Goal: Information Seeking & Learning: Learn about a topic

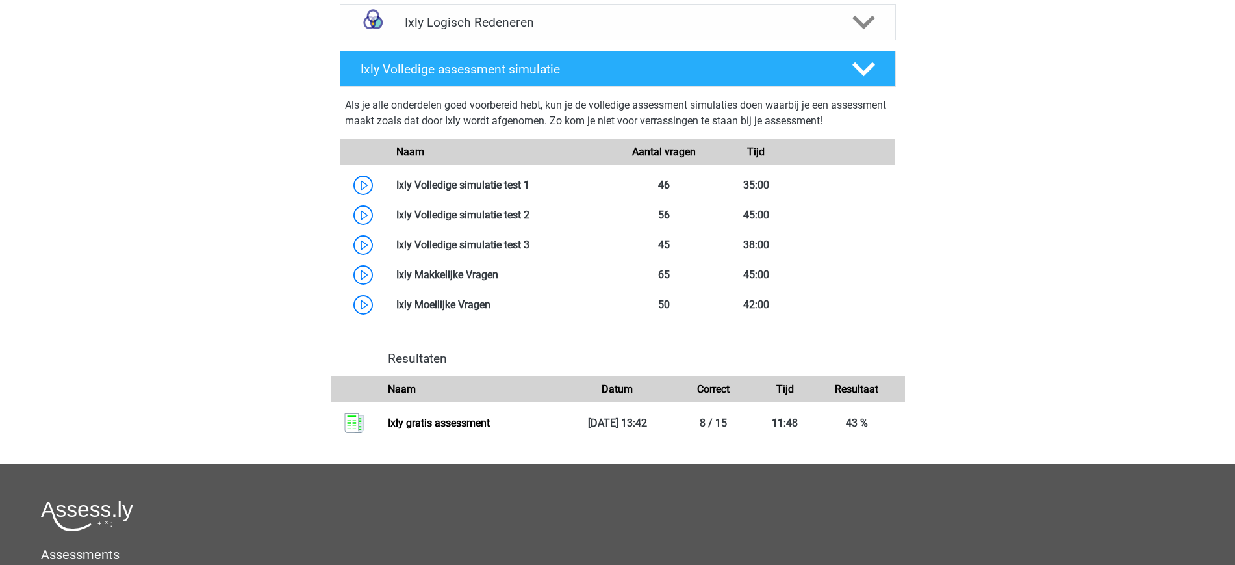
scroll to position [435, 0]
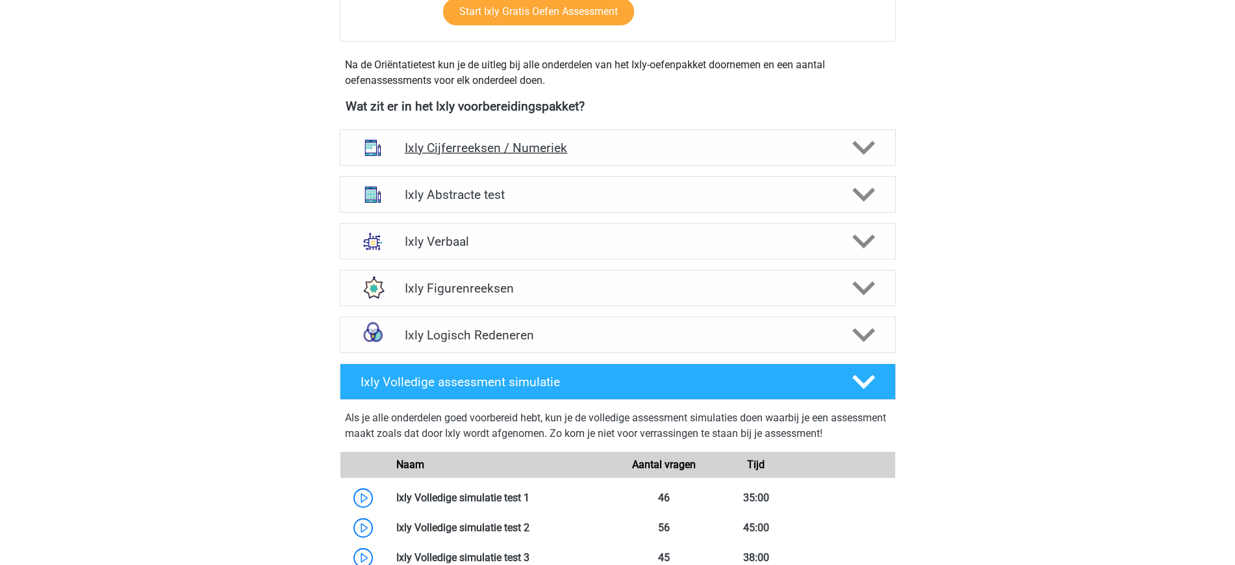
click at [808, 142] on h4 "Ixly Cijferreeksen / Numeriek" at bounding box center [618, 147] width 426 height 15
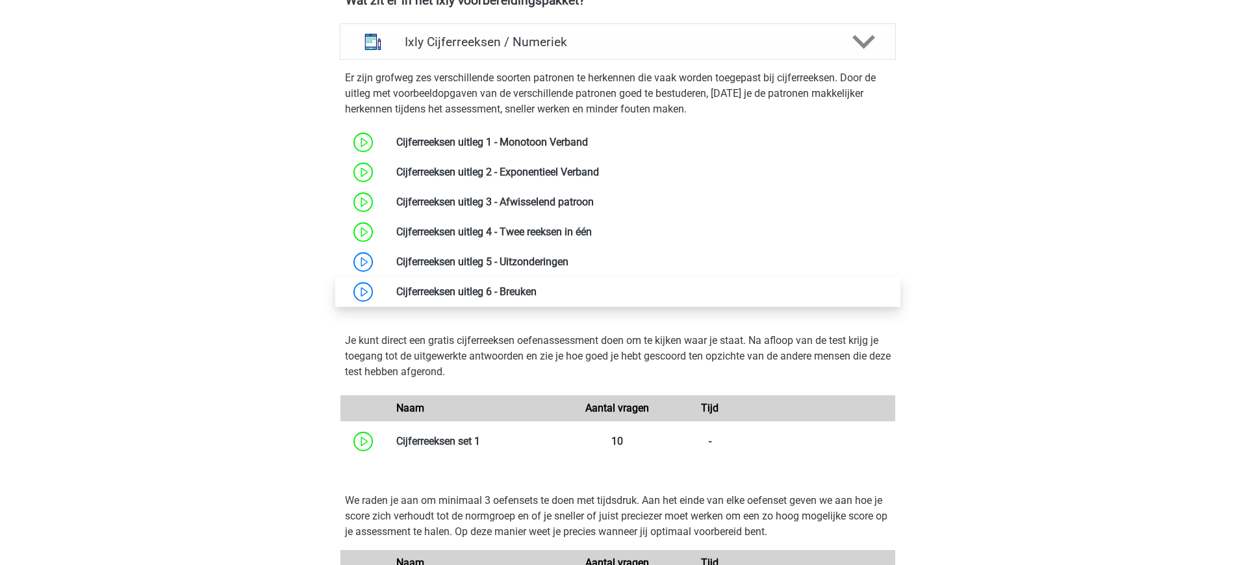
scroll to position [542, 0]
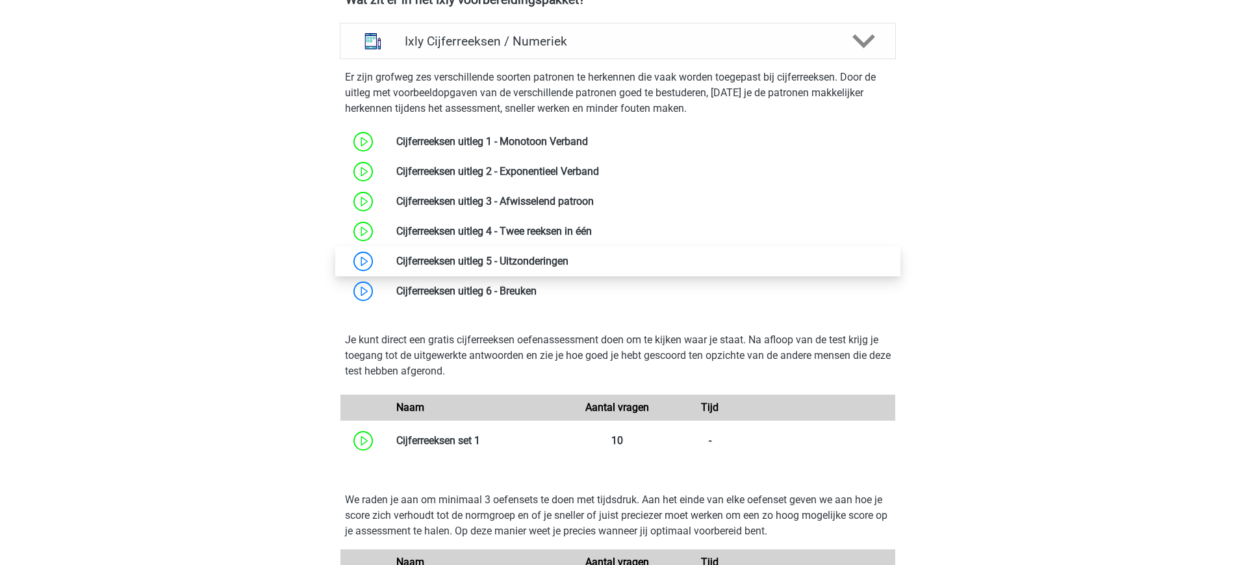
click at [569, 261] on link at bounding box center [569, 261] width 0 height 12
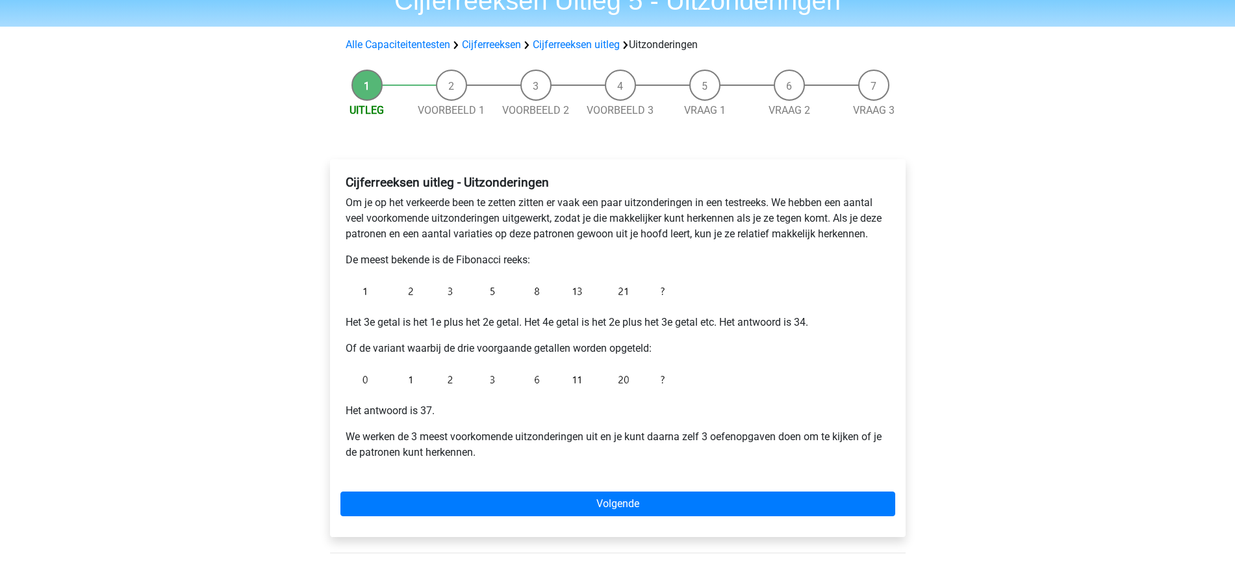
scroll to position [134, 0]
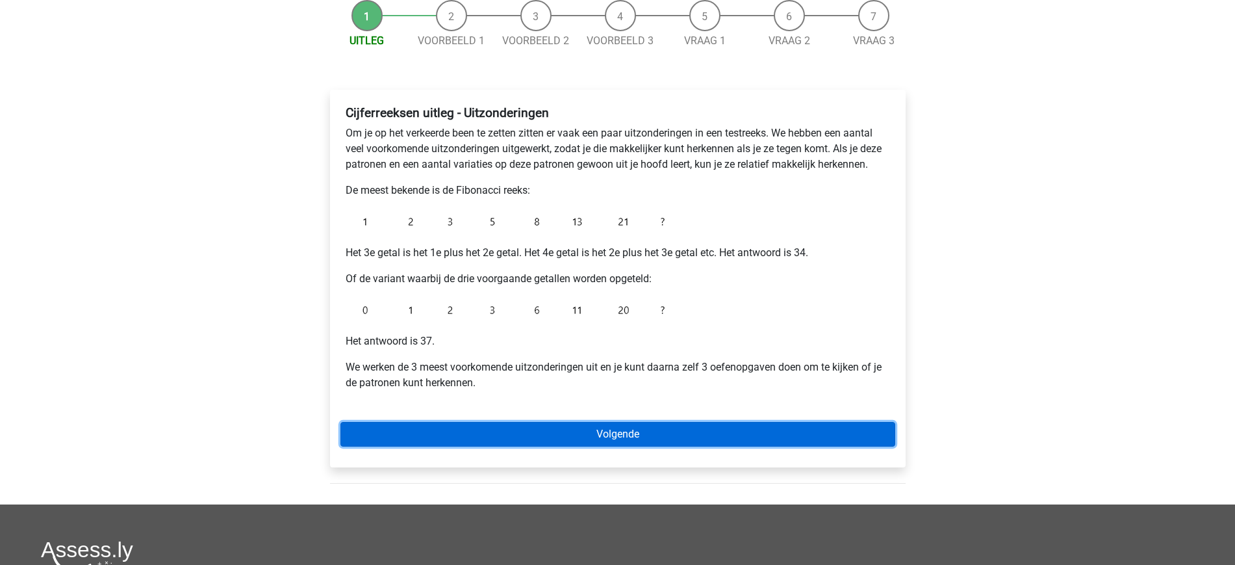
click at [643, 431] on link "Volgende" at bounding box center [618, 434] width 555 height 25
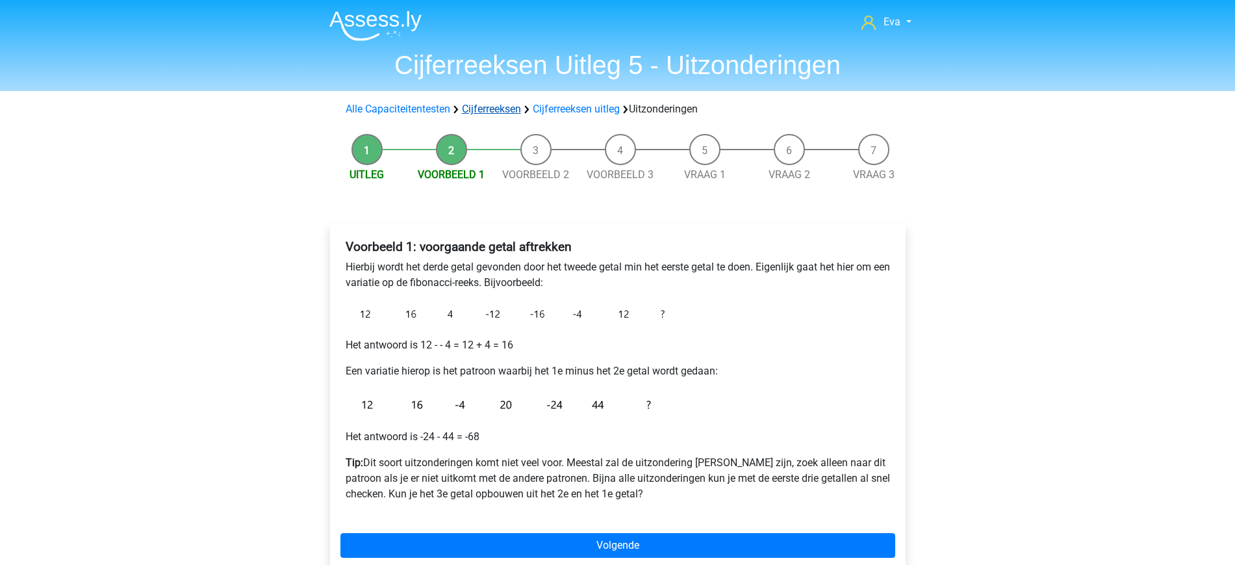
click at [513, 109] on link "Cijferreeksen" at bounding box center [491, 109] width 59 height 12
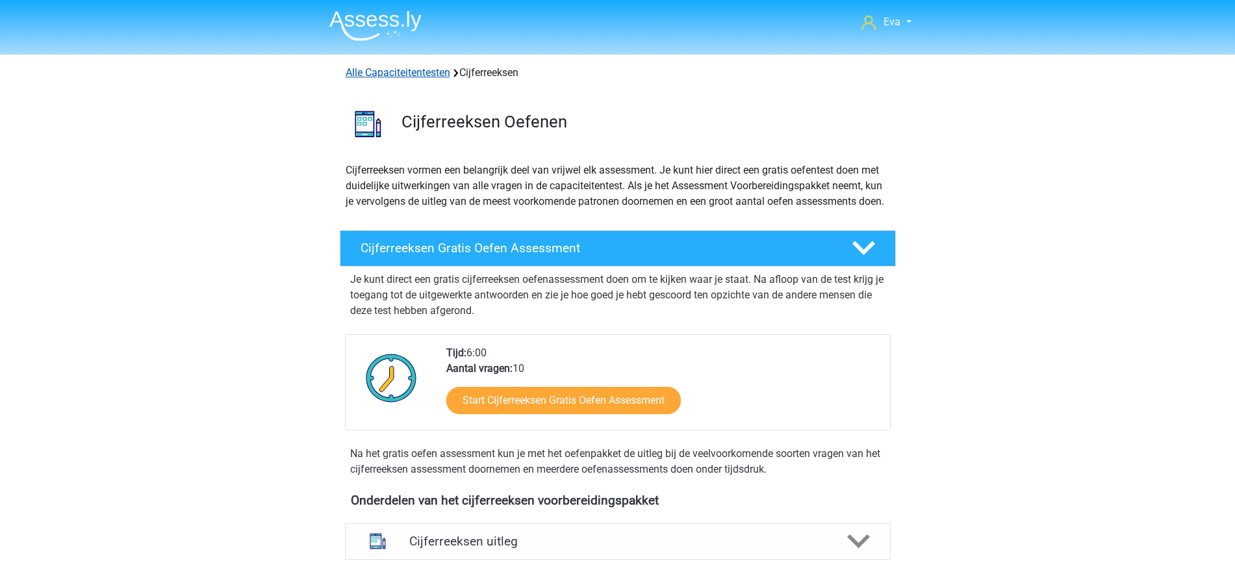
click at [413, 69] on link "Alle Capaciteitentesten" at bounding box center [398, 72] width 105 height 12
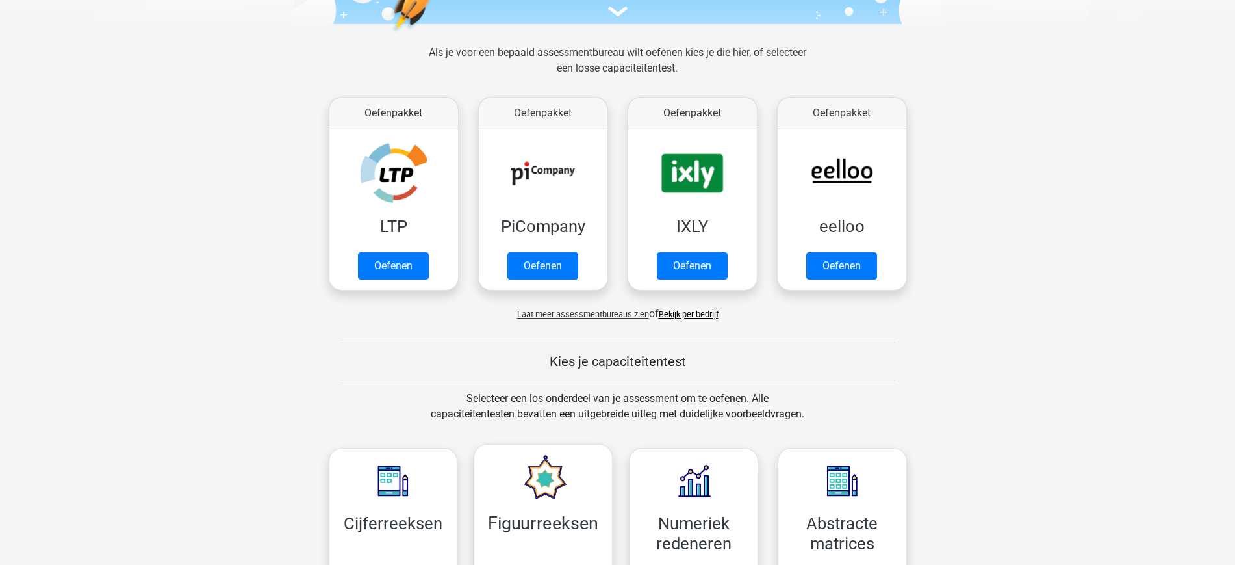
scroll to position [161, 0]
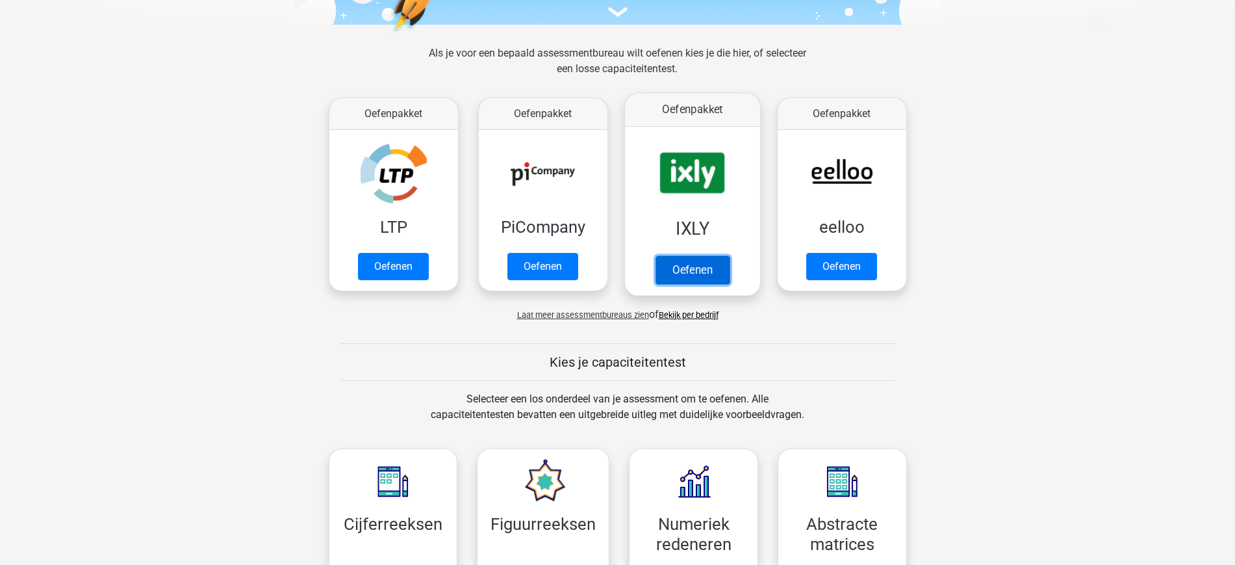
click at [712, 272] on link "Oefenen" at bounding box center [692, 269] width 74 height 29
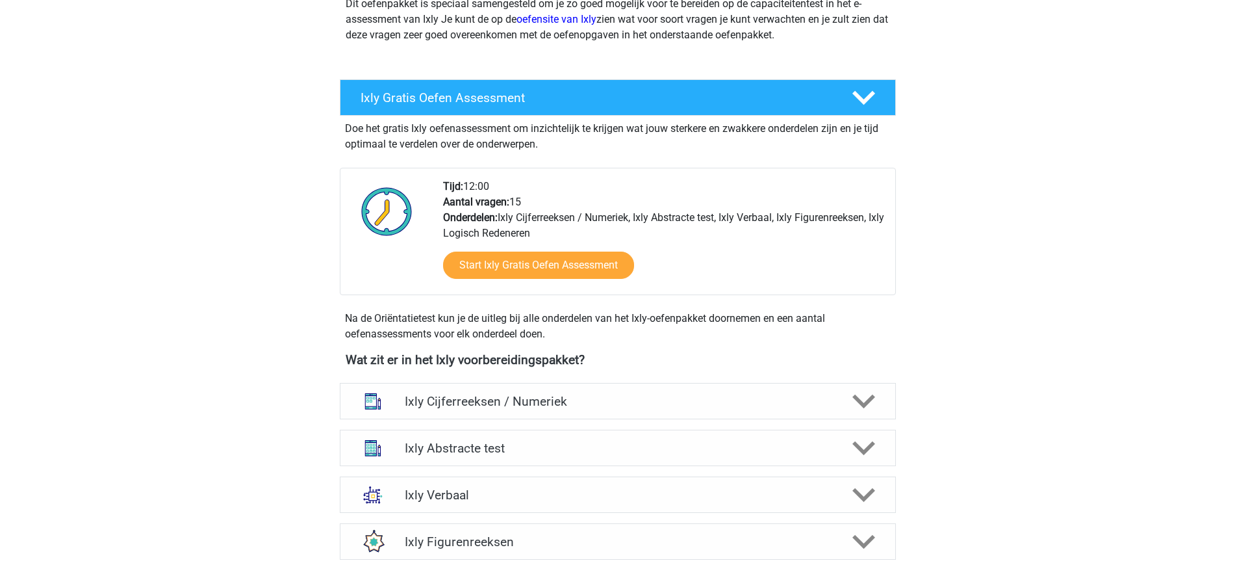
scroll to position [237, 0]
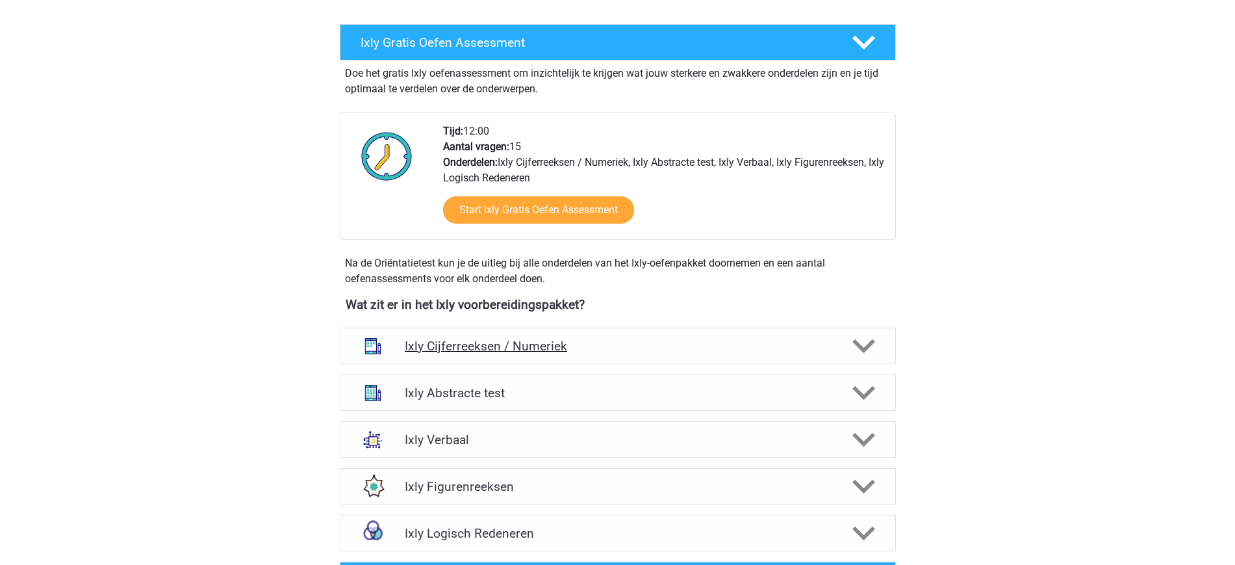
click at [577, 350] on h4 "Ixly Cijferreeksen / Numeriek" at bounding box center [618, 346] width 426 height 15
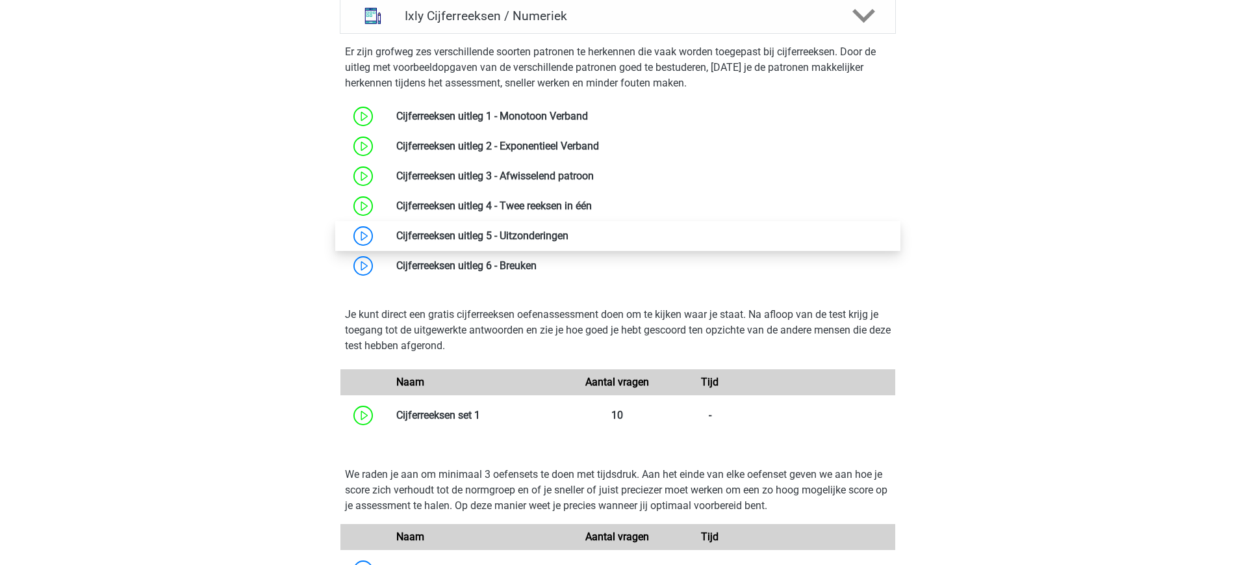
scroll to position [592, 0]
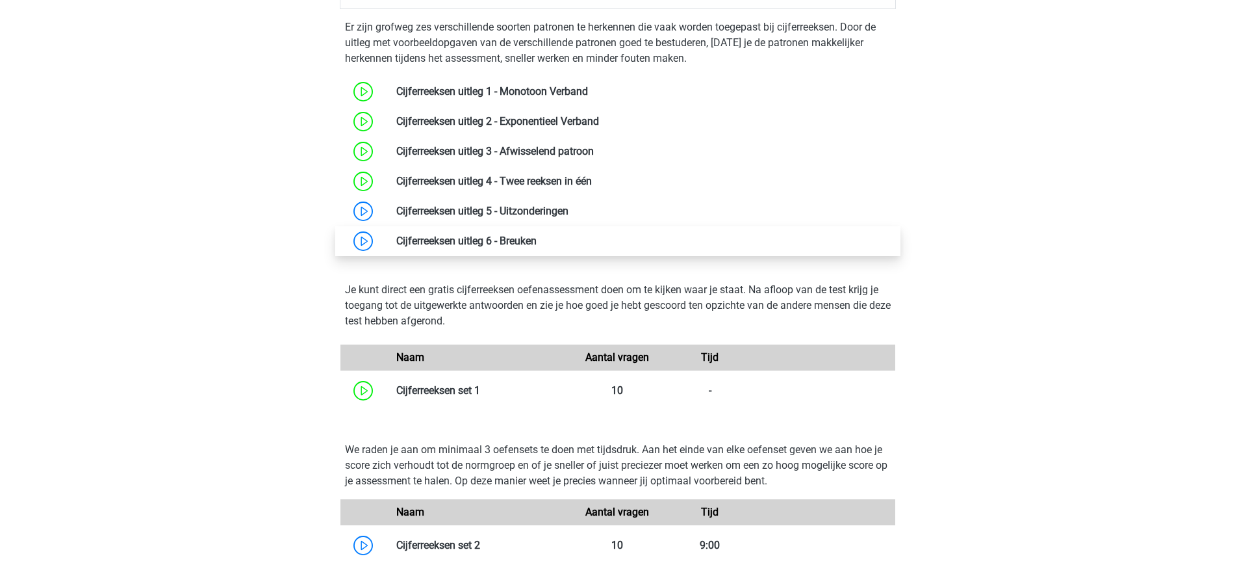
click at [537, 244] on link at bounding box center [537, 241] width 0 height 12
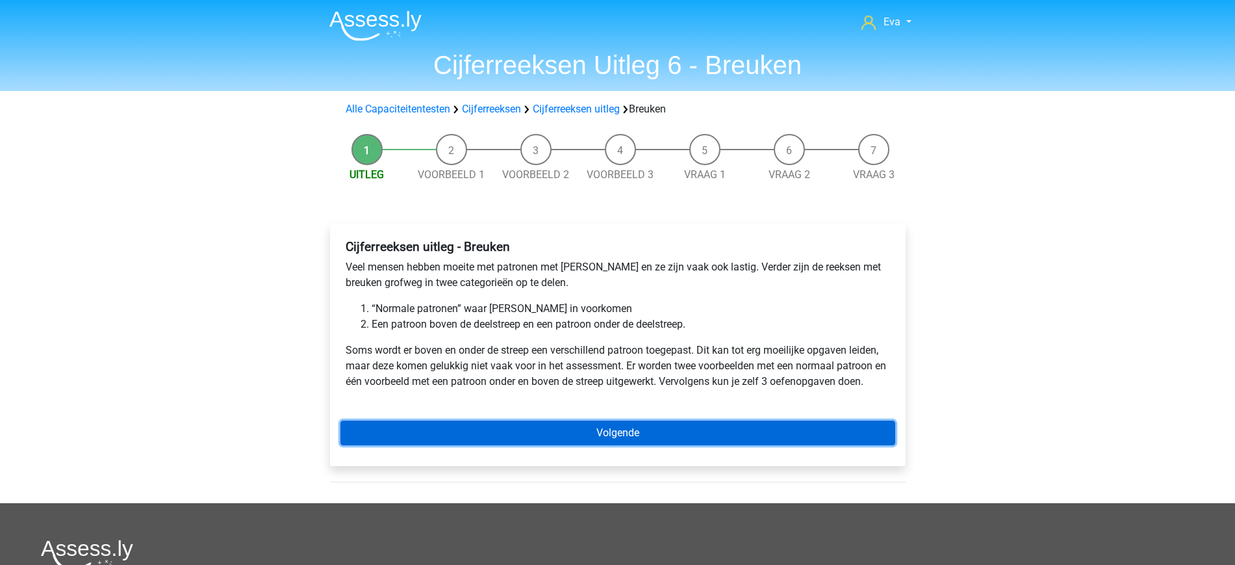
click at [575, 420] on link "Volgende" at bounding box center [618, 432] width 555 height 25
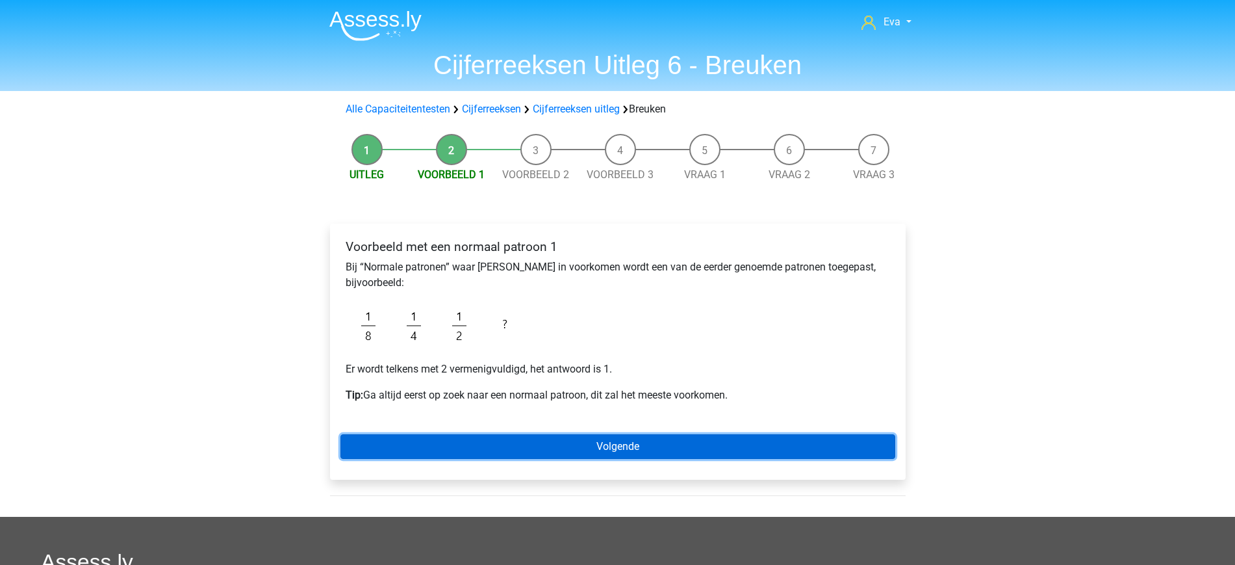
click at [678, 448] on link "Volgende" at bounding box center [618, 446] width 555 height 25
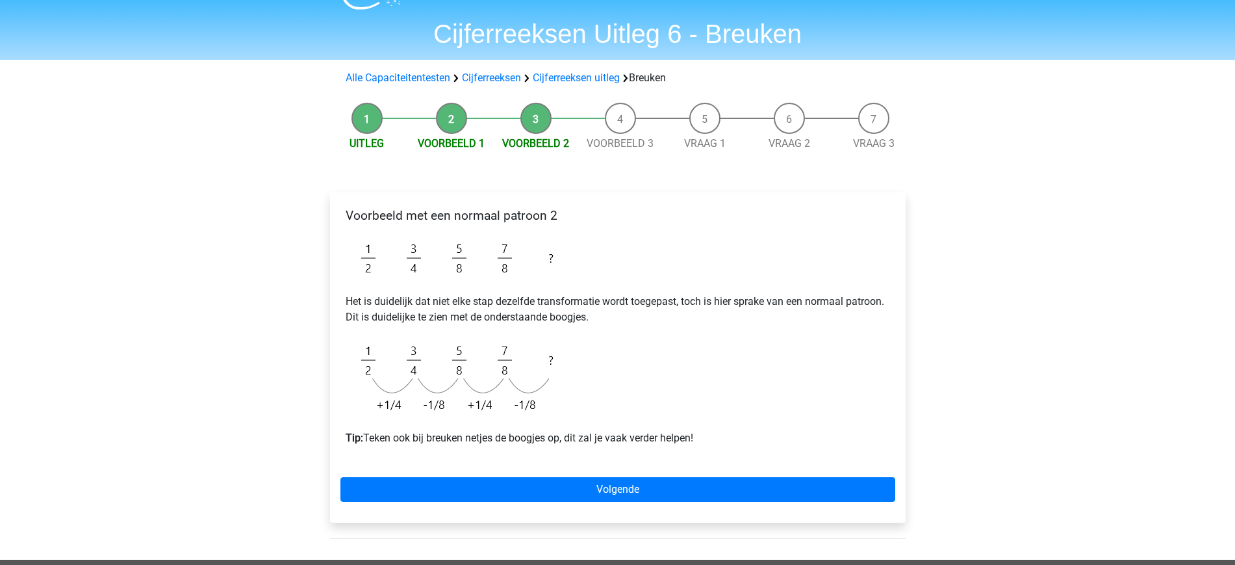
scroll to position [32, 0]
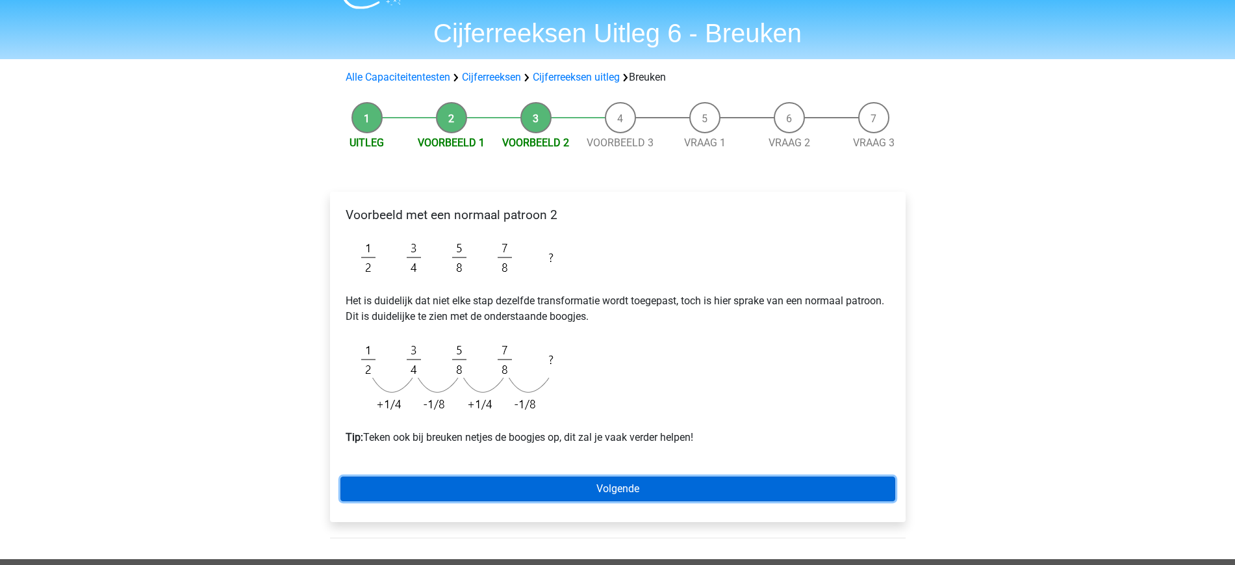
click at [649, 489] on link "Volgende" at bounding box center [618, 488] width 555 height 25
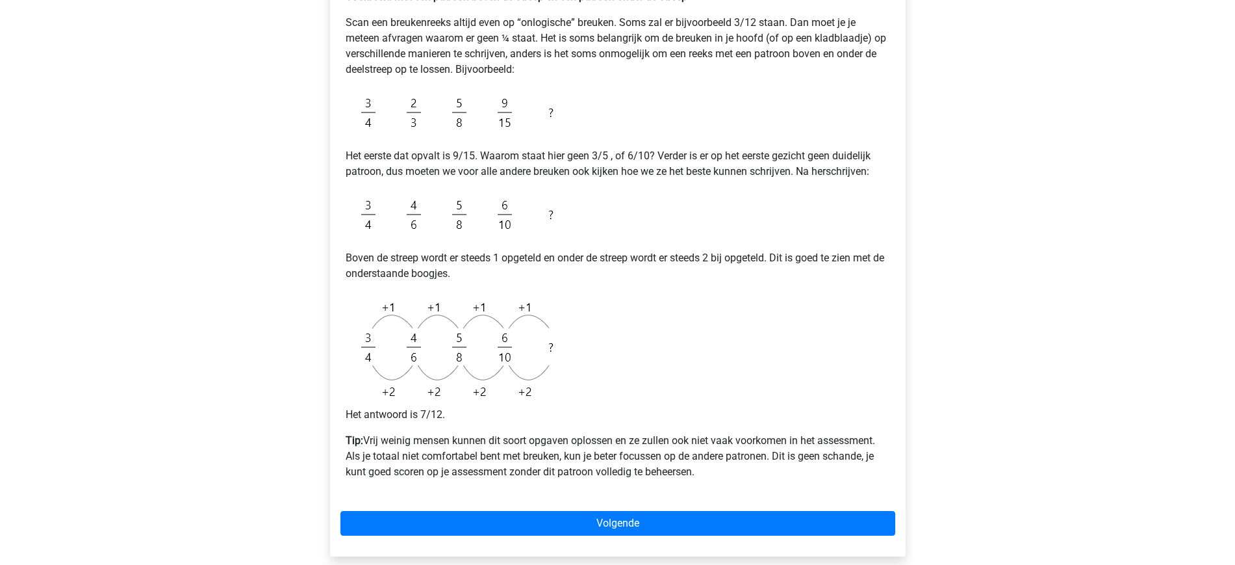
scroll to position [251, 0]
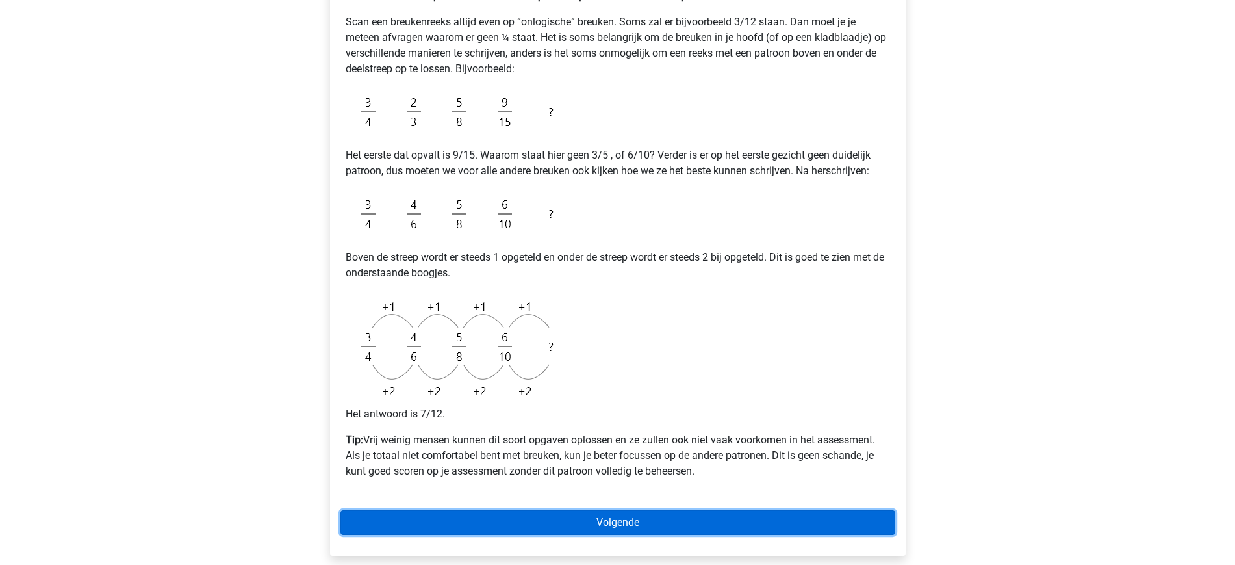
click at [725, 512] on link "Volgende" at bounding box center [618, 522] width 555 height 25
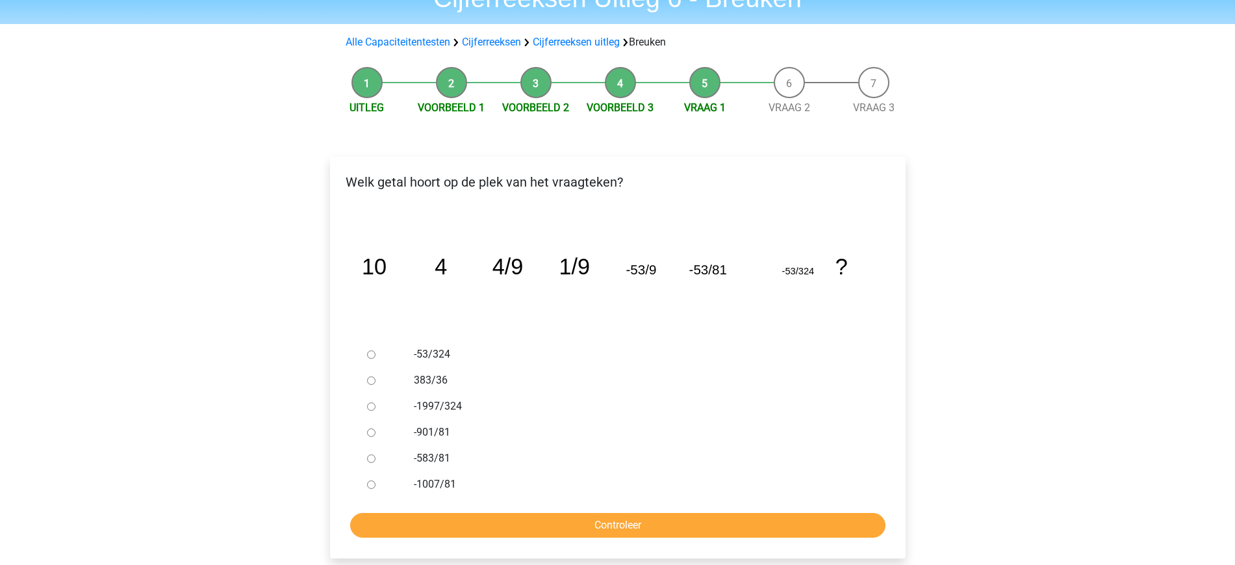
scroll to position [101, 0]
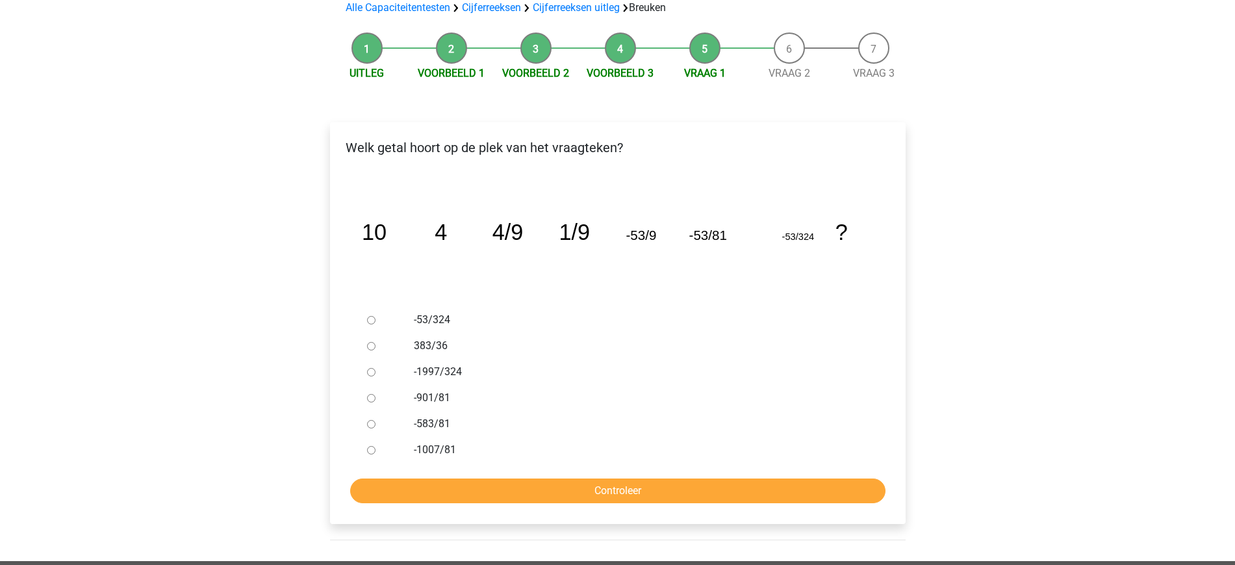
click at [371, 428] on div at bounding box center [383, 424] width 43 height 26
click at [370, 318] on input "-53/324" at bounding box center [371, 320] width 8 height 8
radio input "true"
click at [371, 447] on input "-1007/81" at bounding box center [371, 450] width 8 height 8
radio input "true"
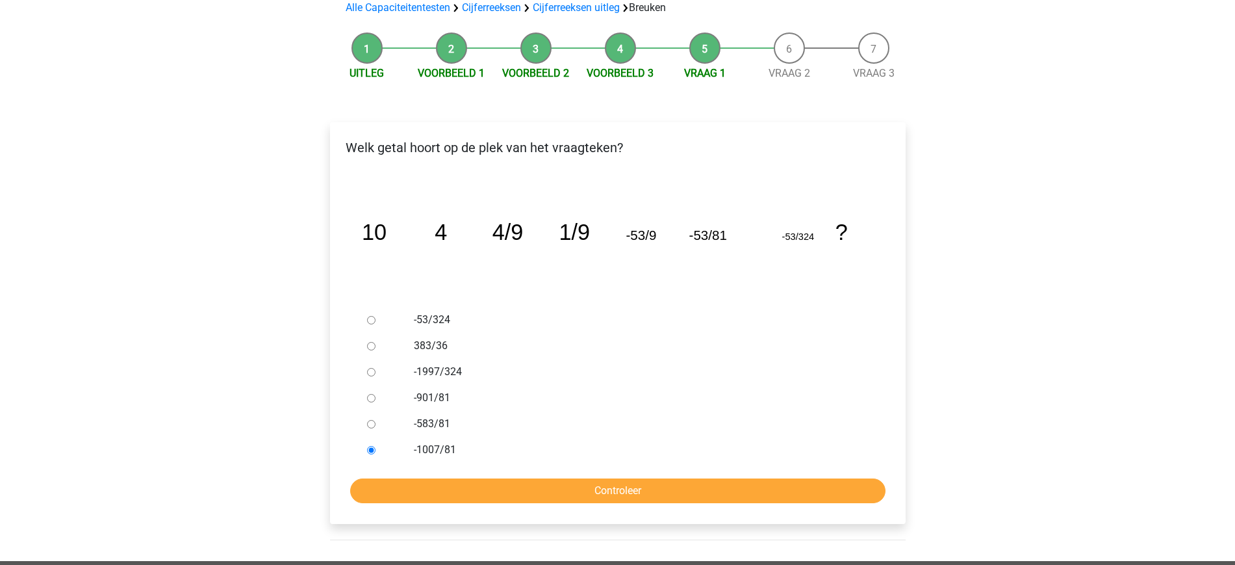
click at [534, 507] on div "Welk getal hoort op de plek van het vraagteken? image/svg+xml 10 4 4/9 1/9 -53/…" at bounding box center [618, 323] width 576 height 402
click at [532, 501] on input "Controleer" at bounding box center [617, 490] width 535 height 25
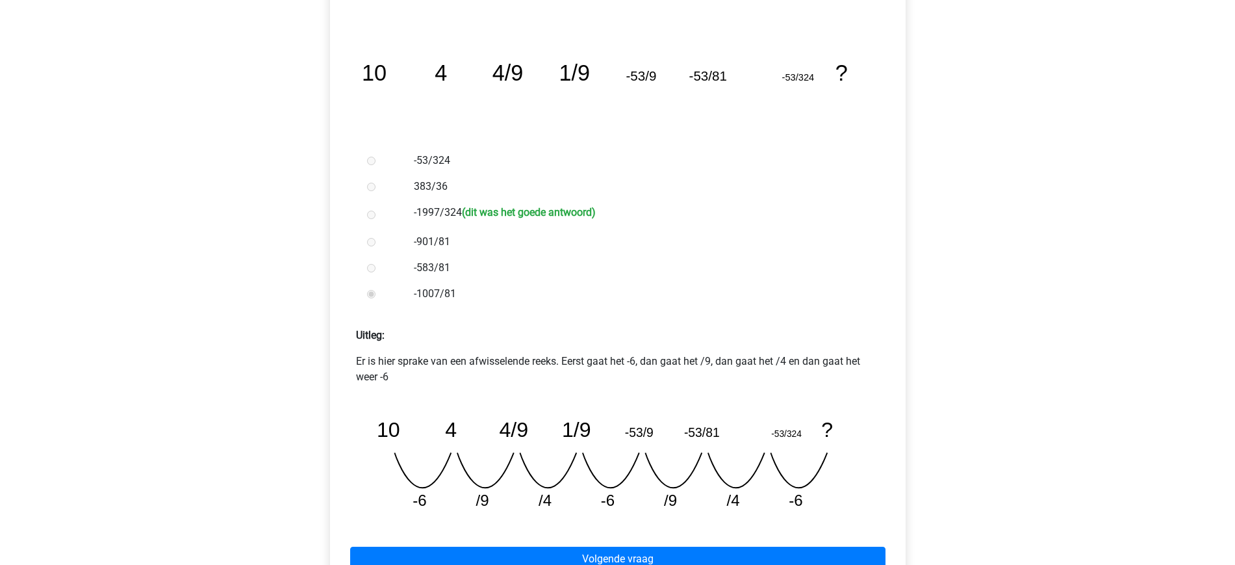
scroll to position [288, 0]
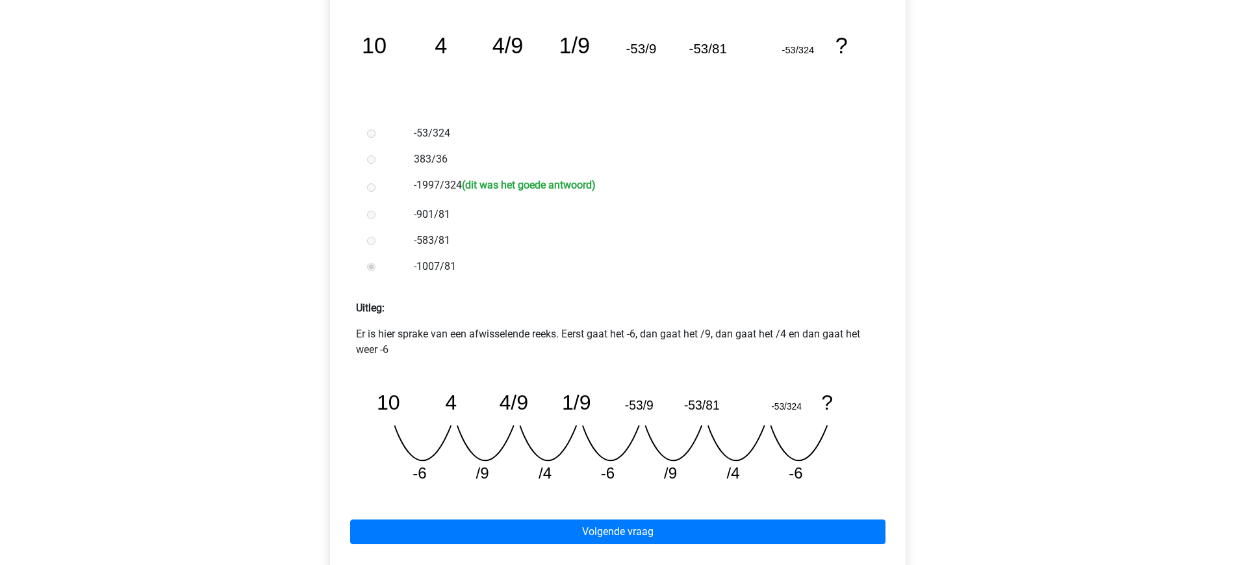
click at [587, 465] on icon "image/svg+xml 10 4 4/9 1/9 -53/9 -53/81 -53/324 ? -6 /9 /4 -6 /9 /4 -6" at bounding box center [618, 431] width 503 height 126
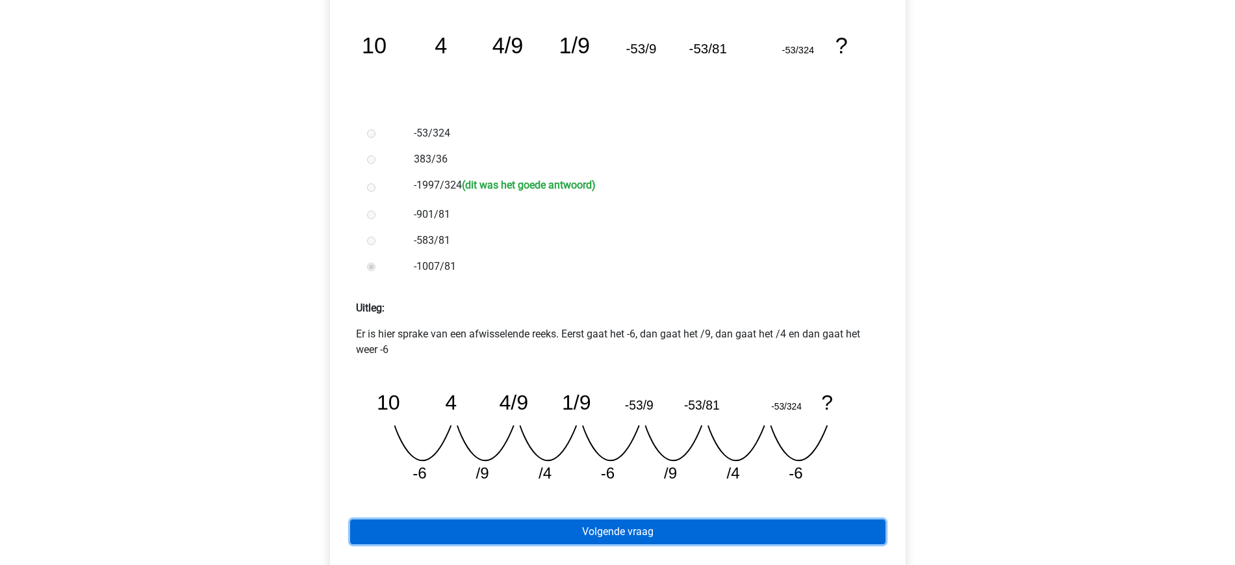
click at [580, 534] on link "Volgende vraag" at bounding box center [617, 531] width 535 height 25
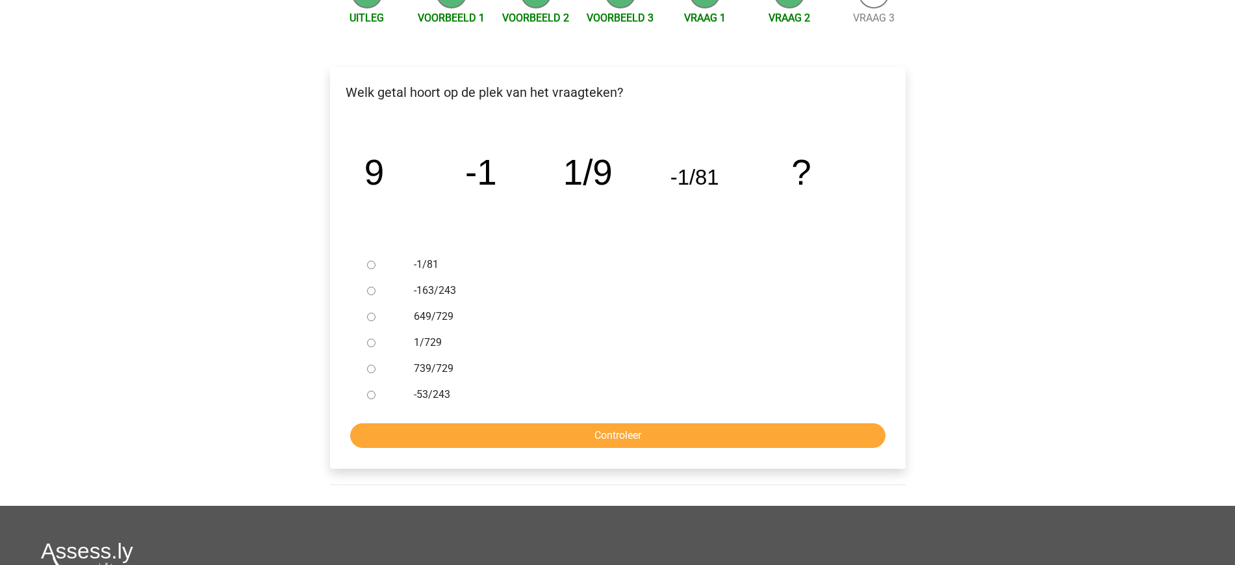
scroll to position [158, 0]
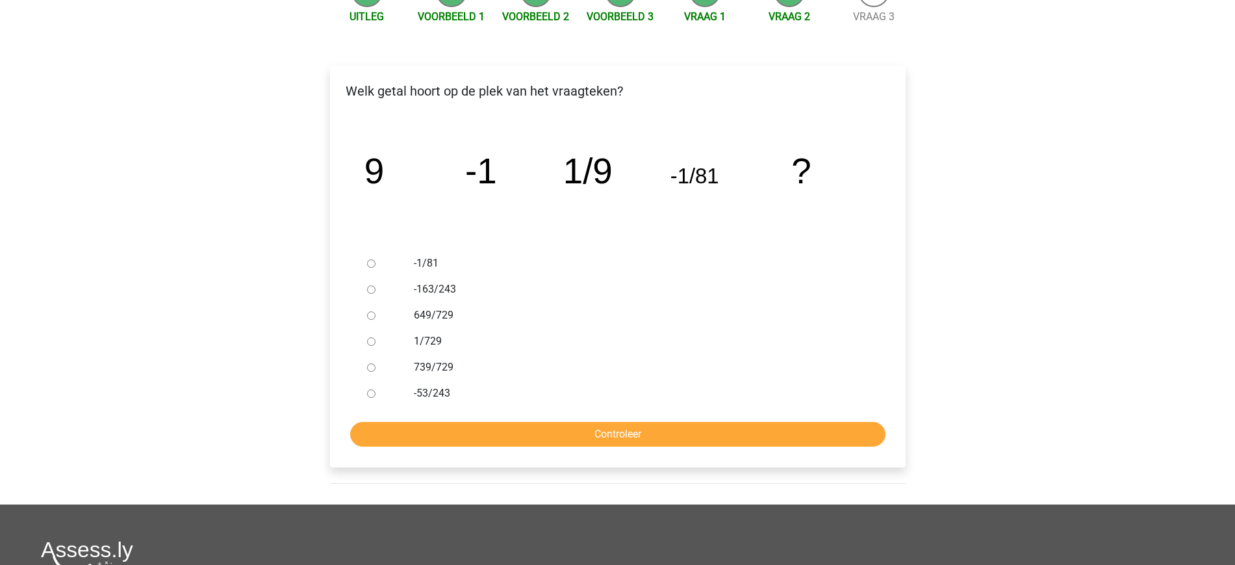
click at [374, 344] on input "1/729" at bounding box center [371, 341] width 8 height 8
radio input "true"
click at [552, 427] on input "Controleer" at bounding box center [617, 434] width 535 height 25
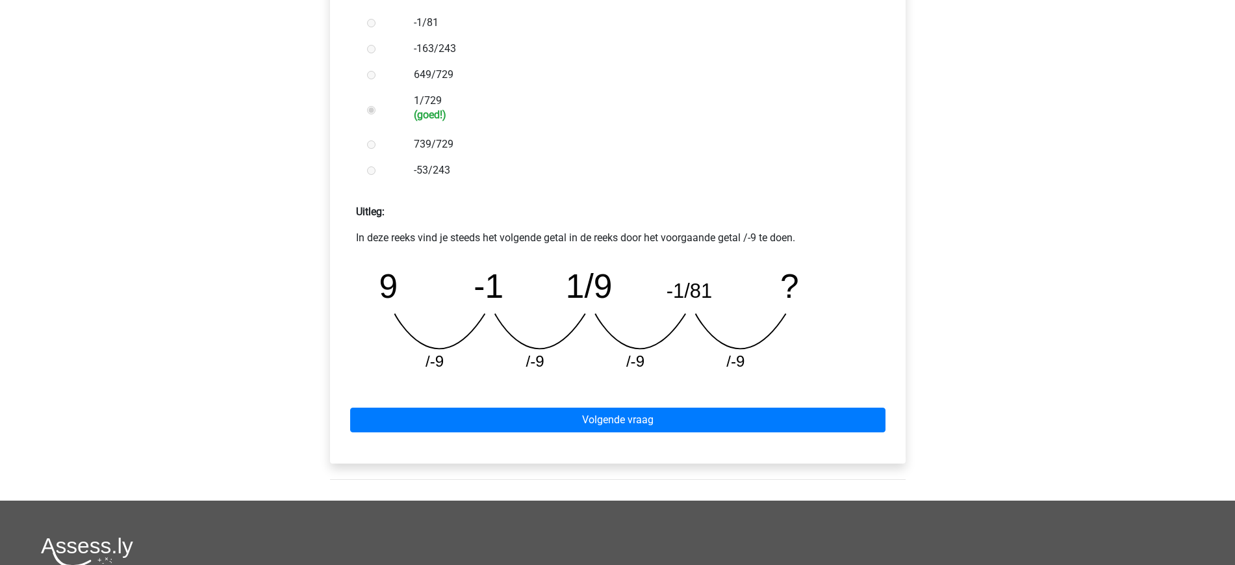
scroll to position [400, 0]
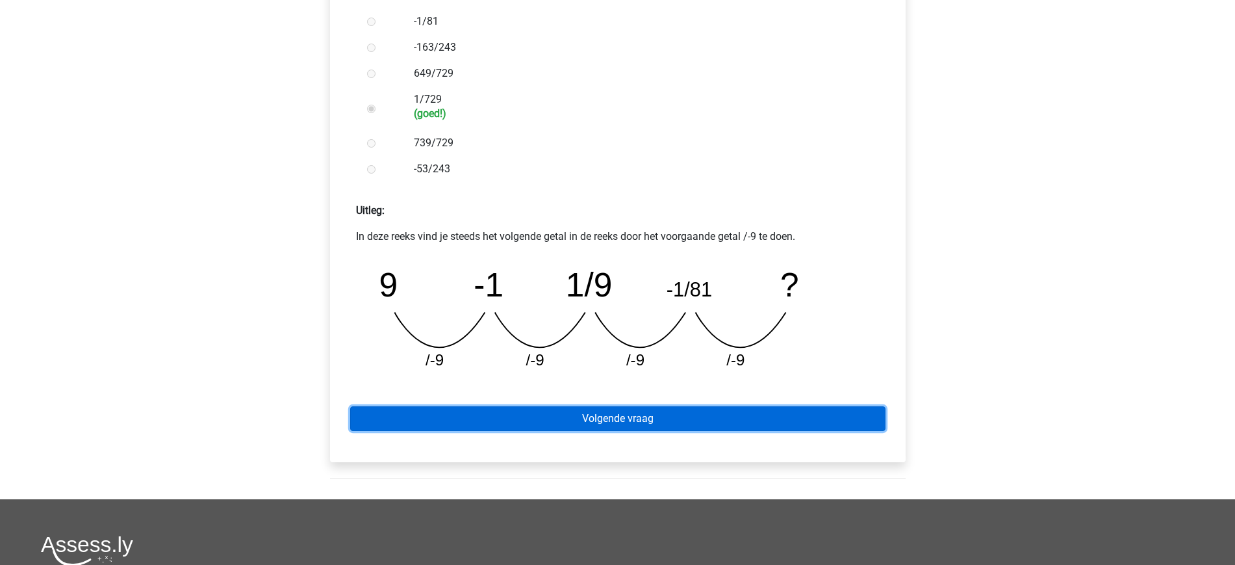
click at [675, 416] on link "Volgende vraag" at bounding box center [617, 418] width 535 height 25
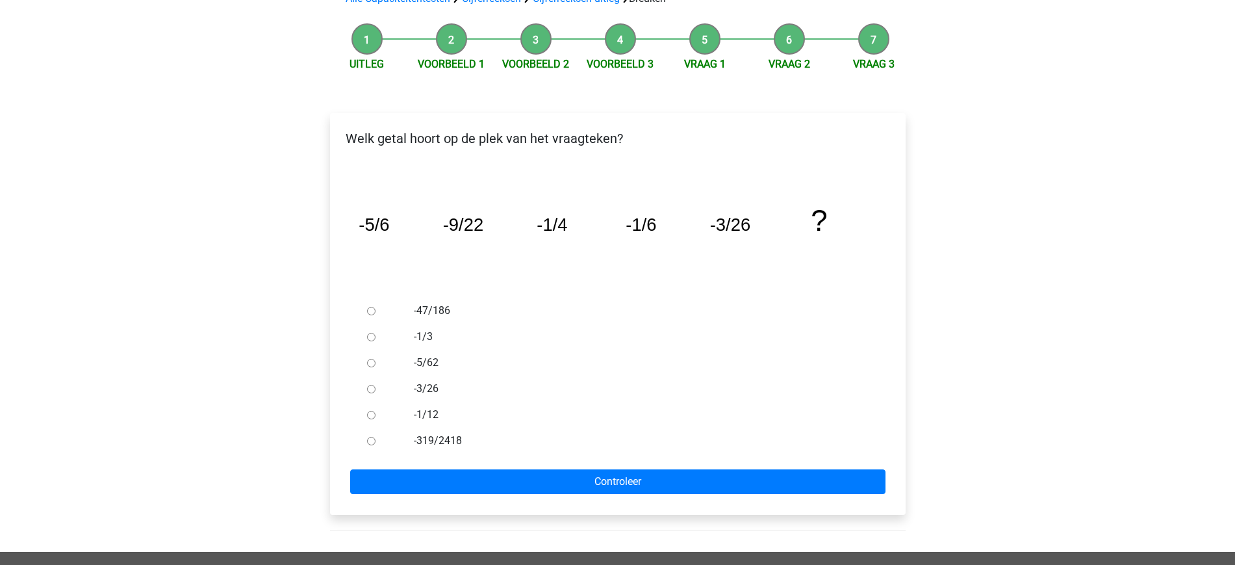
scroll to position [111, 0]
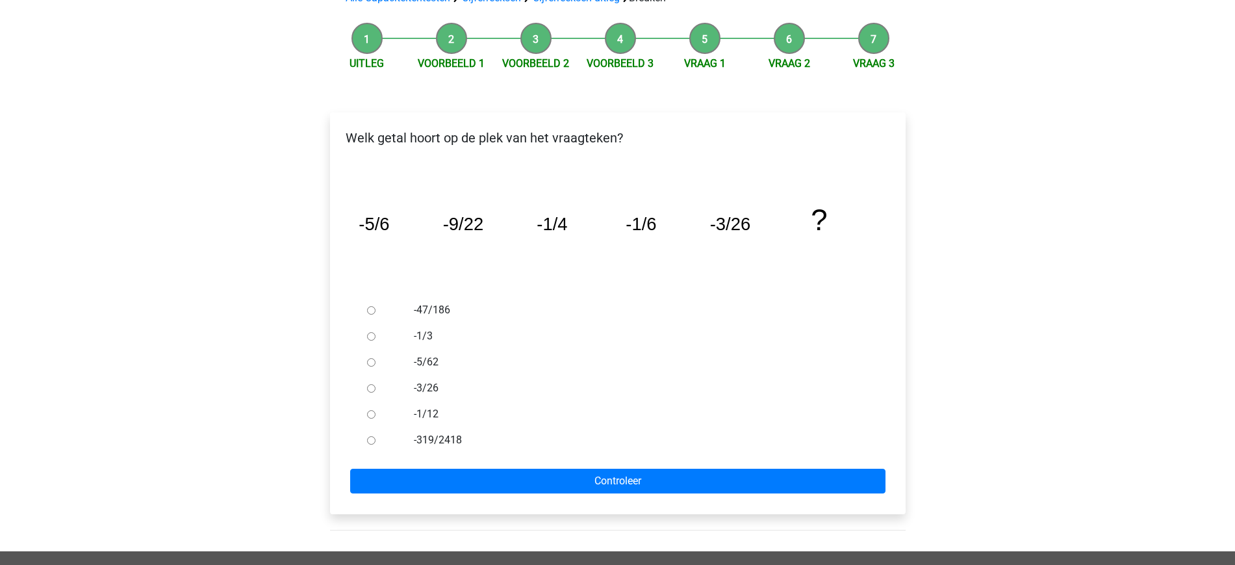
click at [368, 363] on input "-5/62" at bounding box center [371, 362] width 8 height 8
radio input "true"
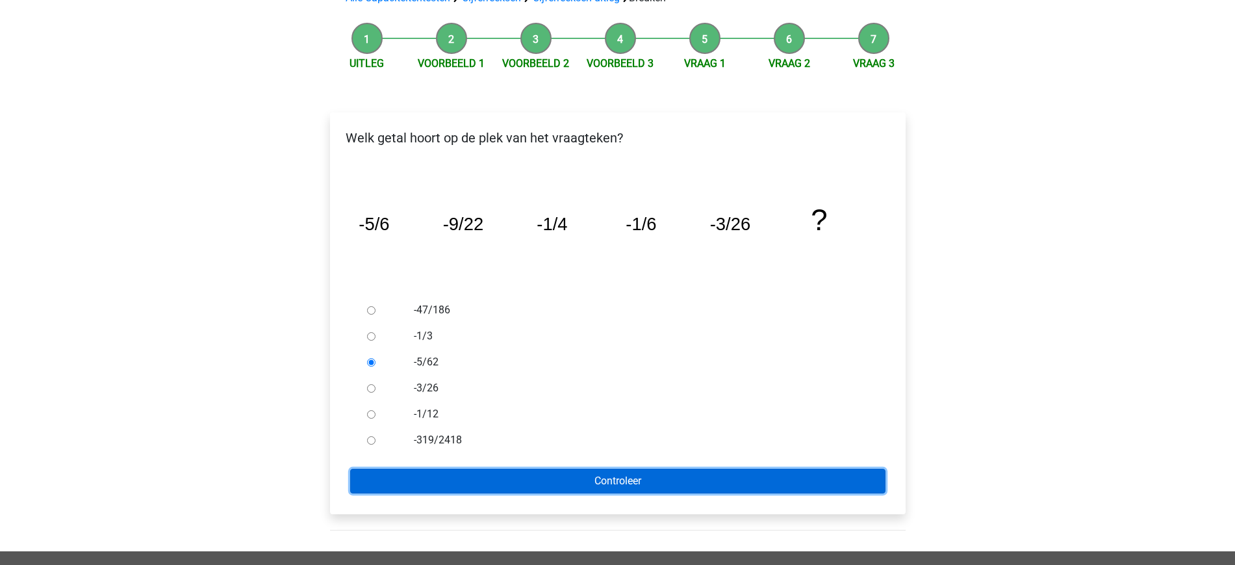
click at [617, 472] on input "Controleer" at bounding box center [617, 481] width 535 height 25
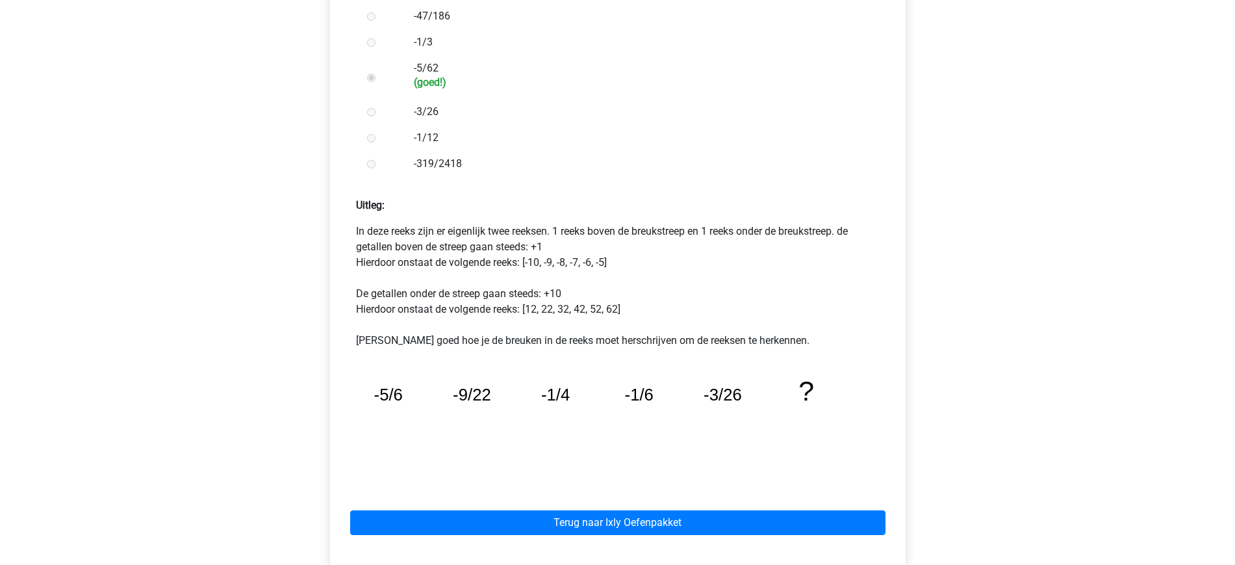
scroll to position [417, 0]
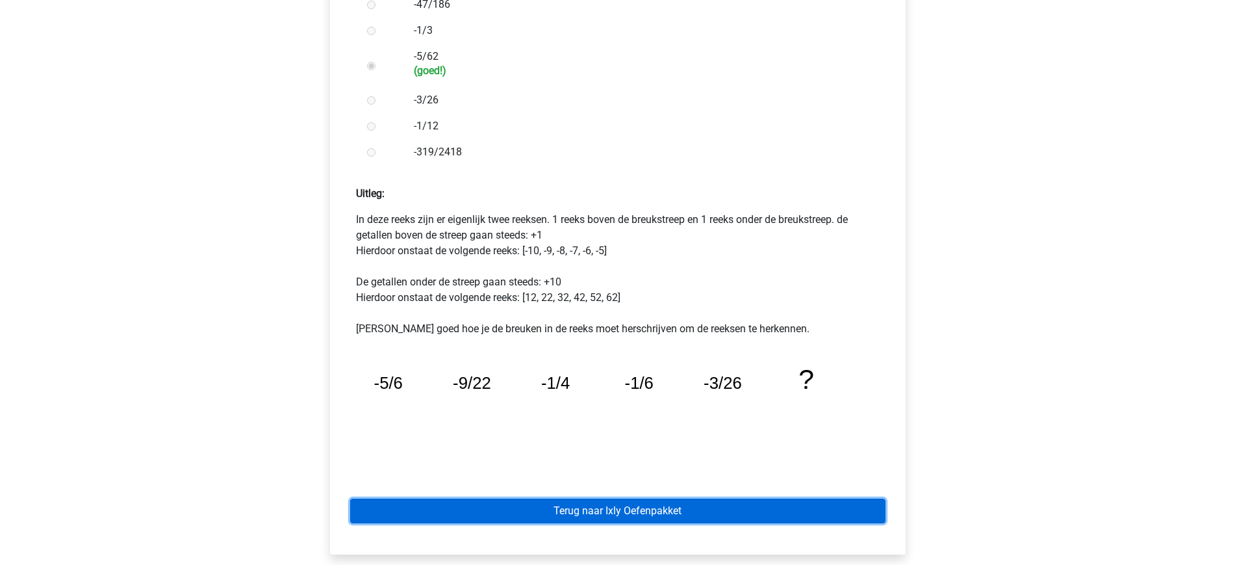
click at [654, 504] on link "Terug naar Ixly Oefenpakket" at bounding box center [617, 510] width 535 height 25
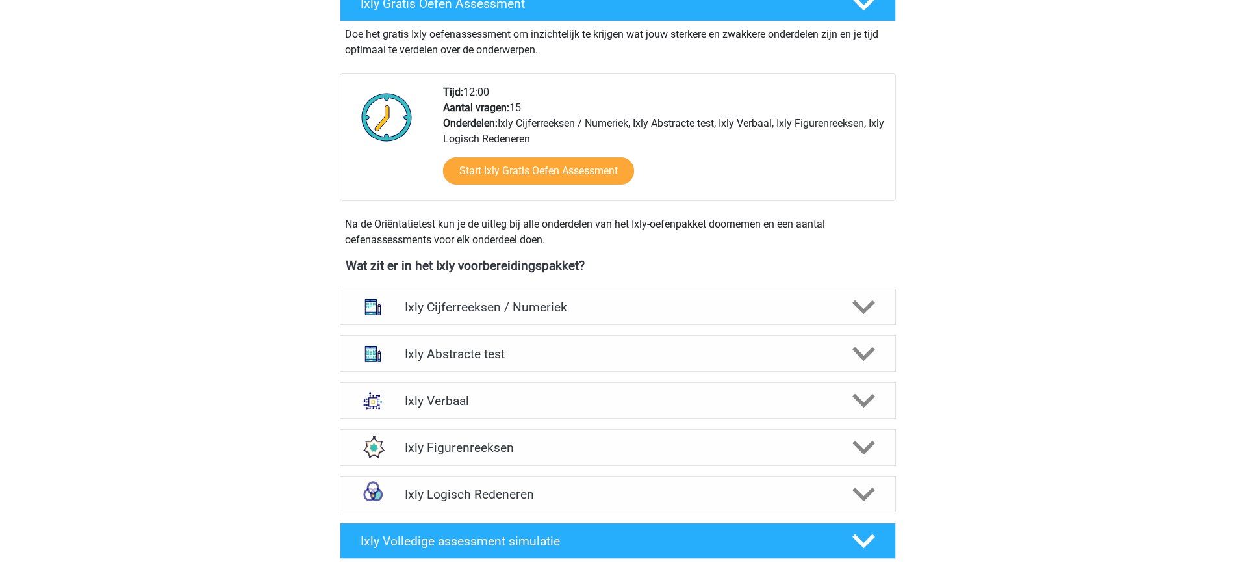
scroll to position [279, 0]
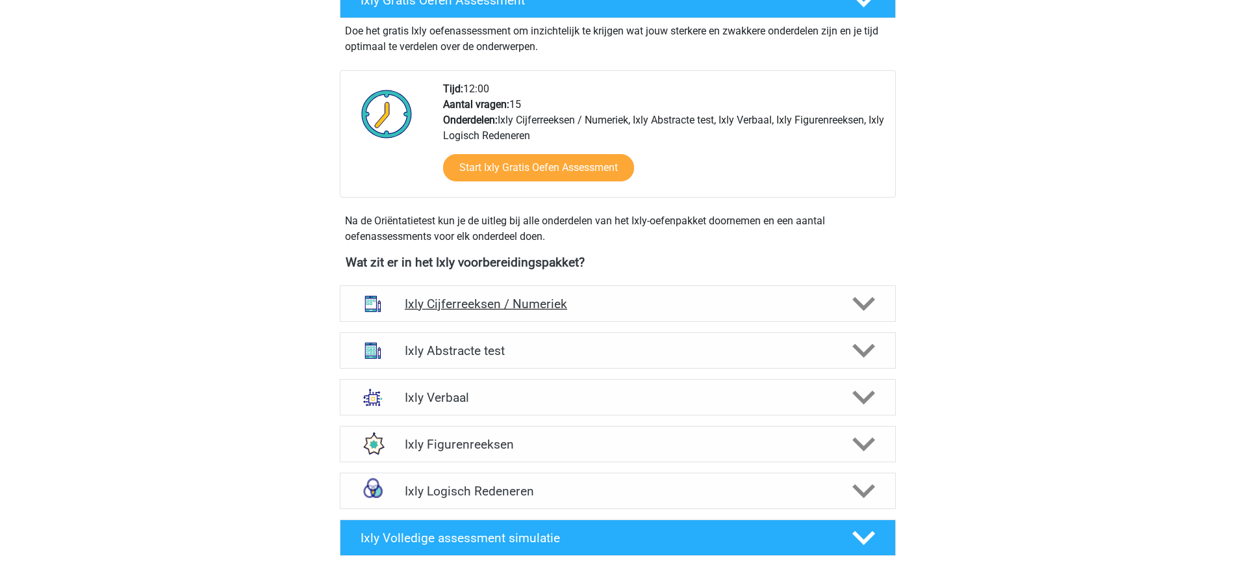
click at [598, 302] on h4 "Ixly Cijferreeksen / Numeriek" at bounding box center [618, 303] width 426 height 15
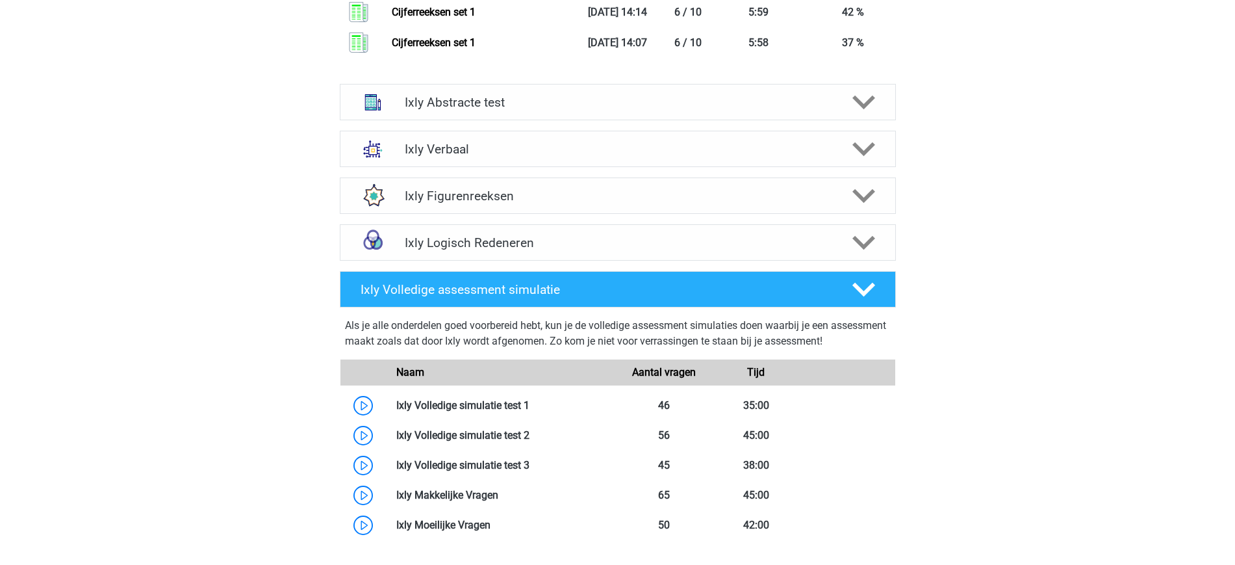
scroll to position [1477, 0]
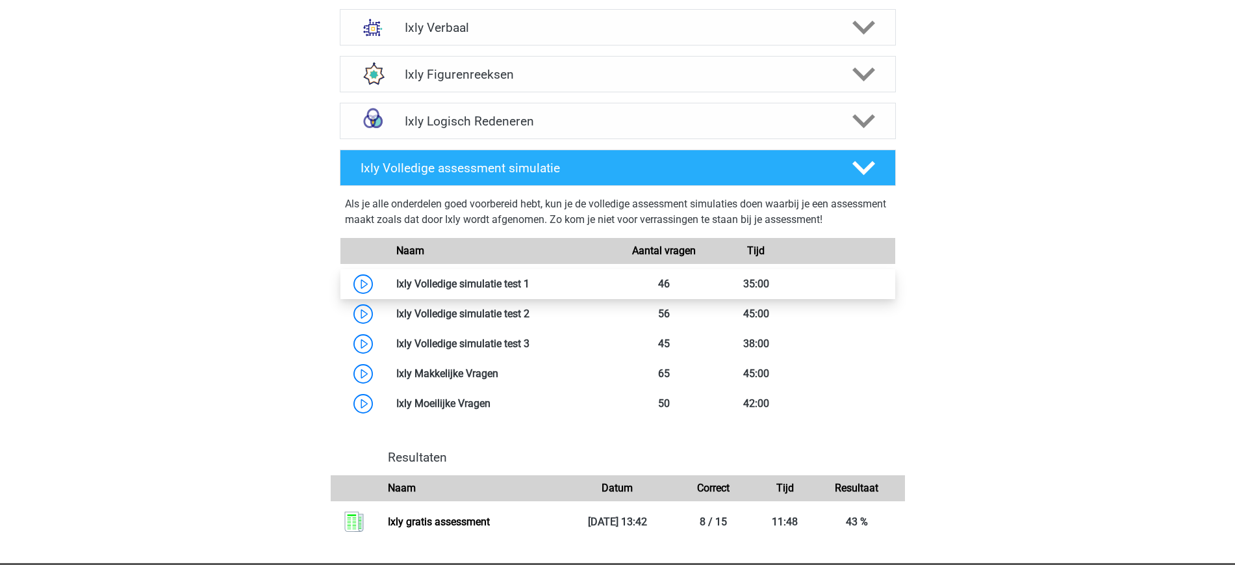
click at [530, 285] on link at bounding box center [530, 283] width 0 height 12
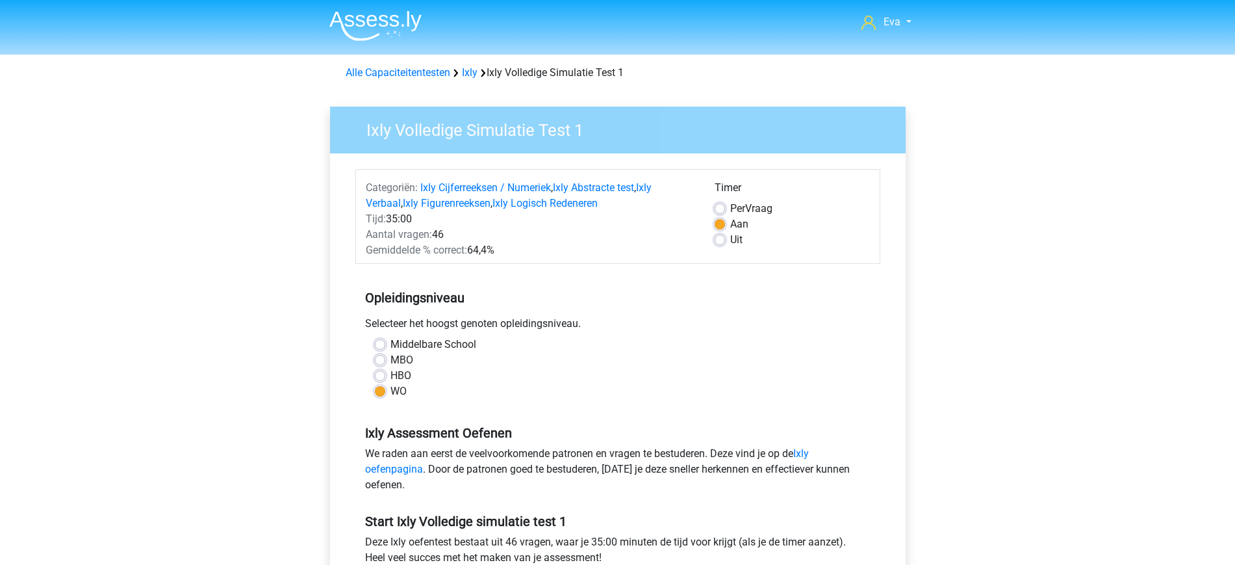
scroll to position [276, 0]
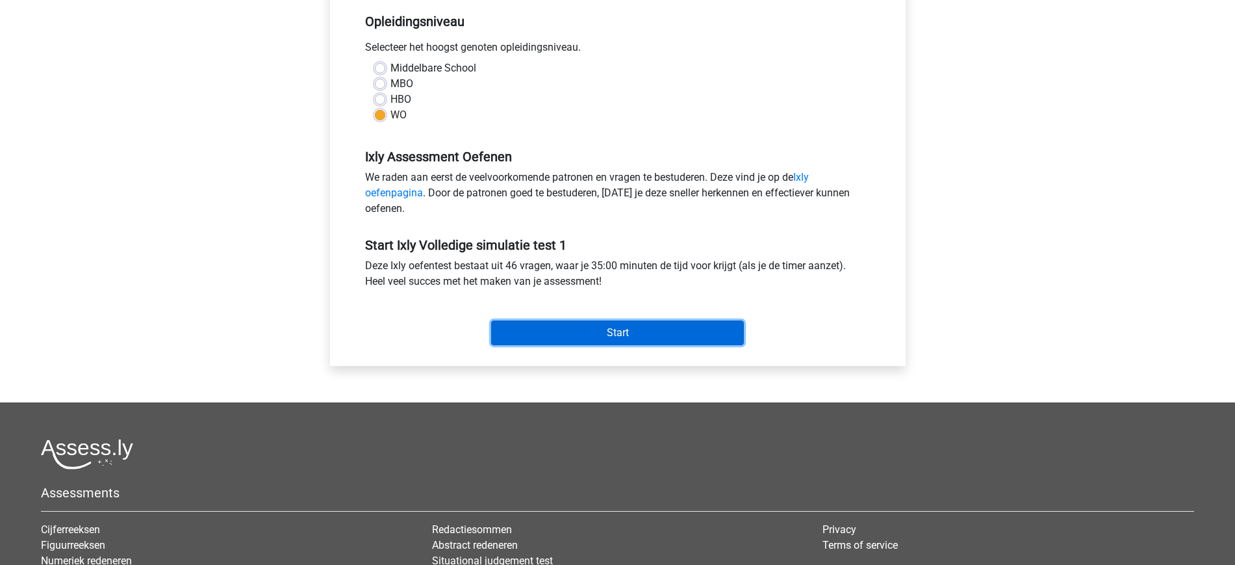
click at [630, 320] on input "Start" at bounding box center [617, 332] width 253 height 25
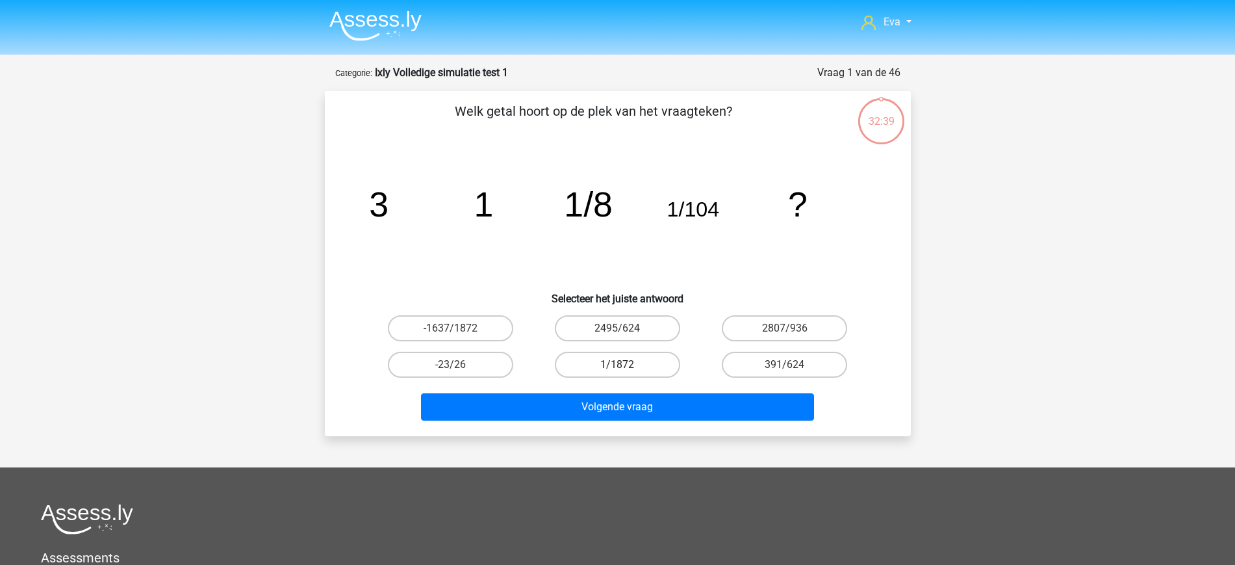
click at [646, 359] on label "1/1872" at bounding box center [617, 365] width 125 height 26
click at [626, 365] on input "1/1872" at bounding box center [621, 369] width 8 height 8
radio input "true"
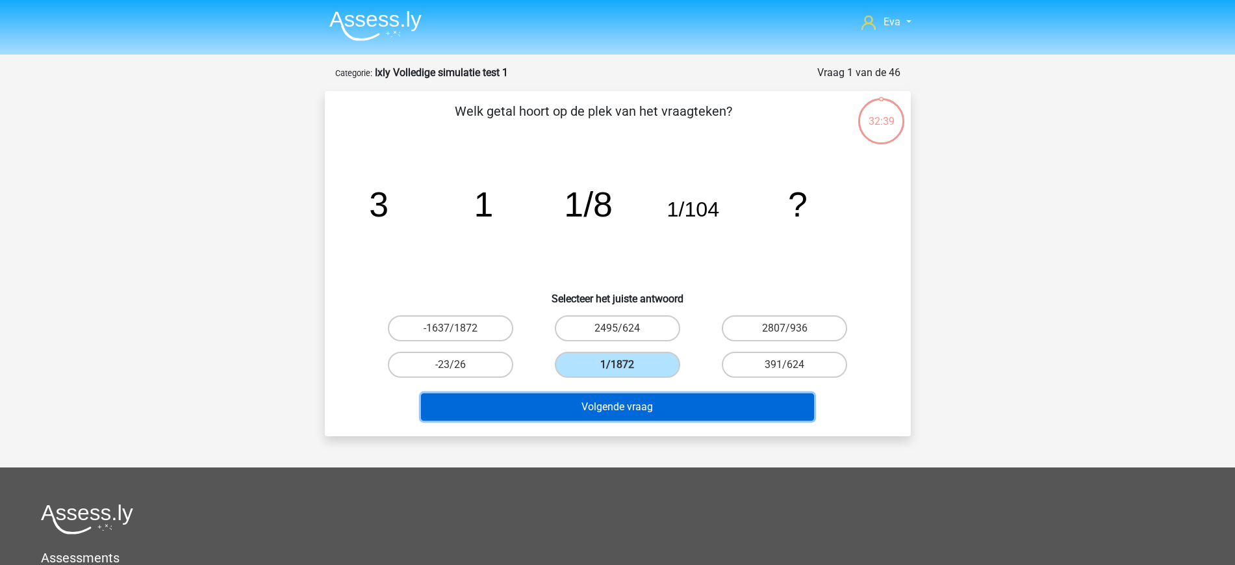
click at [673, 406] on button "Volgende vraag" at bounding box center [617, 406] width 393 height 27
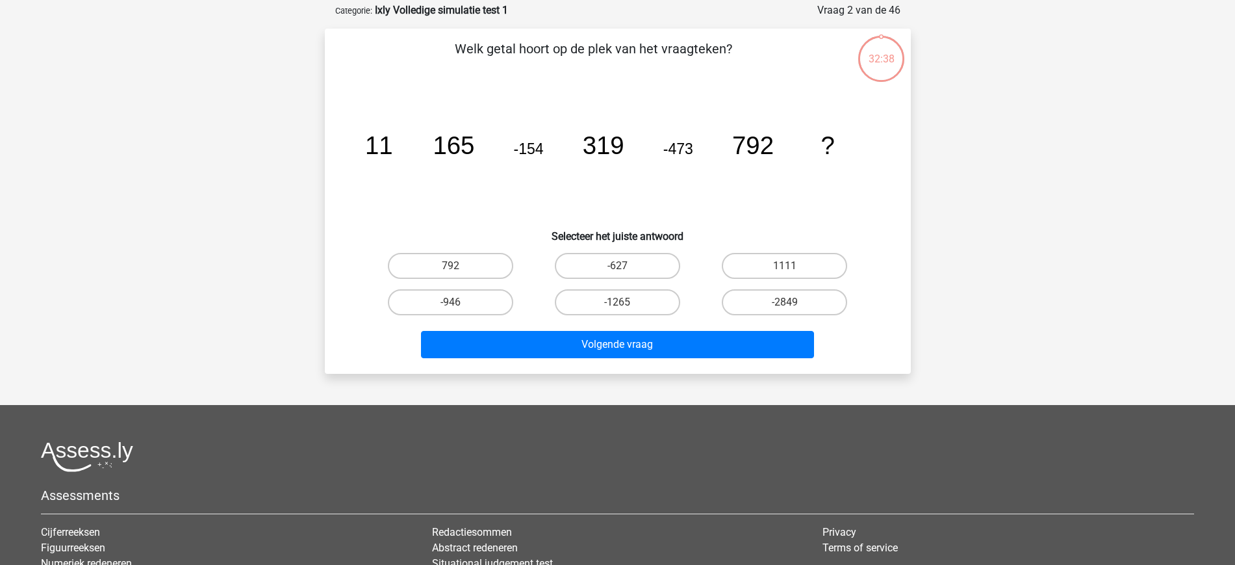
scroll to position [65, 0]
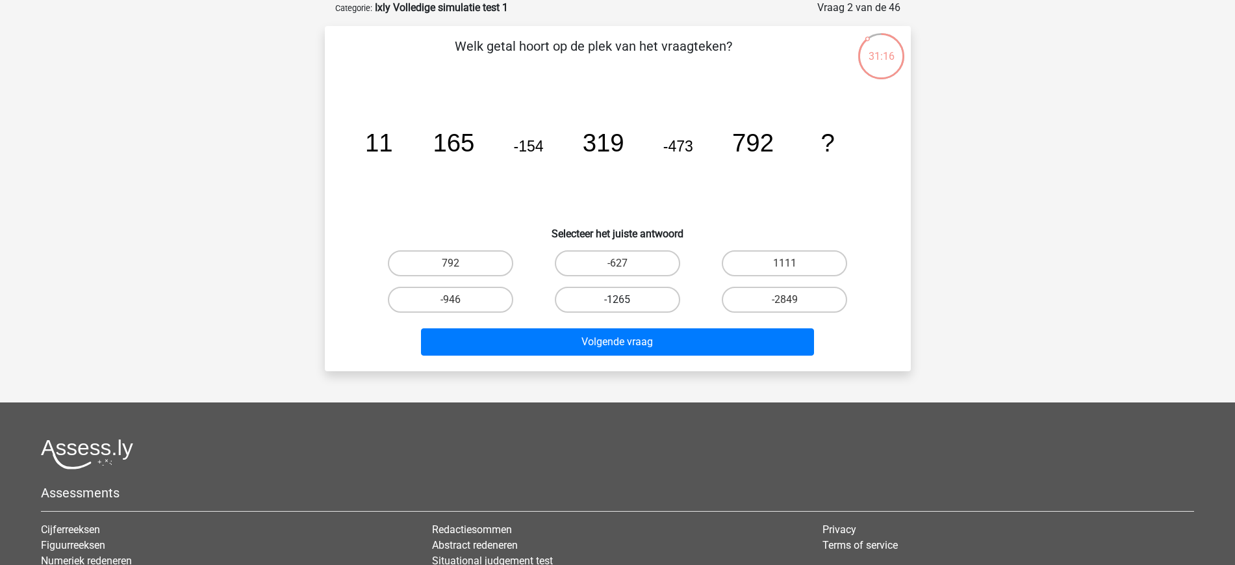
click at [633, 303] on label "-1265" at bounding box center [617, 300] width 125 height 26
click at [626, 303] on input "-1265" at bounding box center [621, 304] width 8 height 8
radio input "true"
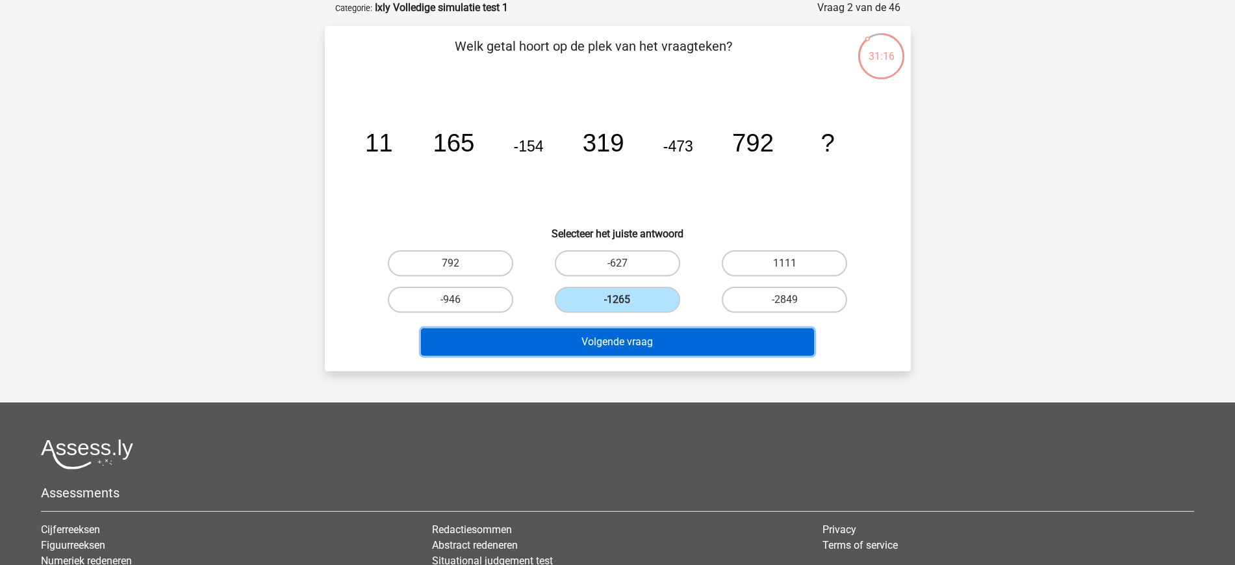
click at [674, 348] on button "Volgende vraag" at bounding box center [617, 341] width 393 height 27
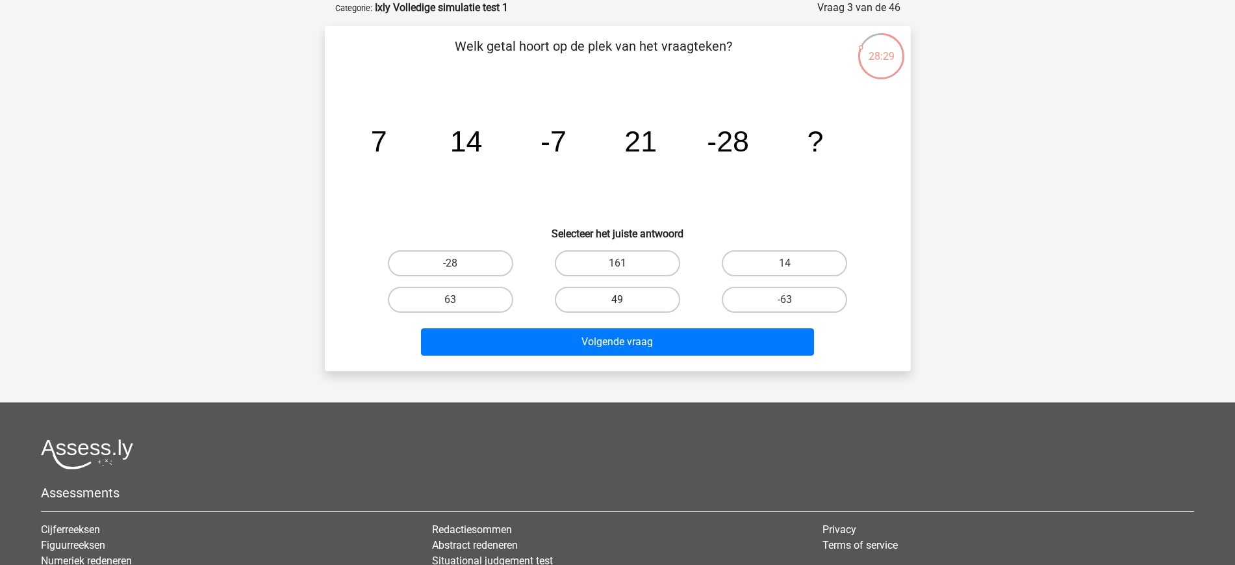
click at [647, 295] on label "49" at bounding box center [617, 300] width 125 height 26
click at [626, 300] on input "49" at bounding box center [621, 304] width 8 height 8
radio input "true"
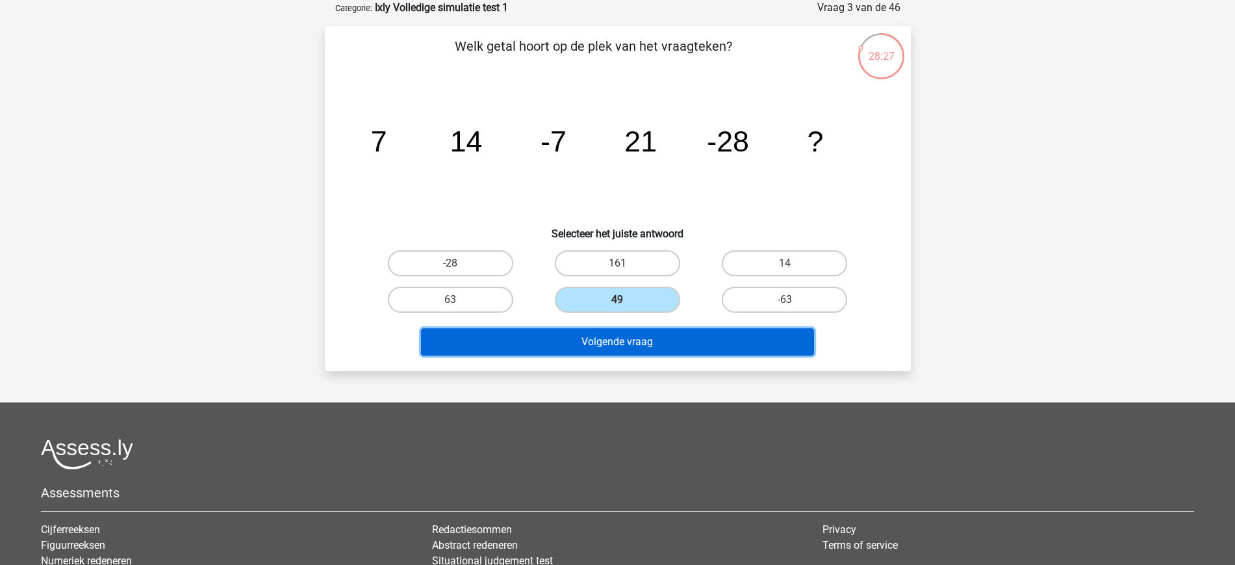
click at [694, 344] on button "Volgende vraag" at bounding box center [617, 341] width 393 height 27
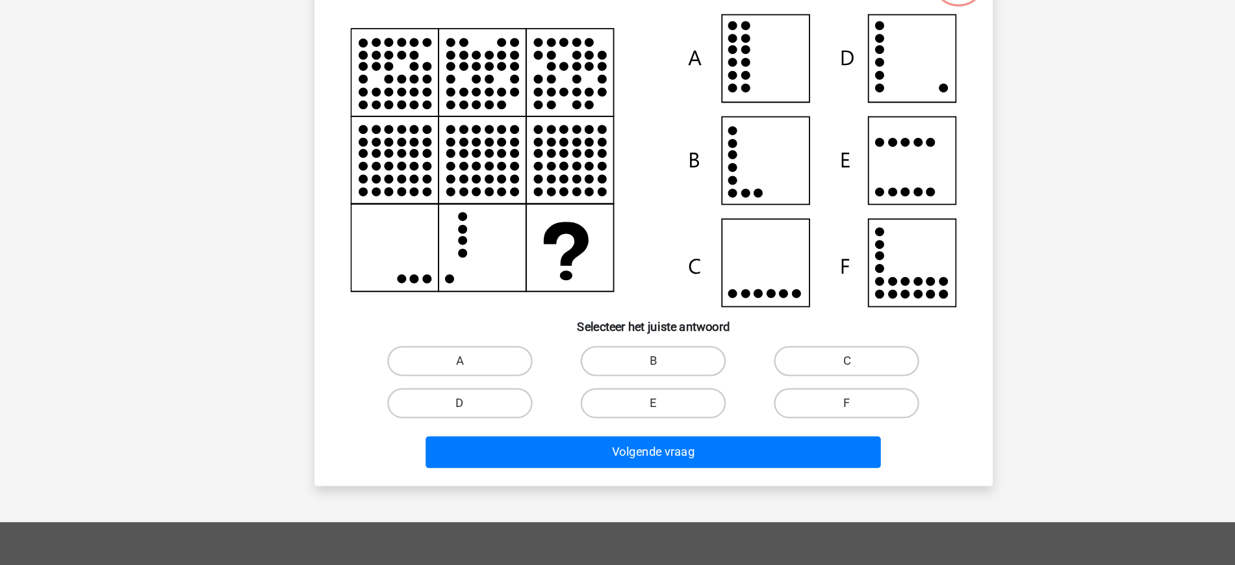
scroll to position [64, 0]
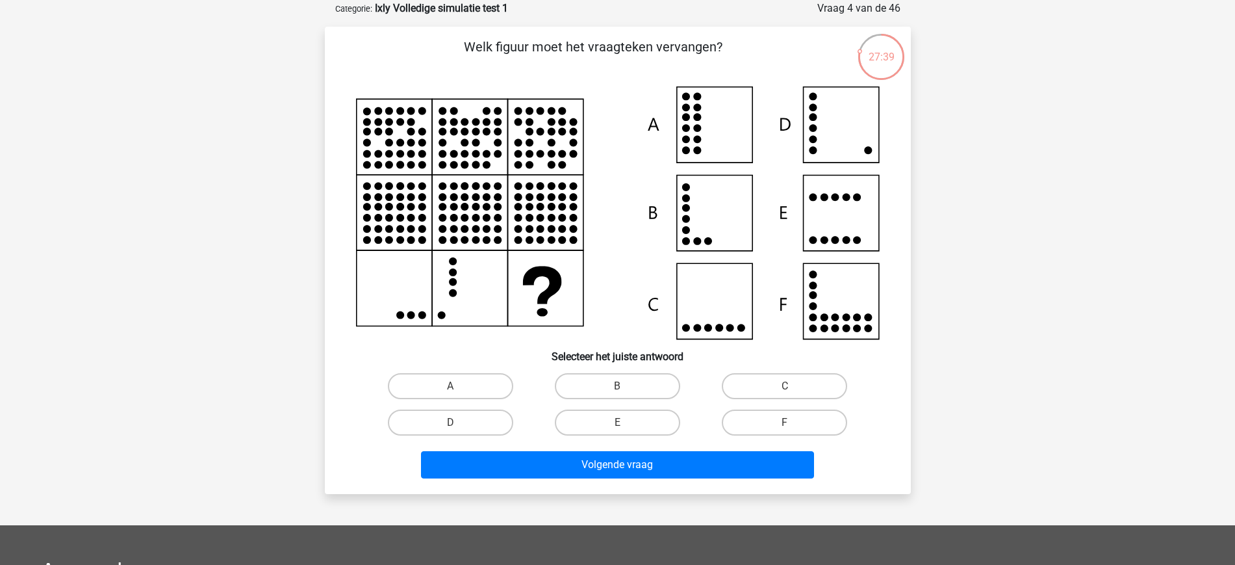
click at [864, 109] on icon at bounding box center [618, 212] width 524 height 253
click at [468, 424] on label "D" at bounding box center [450, 422] width 125 height 26
click at [459, 424] on input "D" at bounding box center [454, 426] width 8 height 8
radio input "true"
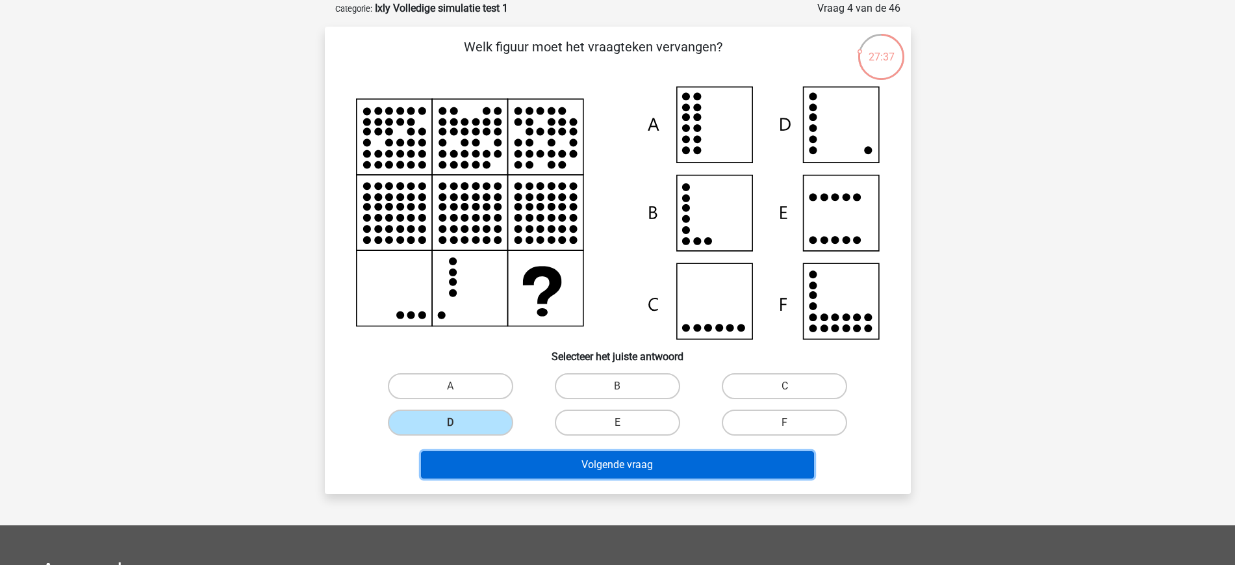
click at [584, 467] on button "Volgende vraag" at bounding box center [617, 464] width 393 height 27
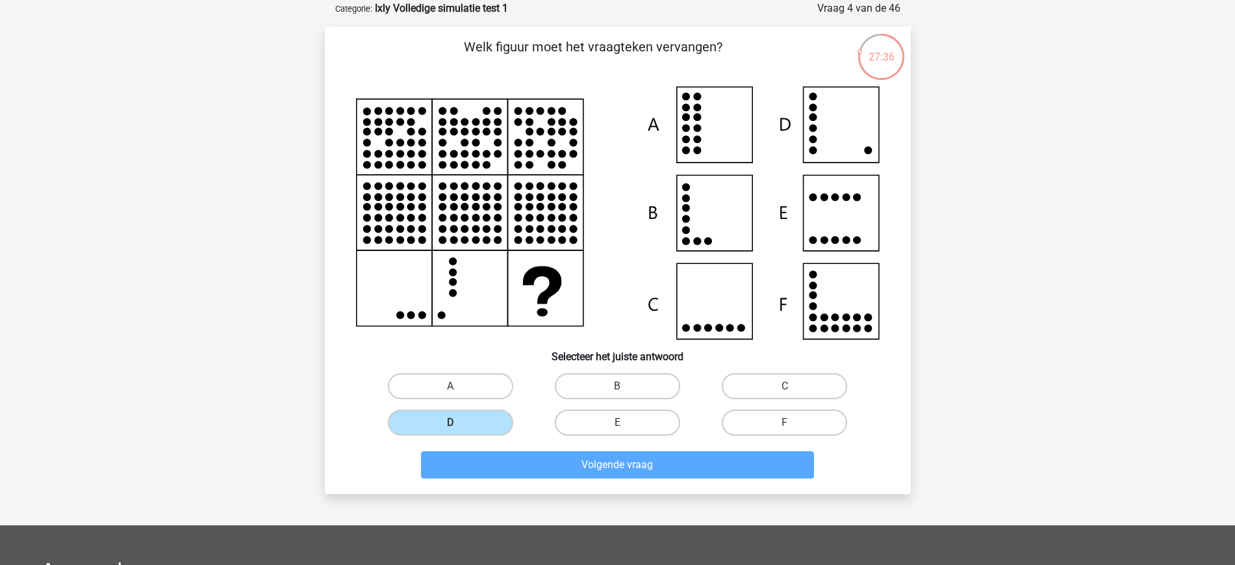
scroll to position [65, 0]
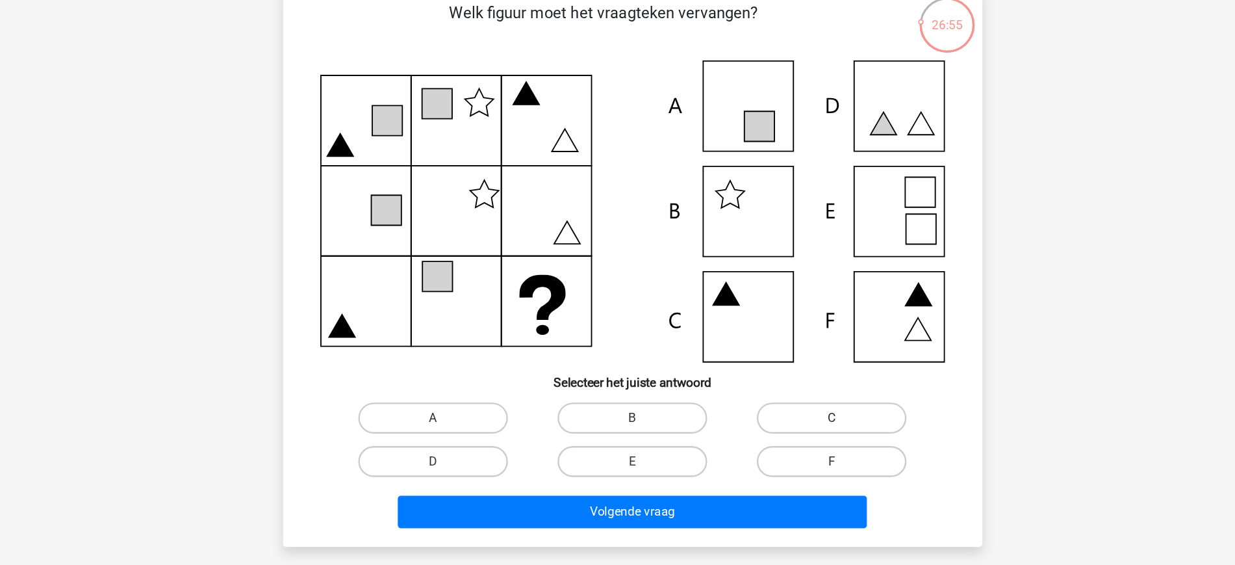
click at [799, 391] on label "C" at bounding box center [784, 385] width 125 height 26
click at [793, 391] on input "C" at bounding box center [789, 389] width 8 height 8
radio input "true"
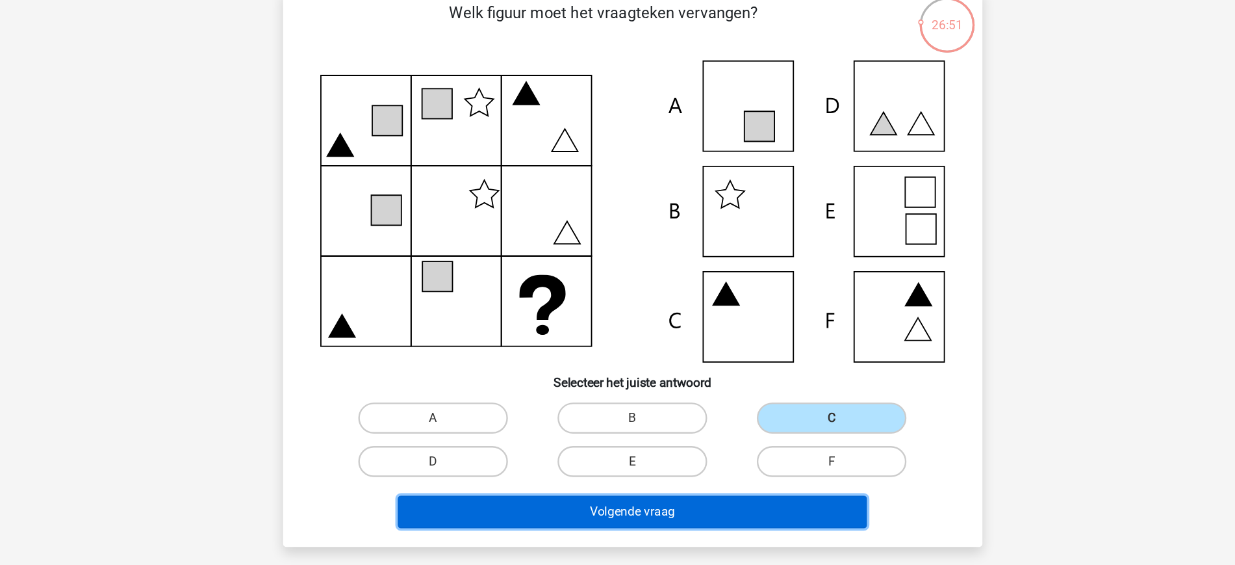
click at [626, 464] on button "Volgende vraag" at bounding box center [617, 463] width 393 height 27
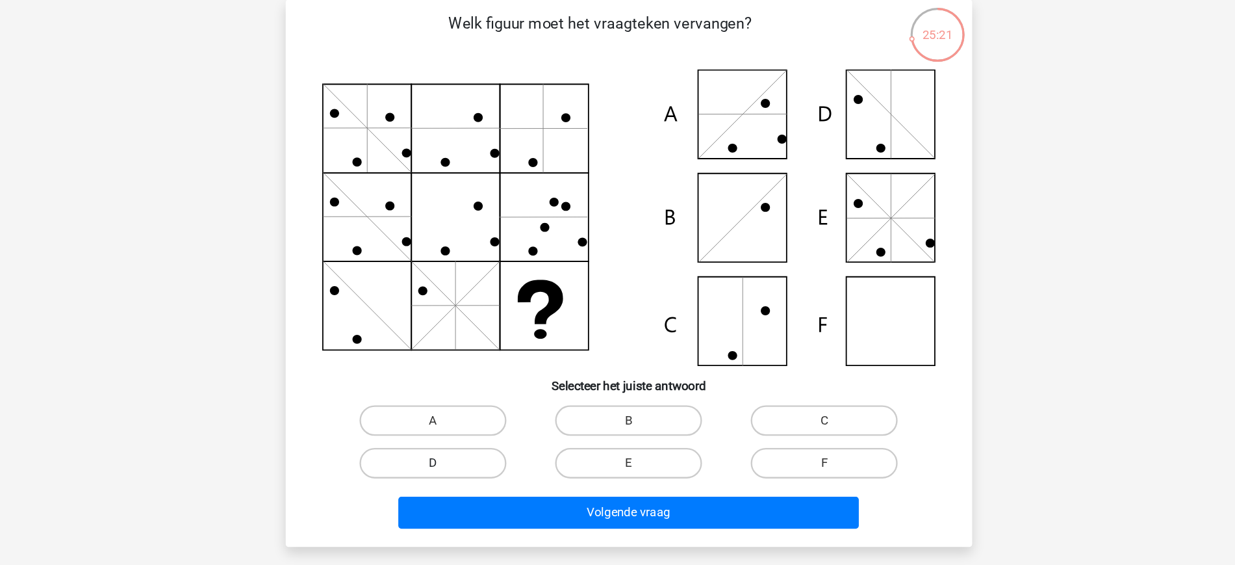
click at [463, 423] on label "D" at bounding box center [450, 422] width 125 height 26
click at [459, 423] on input "D" at bounding box center [454, 426] width 8 height 8
radio input "true"
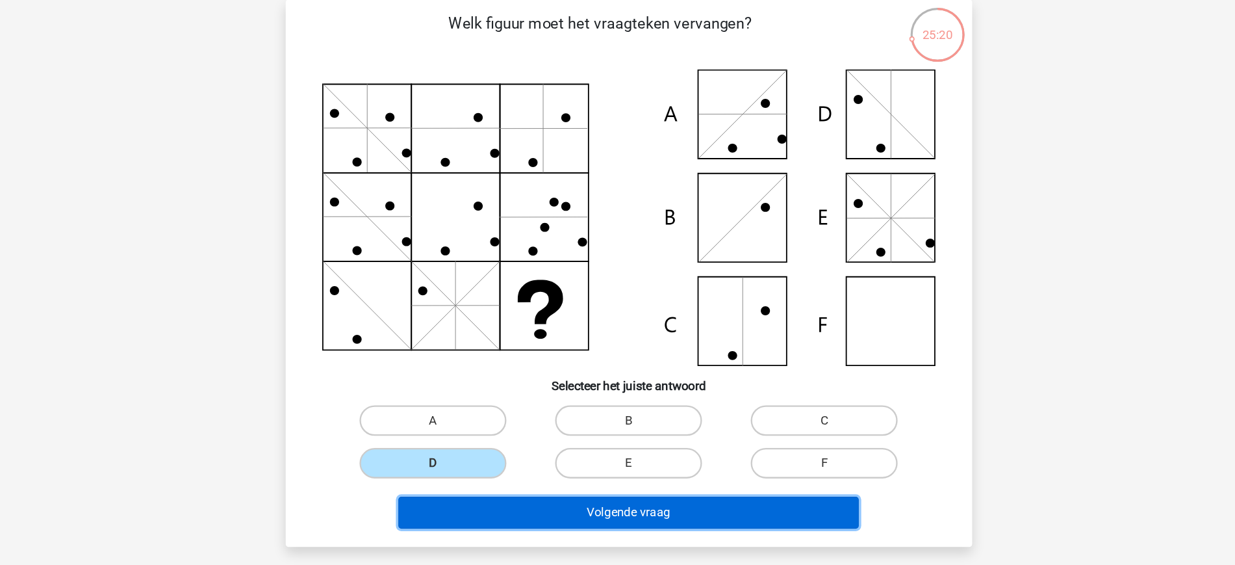
click at [608, 459] on button "Volgende vraag" at bounding box center [617, 463] width 393 height 27
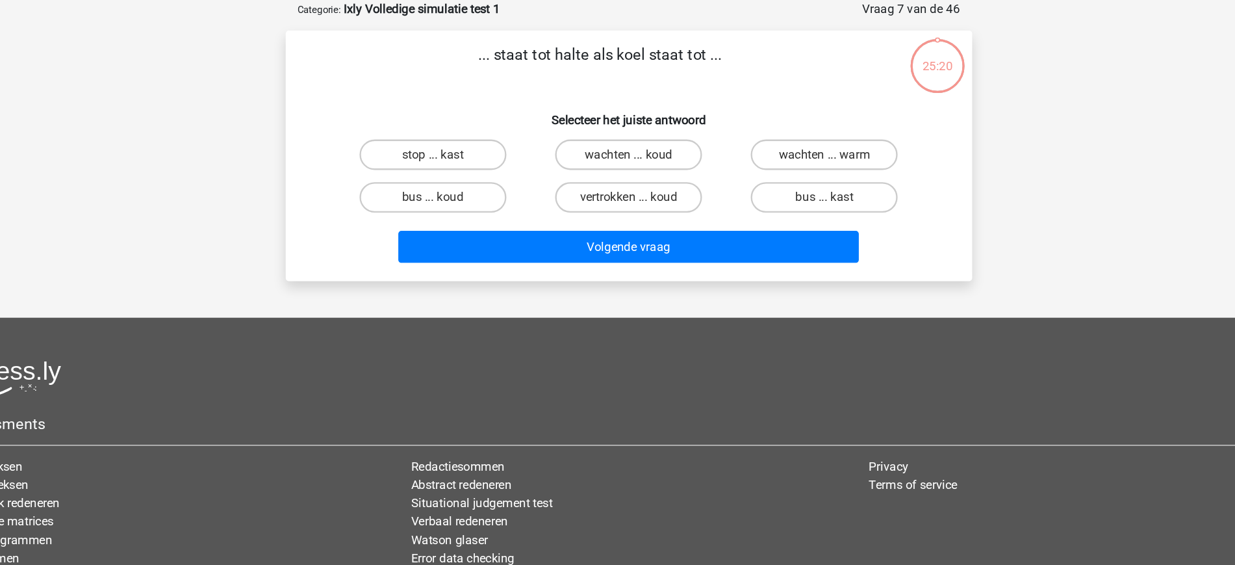
scroll to position [0, 0]
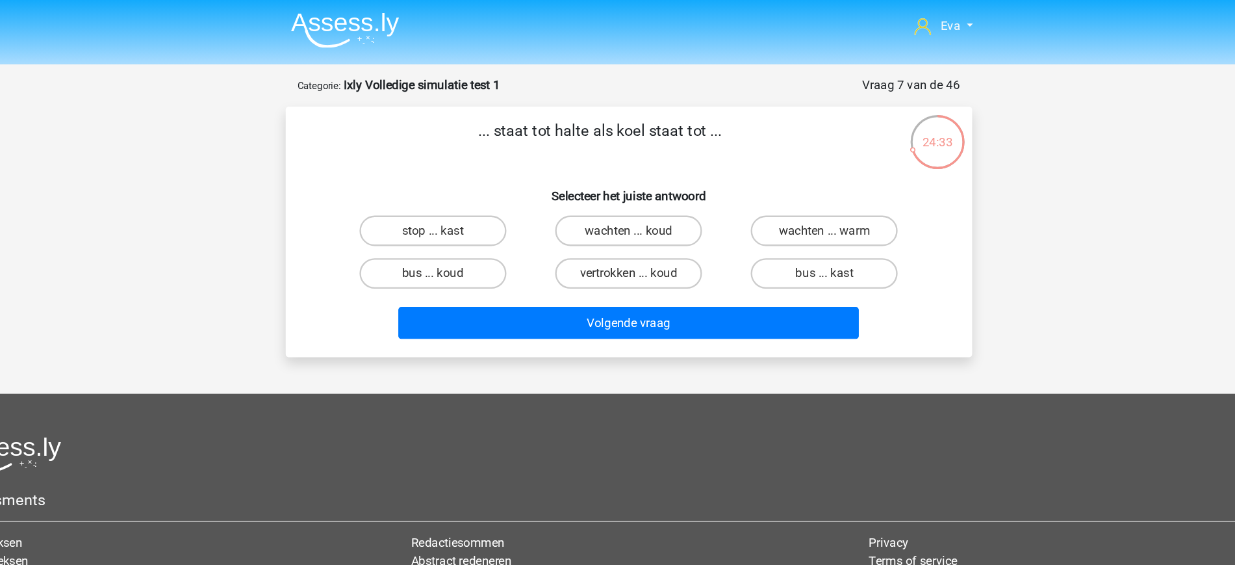
click at [626, 201] on input "wachten ... koud" at bounding box center [621, 201] width 8 height 8
radio input "true"
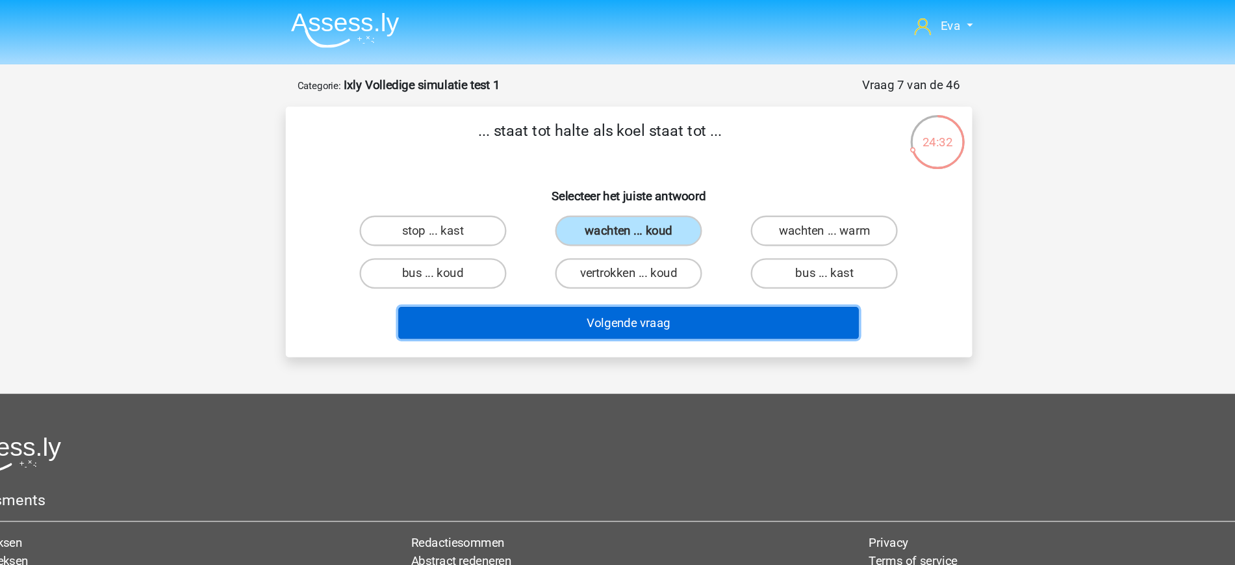
click at [699, 279] on button "Volgende vraag" at bounding box center [617, 275] width 393 height 27
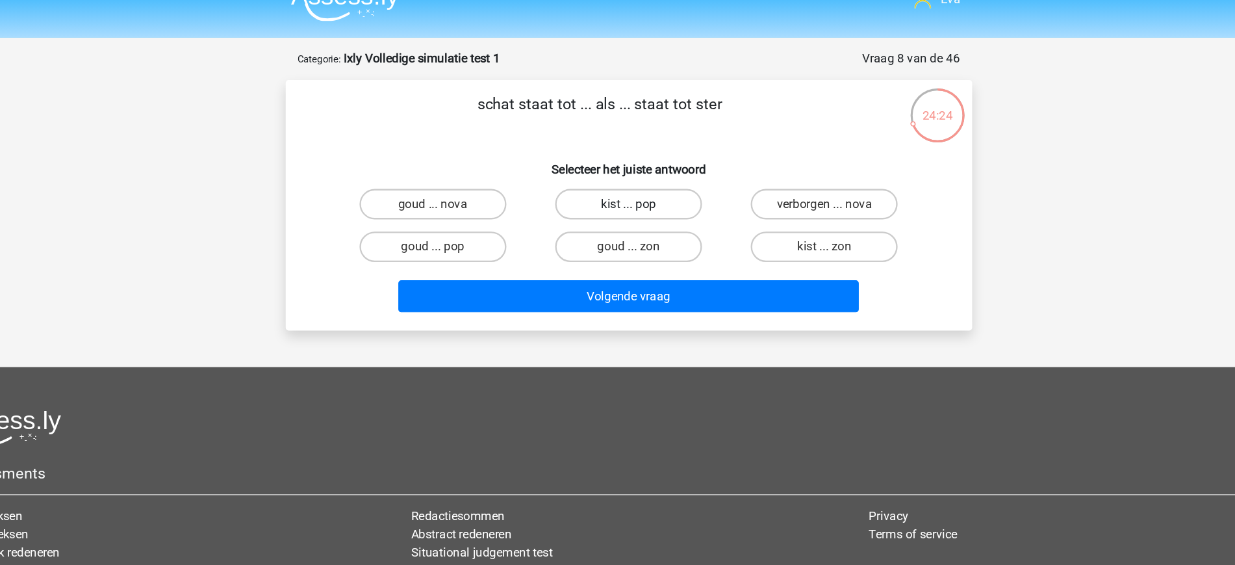
click at [634, 188] on label "kist ... pop" at bounding box center [617, 197] width 125 height 26
click at [626, 197] on input "kist ... pop" at bounding box center [621, 201] width 8 height 8
radio input "true"
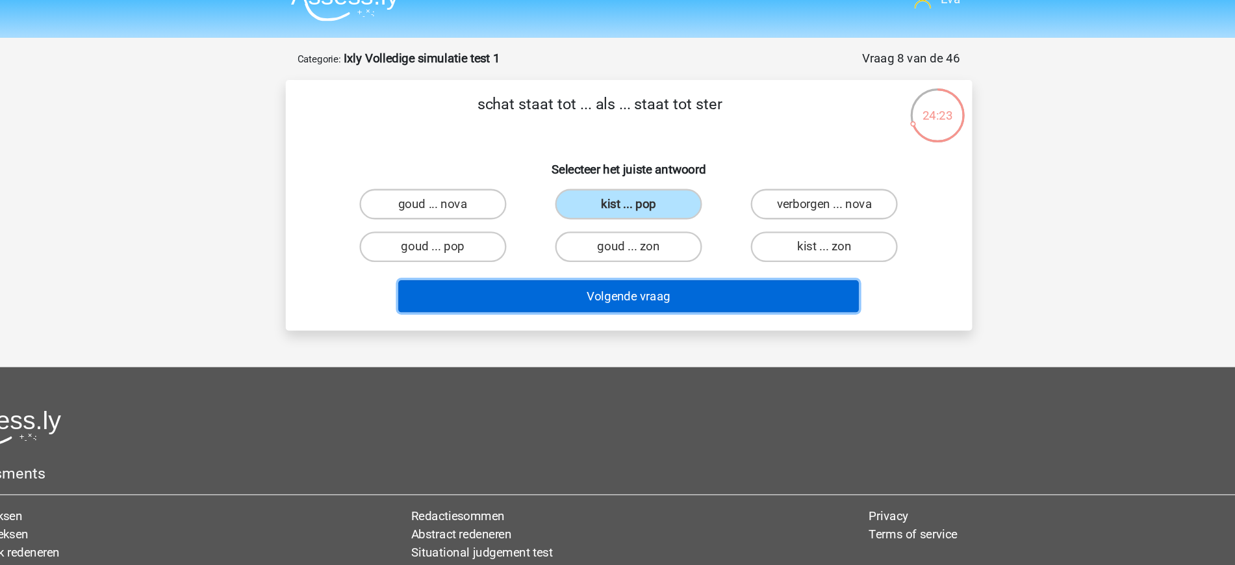
click at [693, 273] on button "Volgende vraag" at bounding box center [617, 275] width 393 height 27
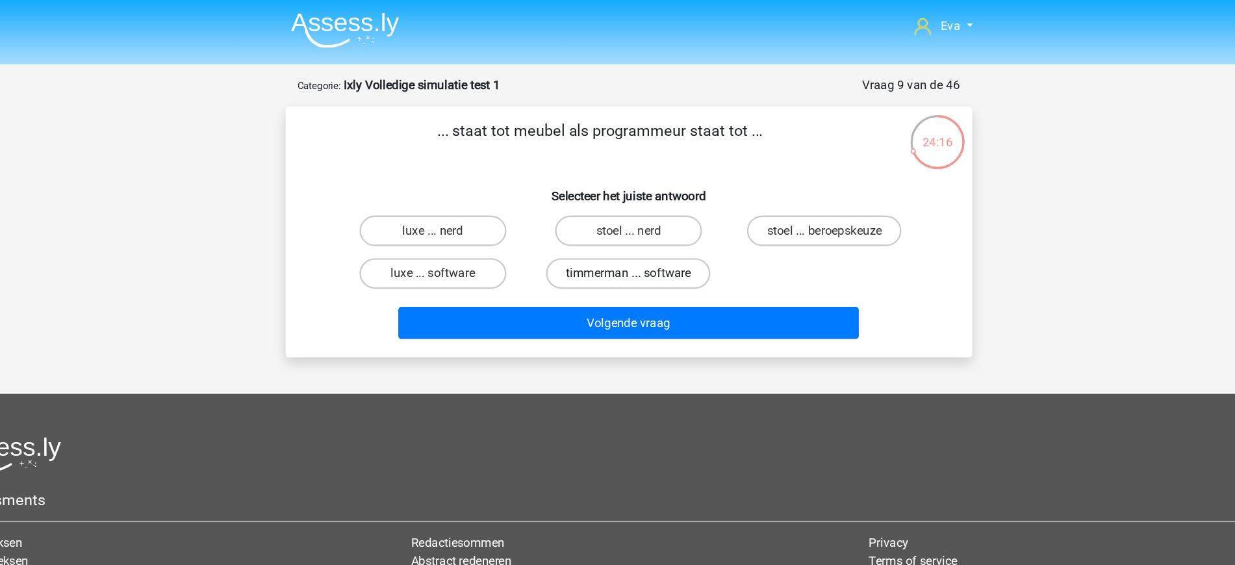
click at [662, 231] on label "timmerman ... software" at bounding box center [617, 233] width 140 height 26
click at [626, 233] on input "timmerman ... software" at bounding box center [621, 237] width 8 height 8
radio input "true"
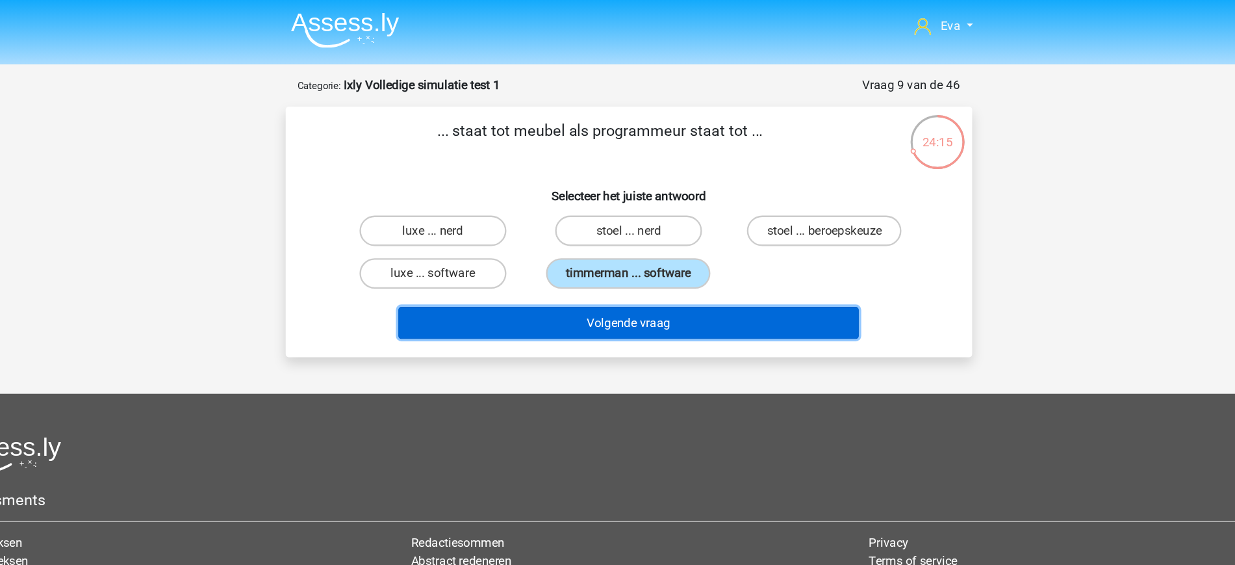
click at [707, 279] on button "Volgende vraag" at bounding box center [617, 275] width 393 height 27
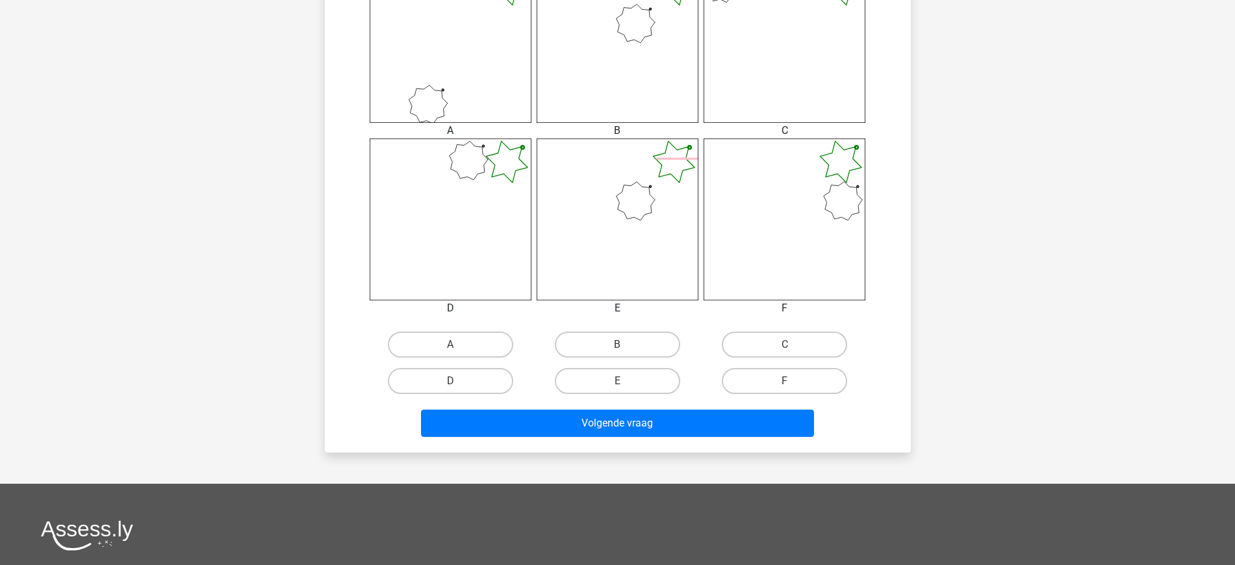
scroll to position [576, 0]
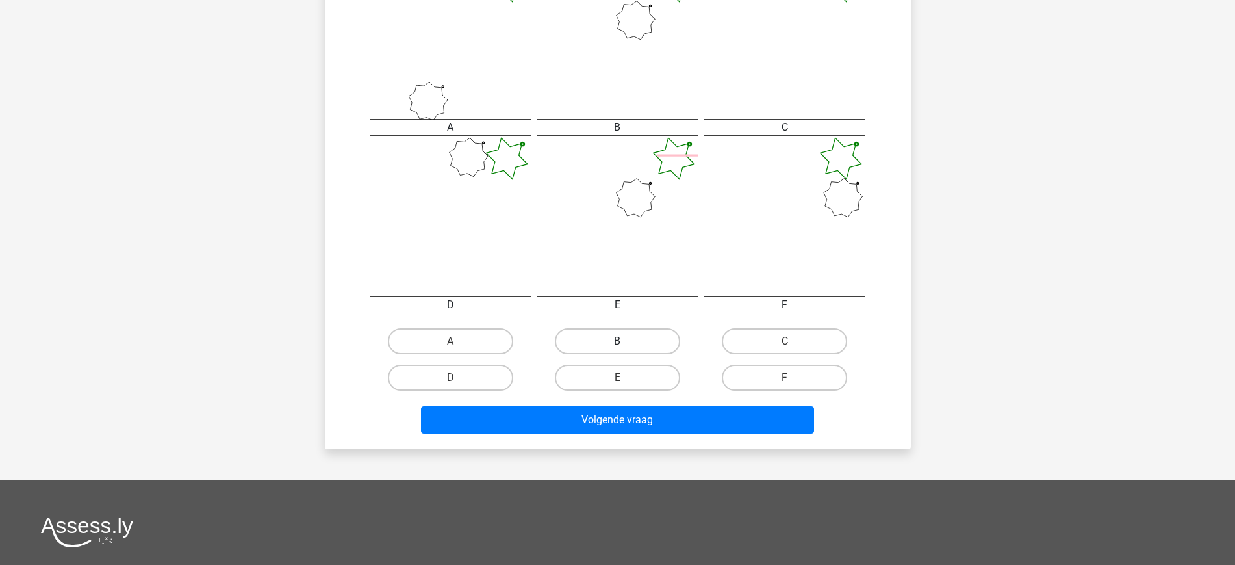
click at [633, 348] on label "B" at bounding box center [617, 341] width 125 height 26
click at [626, 348] on input "B" at bounding box center [621, 345] width 8 height 8
radio input "true"
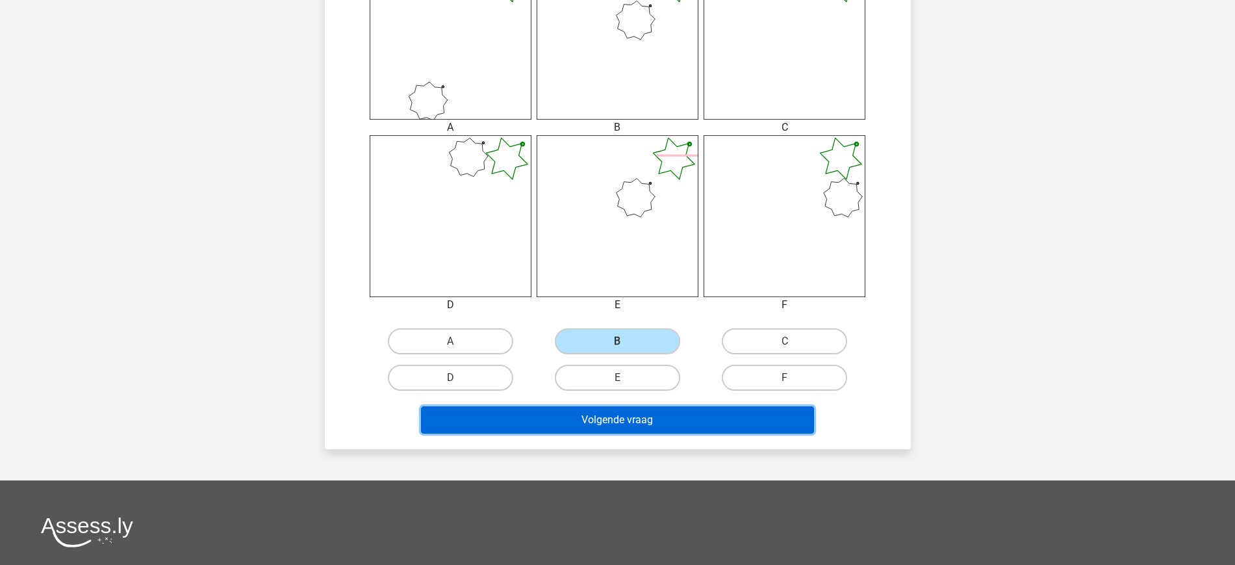
click at [674, 413] on button "Volgende vraag" at bounding box center [617, 419] width 393 height 27
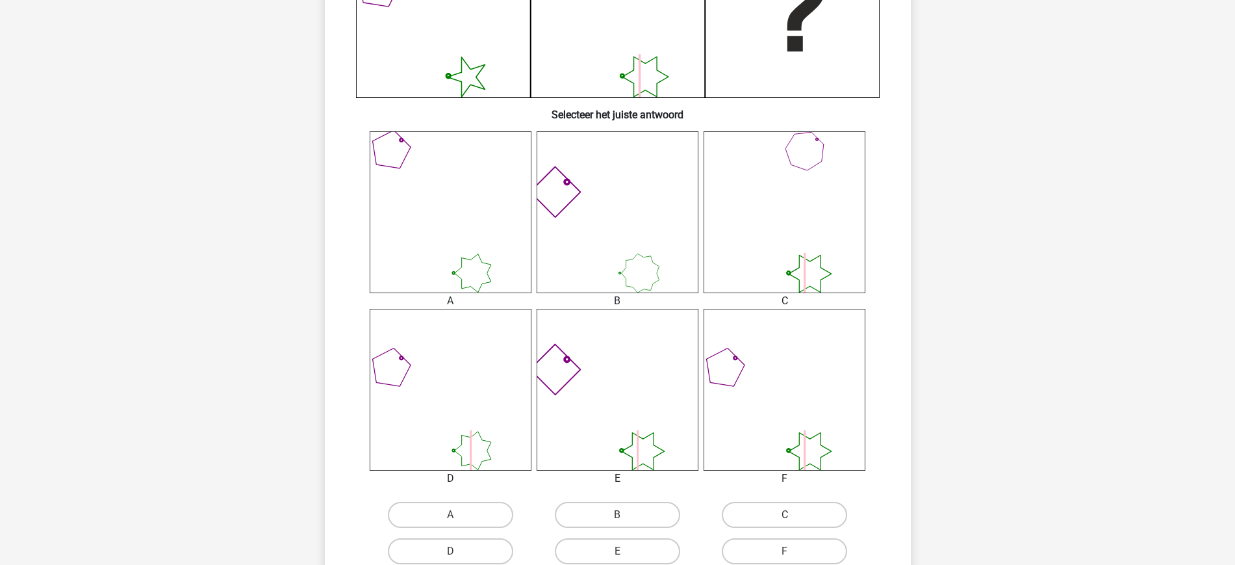
scroll to position [404, 0]
click at [442, 525] on label "A" at bounding box center [450, 513] width 125 height 26
click at [450, 522] on input "A" at bounding box center [454, 517] width 8 height 8
radio input "true"
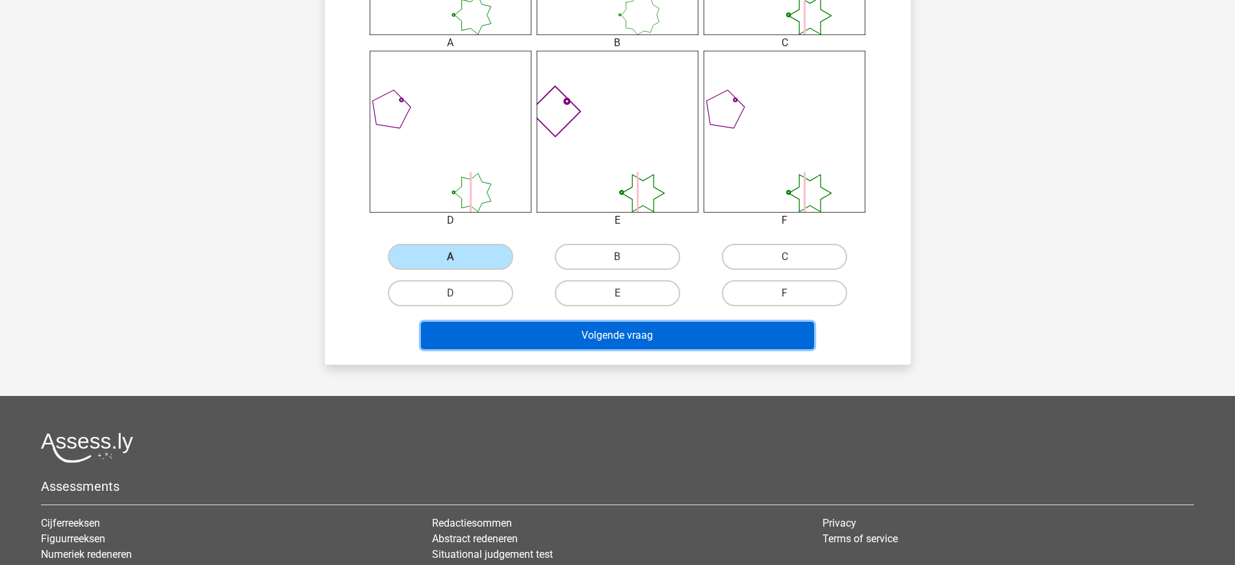
click at [700, 333] on button "Volgende vraag" at bounding box center [617, 335] width 393 height 27
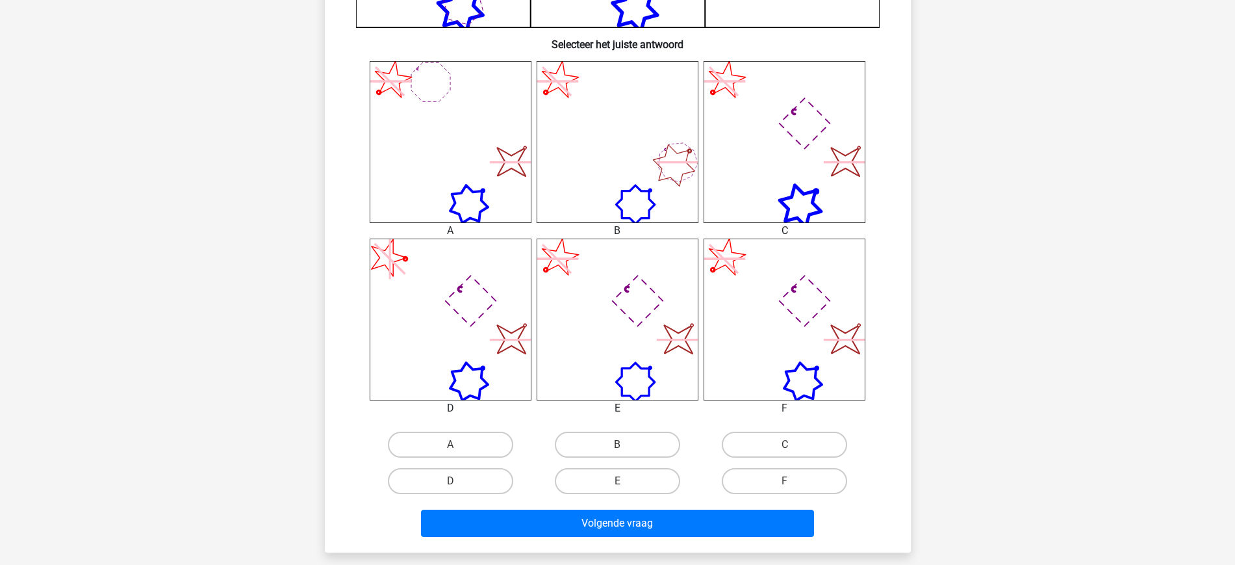
scroll to position [480, 0]
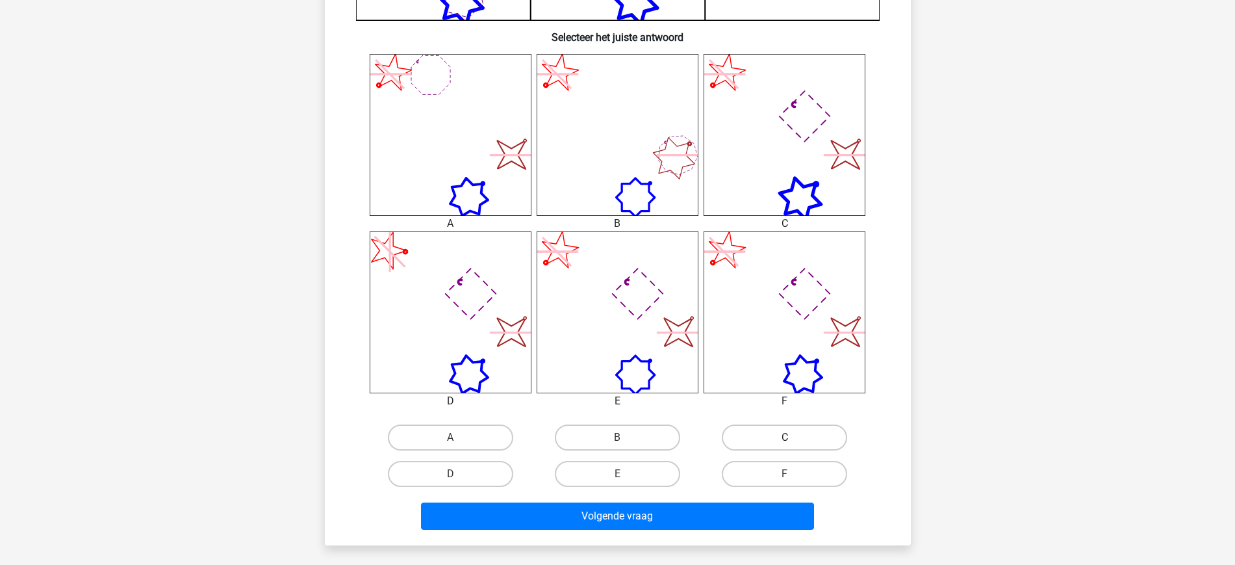
click at [769, 436] on label "C" at bounding box center [784, 437] width 125 height 26
click at [785, 437] on input "C" at bounding box center [789, 441] width 8 height 8
radio input "true"
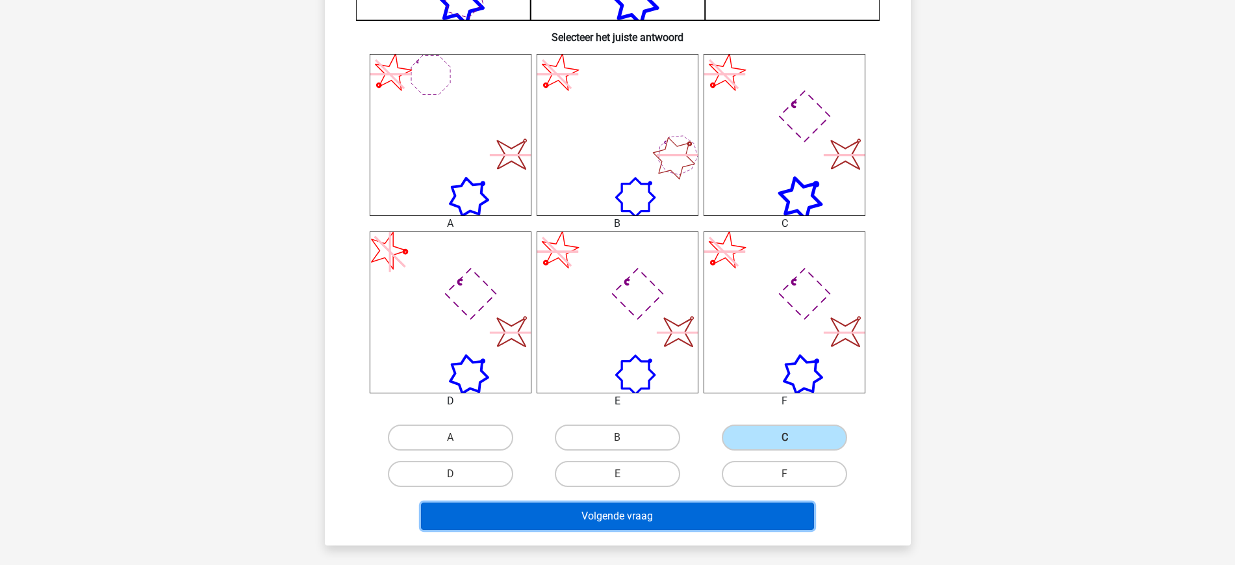
click at [680, 519] on button "Volgende vraag" at bounding box center [617, 515] width 393 height 27
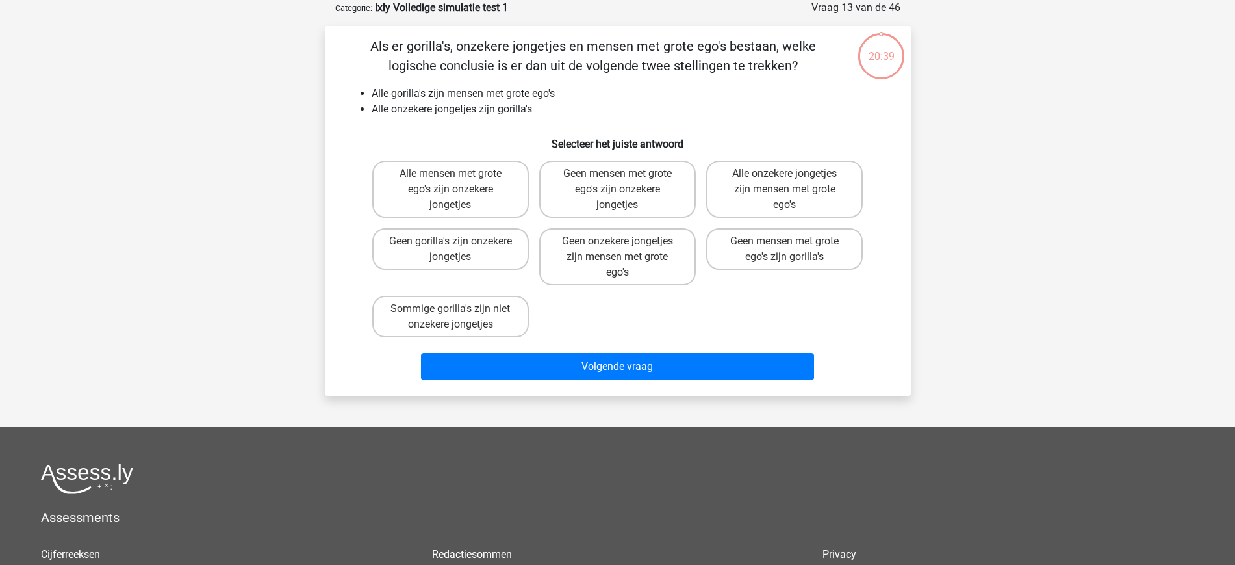
scroll to position [0, 0]
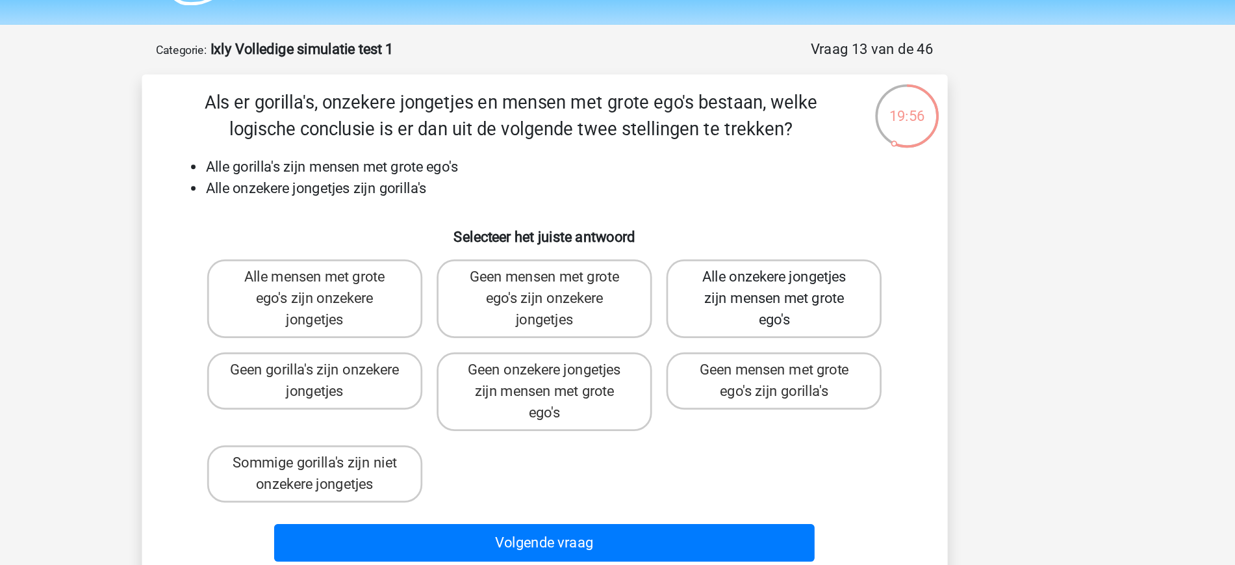
click at [810, 276] on label "Alle onzekere jongetjes zijn mensen met grote ego's" at bounding box center [784, 253] width 157 height 57
click at [793, 247] on input "Alle onzekere jongetjes zijn mensen met grote ego's" at bounding box center [789, 242] width 8 height 8
radio input "true"
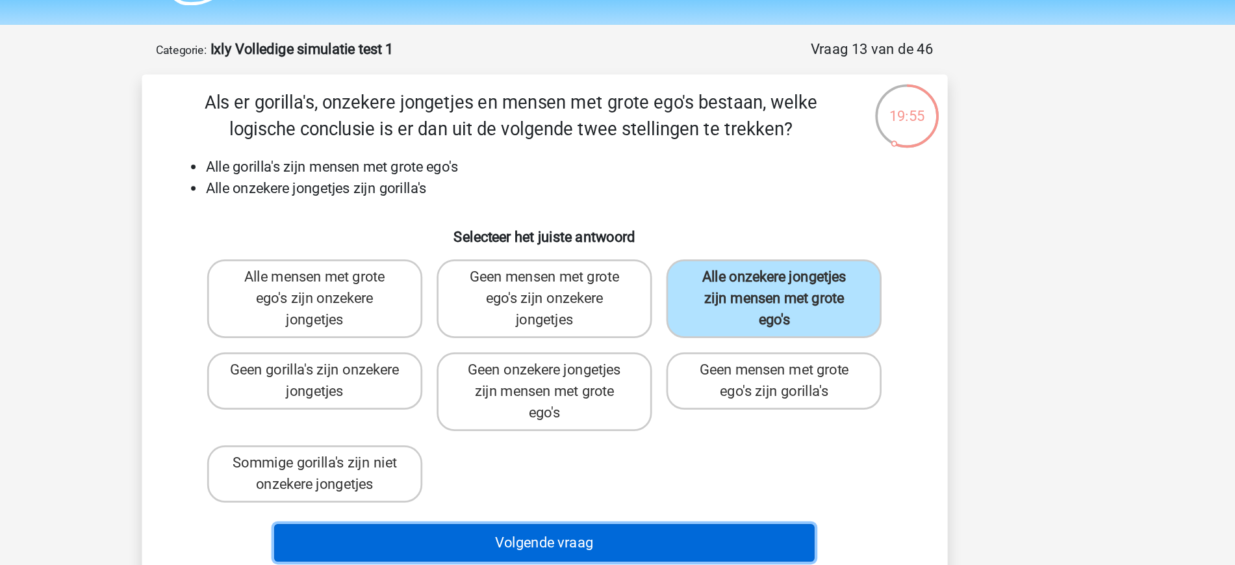
click at [699, 431] on button "Volgende vraag" at bounding box center [617, 431] width 393 height 27
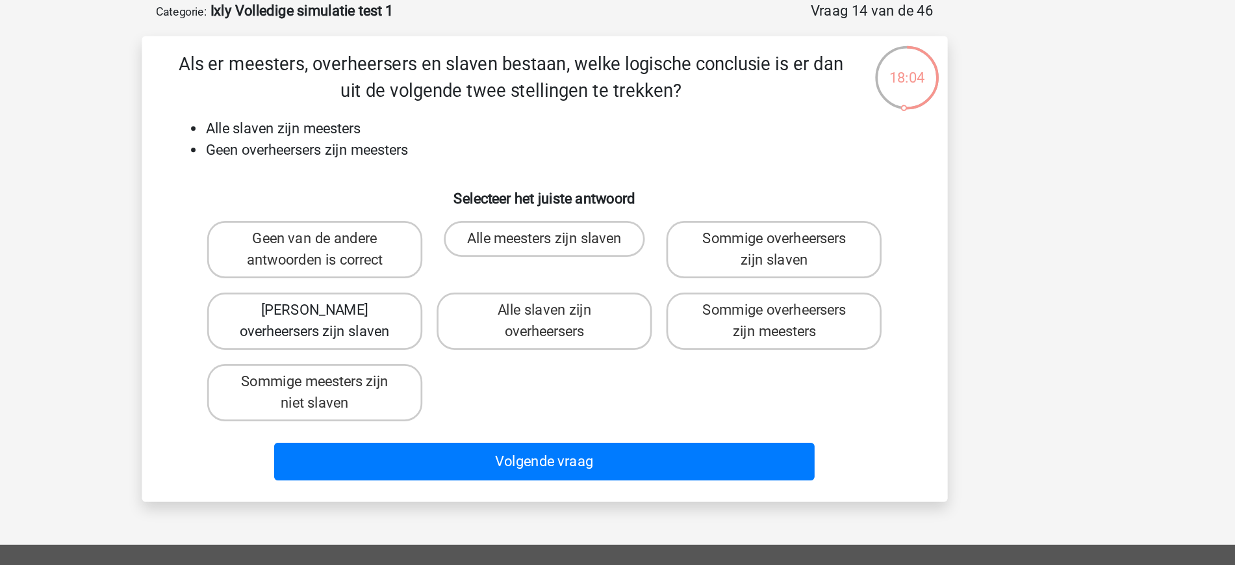
click at [491, 307] on label "Geen overheersers zijn slaven" at bounding box center [450, 298] width 157 height 42
click at [459, 299] on input "Geen overheersers zijn slaven" at bounding box center [454, 294] width 8 height 8
radio input "true"
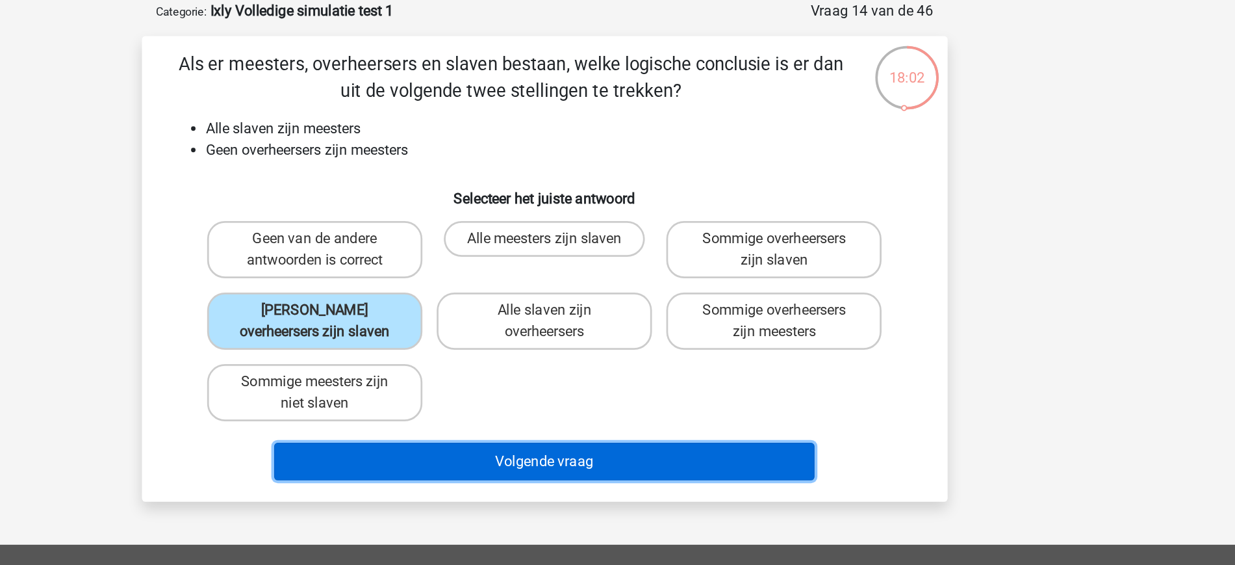
click at [611, 405] on button "Volgende vraag" at bounding box center [617, 400] width 393 height 27
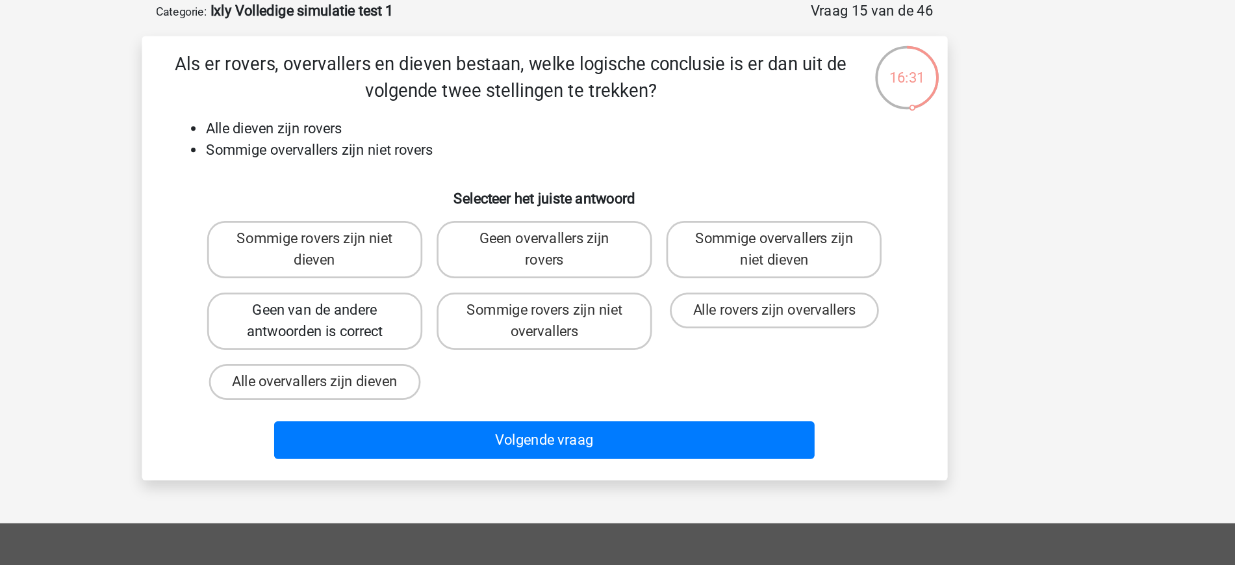
click at [487, 307] on label "Geen van de andere antwoorden is correct" at bounding box center [450, 298] width 157 height 42
click at [459, 299] on input "Geen van de andere antwoorden is correct" at bounding box center [454, 294] width 8 height 8
radio input "true"
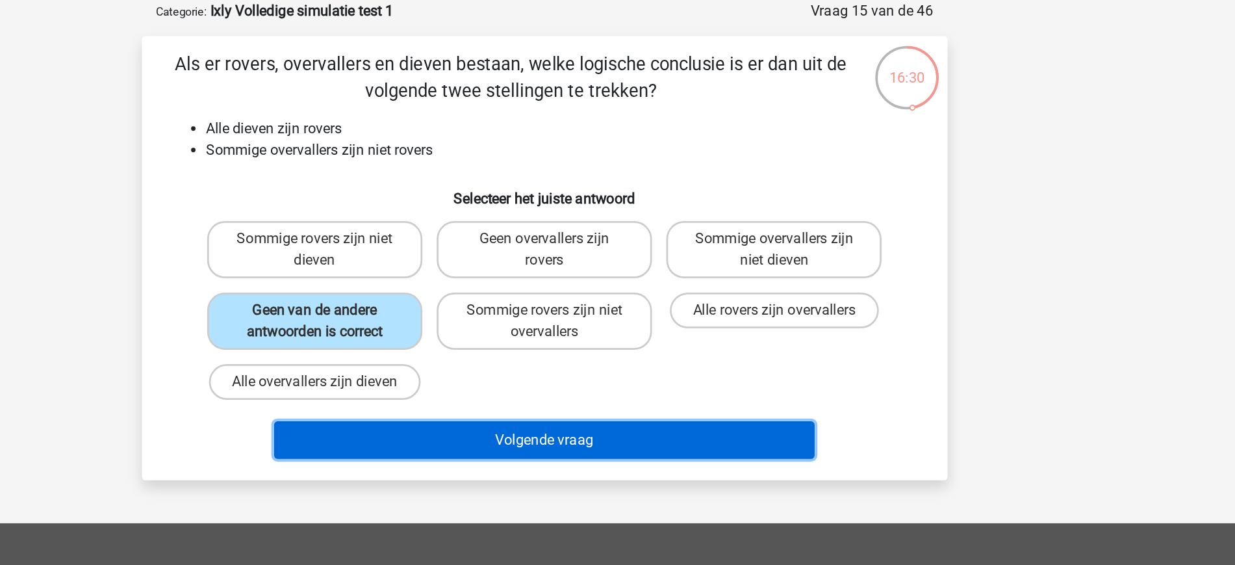
click at [650, 387] on button "Volgende vraag" at bounding box center [617, 384] width 393 height 27
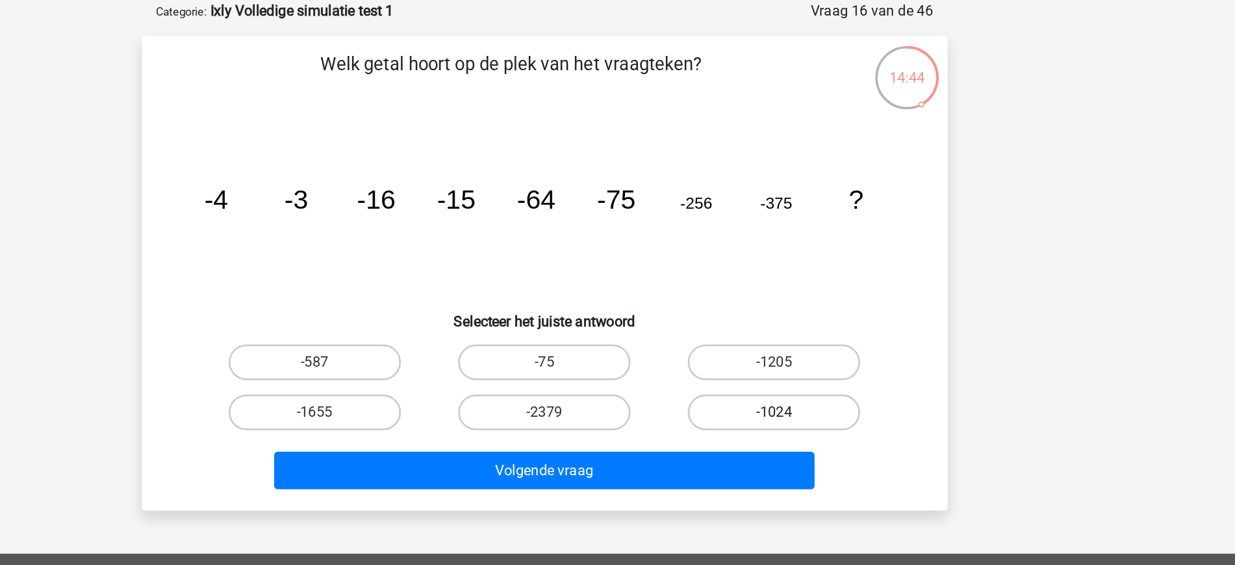
click at [803, 356] on label "-1024" at bounding box center [784, 365] width 125 height 26
click at [793, 365] on input "-1024" at bounding box center [789, 369] width 8 height 8
radio input "true"
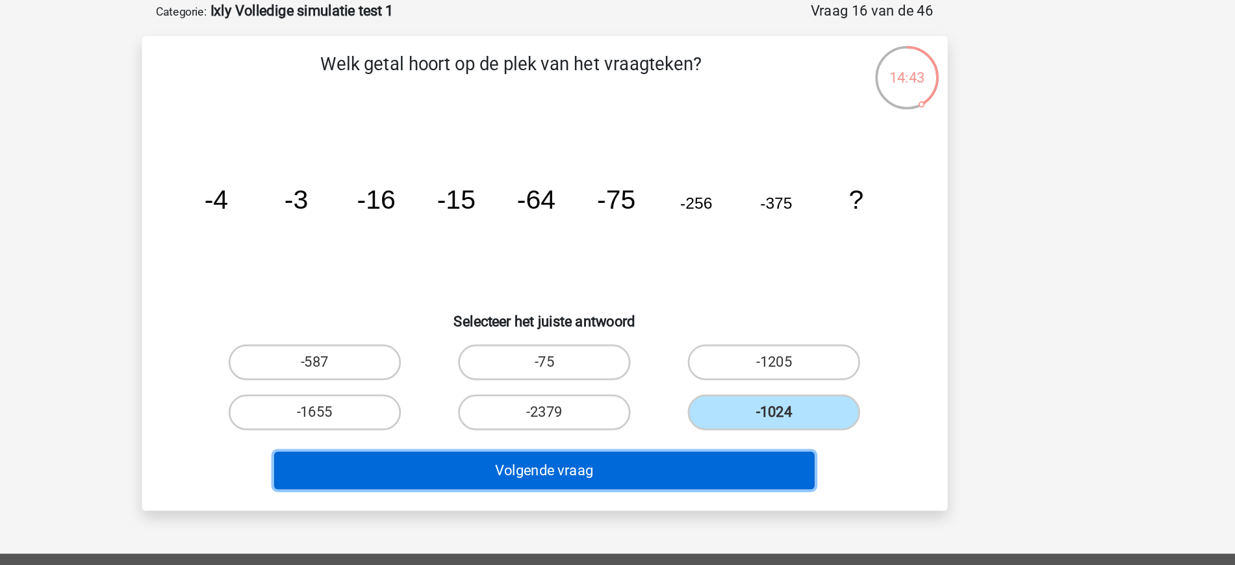
click at [720, 399] on button "Volgende vraag" at bounding box center [617, 406] width 393 height 27
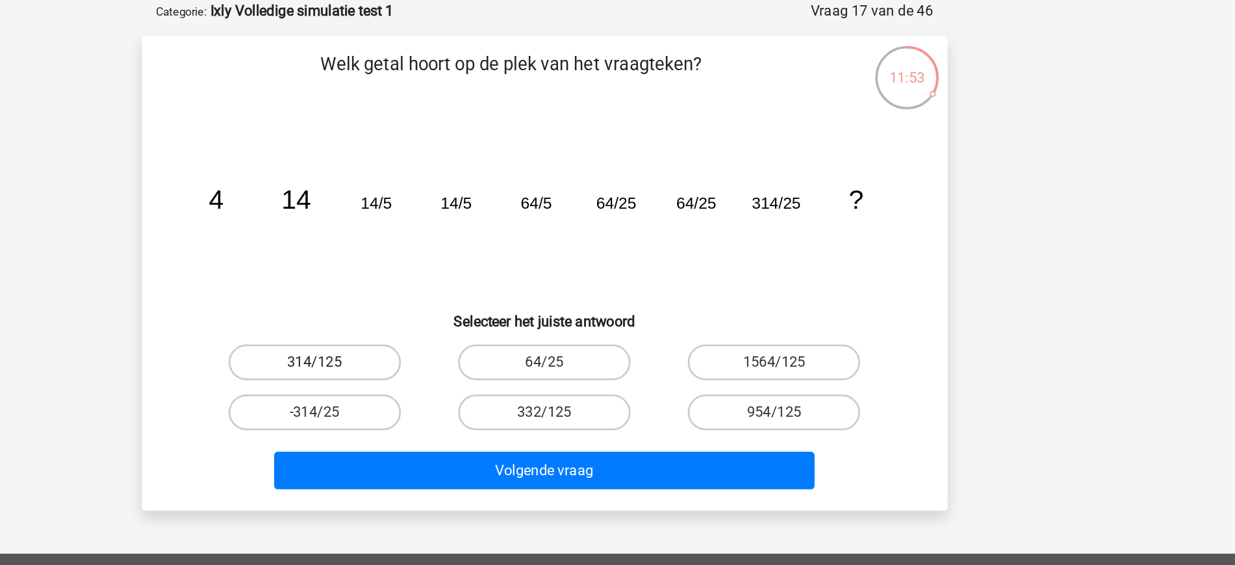
click at [467, 329] on label "314/125" at bounding box center [450, 328] width 125 height 26
click at [459, 329] on input "314/125" at bounding box center [454, 332] width 8 height 8
radio input "true"
click at [493, 365] on label "-314/25" at bounding box center [450, 365] width 125 height 26
click at [459, 365] on input "-314/25" at bounding box center [454, 369] width 8 height 8
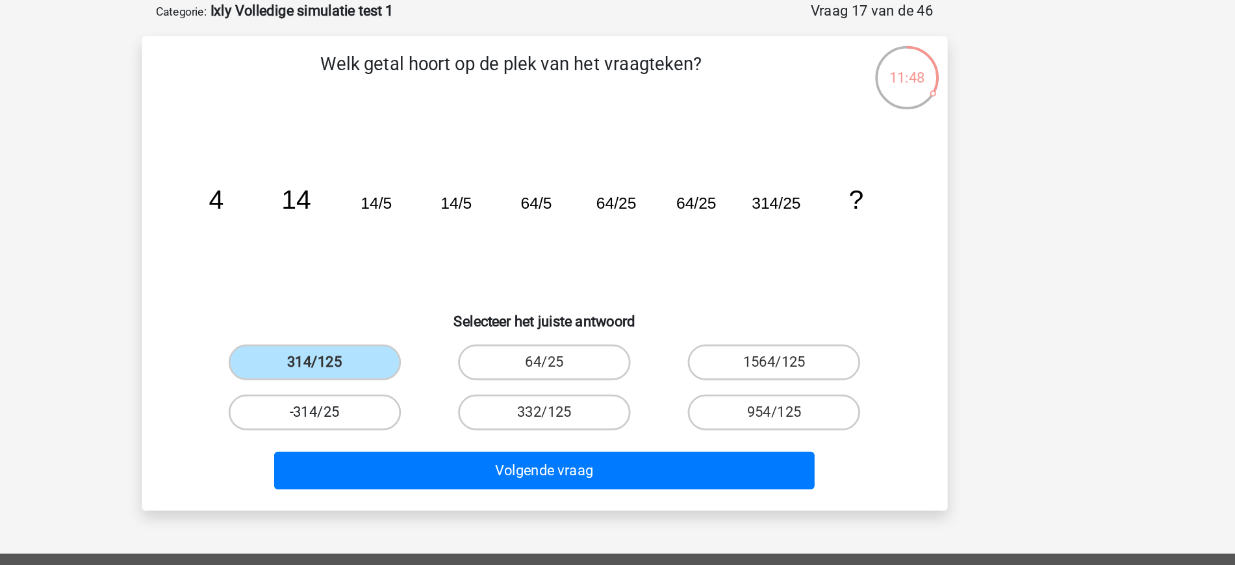
radio input "true"
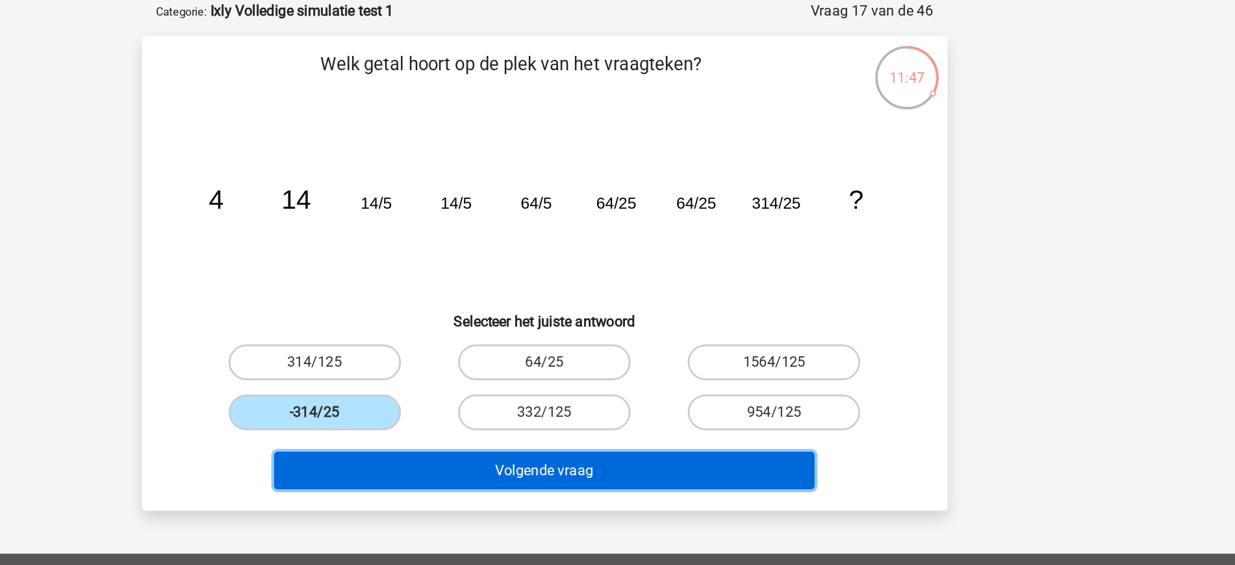
click at [623, 404] on button "Volgende vraag" at bounding box center [617, 406] width 393 height 27
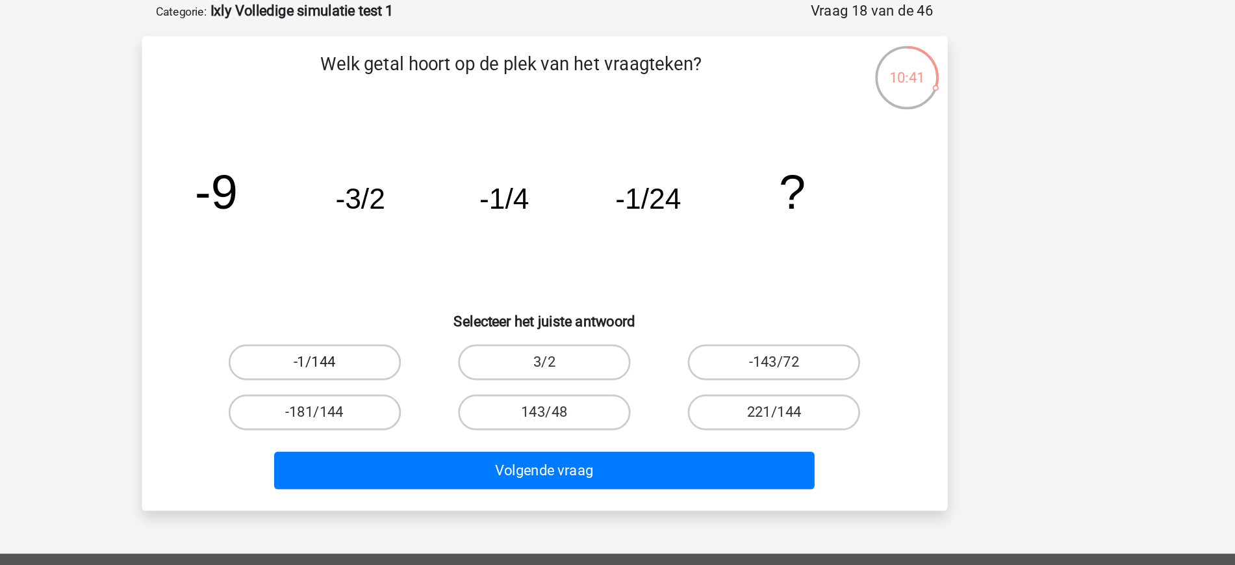
click at [475, 329] on label "-1/144" at bounding box center [450, 328] width 125 height 26
click at [459, 329] on input "-1/144" at bounding box center [454, 332] width 8 height 8
radio input "true"
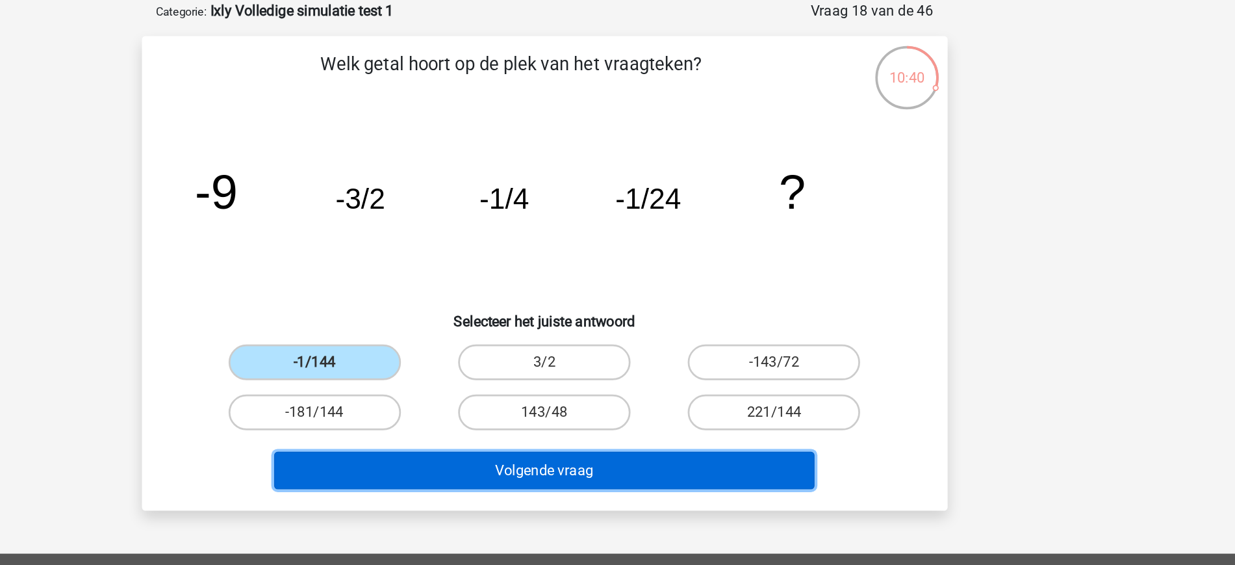
click at [672, 420] on button "Volgende vraag" at bounding box center [617, 406] width 393 height 27
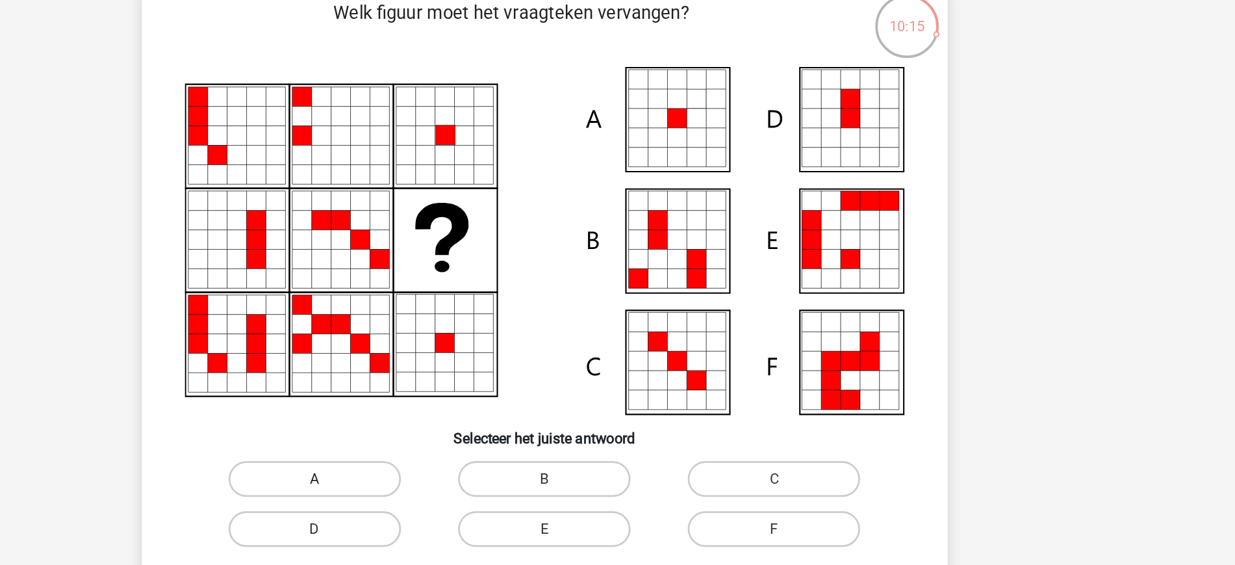
click at [450, 445] on label "A" at bounding box center [450, 450] width 125 height 26
click at [450, 450] on input "A" at bounding box center [454, 454] width 8 height 8
radio input "true"
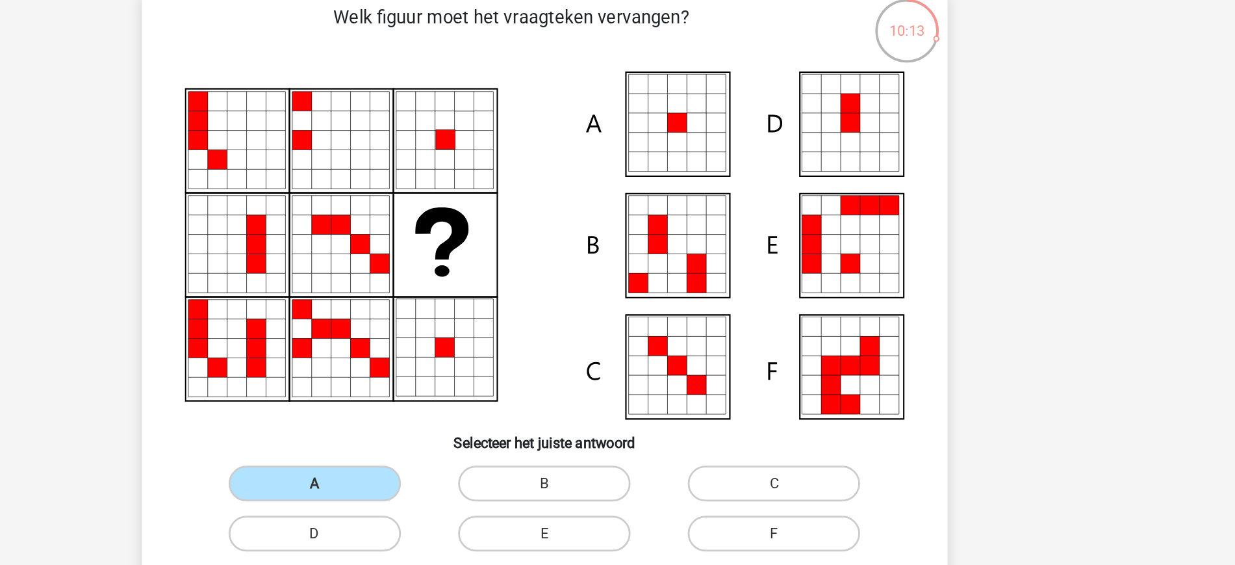
scroll to position [96, 0]
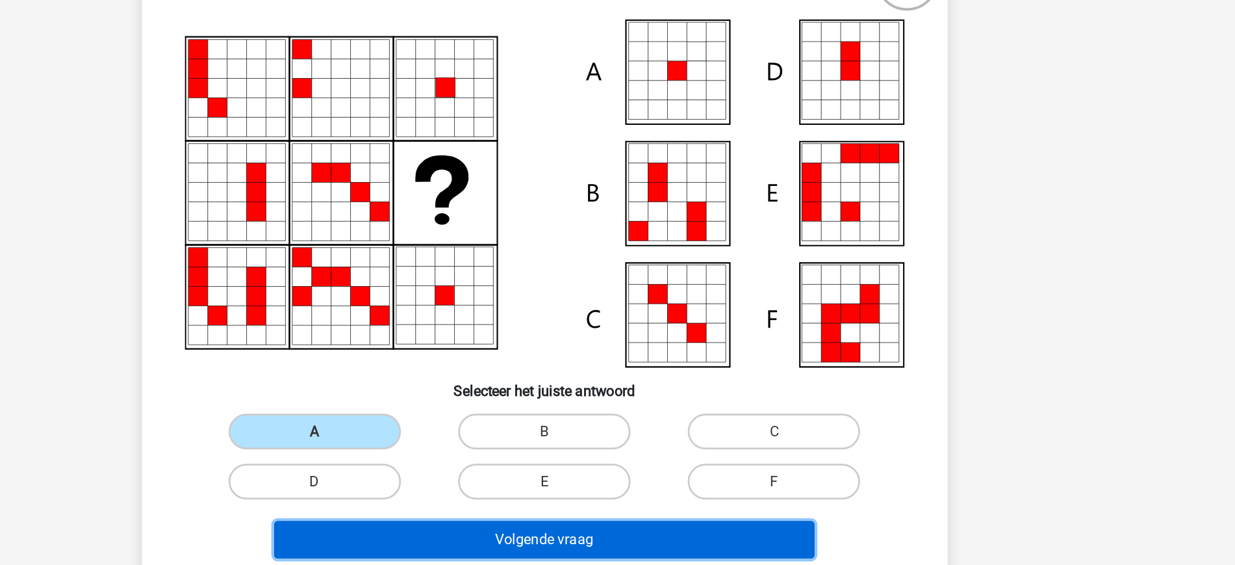
click at [686, 429] on button "Volgende vraag" at bounding box center [617, 433] width 393 height 27
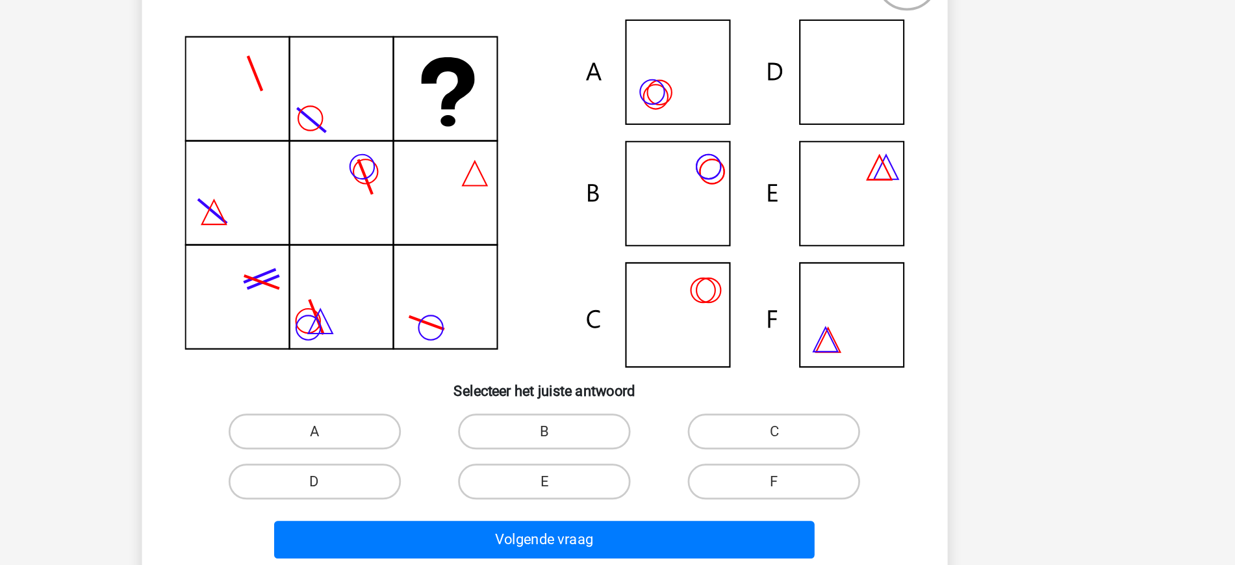
scroll to position [65, 0]
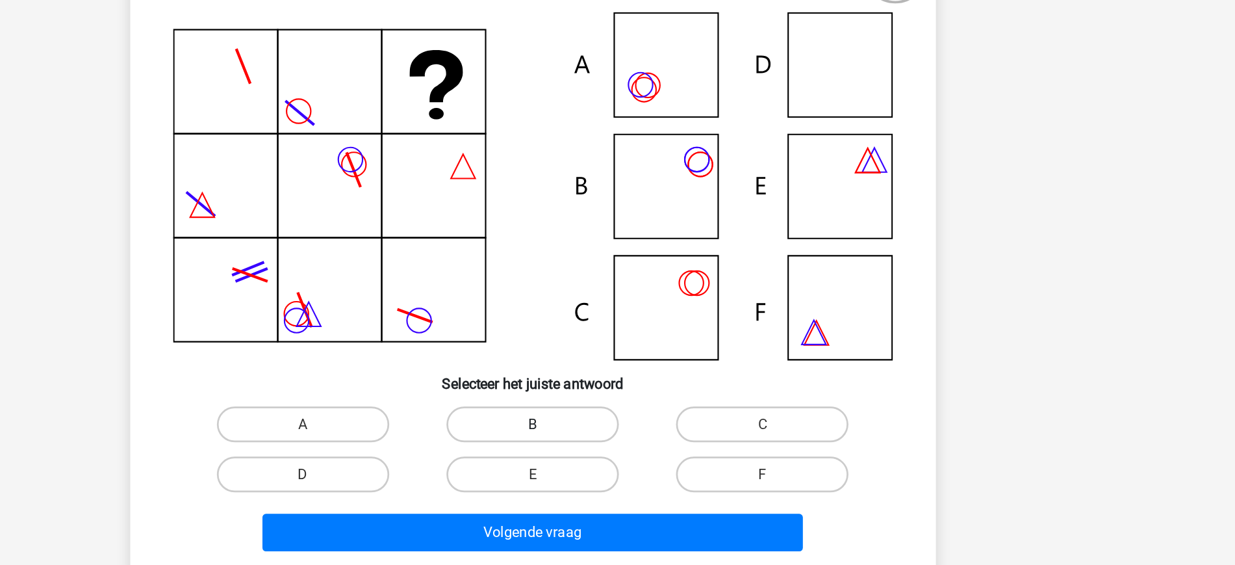
click at [613, 387] on label "B" at bounding box center [617, 385] width 125 height 26
click at [617, 387] on input "B" at bounding box center [621, 389] width 8 height 8
radio input "true"
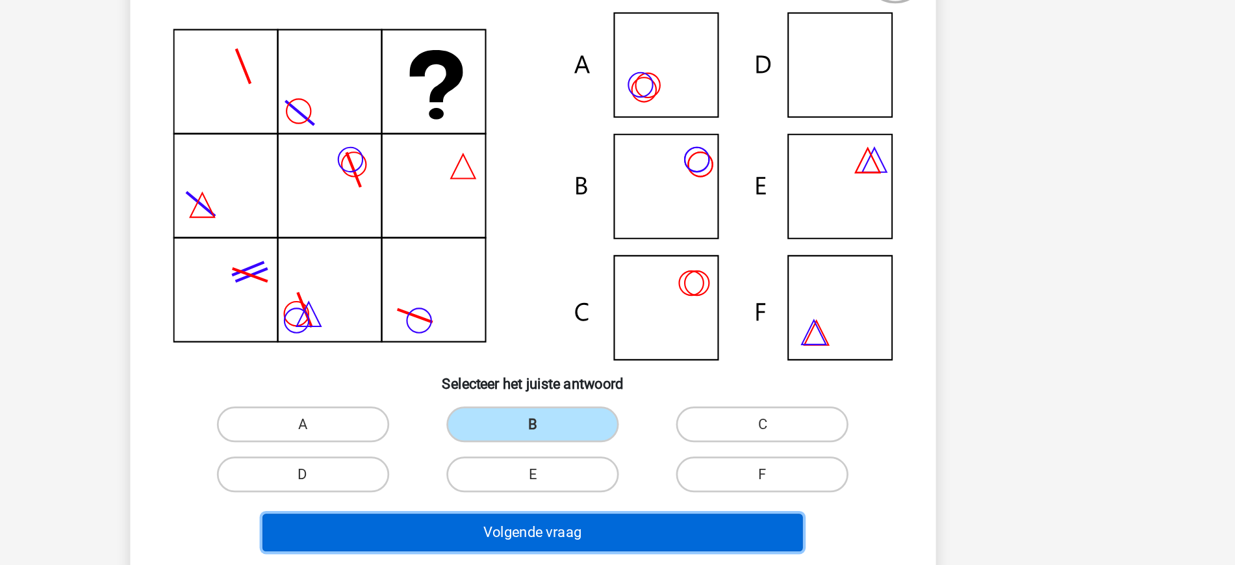
click at [644, 470] on button "Volgende vraag" at bounding box center [617, 463] width 393 height 27
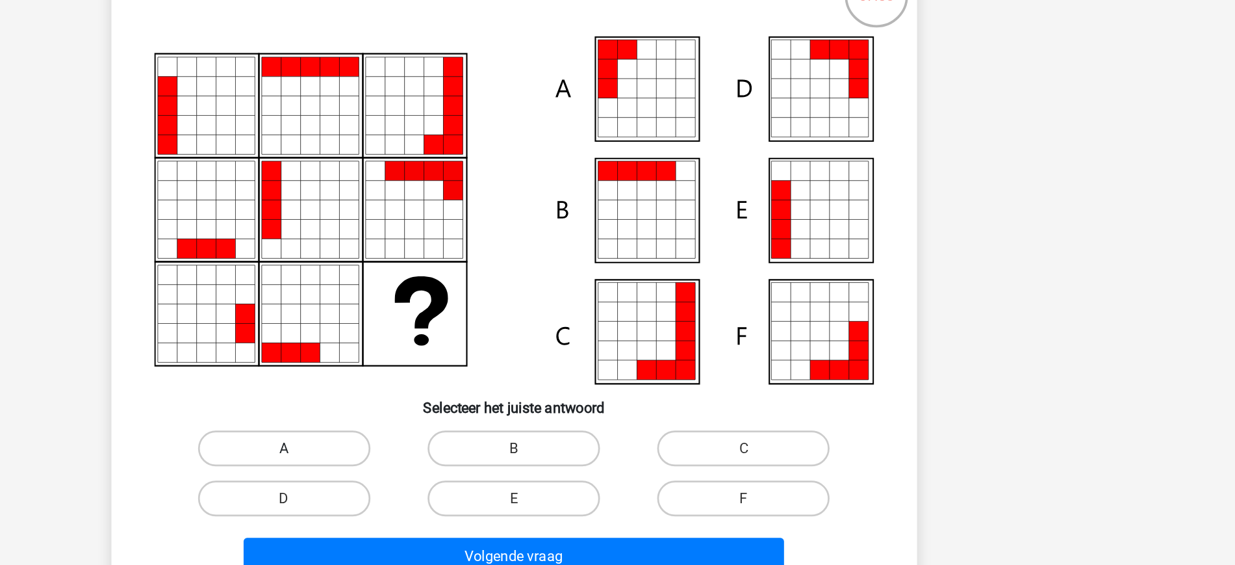
click at [472, 389] on label "A" at bounding box center [450, 385] width 125 height 26
click at [459, 389] on input "A" at bounding box center [454, 389] width 8 height 8
radio input "true"
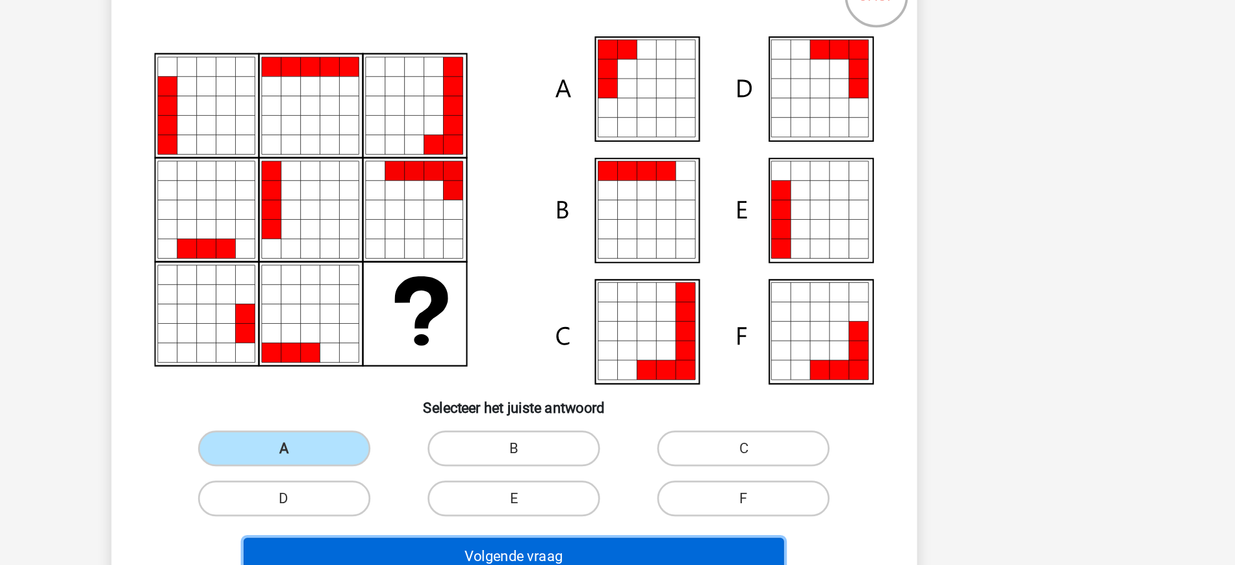
click at [604, 457] on button "Volgende vraag" at bounding box center [617, 463] width 393 height 27
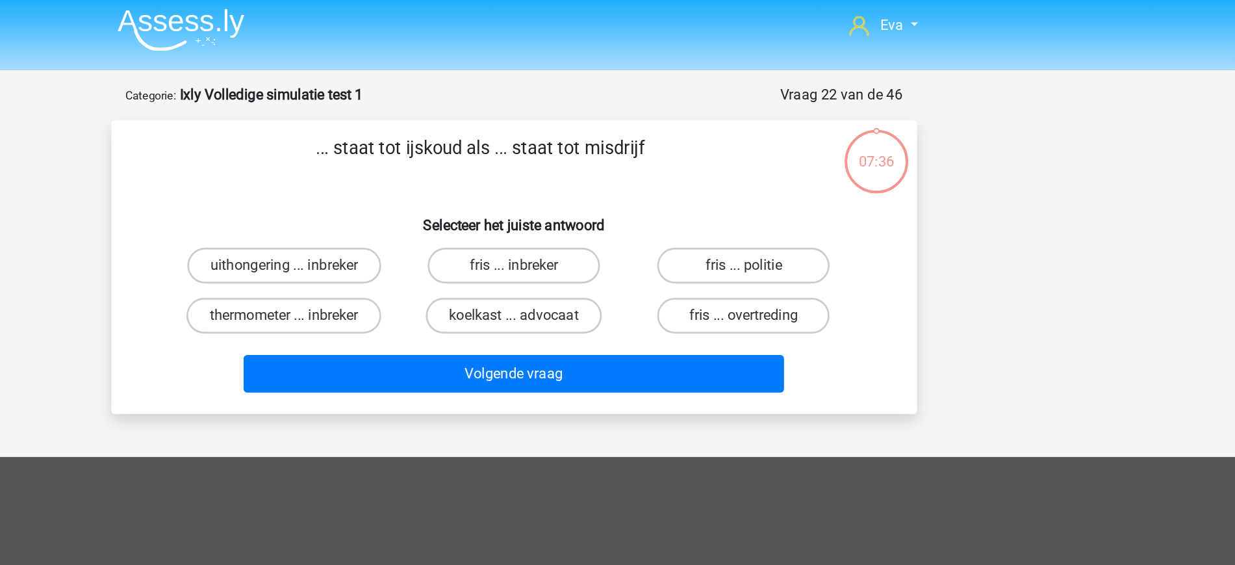
scroll to position [3, 0]
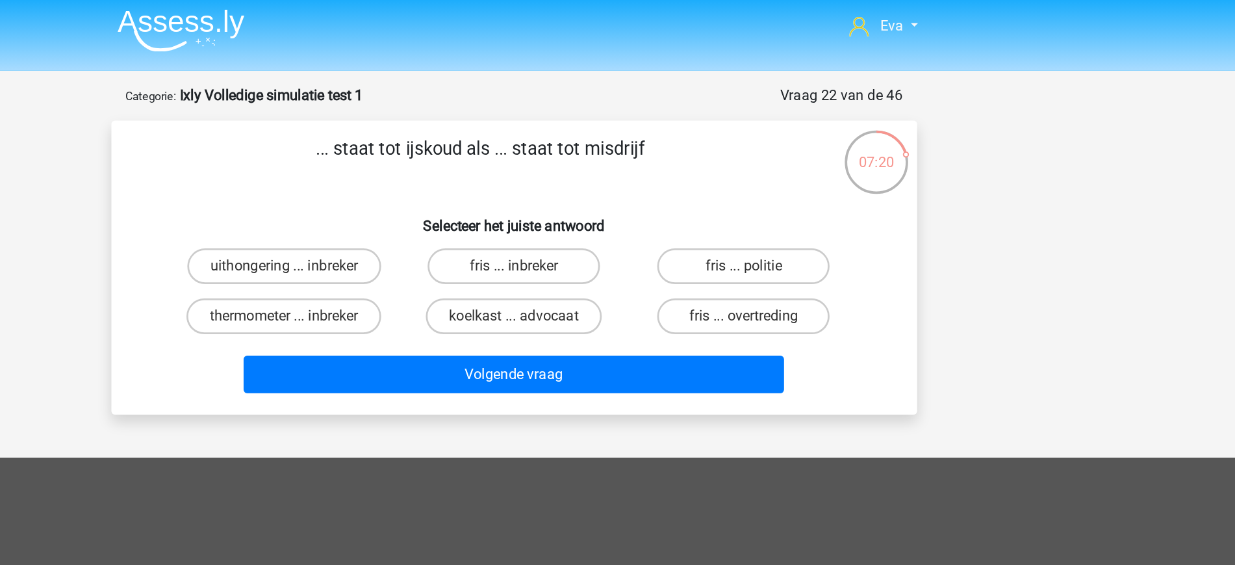
click at [793, 238] on input "fris ... overtreding" at bounding box center [789, 234] width 8 height 8
radio input "true"
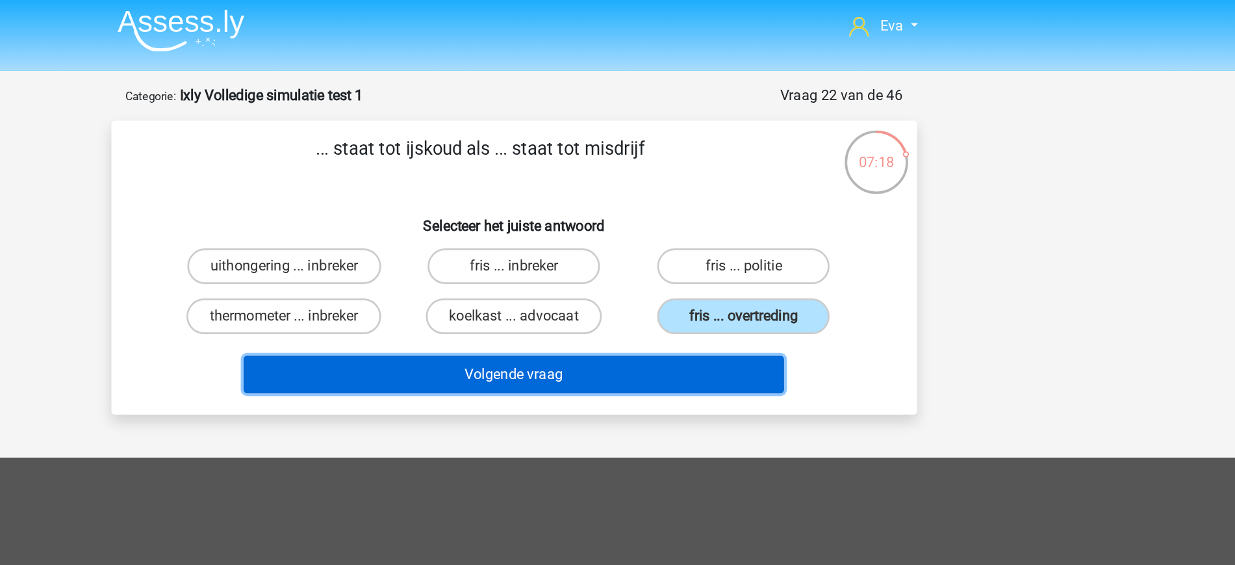
click at [693, 274] on button "Volgende vraag" at bounding box center [617, 272] width 393 height 27
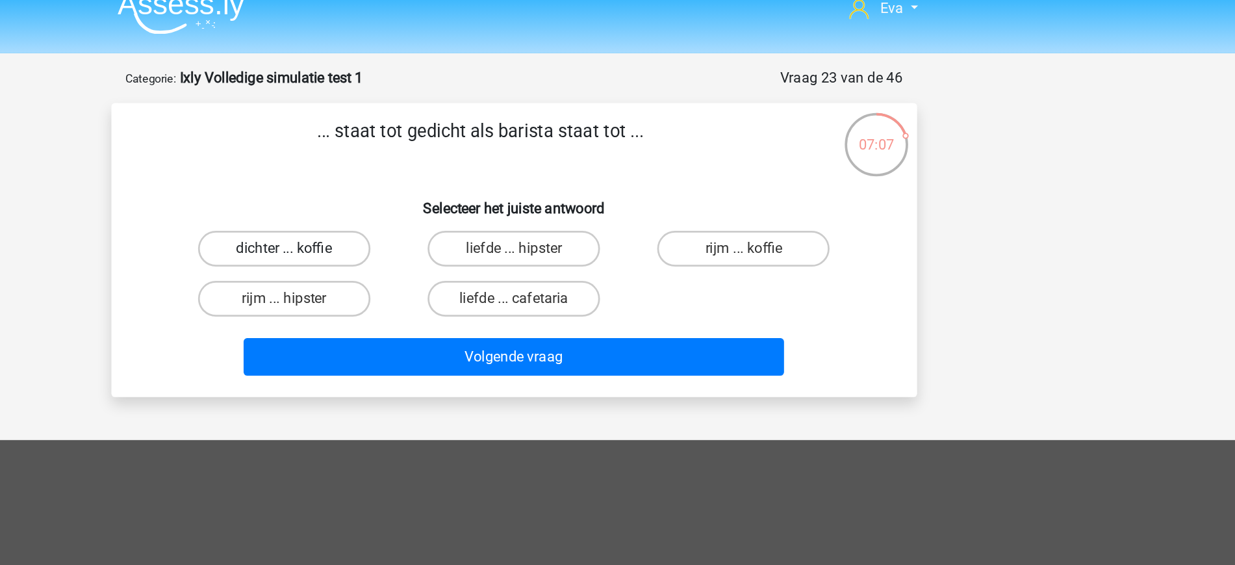
click at [483, 195] on label "dichter ... koffie" at bounding box center [450, 194] width 125 height 26
click at [459, 195] on input "dichter ... koffie" at bounding box center [454, 198] width 8 height 8
radio input "true"
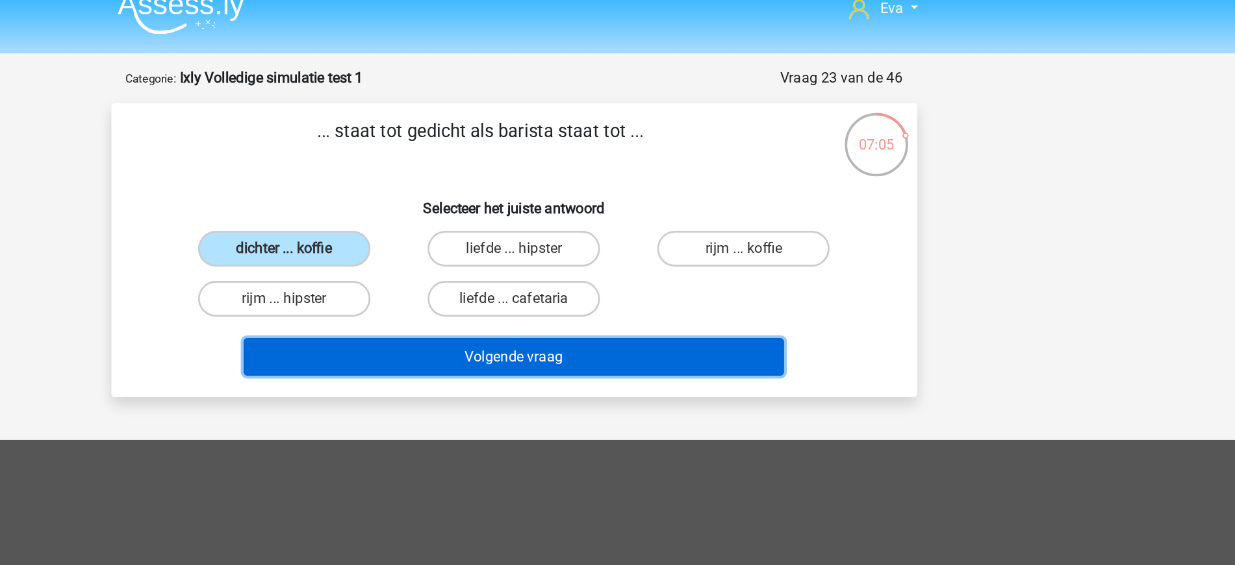
click at [666, 281] on button "Volgende vraag" at bounding box center [617, 272] width 393 height 27
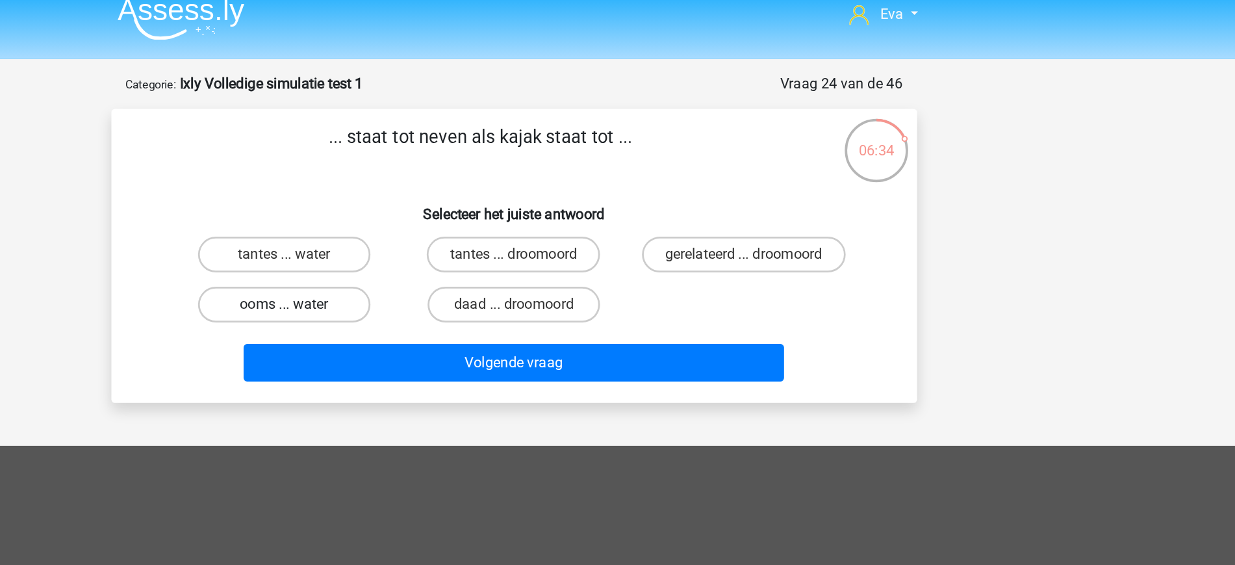
click at [481, 233] on label "ooms ... water" at bounding box center [450, 230] width 125 height 26
click at [459, 233] on input "ooms ... water" at bounding box center [454, 234] width 8 height 8
radio input "true"
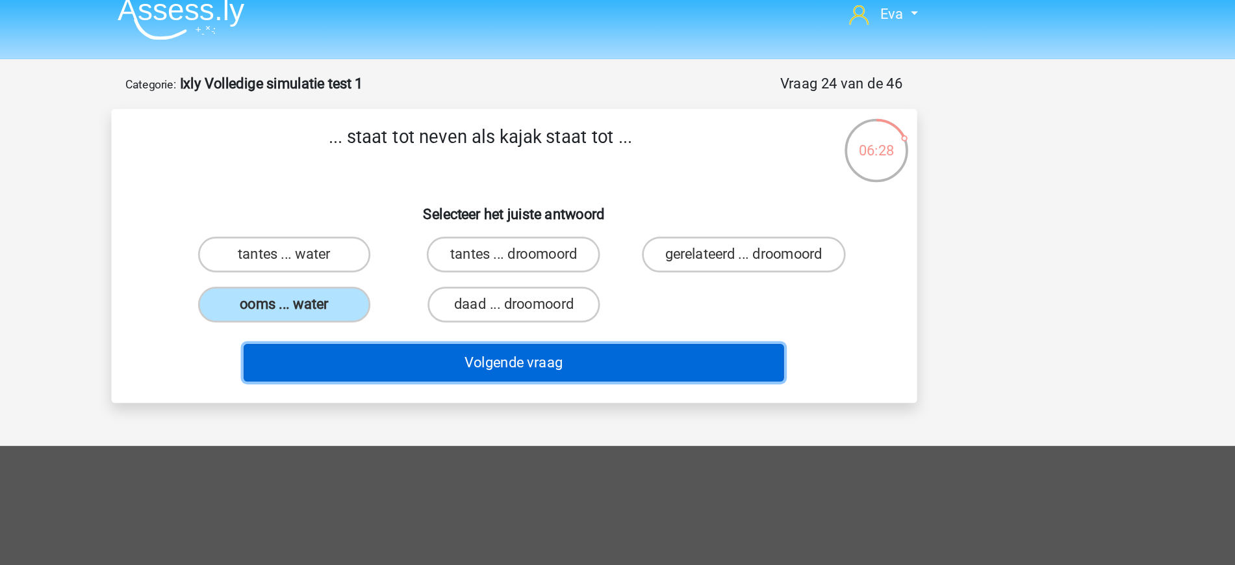
click at [715, 277] on button "Volgende vraag" at bounding box center [617, 272] width 393 height 27
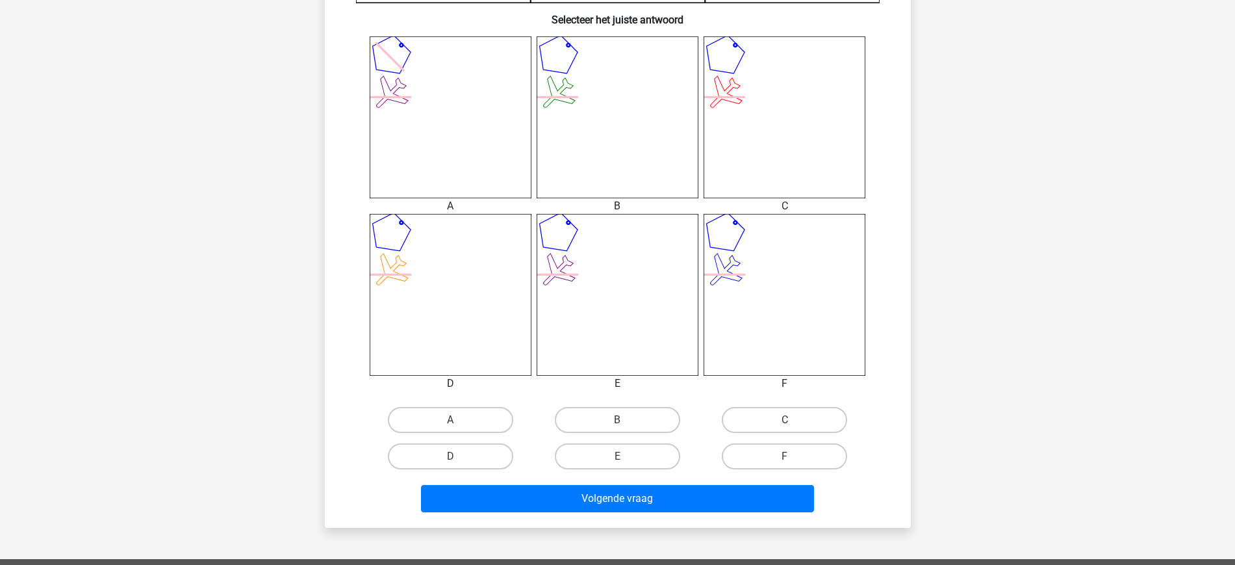
scroll to position [513, 0]
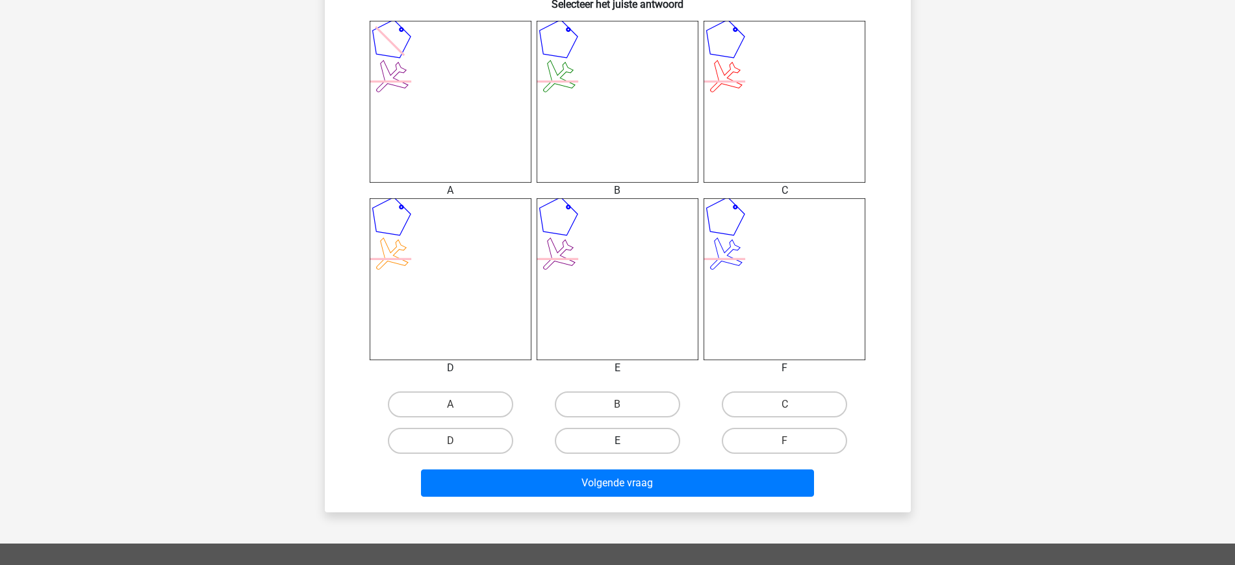
click at [609, 438] on label "E" at bounding box center [617, 441] width 125 height 26
click at [617, 441] on input "E" at bounding box center [621, 445] width 8 height 8
radio input "true"
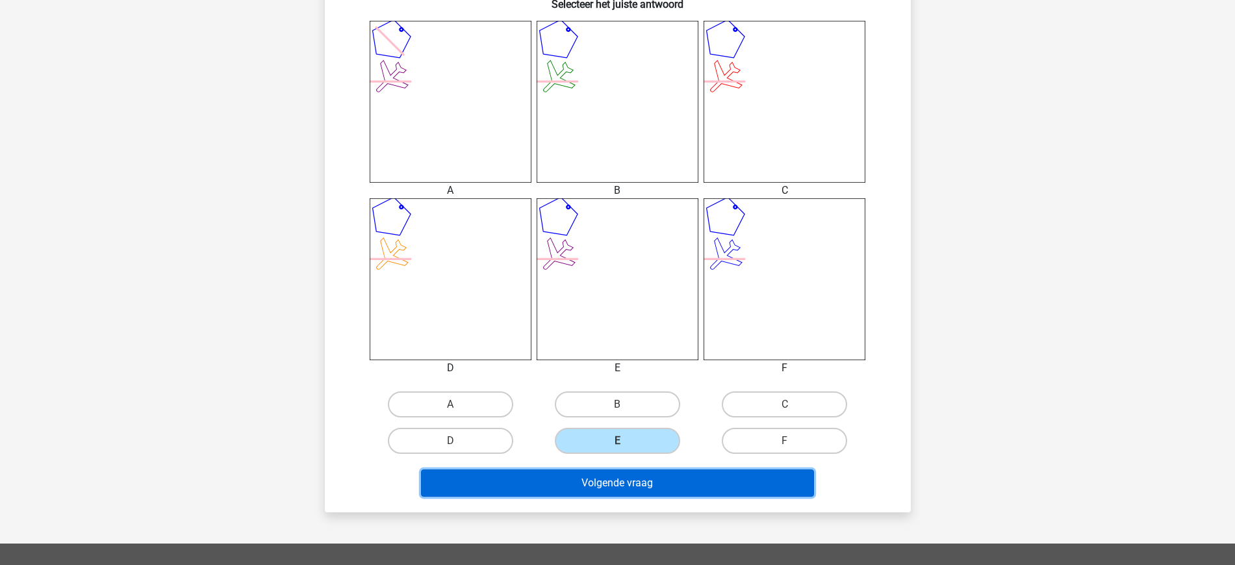
click at [643, 483] on button "Volgende vraag" at bounding box center [617, 482] width 393 height 27
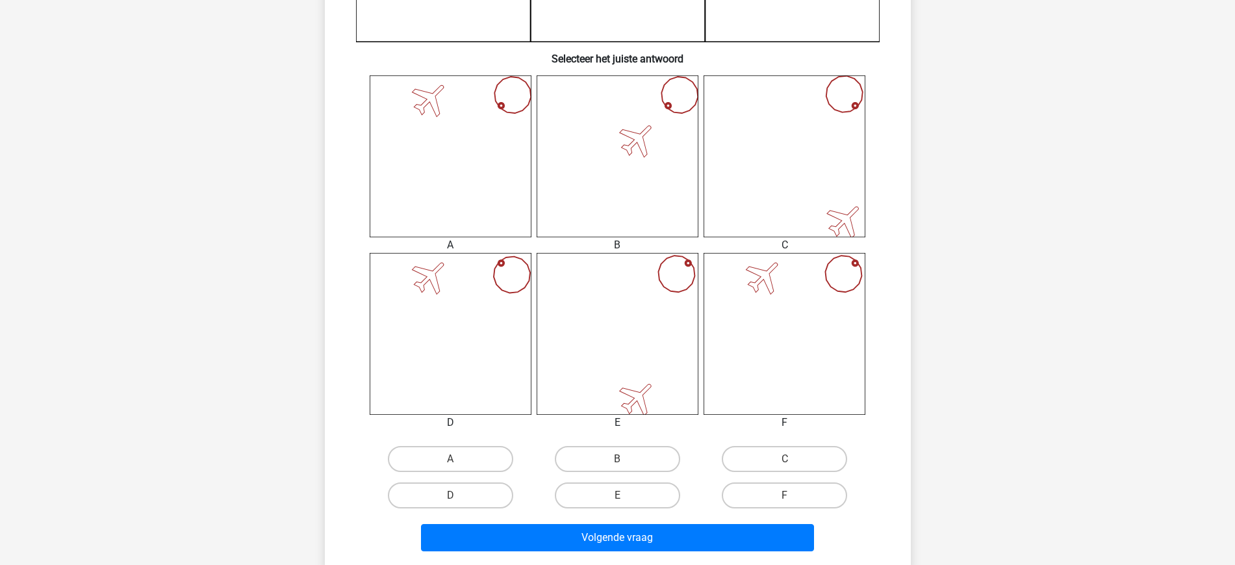
scroll to position [461, 0]
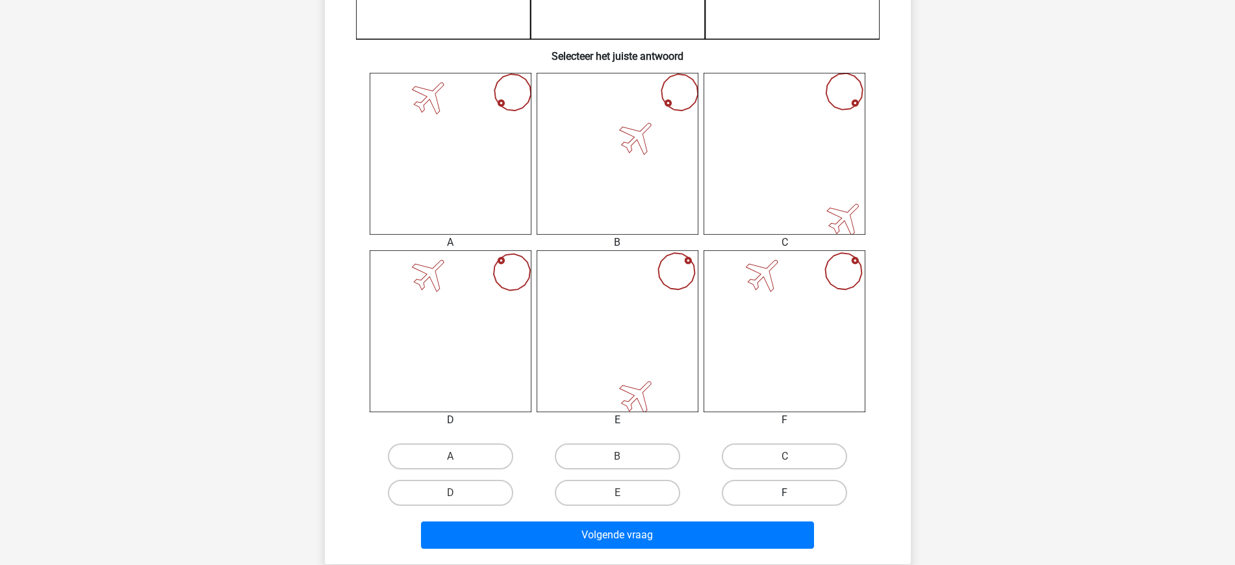
click at [784, 495] on label "F" at bounding box center [784, 493] width 125 height 26
click at [785, 495] on input "F" at bounding box center [789, 497] width 8 height 8
radio input "true"
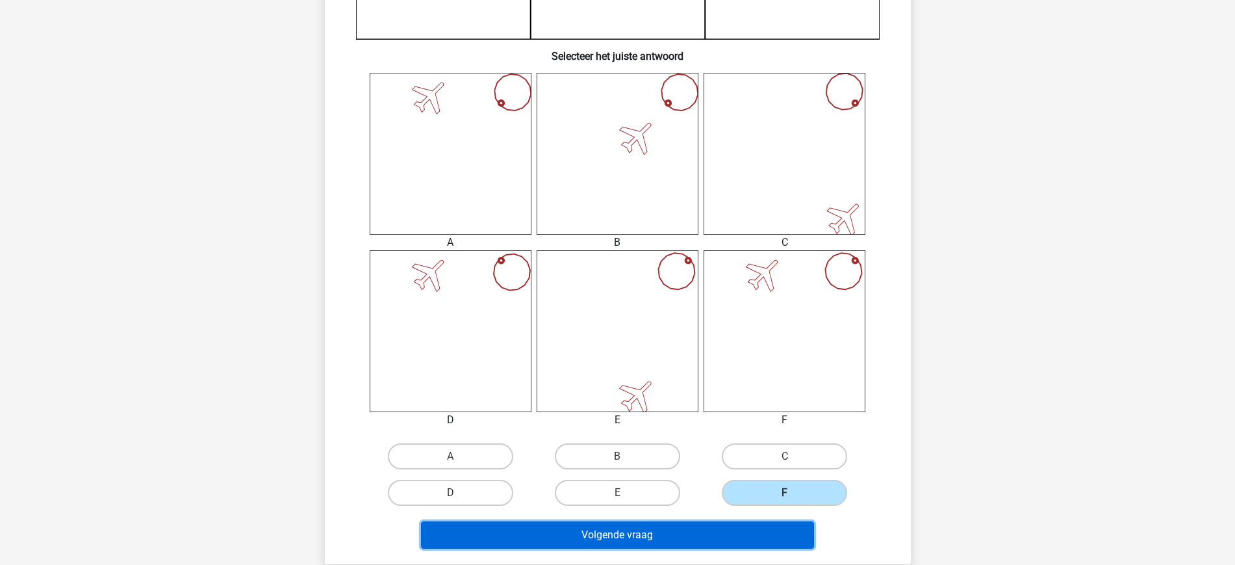
click at [702, 521] on button "Volgende vraag" at bounding box center [617, 534] width 393 height 27
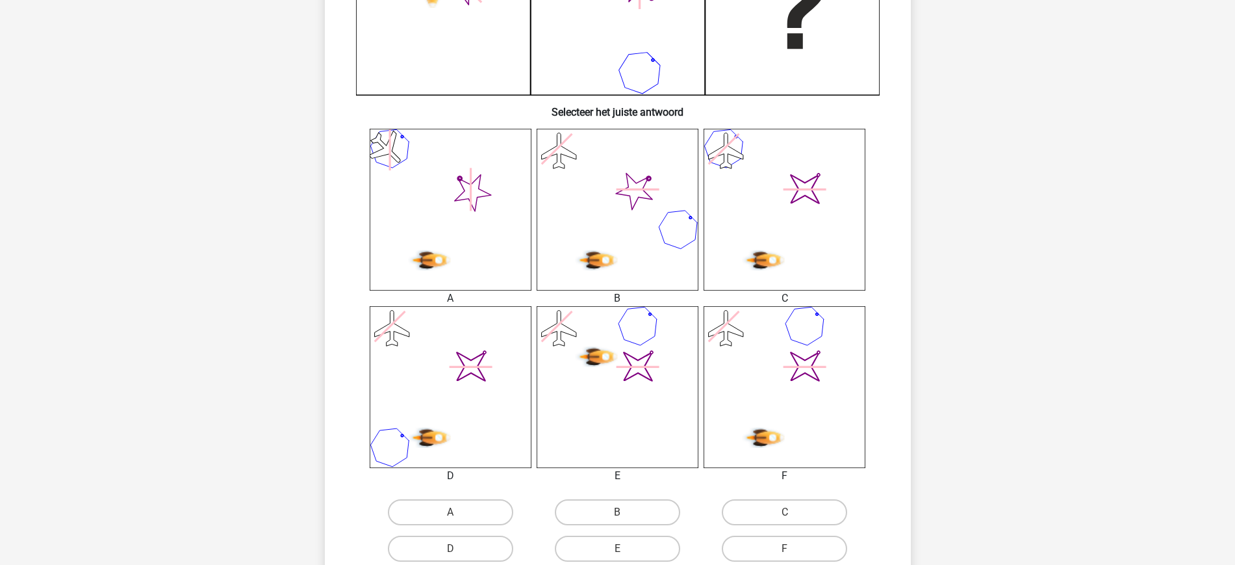
scroll to position [407, 0]
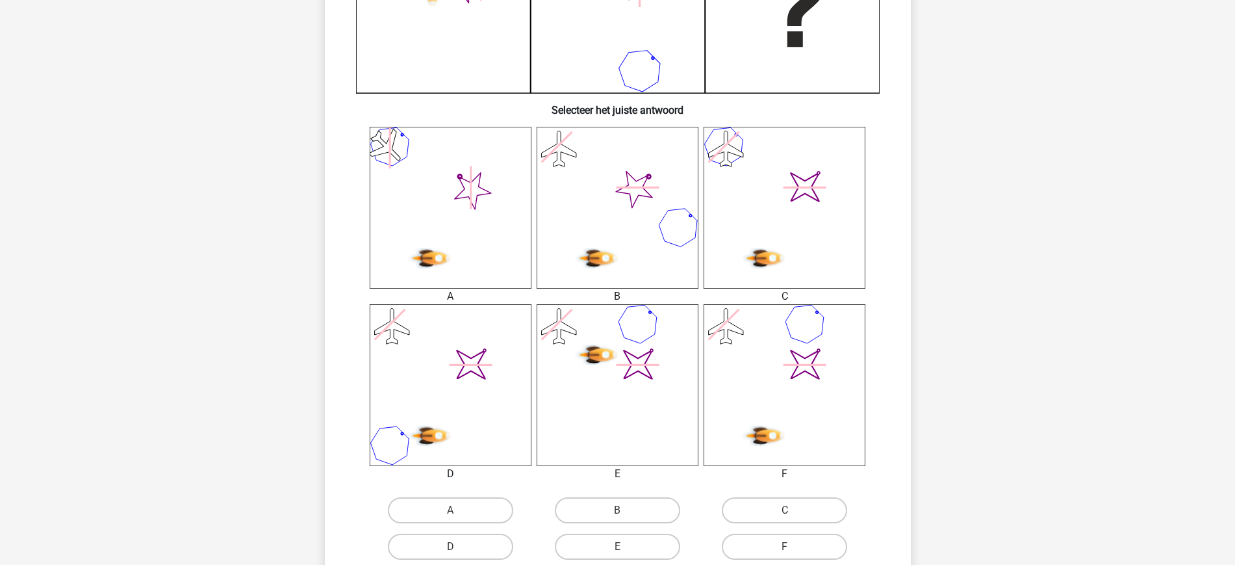
click at [646, 326] on icon "image/svg+xml" at bounding box center [618, 385] width 162 height 162
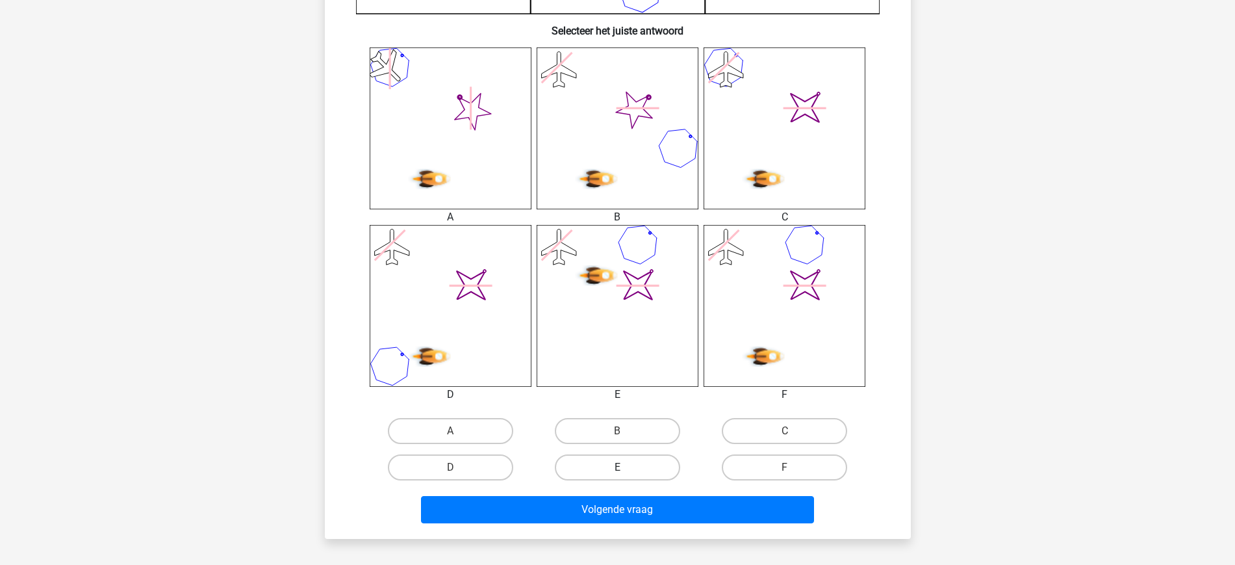
click at [589, 469] on label "E" at bounding box center [617, 467] width 125 height 26
click at [617, 469] on input "E" at bounding box center [621, 471] width 8 height 8
radio input "true"
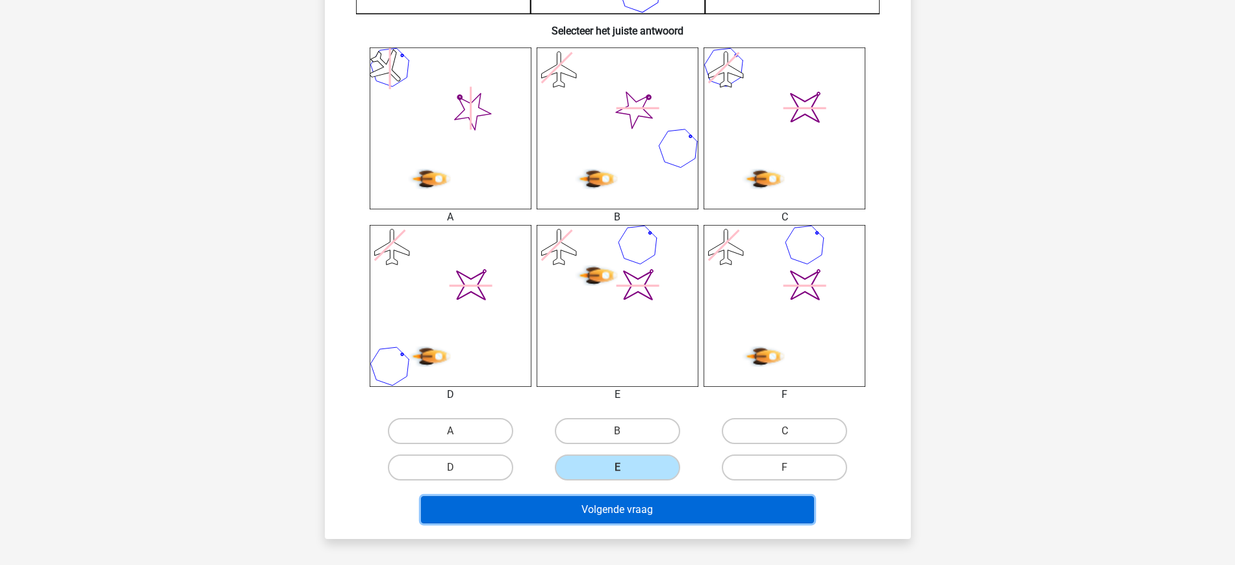
click at [688, 521] on button "Volgende vraag" at bounding box center [617, 509] width 393 height 27
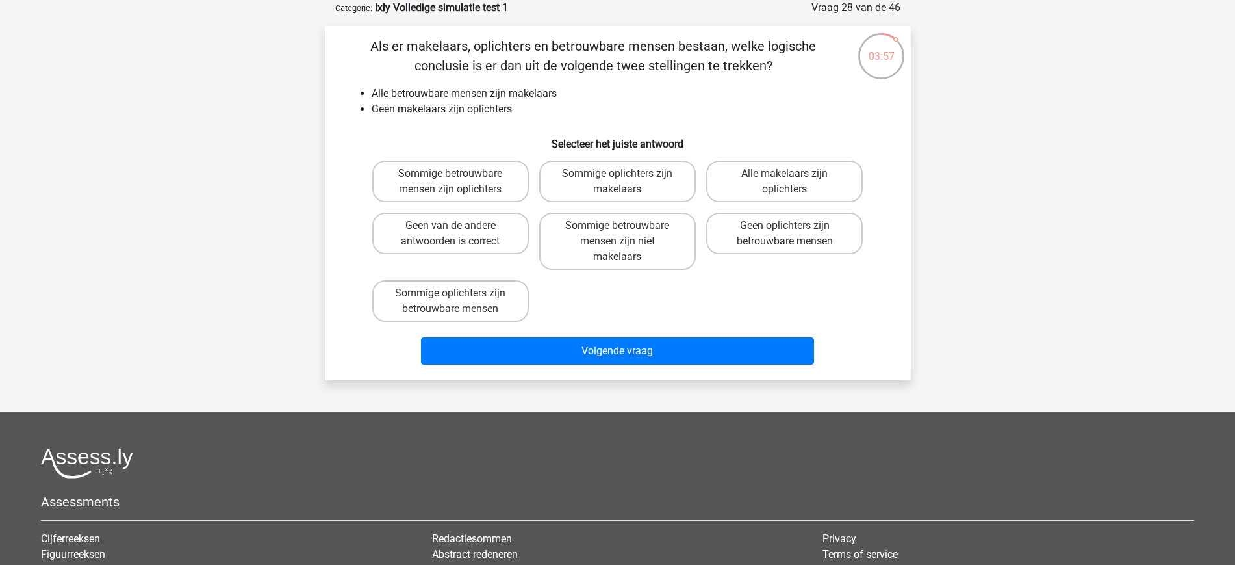
scroll to position [0, 0]
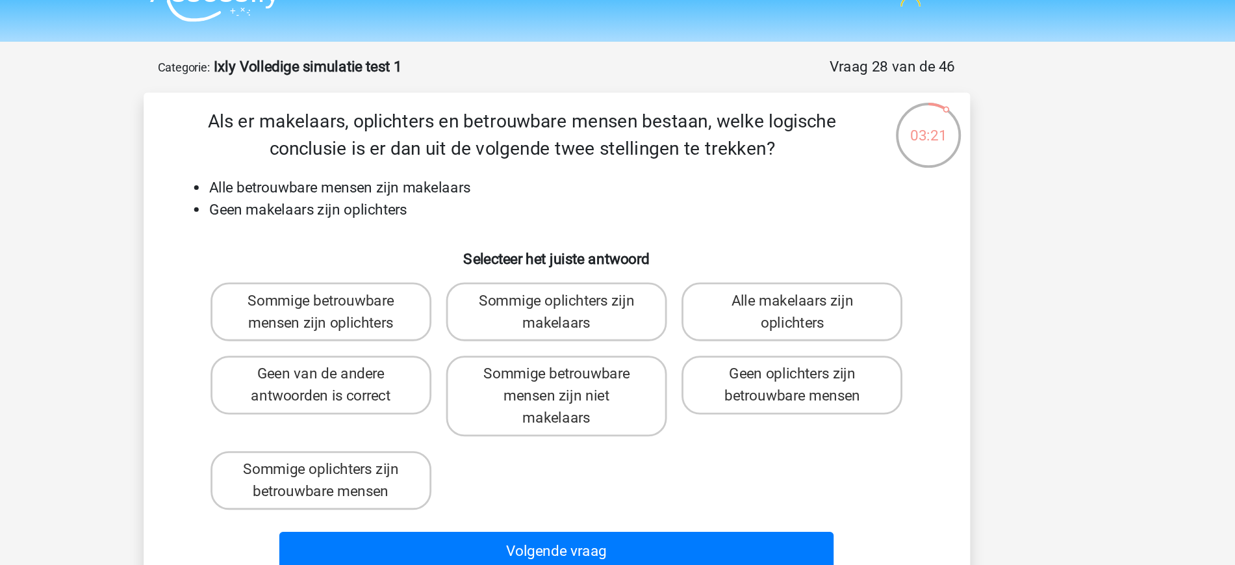
click at [766, 315] on label "Geen oplichters zijn betrouwbare mensen" at bounding box center [784, 298] width 157 height 42
click at [785, 299] on input "Geen oplichters zijn betrouwbare mensen" at bounding box center [789, 294] width 8 height 8
radio input "true"
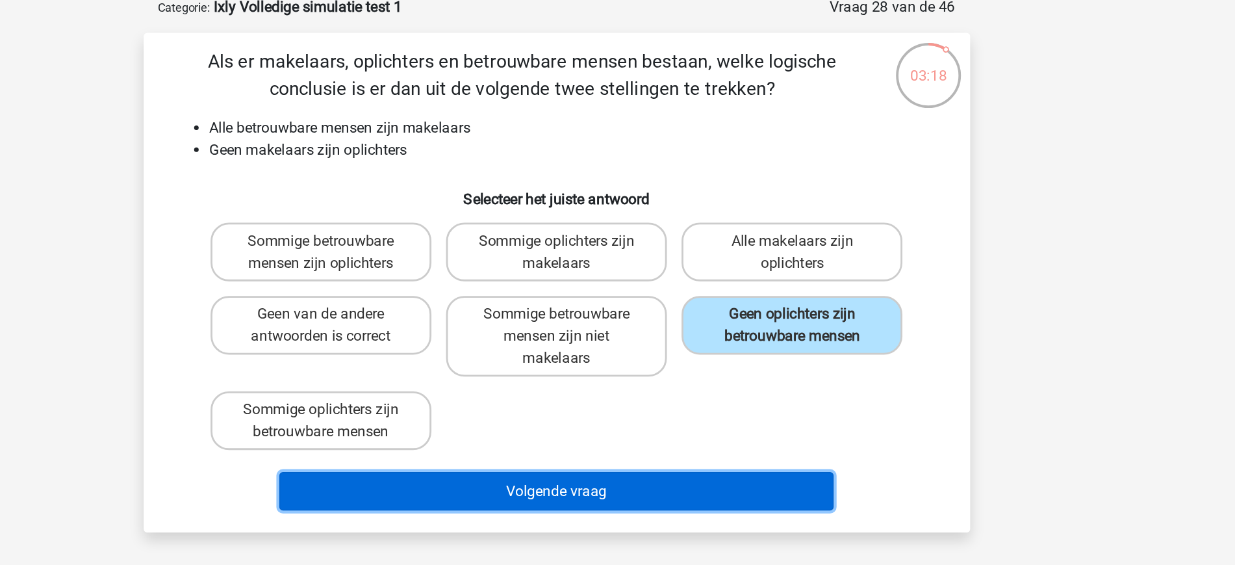
click at [637, 411] on button "Volgende vraag" at bounding box center [617, 415] width 393 height 27
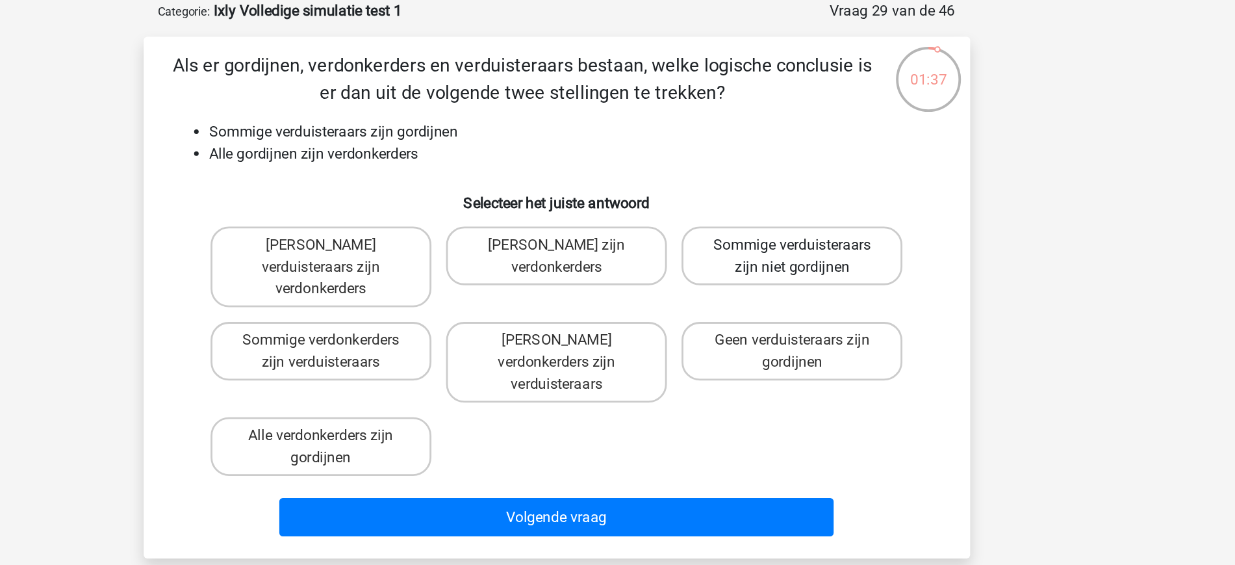
click at [840, 258] on label "Sommige verduisteraars zijn niet gordijnen" at bounding box center [784, 246] width 157 height 42
click at [793, 247] on input "Sommige verduisteraars zijn niet gordijnen" at bounding box center [789, 242] width 8 height 8
radio input "true"
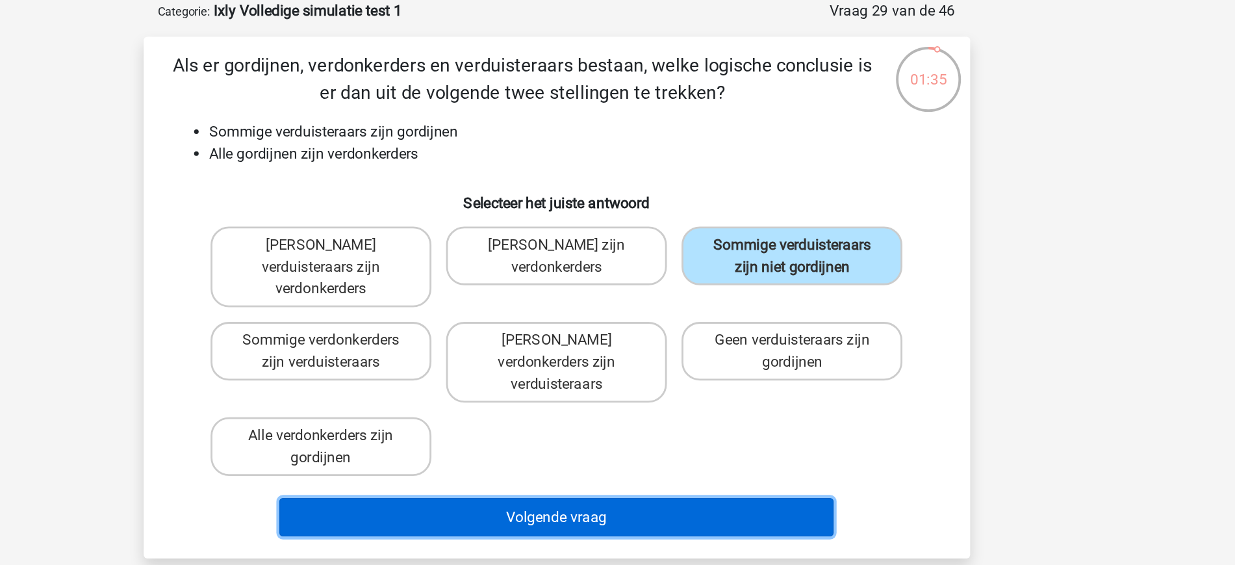
click at [664, 418] on button "Volgende vraag" at bounding box center [617, 431] width 393 height 27
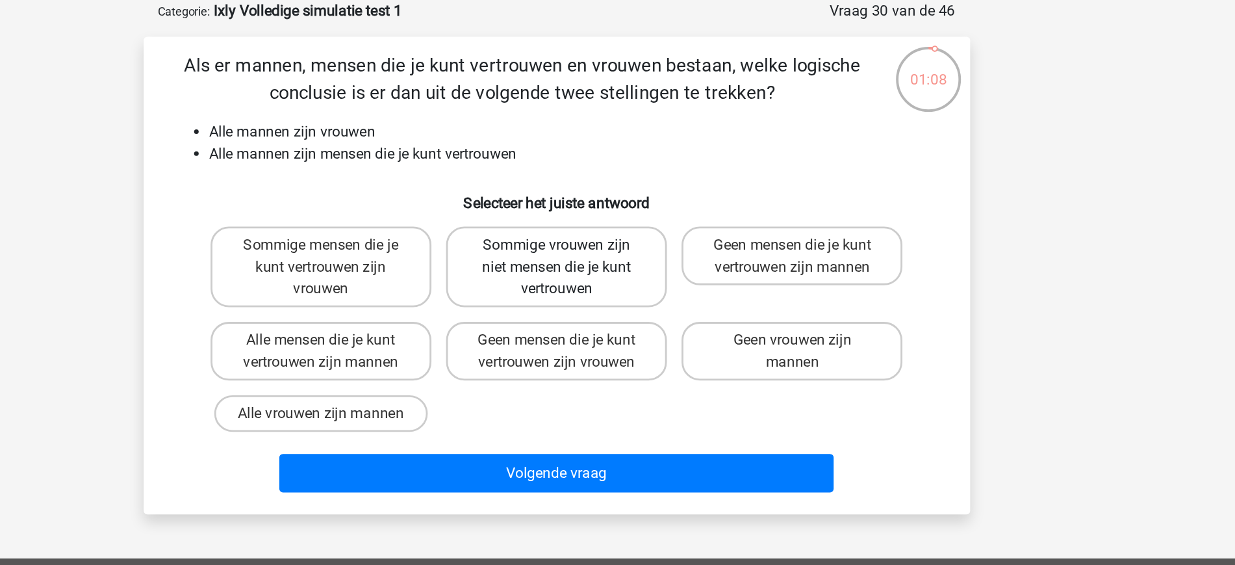
click at [628, 242] on label "Sommige vrouwen zijn niet mensen die je kunt vertrouwen" at bounding box center [617, 253] width 157 height 57
click at [626, 242] on input "Sommige vrouwen zijn niet mensen die je kunt vertrouwen" at bounding box center [621, 242] width 8 height 8
radio input "true"
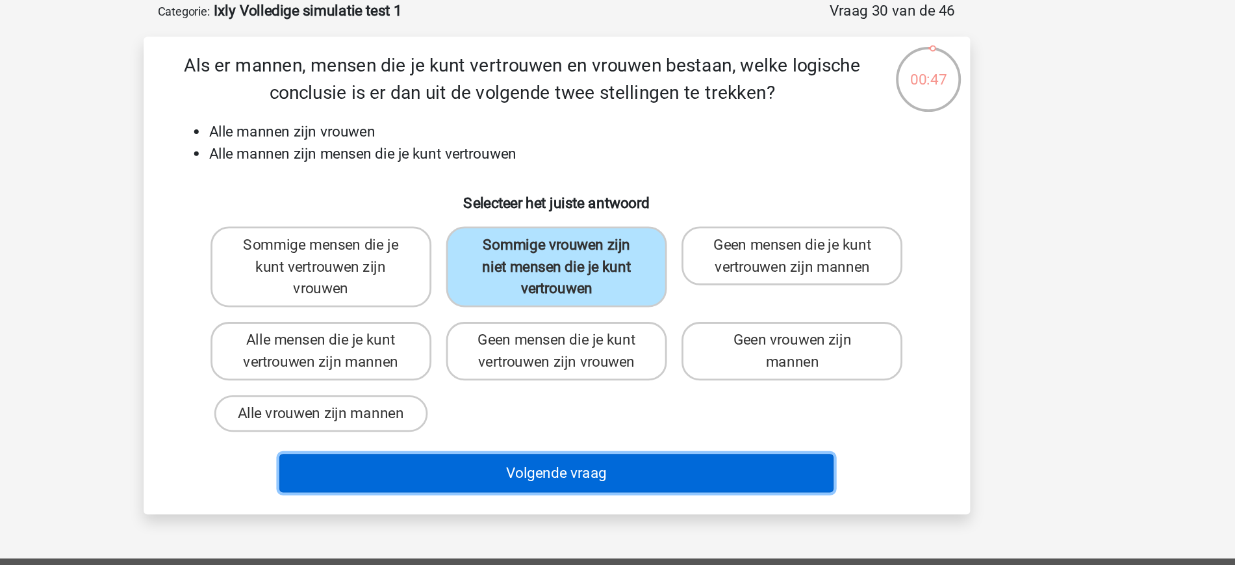
click at [667, 404] on button "Volgende vraag" at bounding box center [617, 400] width 393 height 27
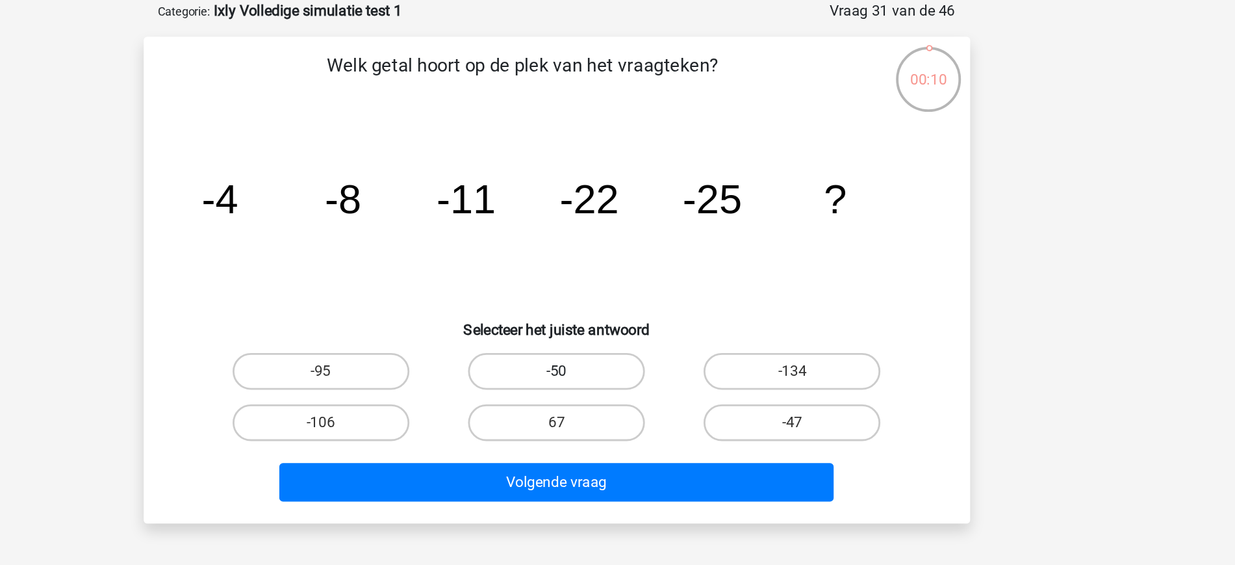
click at [606, 326] on label "-50" at bounding box center [617, 328] width 125 height 26
click at [617, 328] on input "-50" at bounding box center [621, 332] width 8 height 8
radio input "true"
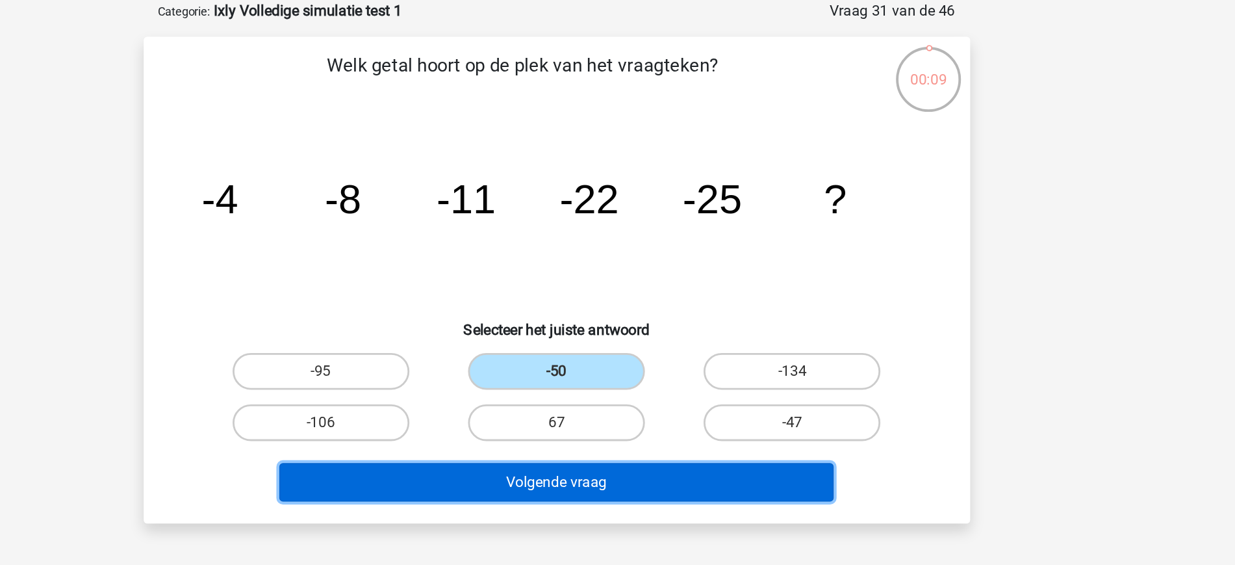
click at [647, 409] on button "Volgende vraag" at bounding box center [617, 406] width 393 height 27
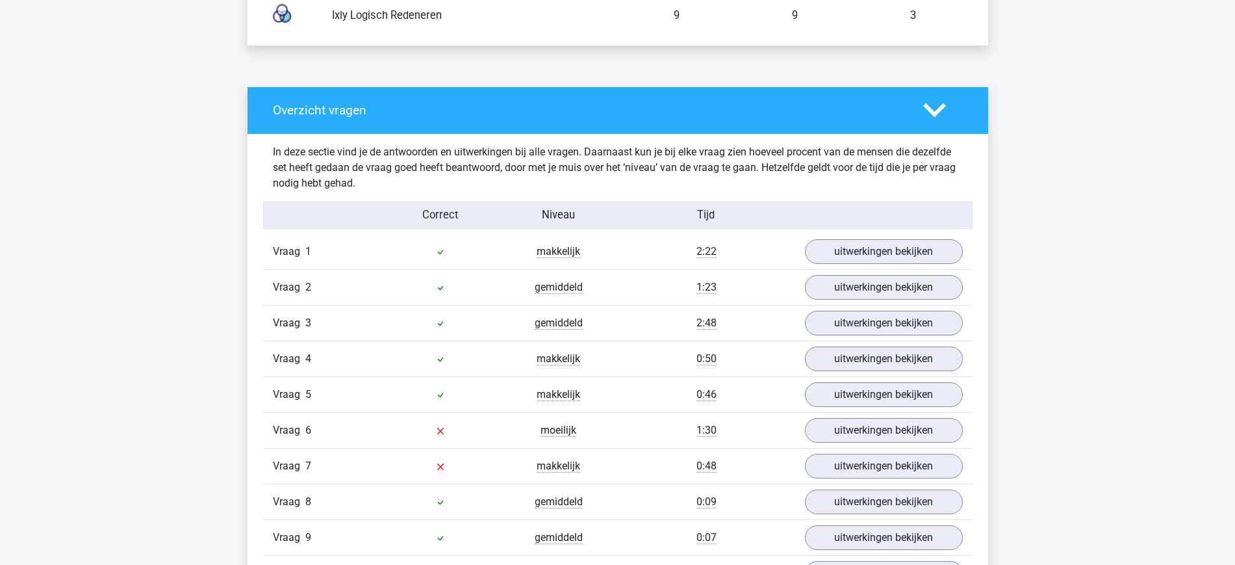
scroll to position [996, 0]
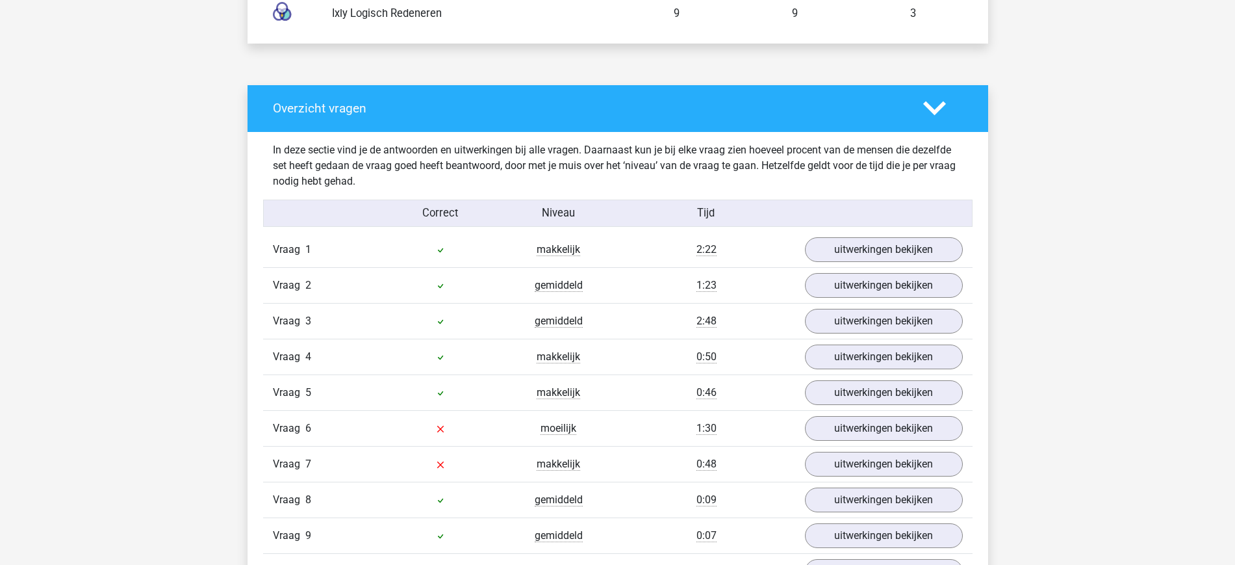
click at [835, 236] on div "Vraag 1 makkelijk 2:22 uitwerkingen bekijken" at bounding box center [618, 249] width 710 height 35
click at [840, 242] on link "uitwerkingen bekijken" at bounding box center [883, 249] width 181 height 29
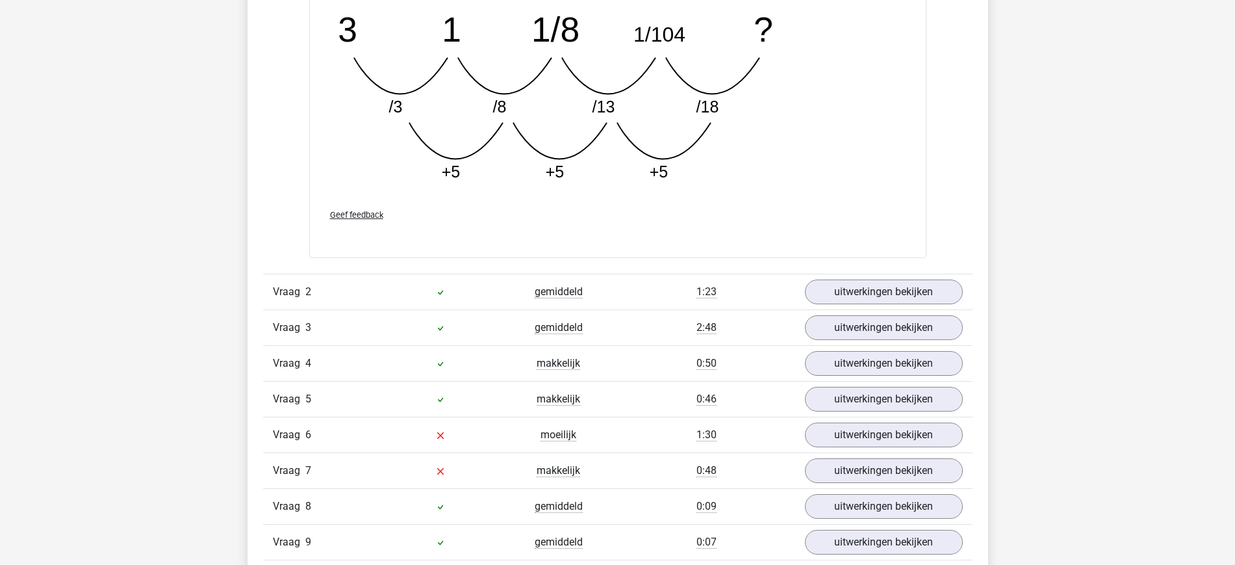
scroll to position [1699, 0]
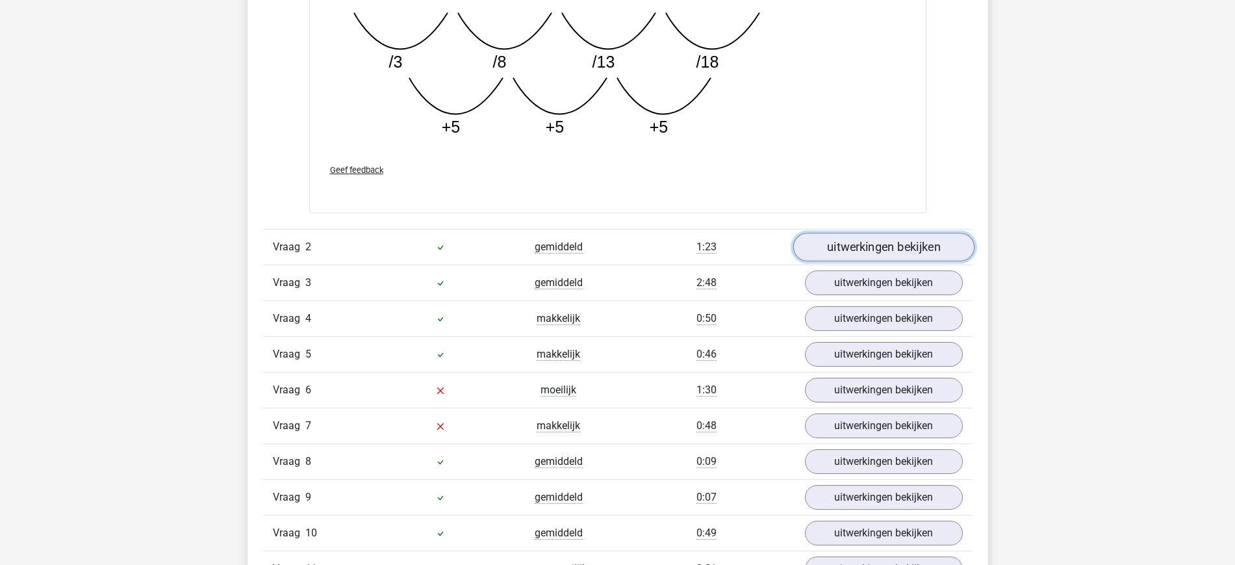
click at [878, 247] on link "uitwerkingen bekijken" at bounding box center [883, 247] width 181 height 29
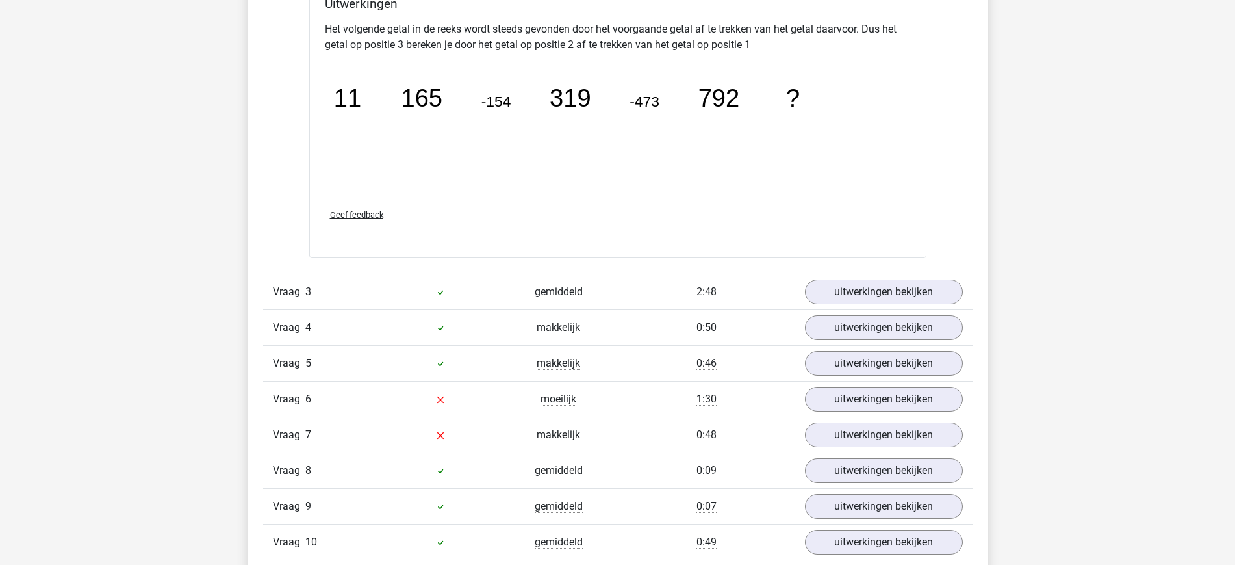
scroll to position [2284, 0]
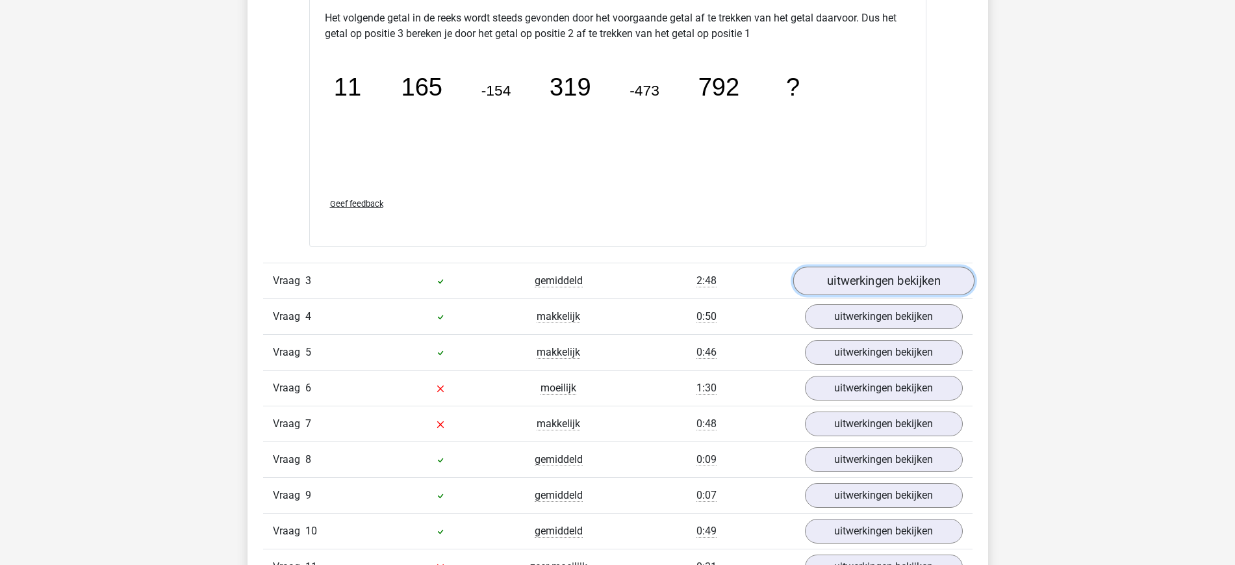
click at [847, 268] on link "uitwerkingen bekijken" at bounding box center [883, 280] width 181 height 29
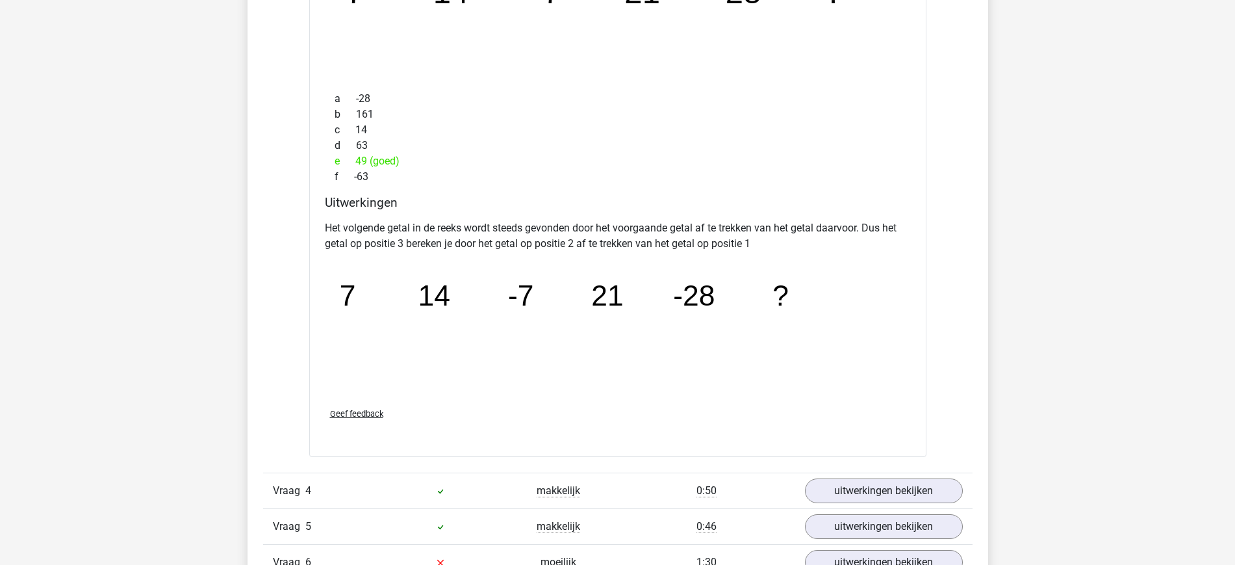
scroll to position [2694, 0]
click at [854, 480] on link "uitwerkingen bekijken" at bounding box center [883, 490] width 181 height 29
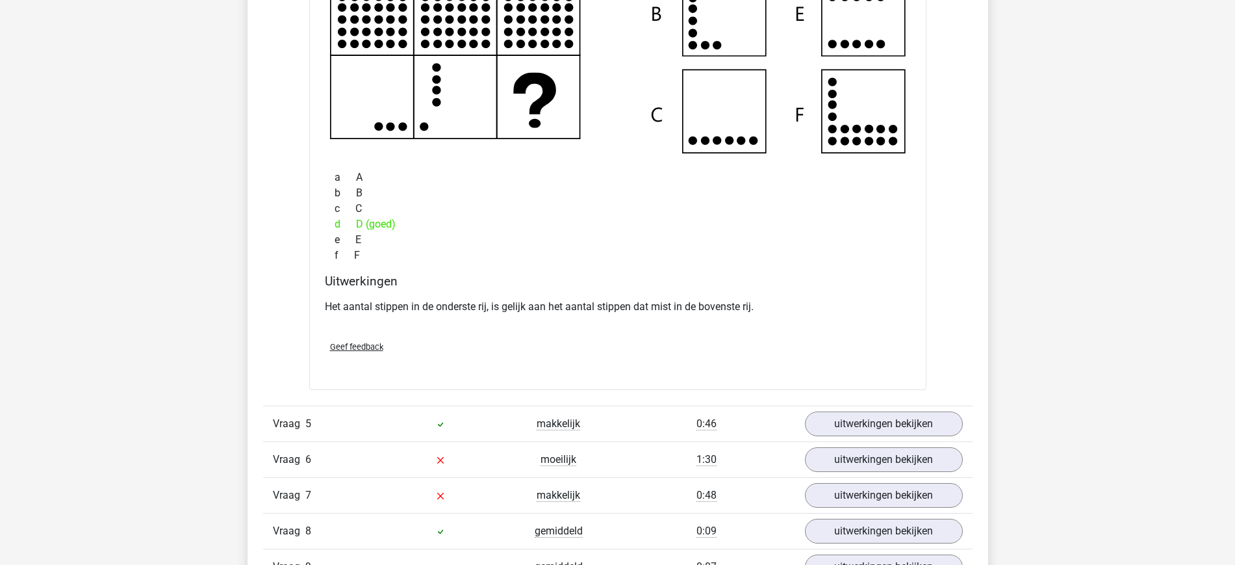
scroll to position [3373, 0]
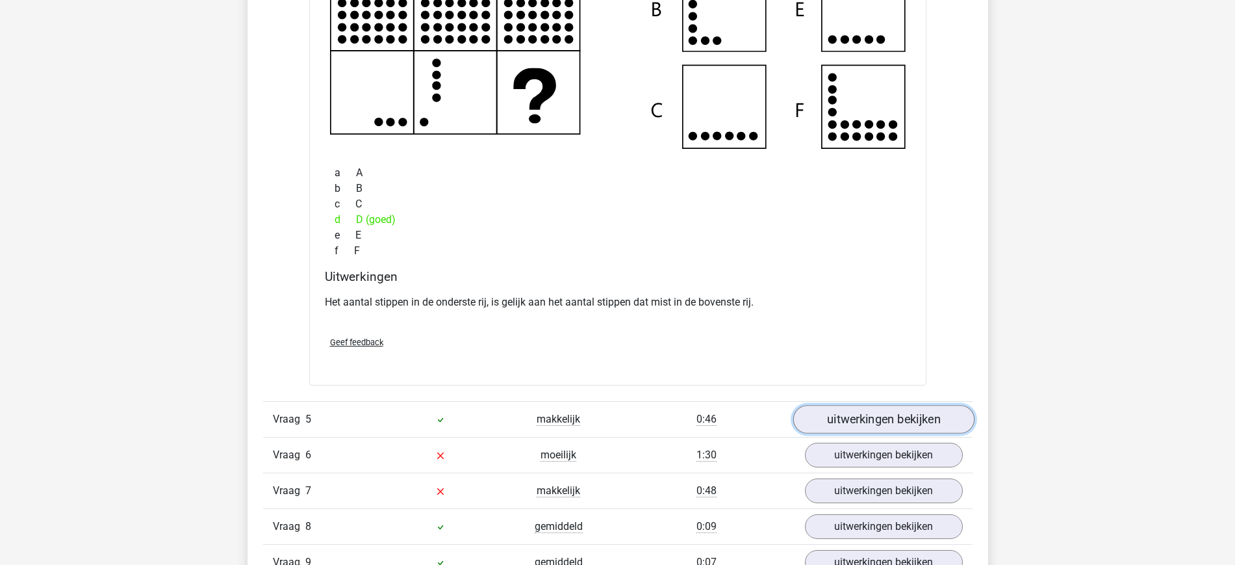
click at [823, 420] on link "uitwerkingen bekijken" at bounding box center [883, 419] width 181 height 29
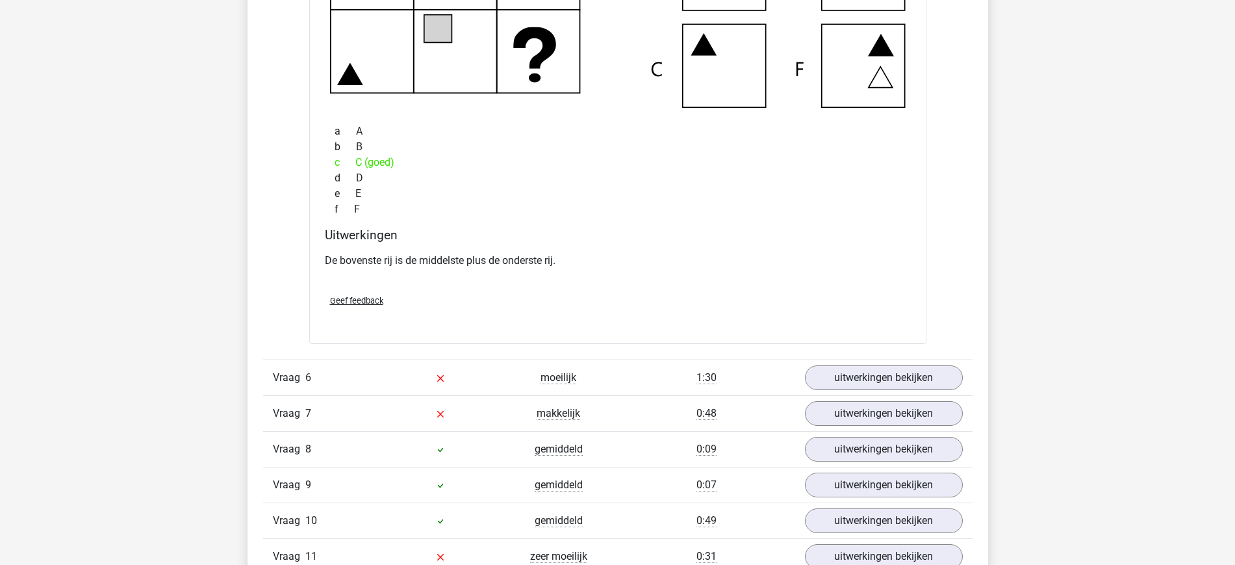
scroll to position [4049, 0]
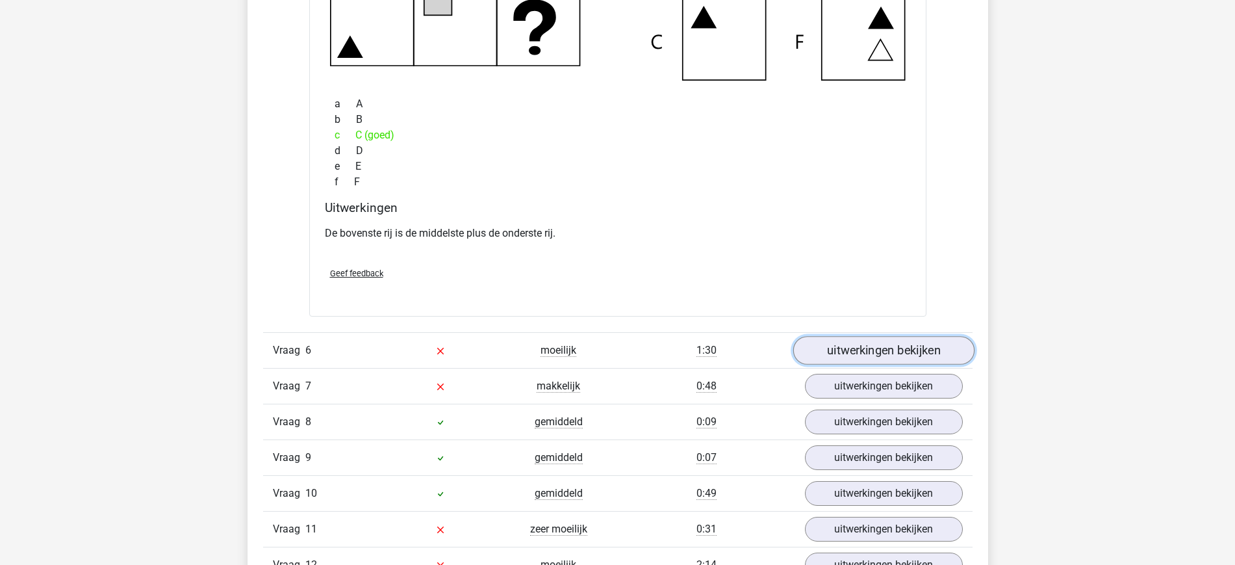
click at [880, 355] on link "uitwerkingen bekijken" at bounding box center [883, 350] width 181 height 29
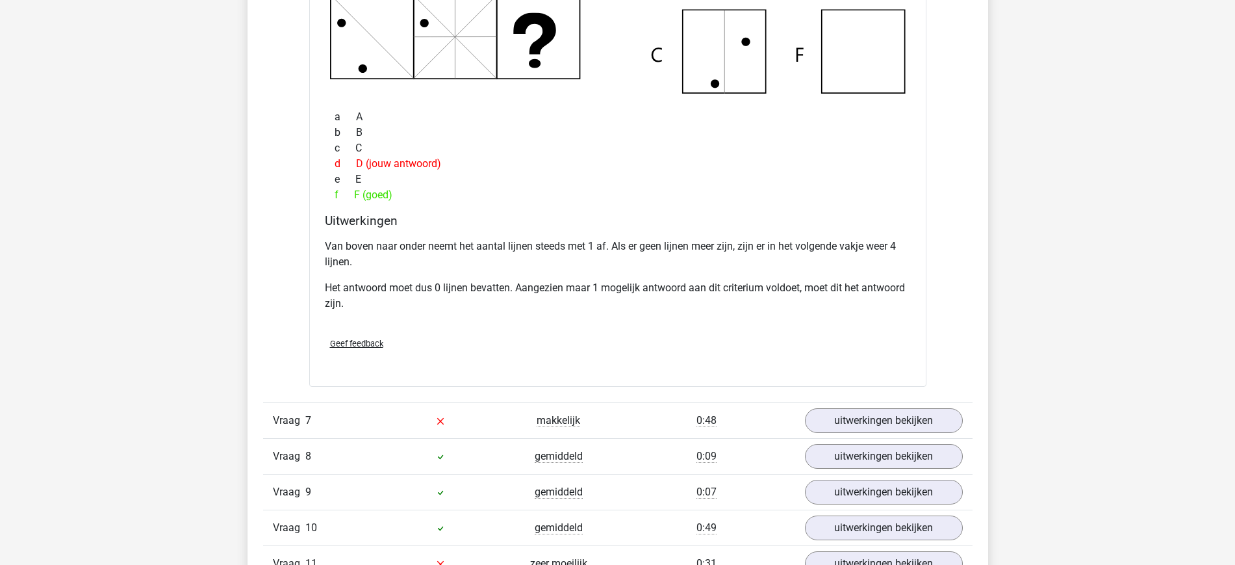
scroll to position [4676, 0]
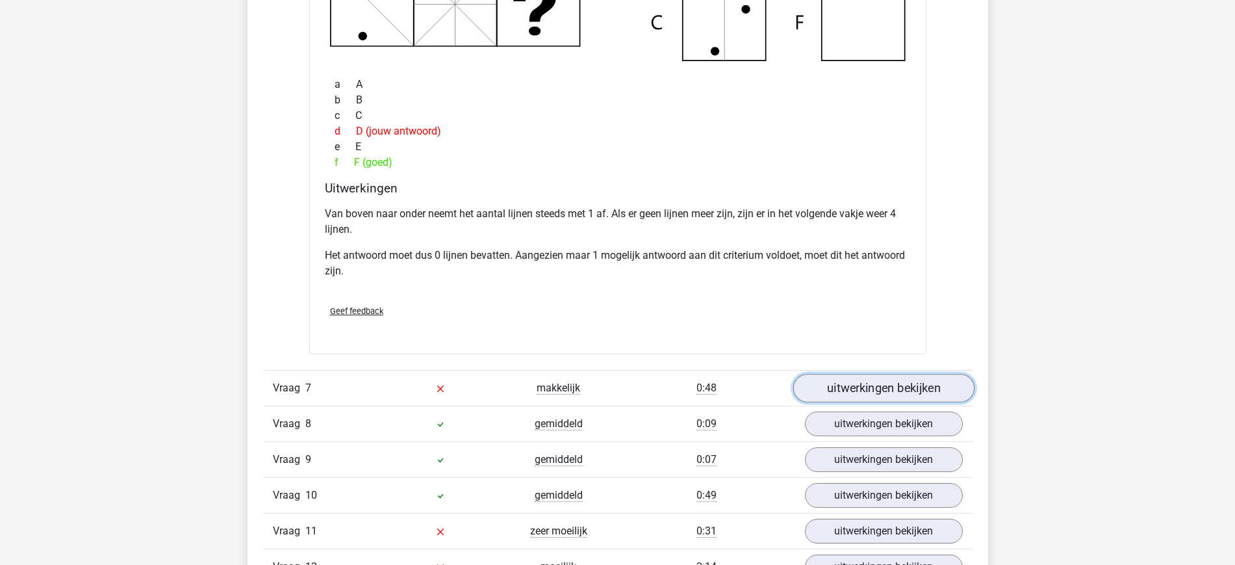
click at [853, 383] on link "uitwerkingen bekijken" at bounding box center [883, 388] width 181 height 29
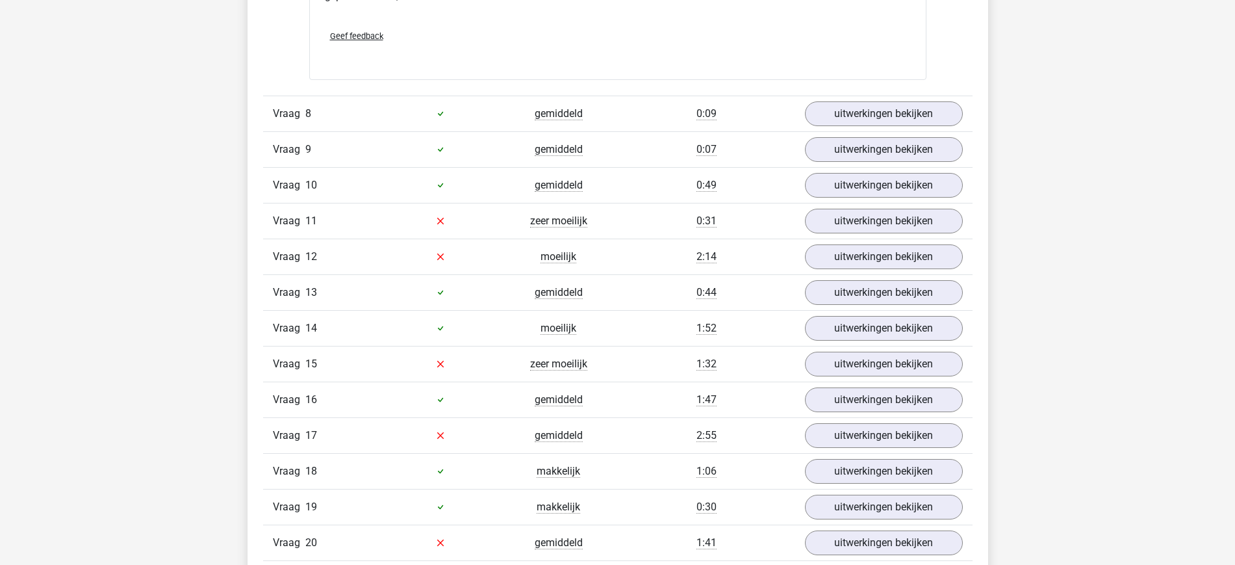
scroll to position [5321, 0]
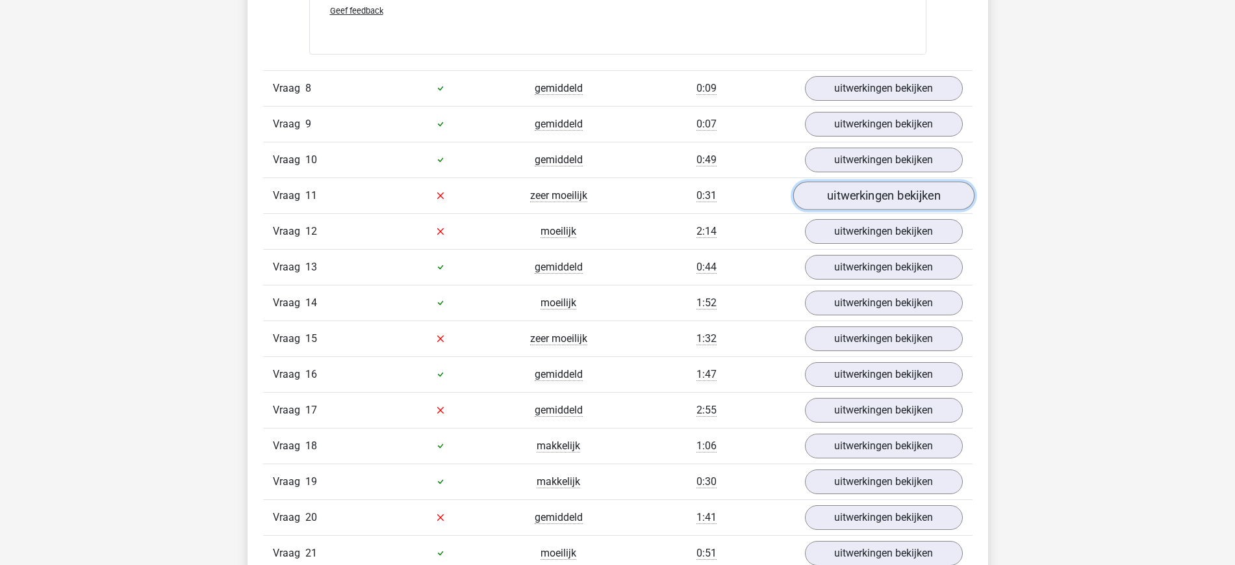
click at [872, 205] on link "uitwerkingen bekijken" at bounding box center [883, 195] width 181 height 29
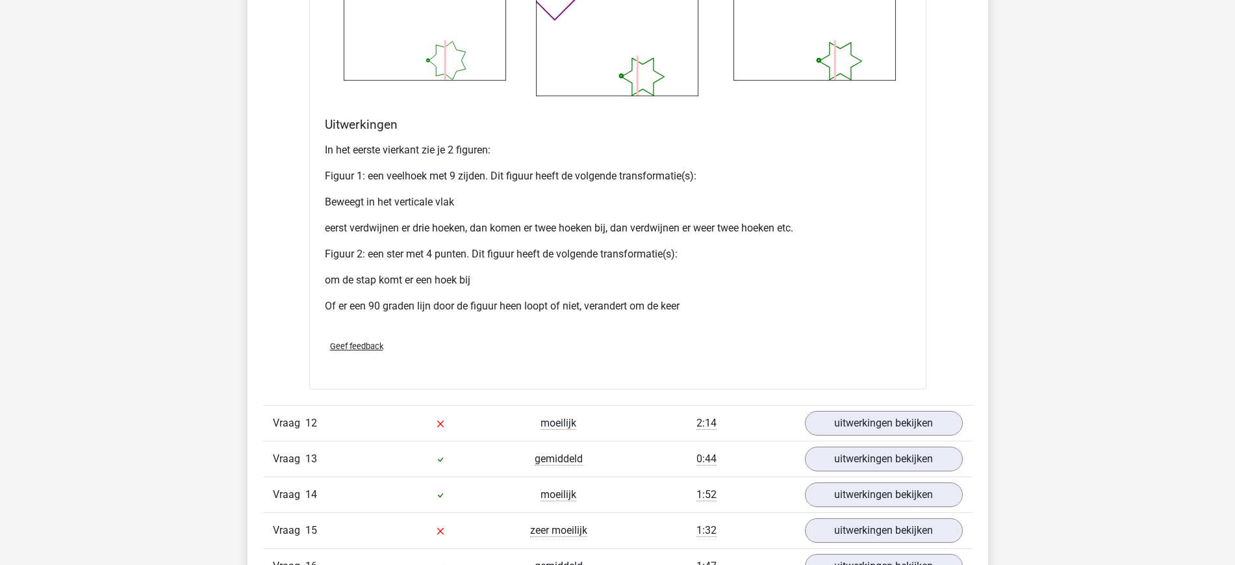
scroll to position [6303, 0]
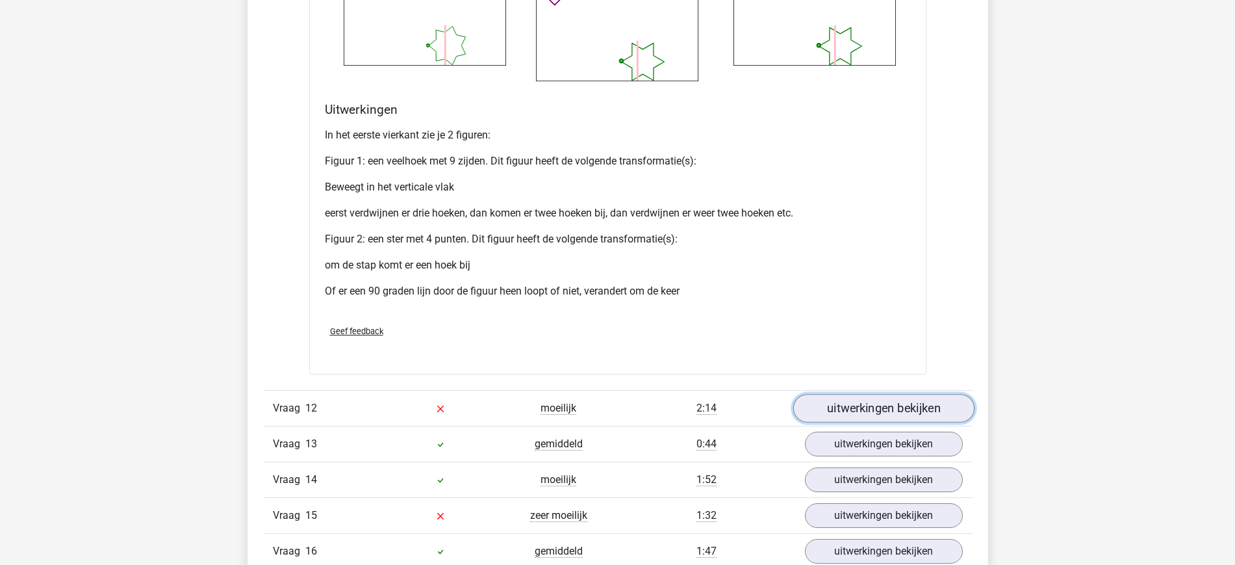
click at [835, 405] on link "uitwerkingen bekijken" at bounding box center [883, 408] width 181 height 29
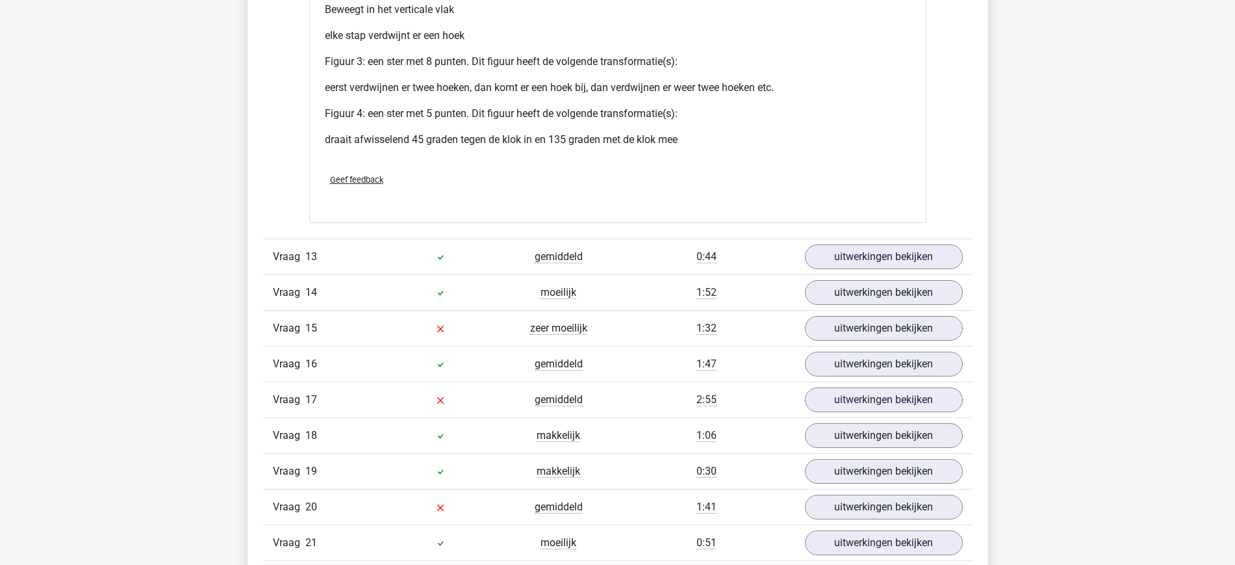
scroll to position [7729, 0]
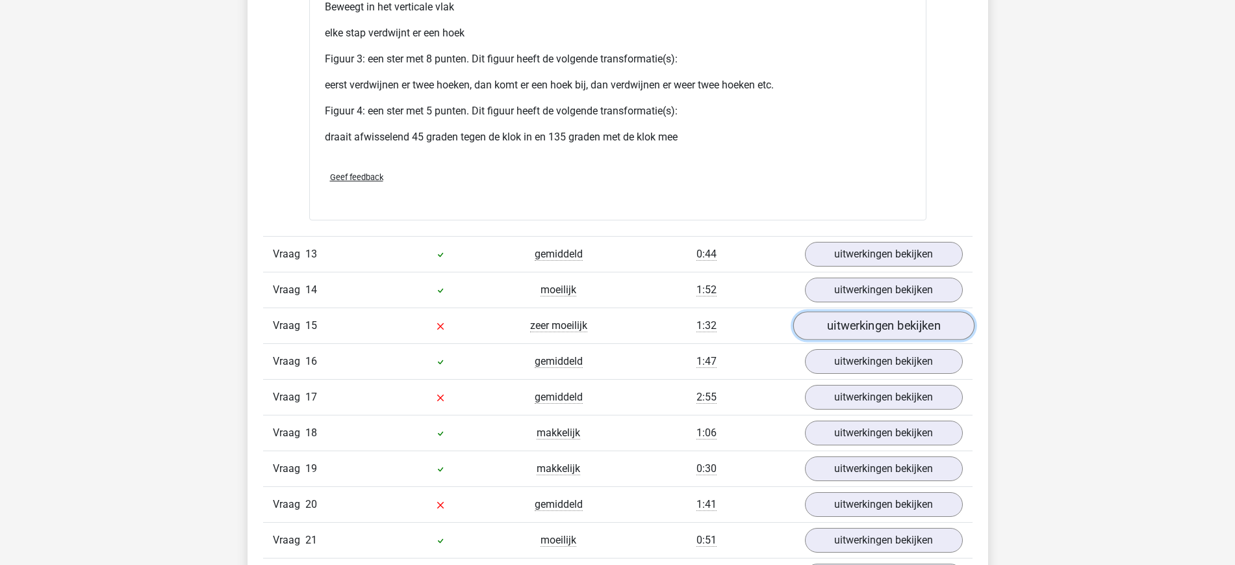
click at [862, 331] on link "uitwerkingen bekijken" at bounding box center [883, 325] width 181 height 29
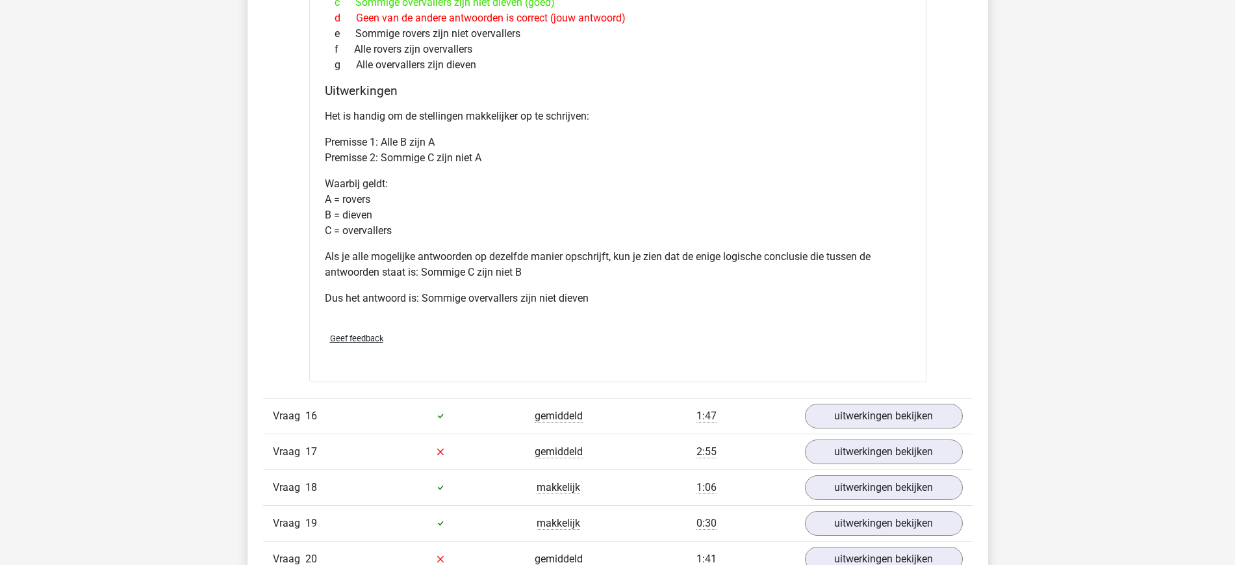
scroll to position [8253, 0]
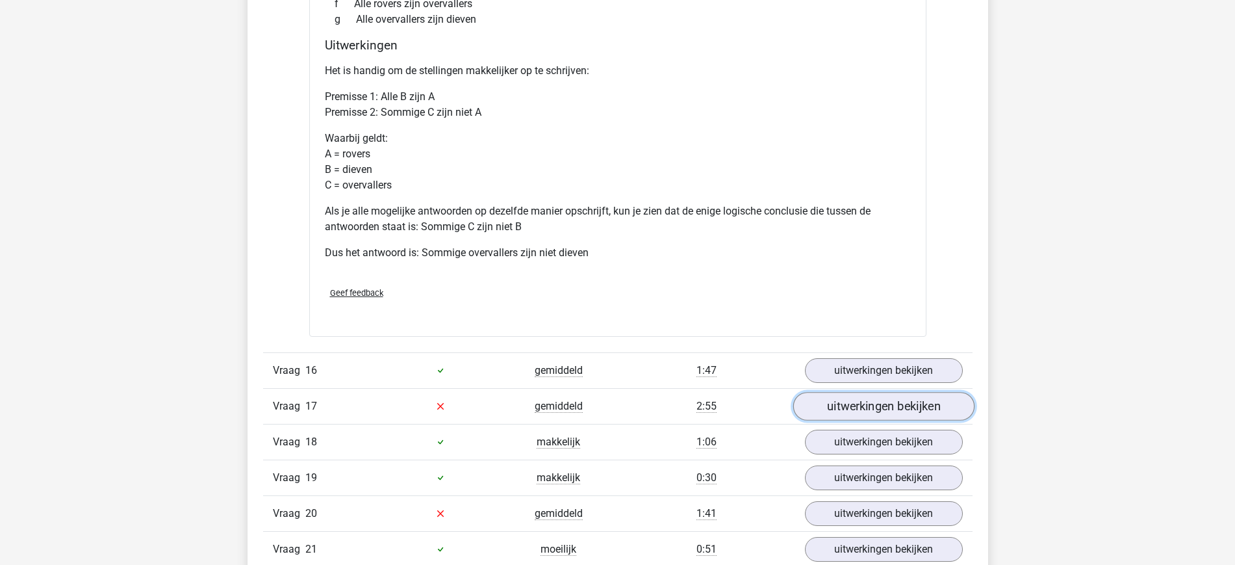
click at [901, 405] on link "uitwerkingen bekijken" at bounding box center [883, 406] width 181 height 29
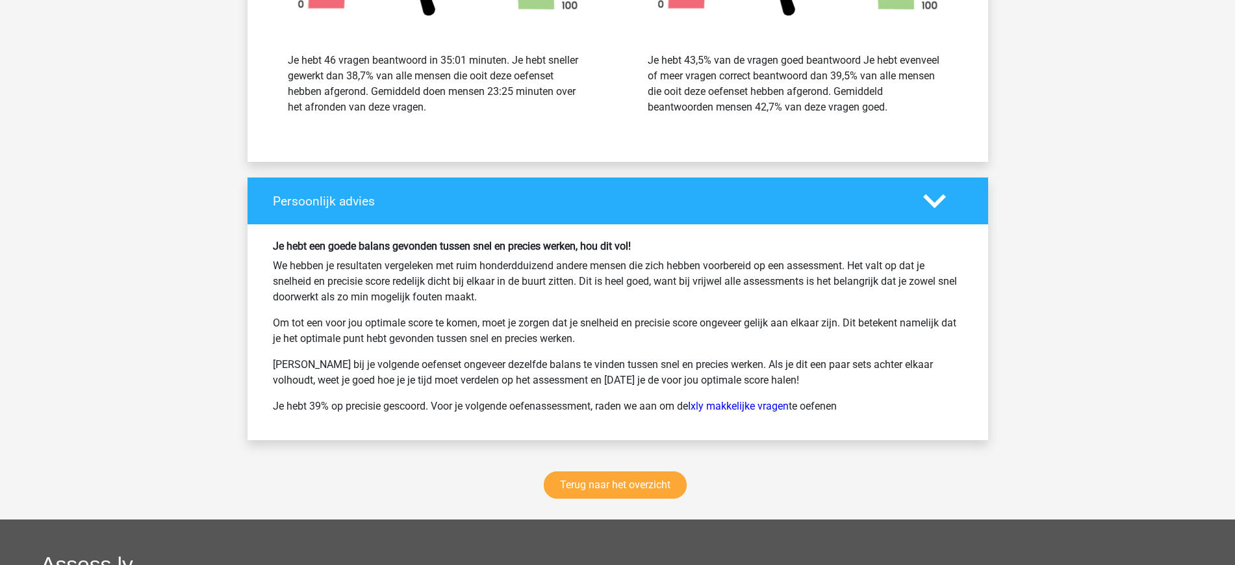
scroll to position [10583, 0]
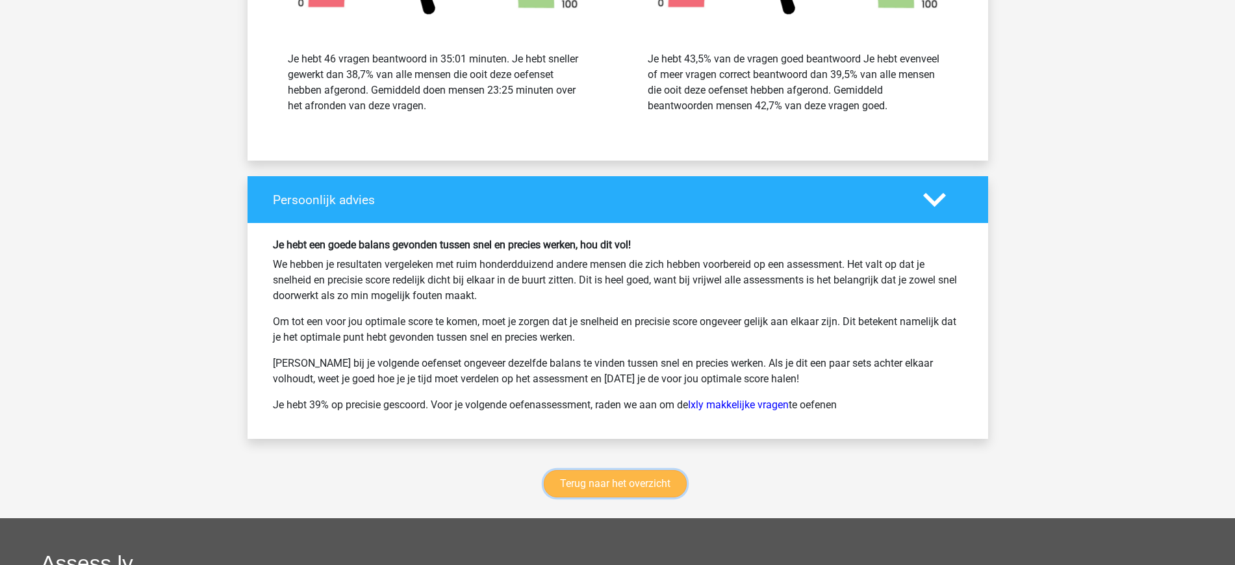
click at [602, 476] on link "Terug naar het overzicht" at bounding box center [615, 483] width 143 height 27
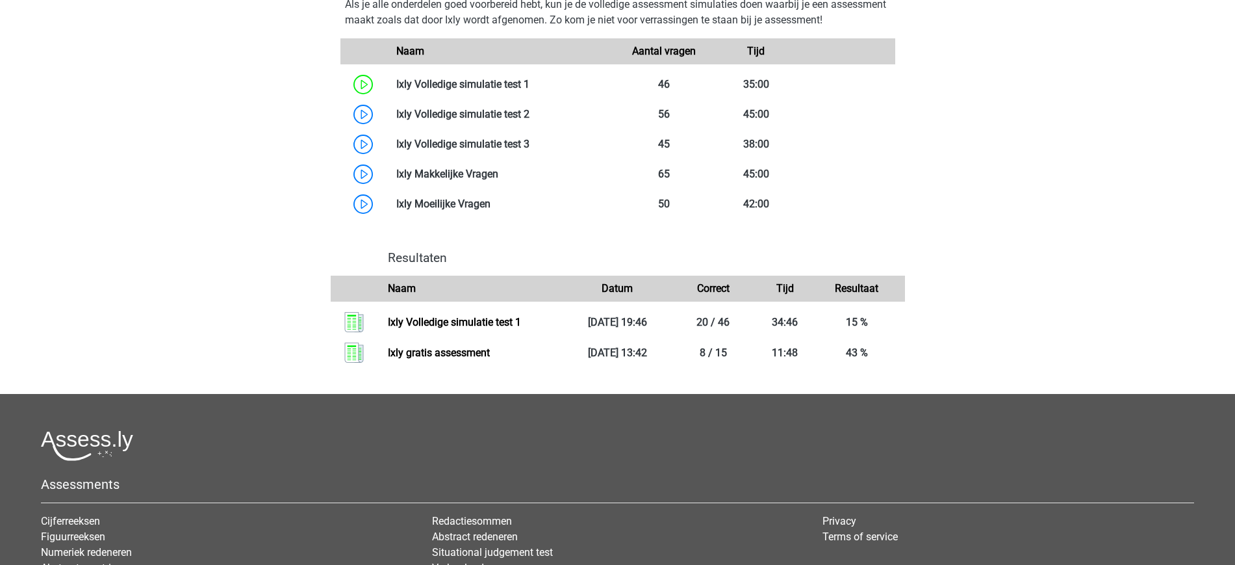
scroll to position [847, 0]
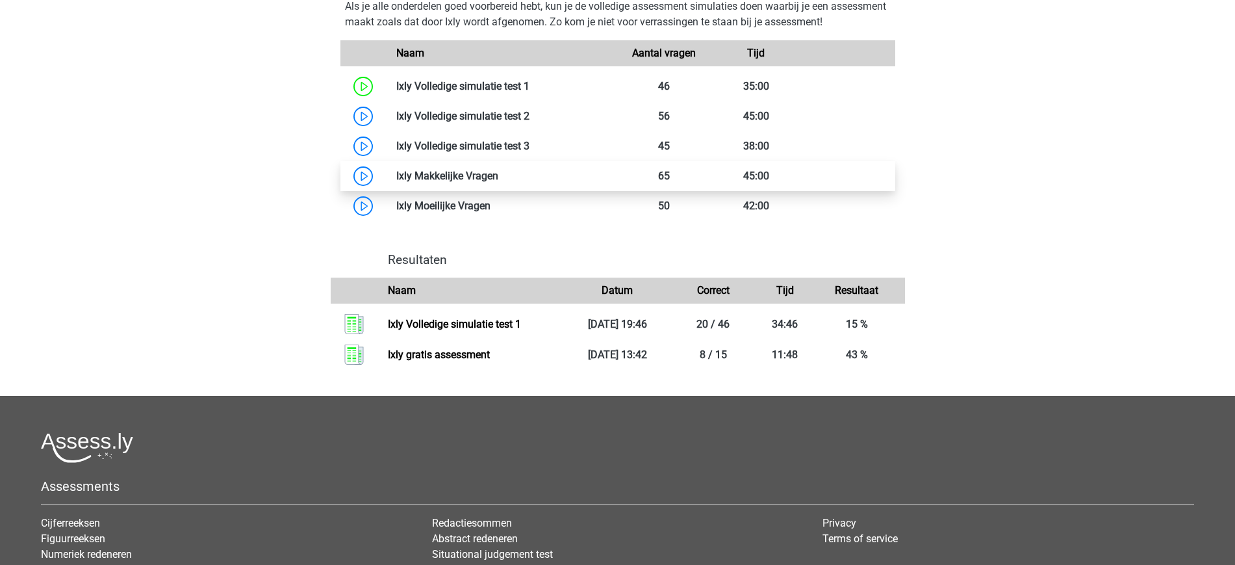
click at [498, 170] on link at bounding box center [498, 176] width 0 height 12
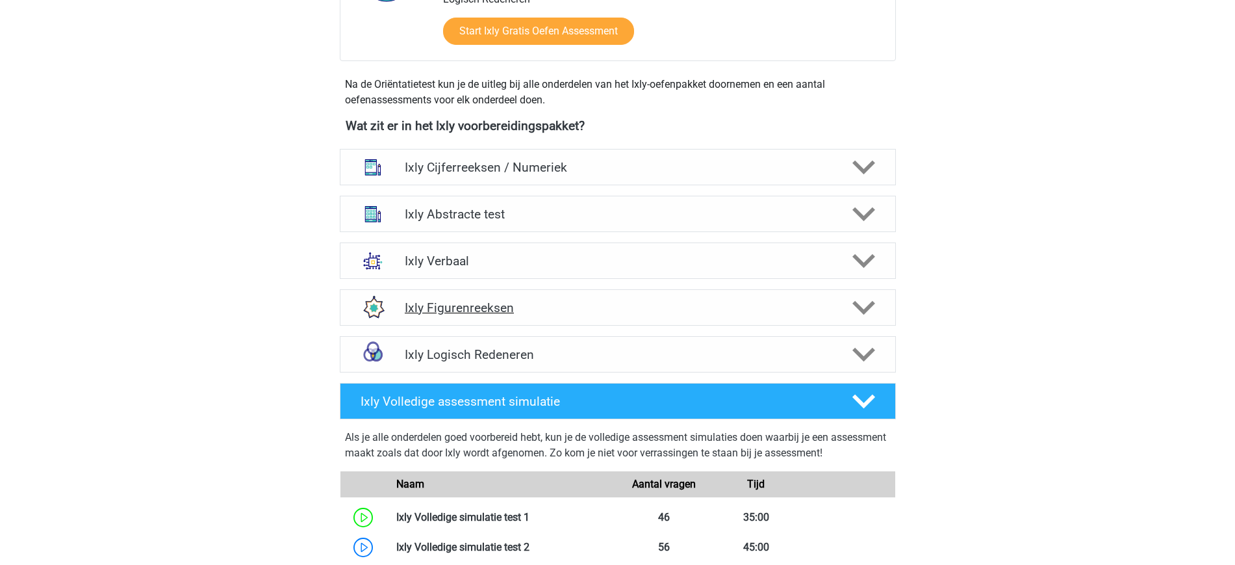
scroll to position [405, 0]
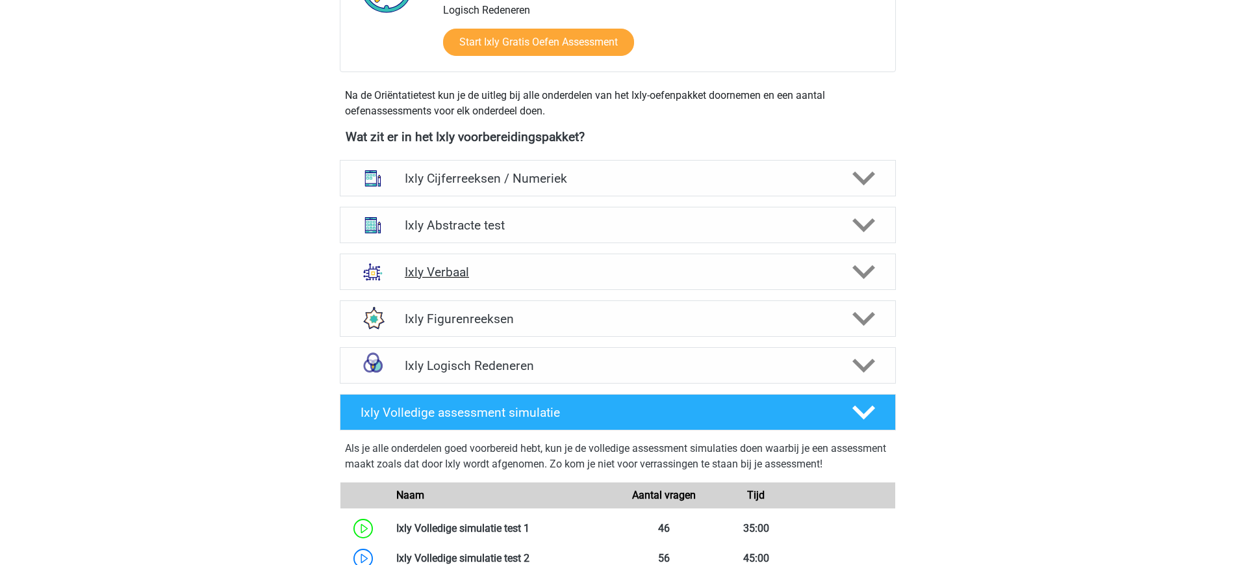
click at [558, 263] on div "Ixly Verbaal" at bounding box center [618, 271] width 556 height 36
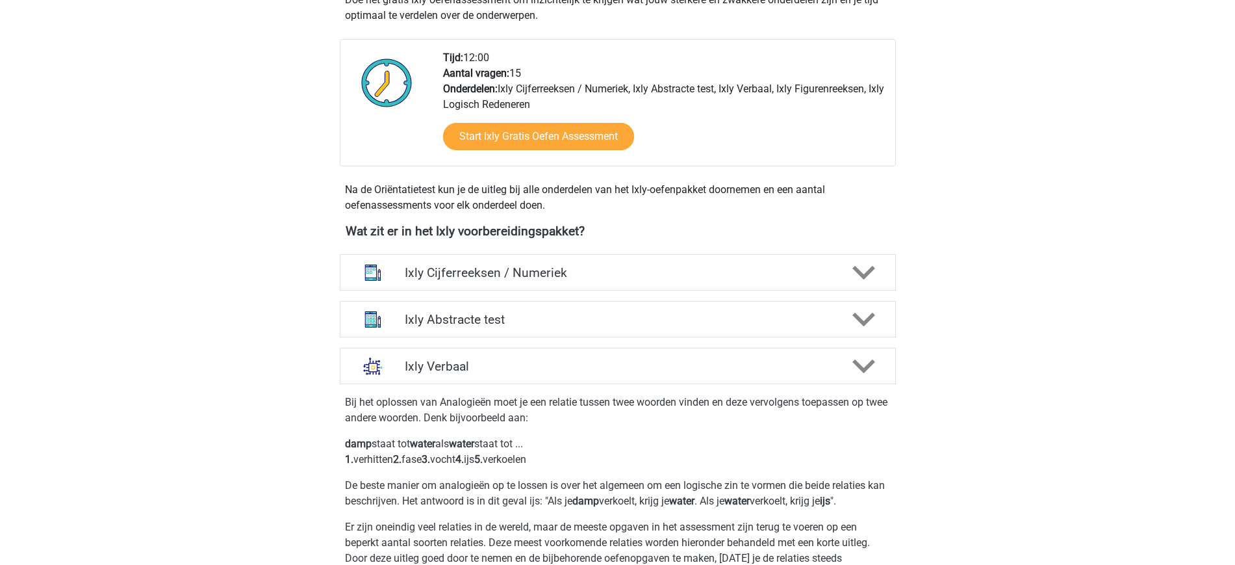
scroll to position [311, 0]
click at [673, 322] on h4 "Ixly Abstracte test" at bounding box center [618, 318] width 426 height 15
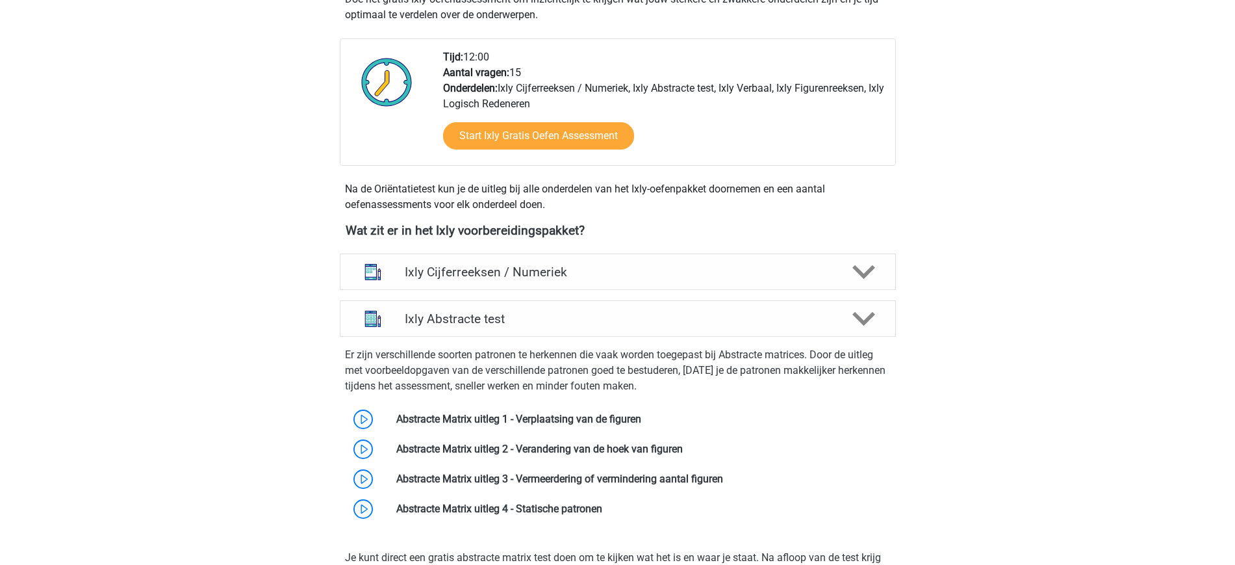
scroll to position [363, 0]
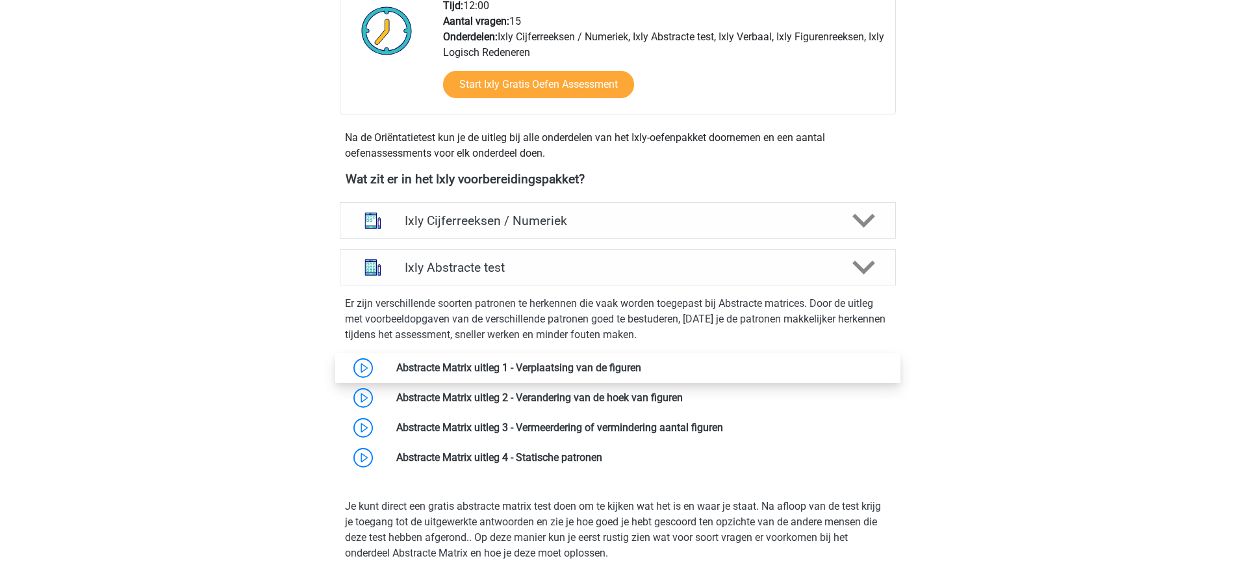
click at [641, 367] on link at bounding box center [641, 367] width 0 height 12
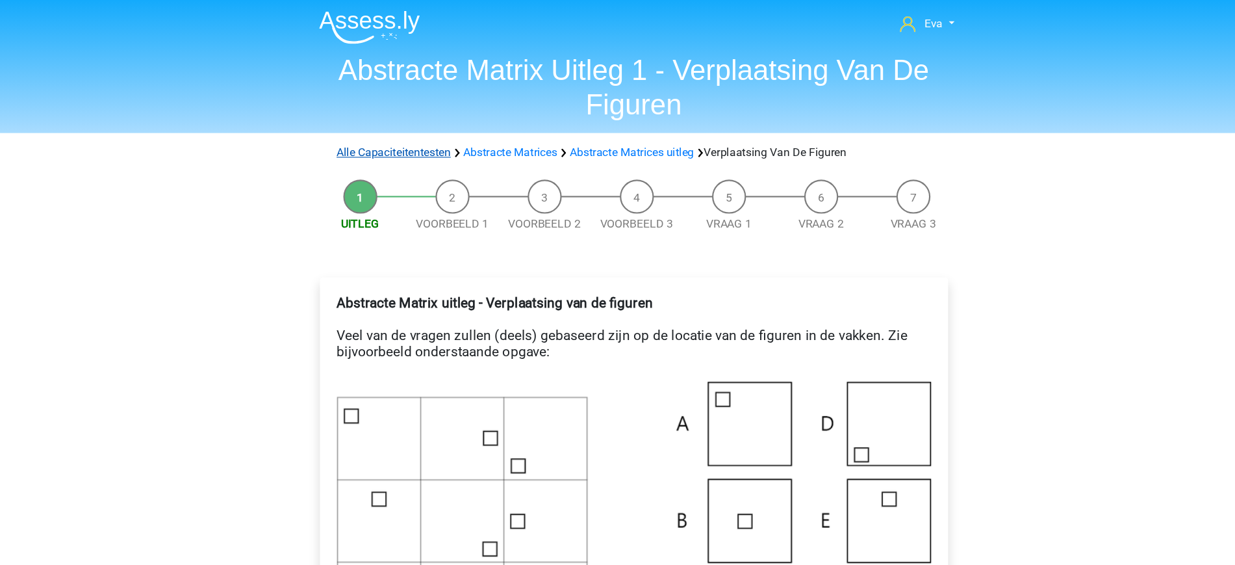
click at [418, 135] on link "Alle Capaciteitentesten" at bounding box center [398, 140] width 105 height 12
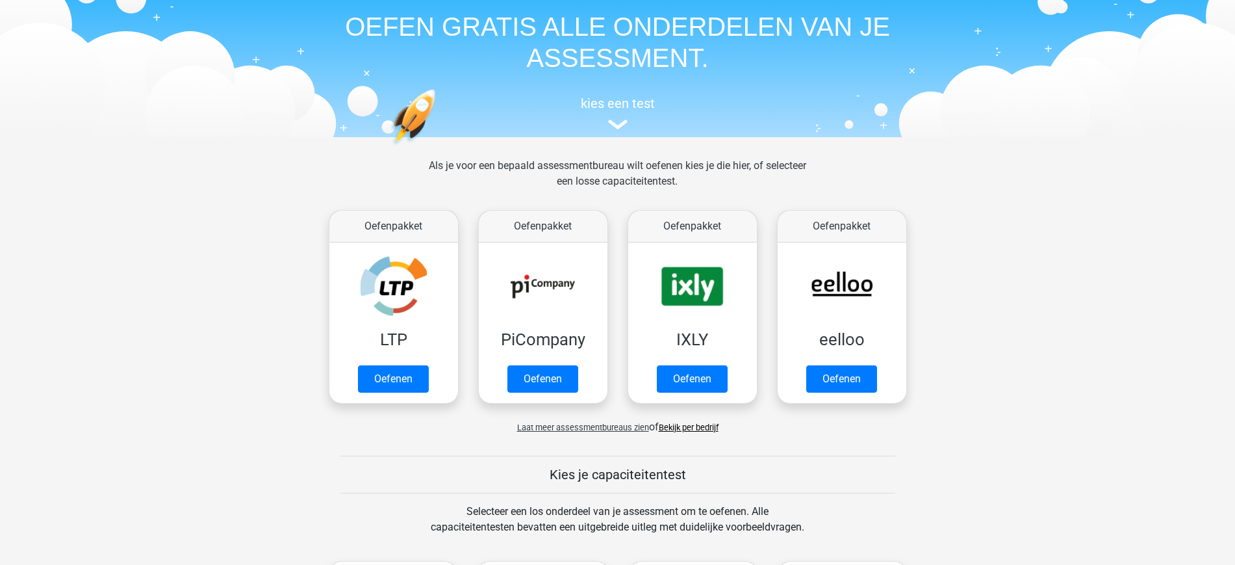
scroll to position [42, 0]
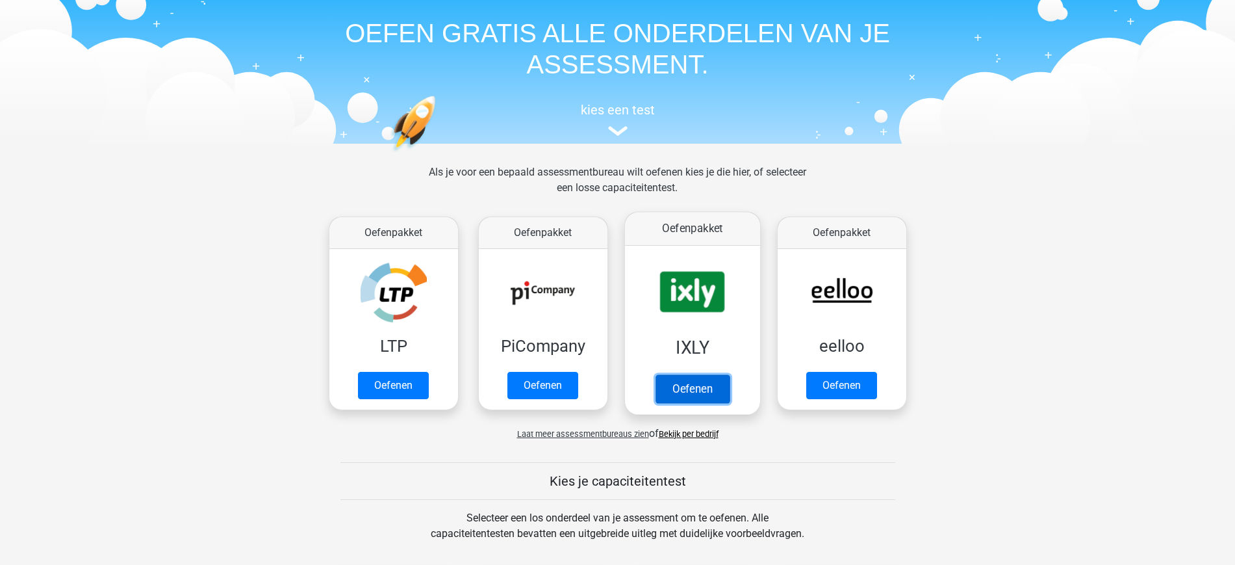
click at [695, 391] on link "Oefenen" at bounding box center [692, 388] width 74 height 29
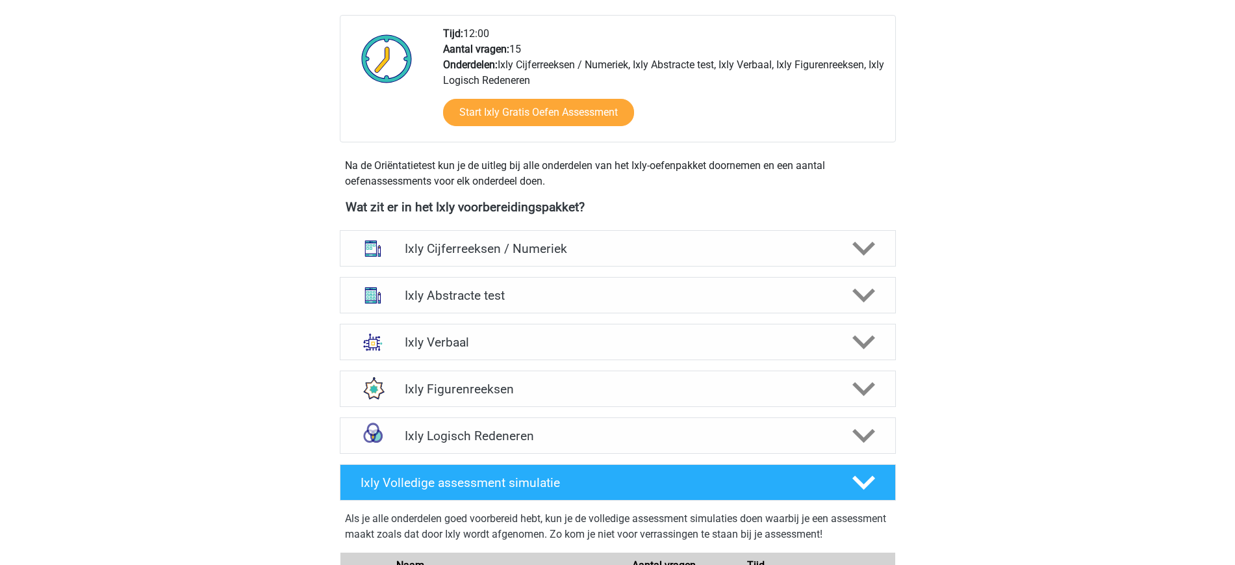
scroll to position [339, 0]
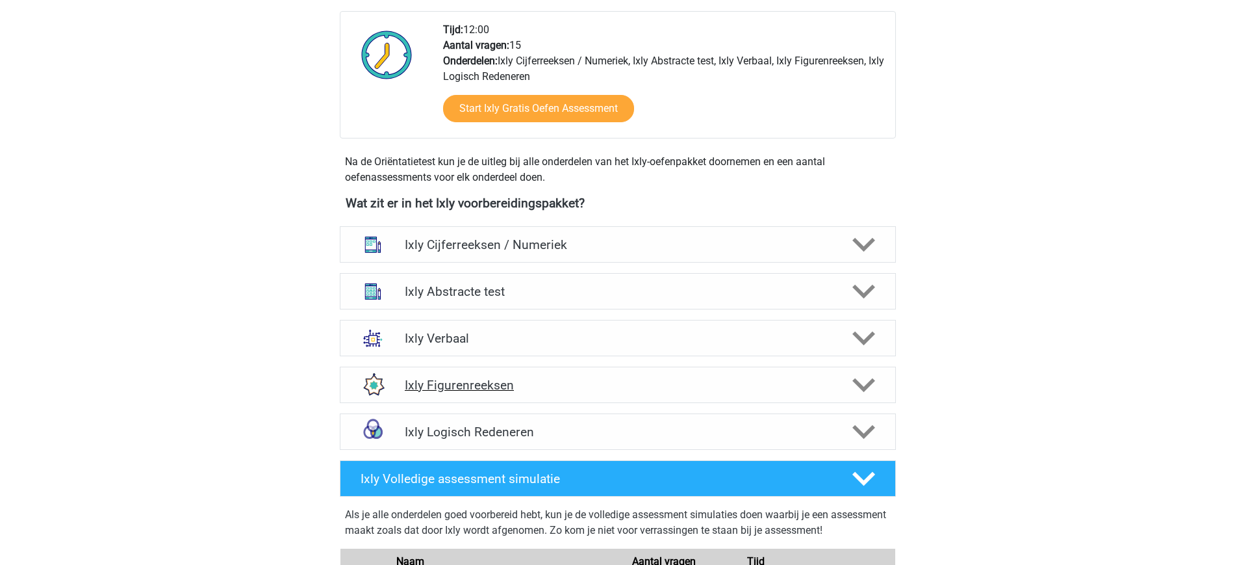
click at [627, 378] on h4 "Ixly Figurenreeksen" at bounding box center [618, 385] width 426 height 15
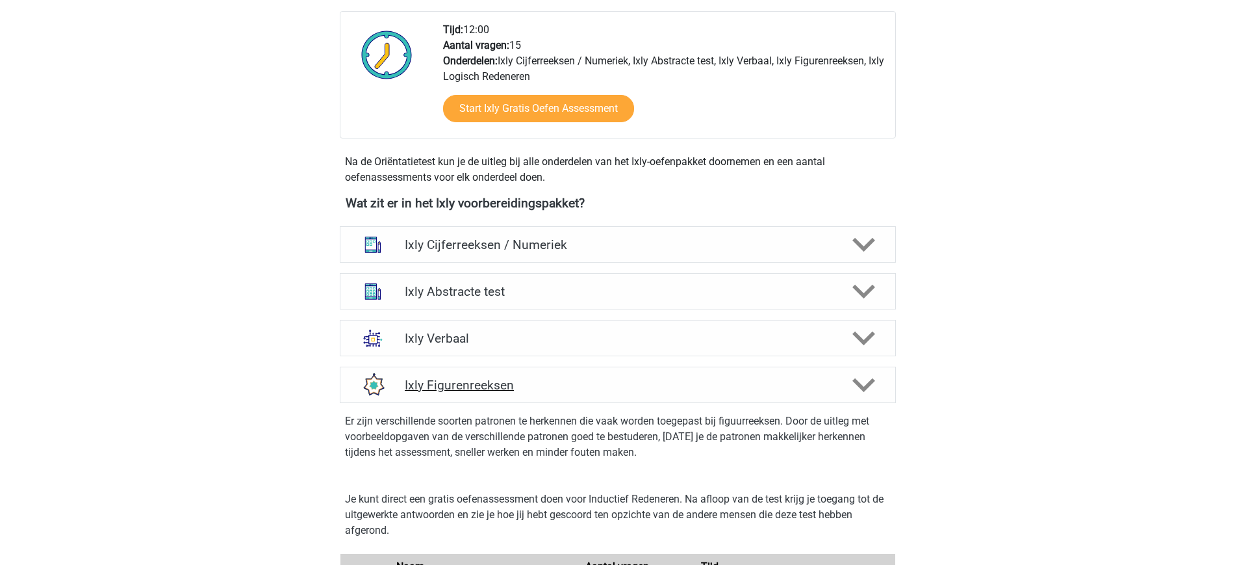
scroll to position [449, 0]
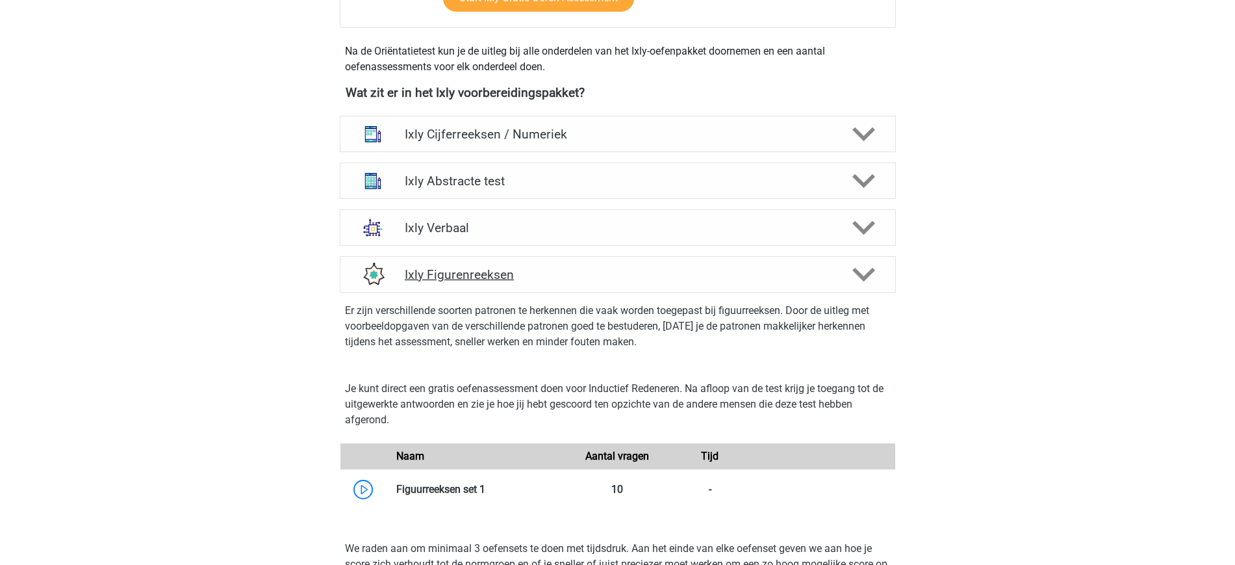
click at [748, 267] on h4 "Ixly Figurenreeksen" at bounding box center [618, 274] width 426 height 15
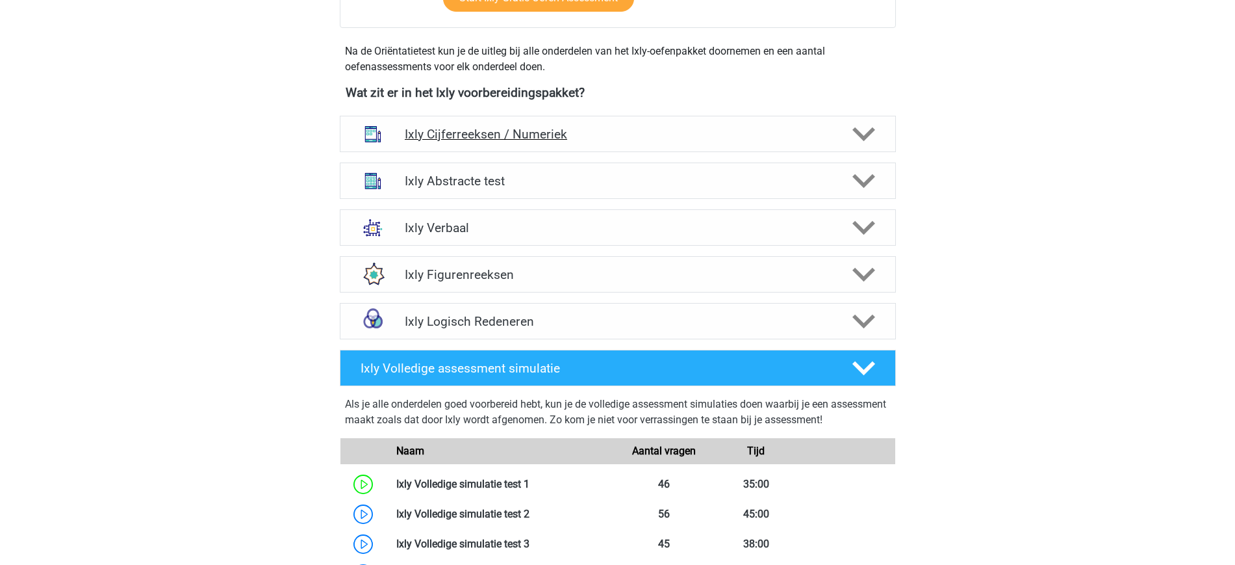
click at [758, 124] on div "Ixly Cijferreeksen / Numeriek" at bounding box center [618, 134] width 556 height 36
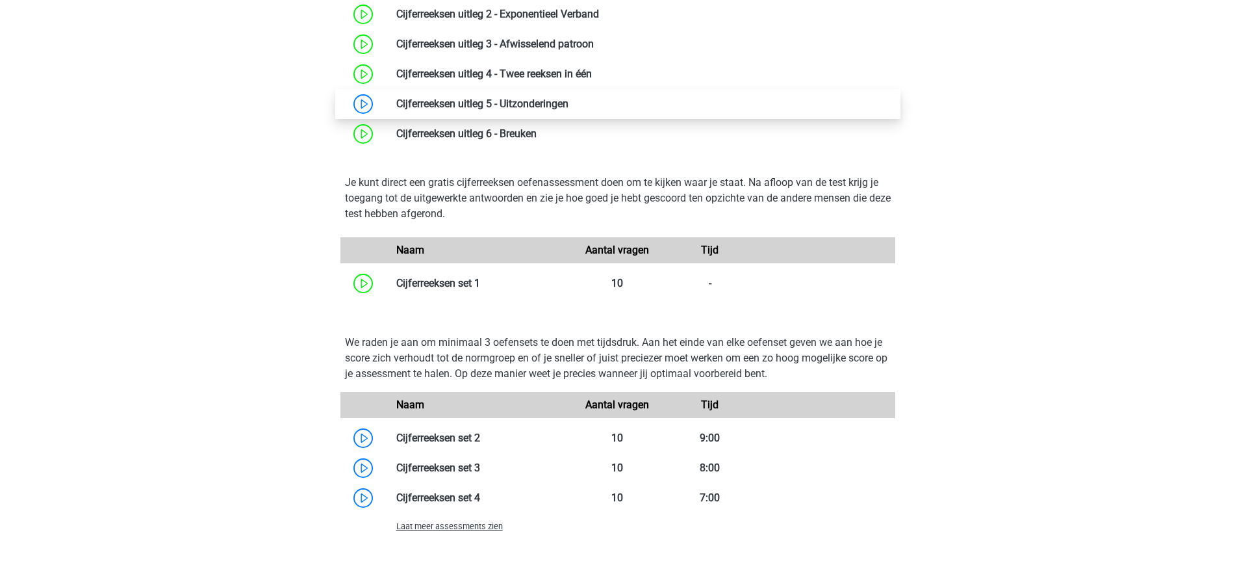
scroll to position [708, 0]
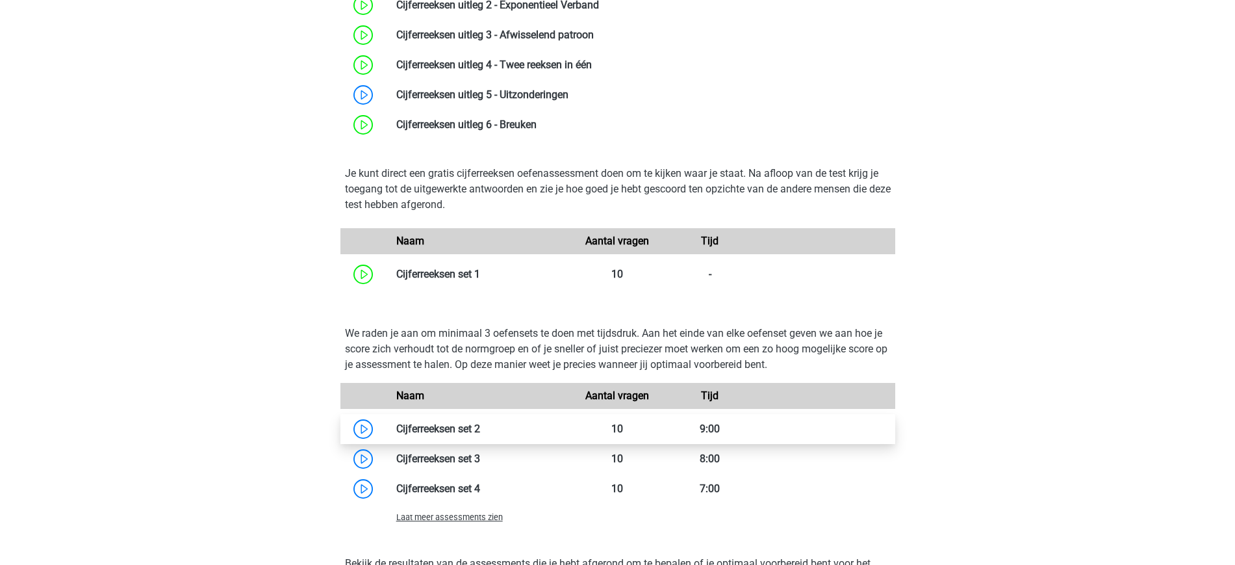
click at [480, 422] on link at bounding box center [480, 428] width 0 height 12
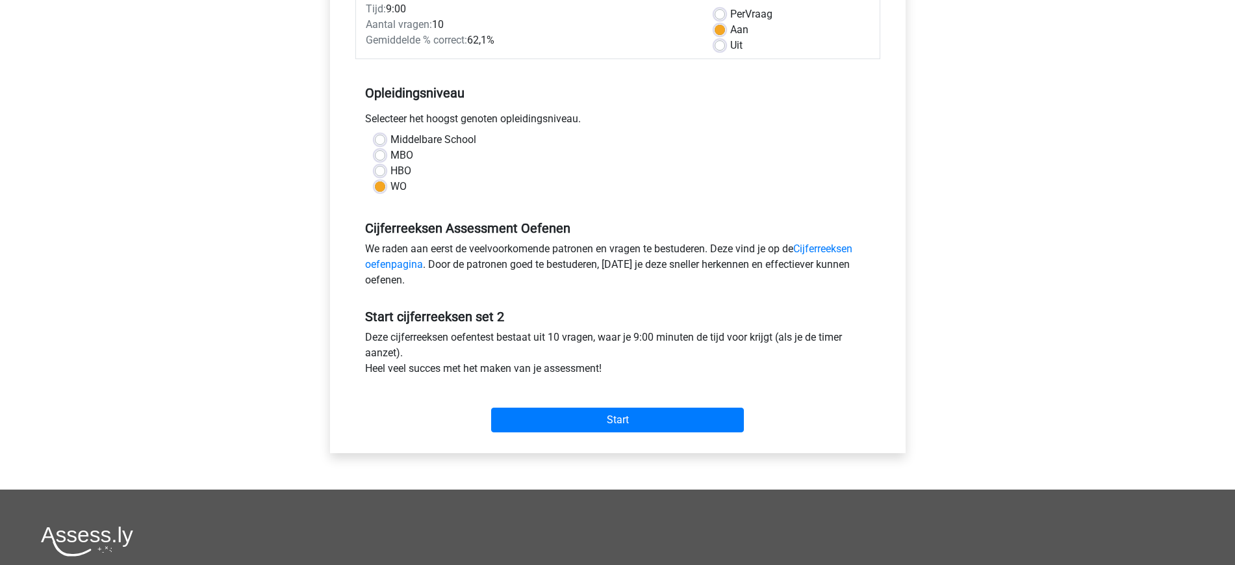
scroll to position [198, 0]
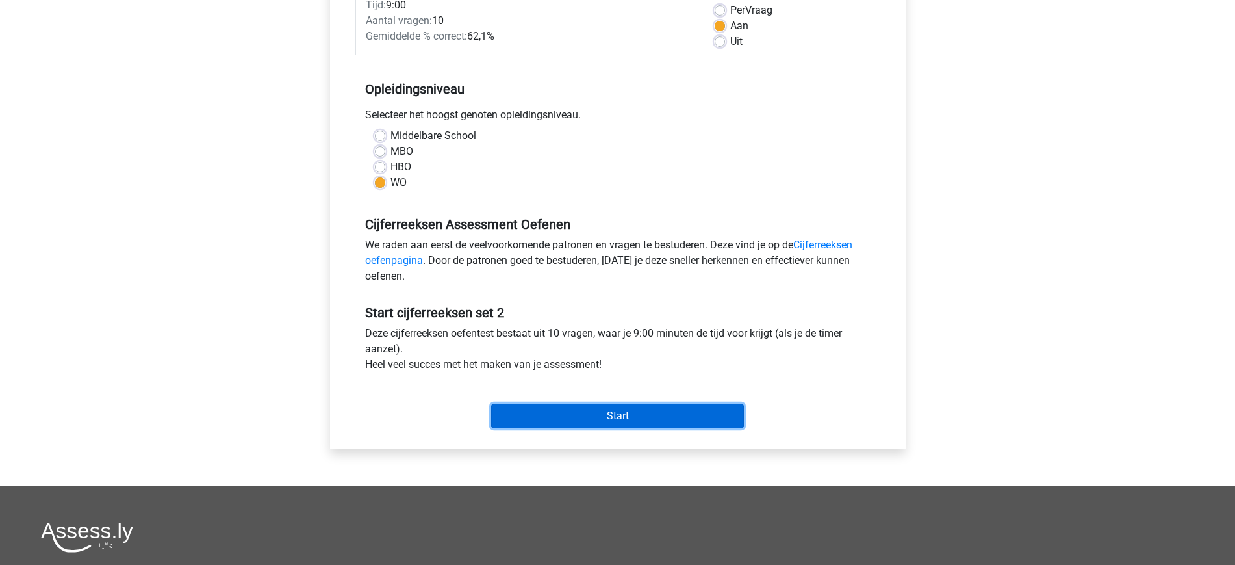
click at [627, 409] on input "Start" at bounding box center [617, 416] width 253 height 25
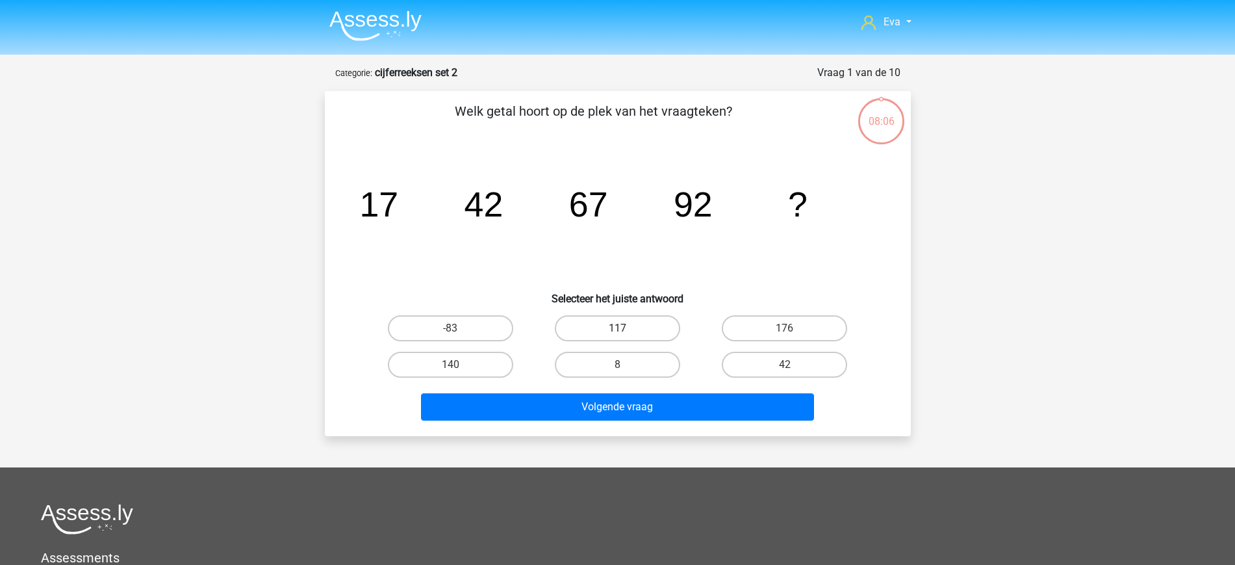
click at [650, 322] on label "117" at bounding box center [617, 328] width 125 height 26
click at [626, 328] on input "117" at bounding box center [621, 332] width 8 height 8
radio input "true"
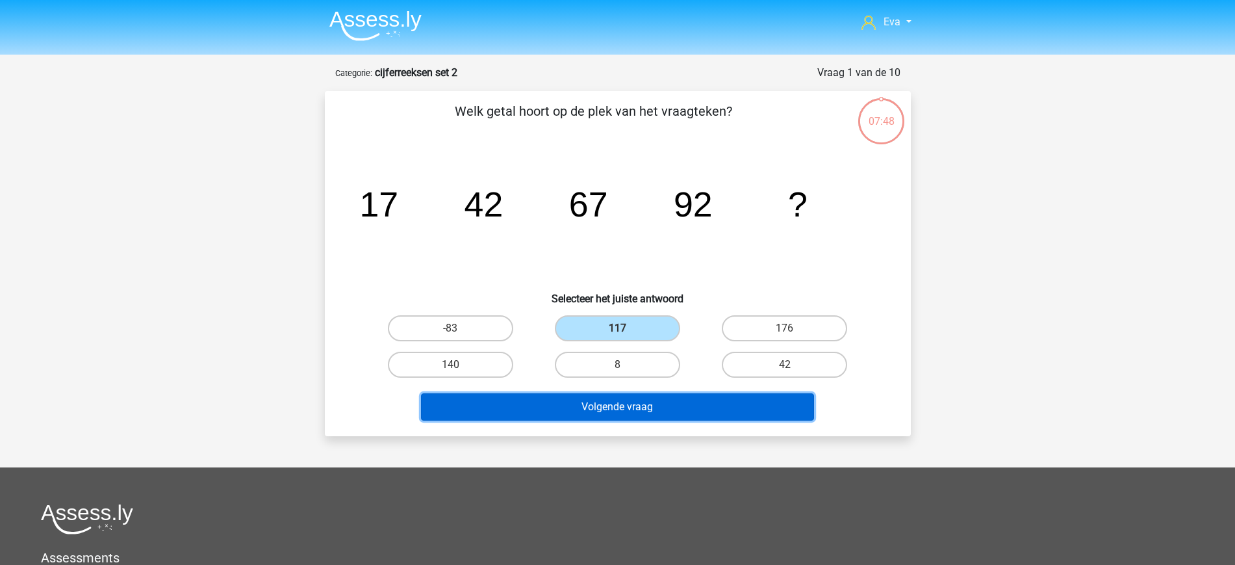
click at [671, 412] on button "Volgende vraag" at bounding box center [617, 406] width 393 height 27
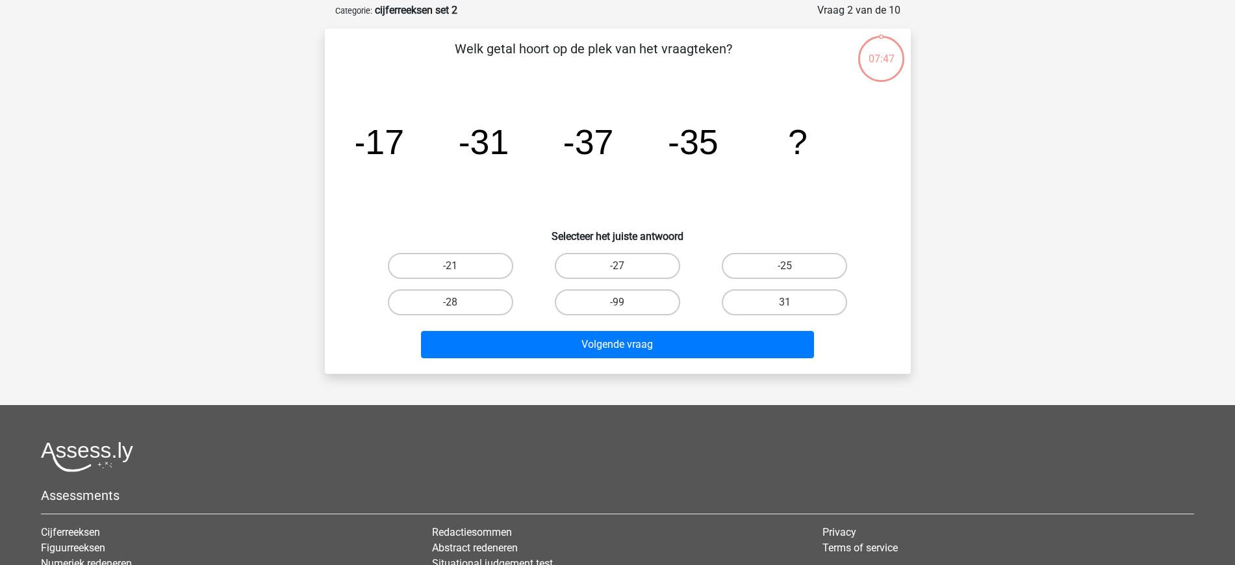
scroll to position [65, 0]
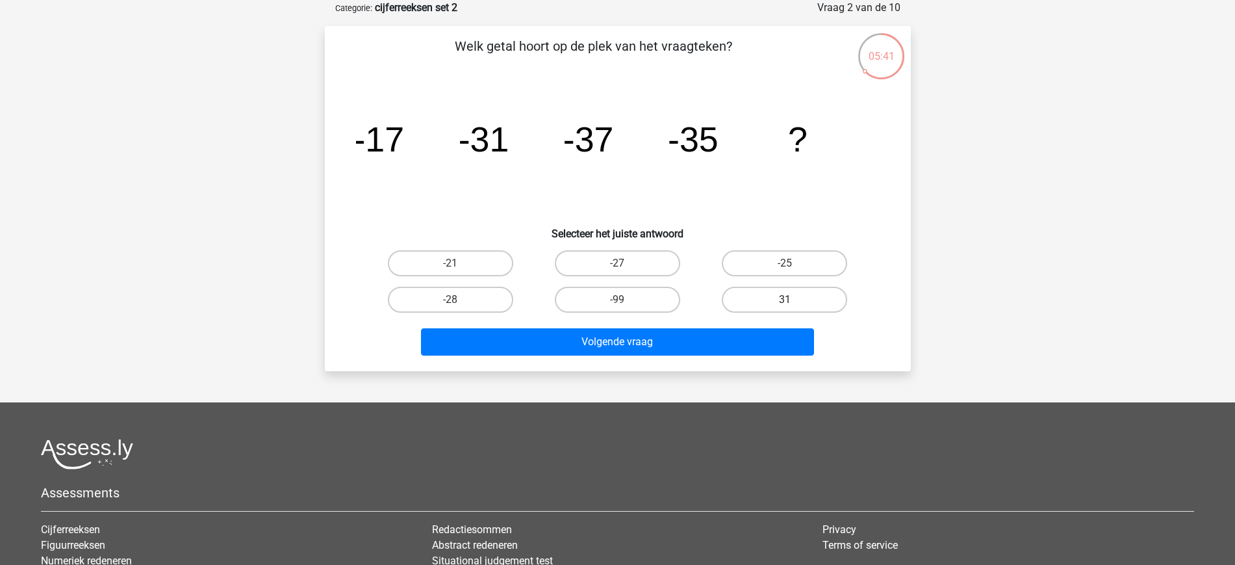
click at [814, 300] on label "31" at bounding box center [784, 300] width 125 height 26
click at [793, 300] on input "31" at bounding box center [789, 304] width 8 height 8
radio input "true"
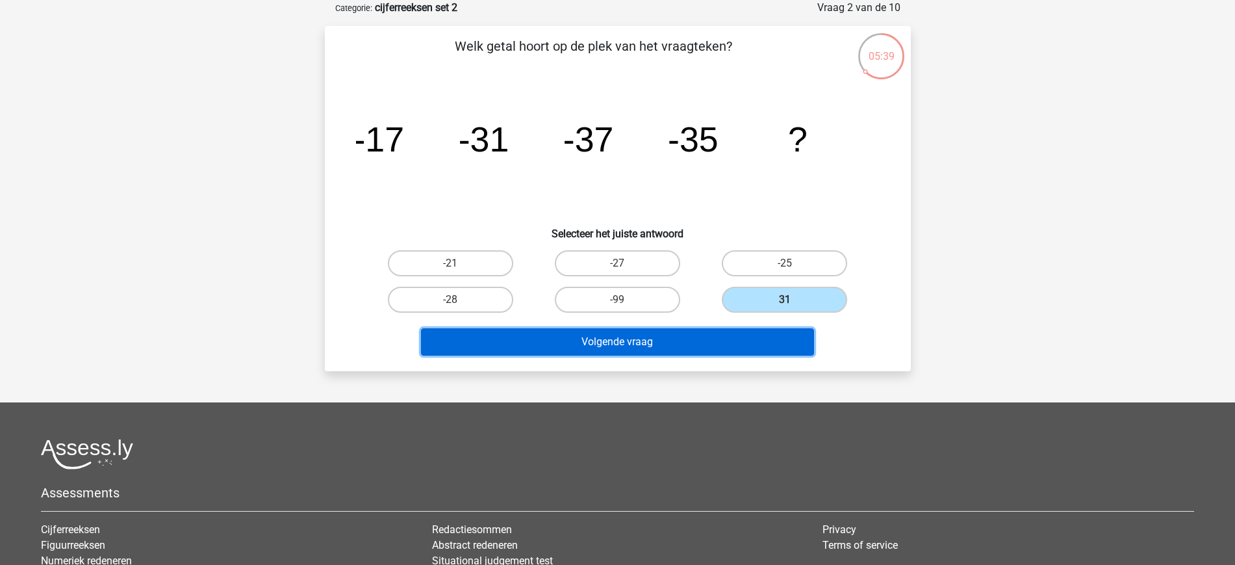
click at [691, 339] on button "Volgende vraag" at bounding box center [617, 341] width 393 height 27
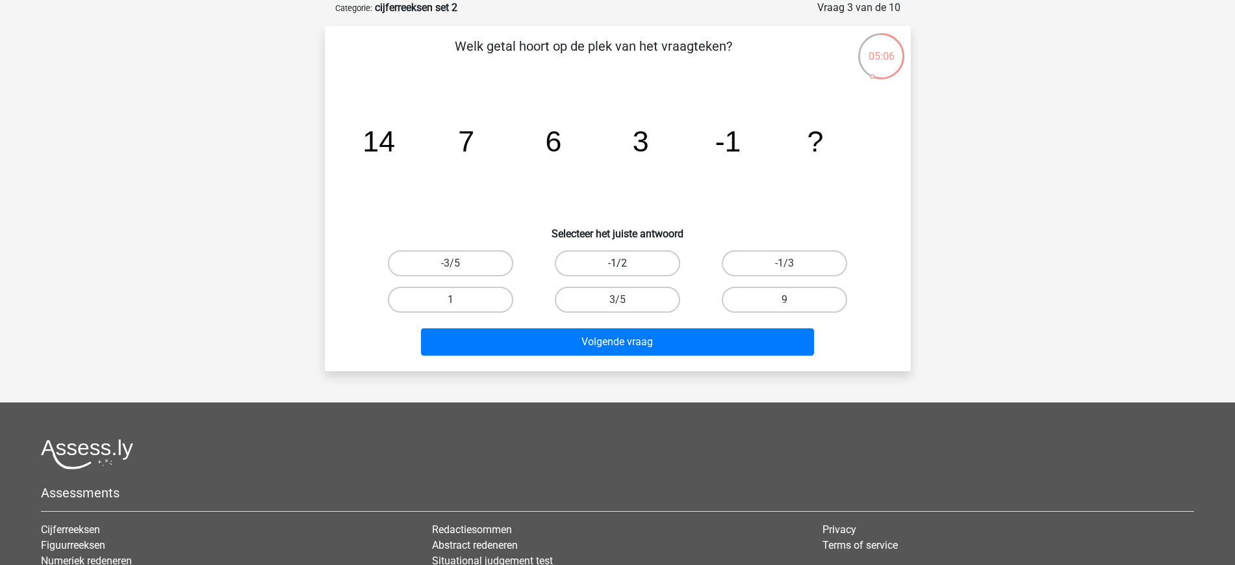
click at [650, 261] on label "-1/2" at bounding box center [617, 263] width 125 height 26
click at [626, 263] on input "-1/2" at bounding box center [621, 267] width 8 height 8
radio input "true"
click at [684, 325] on div "Volgende vraag" at bounding box center [618, 339] width 545 height 43
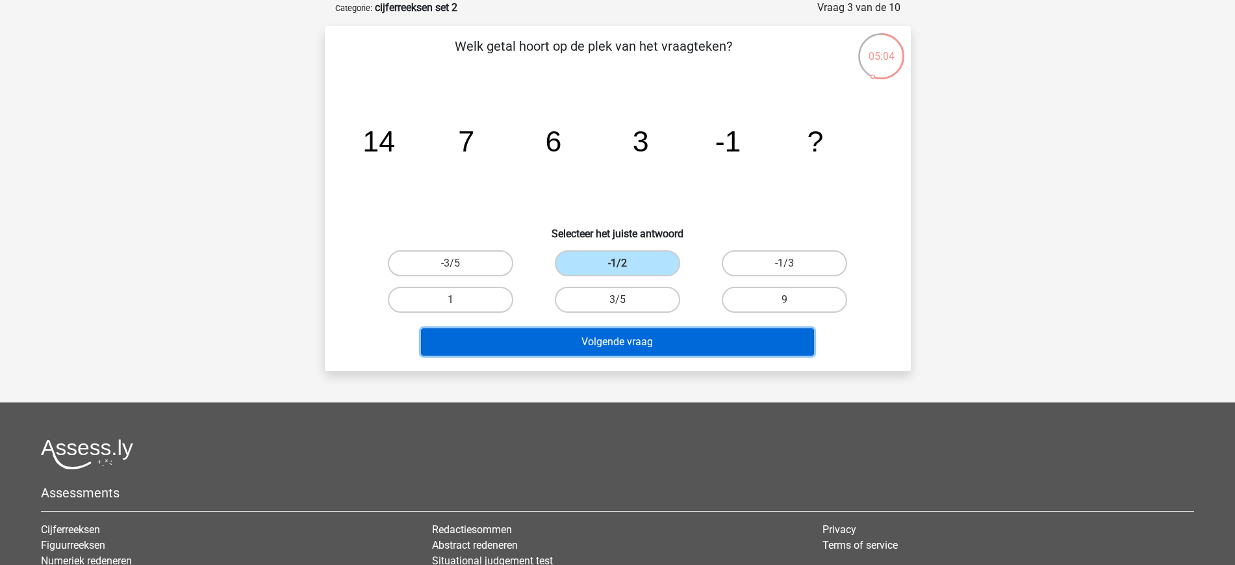
click at [678, 332] on button "Volgende vraag" at bounding box center [617, 341] width 393 height 27
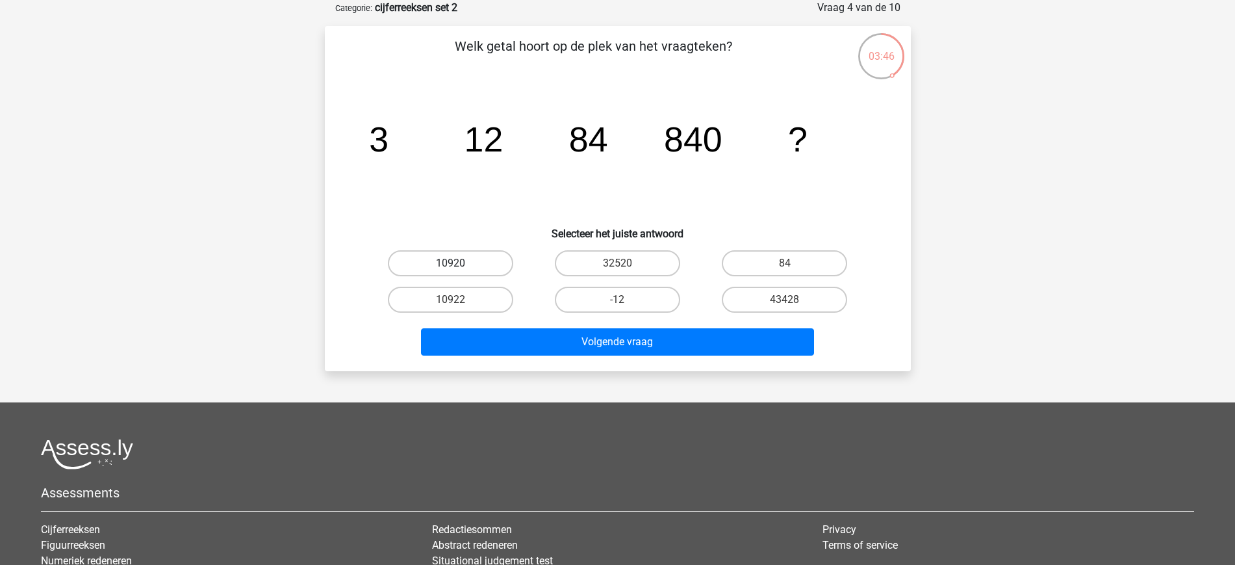
click at [473, 263] on label "10920" at bounding box center [450, 263] width 125 height 26
click at [459, 263] on input "10920" at bounding box center [454, 267] width 8 height 8
radio input "true"
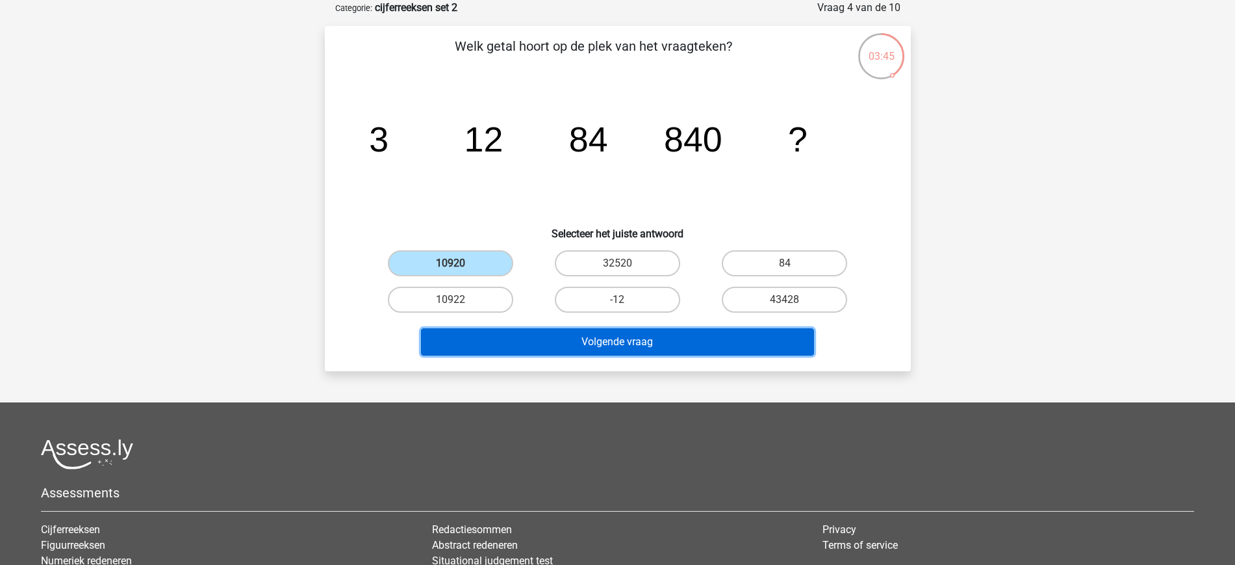
click at [678, 342] on button "Volgende vraag" at bounding box center [617, 341] width 393 height 27
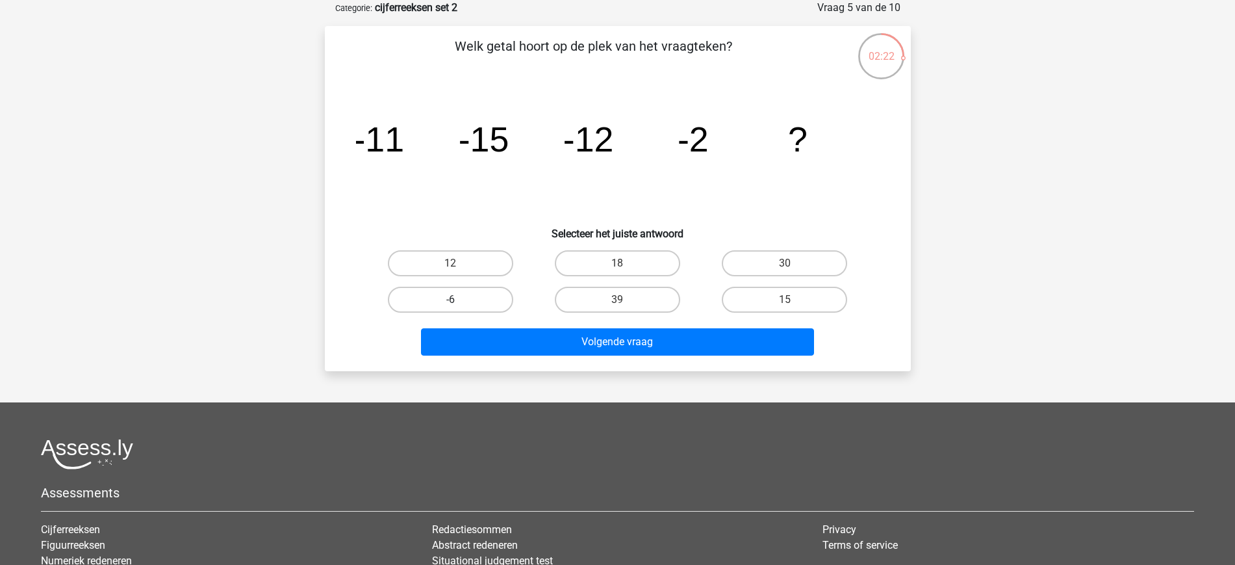
click at [463, 295] on label "-6" at bounding box center [450, 300] width 125 height 26
click at [459, 300] on input "-6" at bounding box center [454, 304] width 8 height 8
radio input "true"
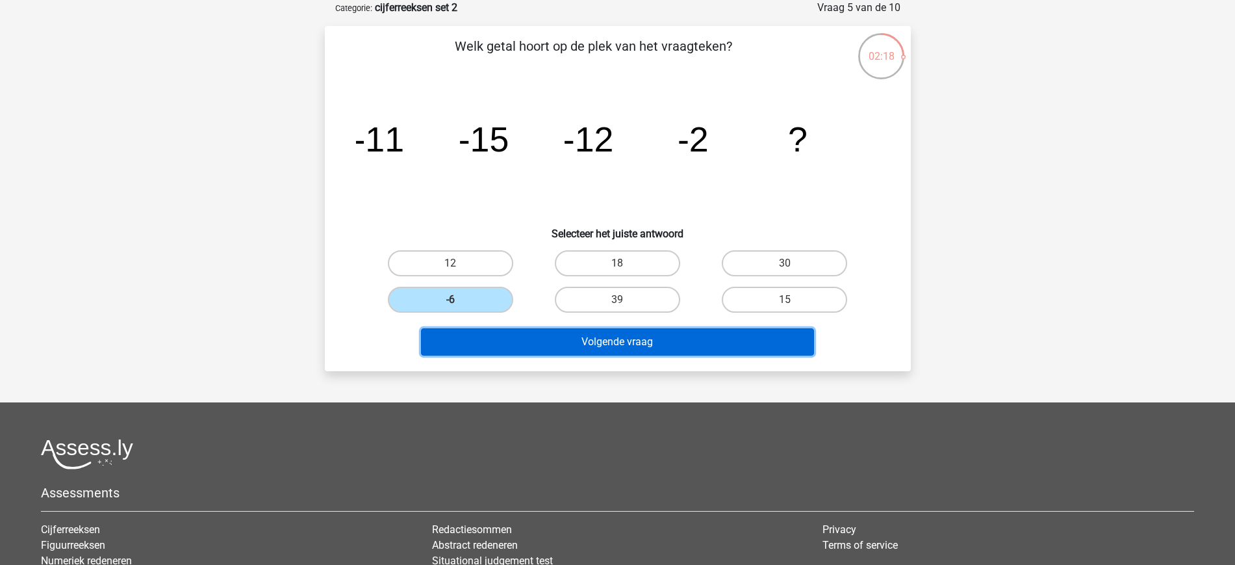
click at [612, 354] on button "Volgende vraag" at bounding box center [617, 341] width 393 height 27
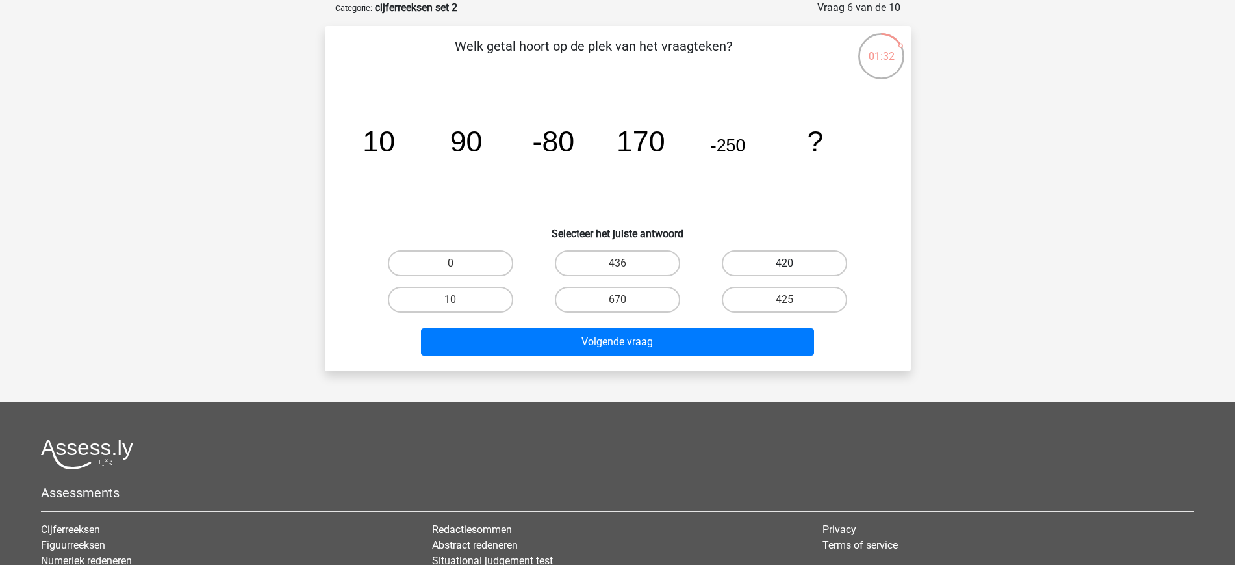
click at [791, 257] on label "420" at bounding box center [784, 263] width 125 height 26
click at [791, 263] on input "420" at bounding box center [789, 267] width 8 height 8
radio input "true"
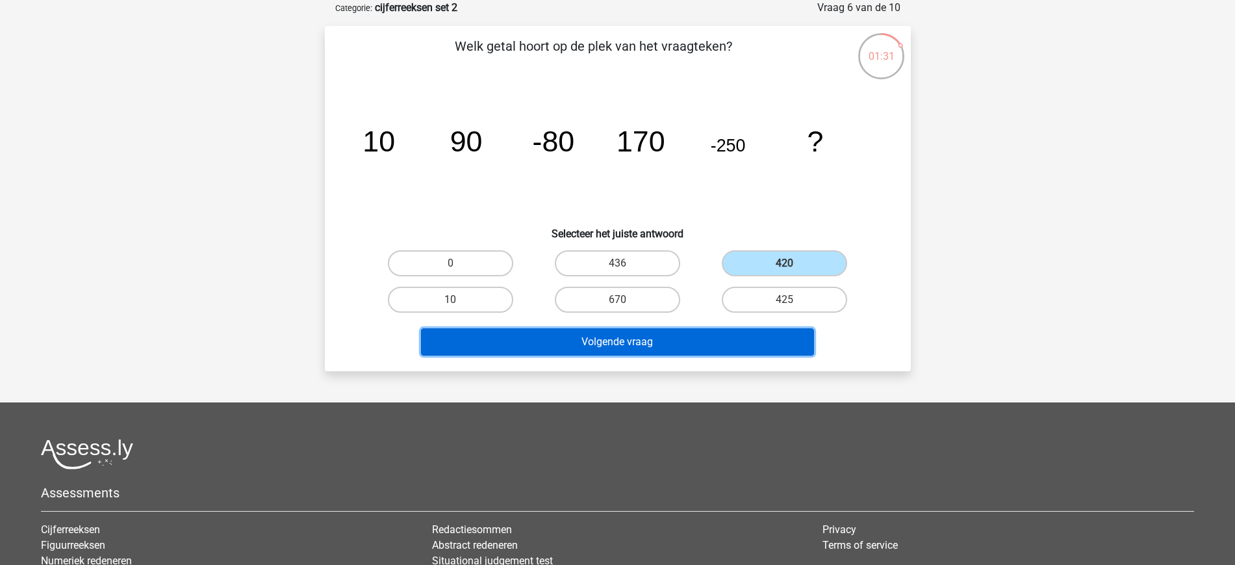
click at [674, 340] on button "Volgende vraag" at bounding box center [617, 341] width 393 height 27
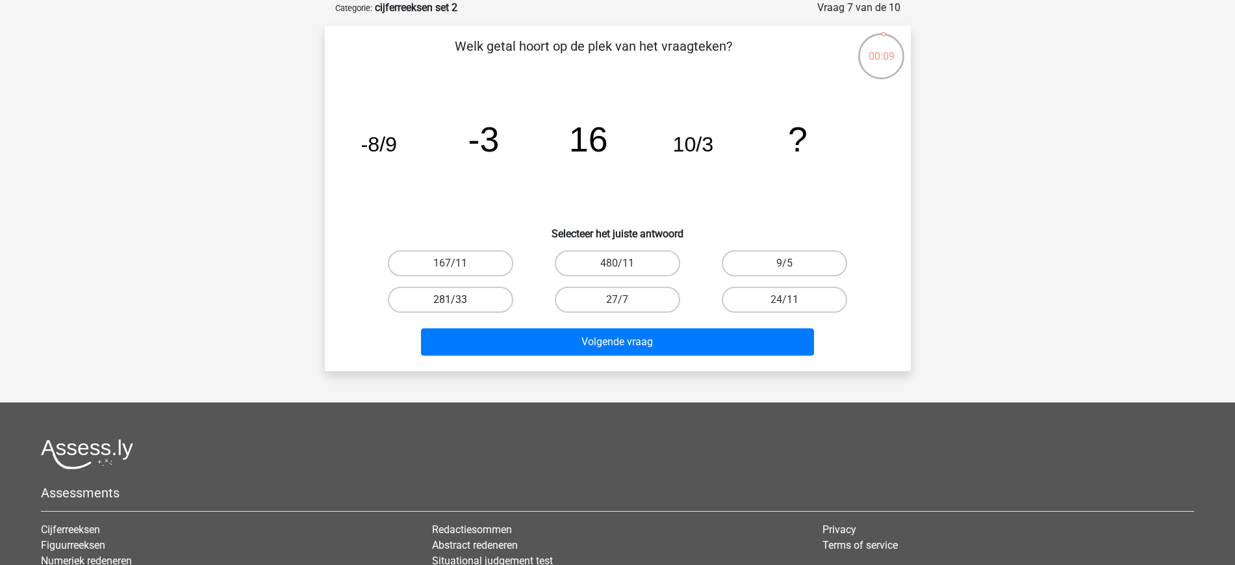
click at [484, 296] on label "281/33" at bounding box center [450, 300] width 125 height 26
click at [459, 300] on input "281/33" at bounding box center [454, 304] width 8 height 8
radio input "true"
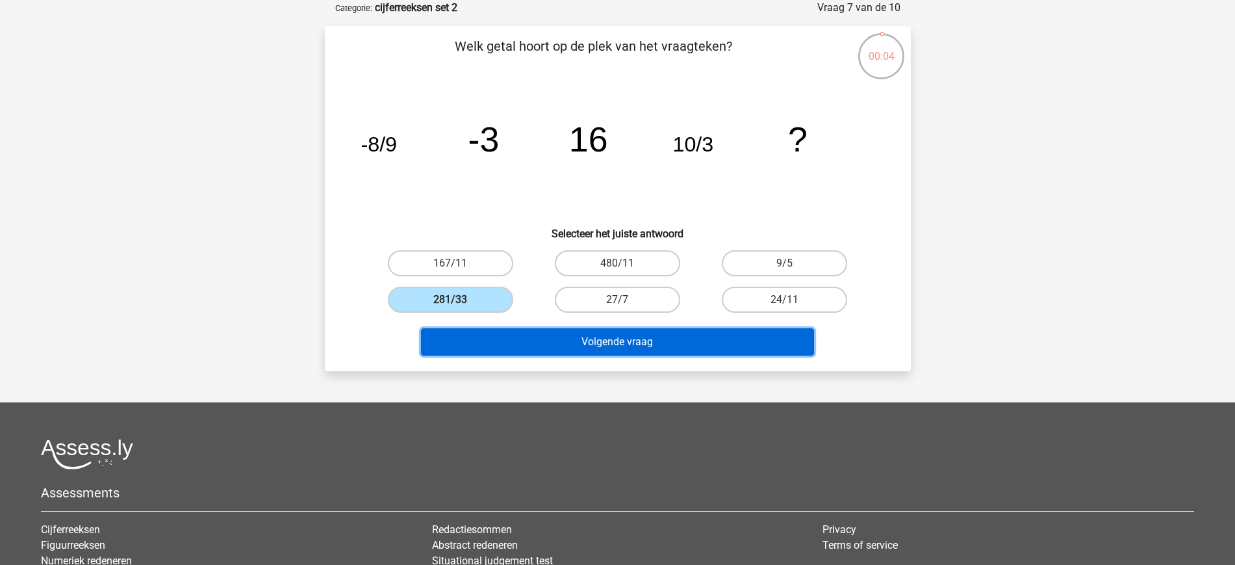
click at [645, 346] on button "Volgende vraag" at bounding box center [617, 341] width 393 height 27
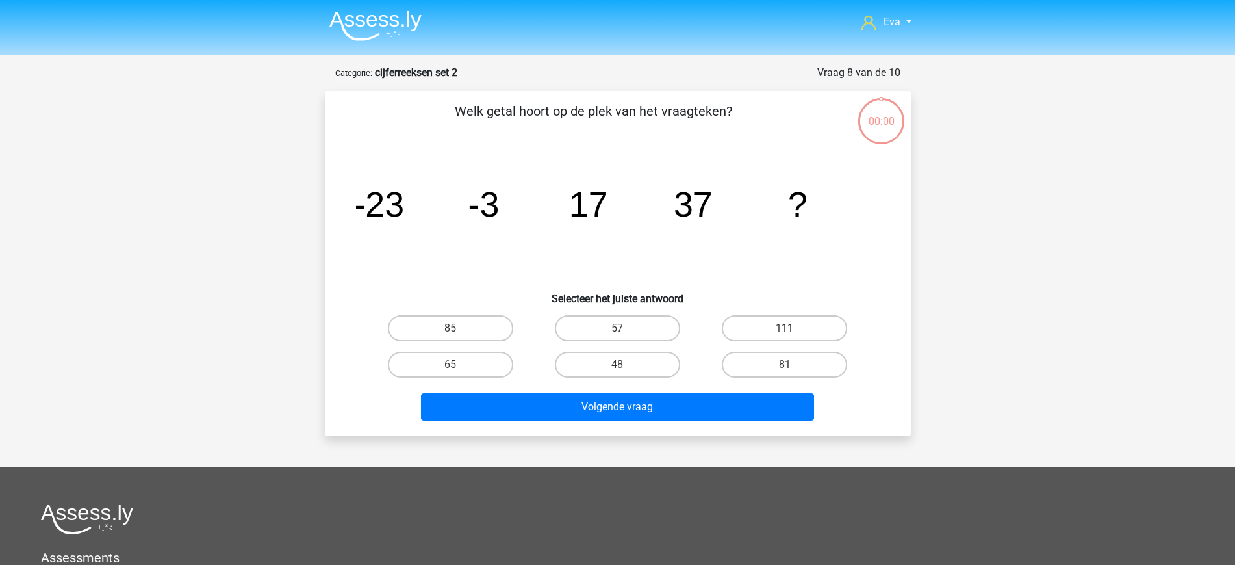
scroll to position [65, 0]
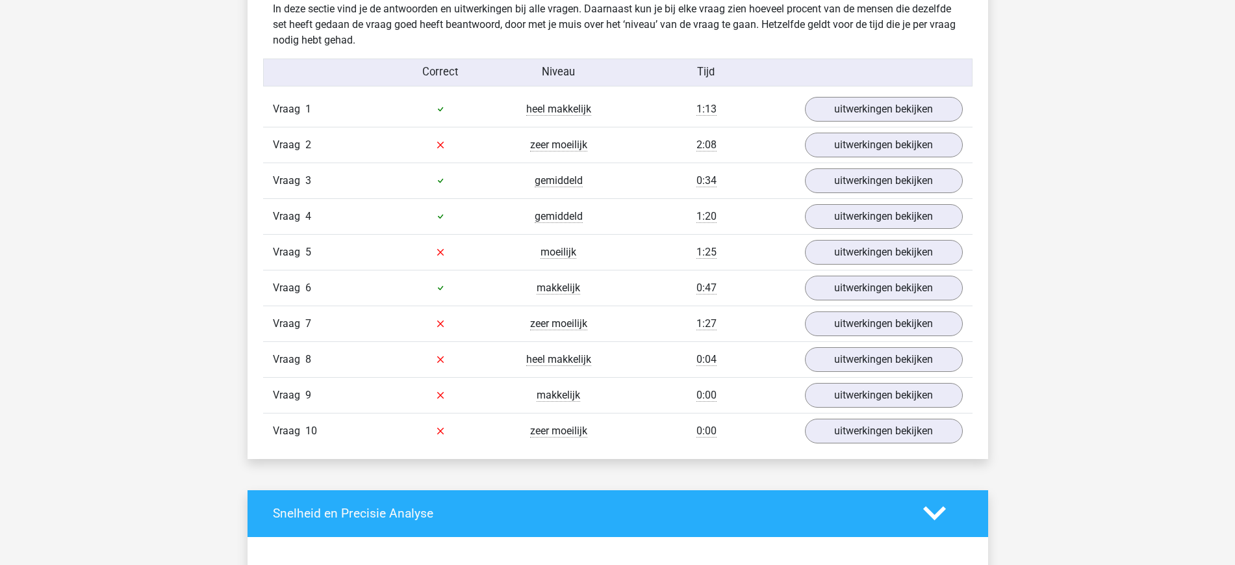
scroll to position [773, 0]
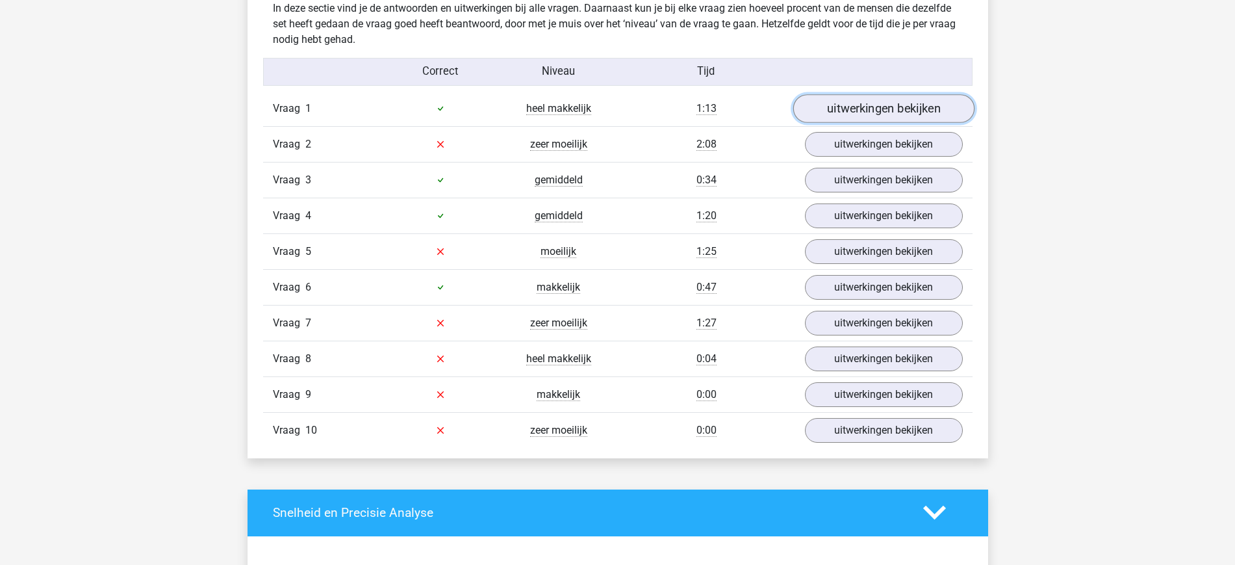
click at [849, 109] on link "uitwerkingen bekijken" at bounding box center [883, 108] width 181 height 29
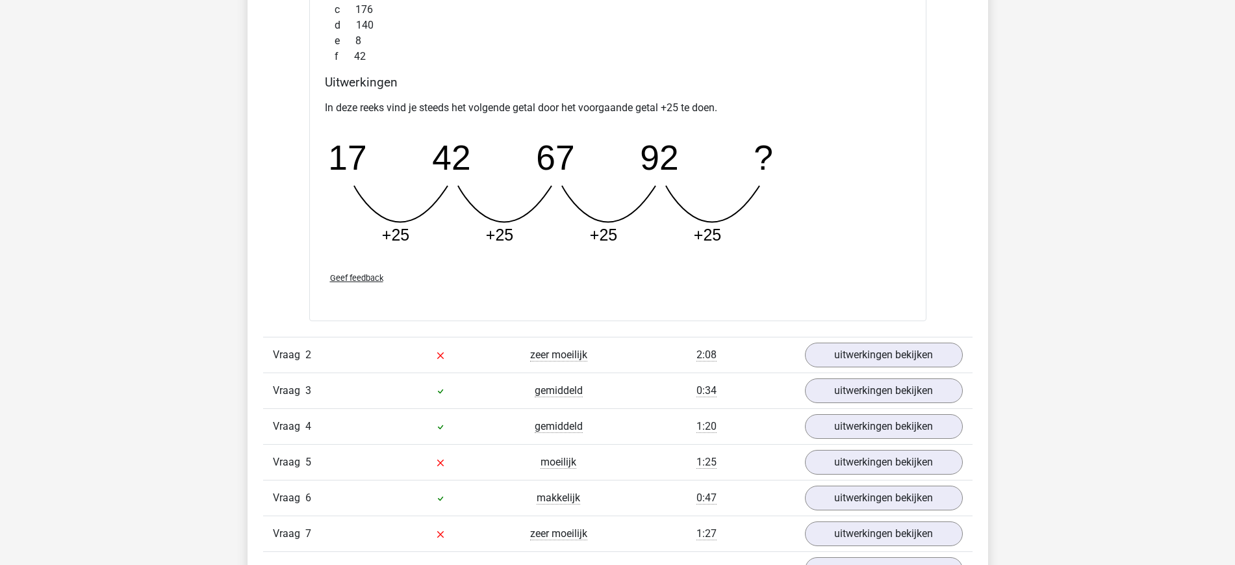
scroll to position [1131, 0]
click at [914, 357] on link "uitwerkingen bekijken" at bounding box center [883, 353] width 181 height 29
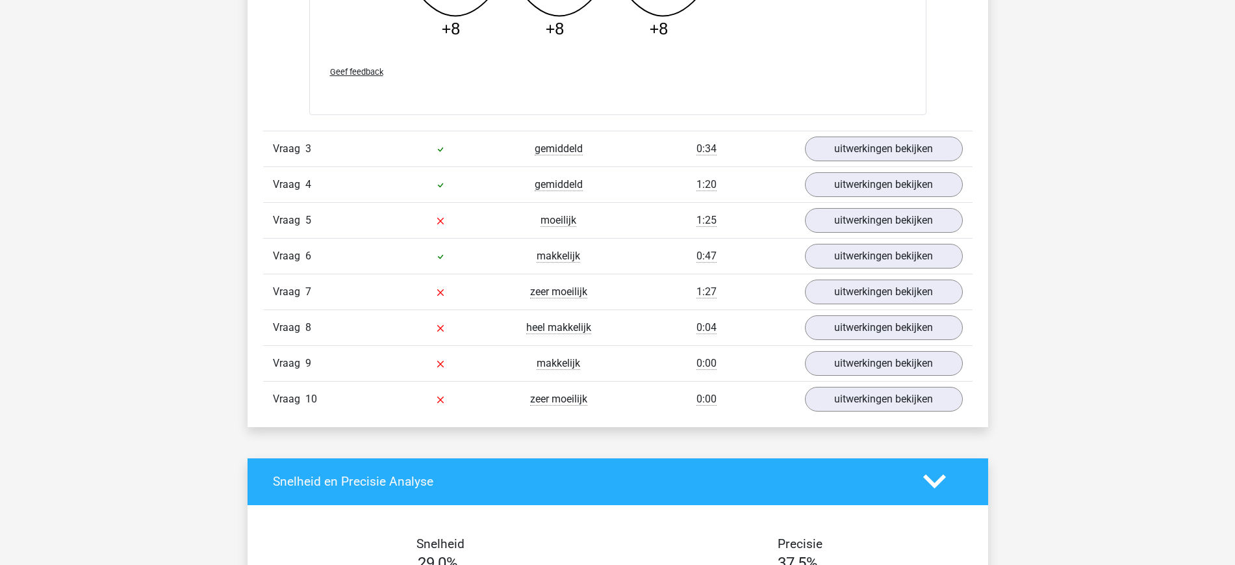
scroll to position [2037, 0]
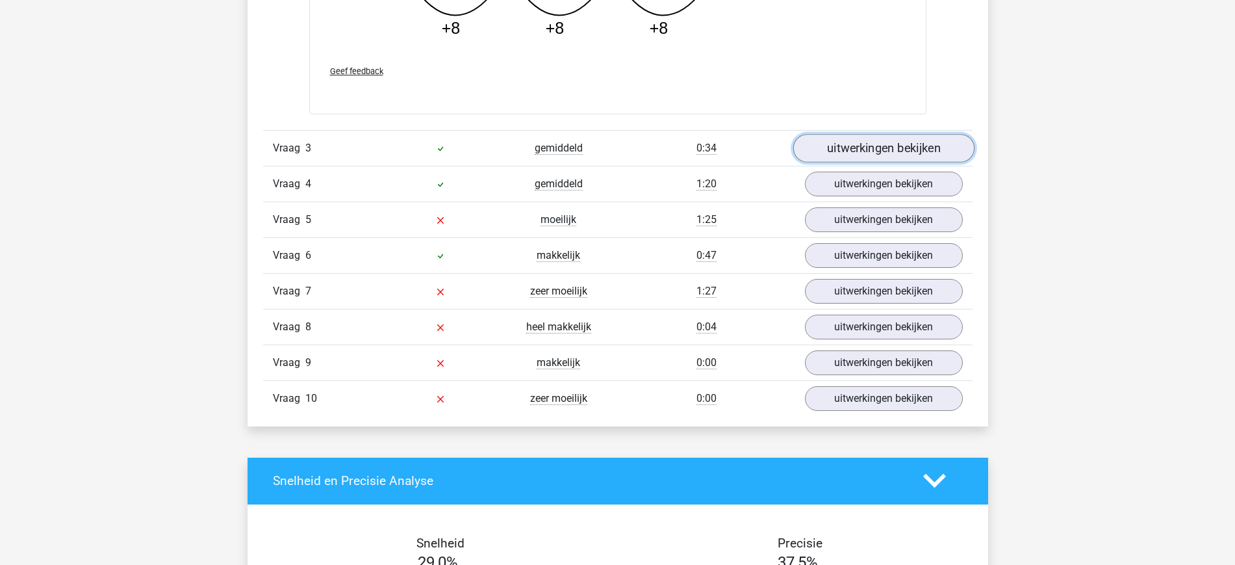
click at [848, 155] on link "uitwerkingen bekijken" at bounding box center [883, 148] width 181 height 29
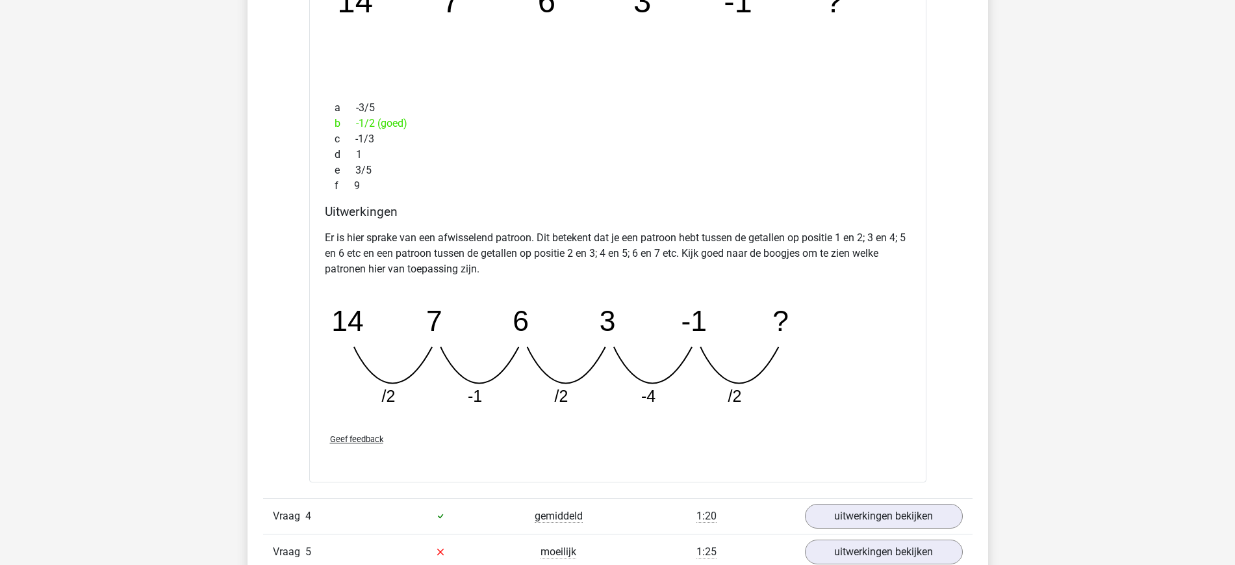
scroll to position [2441, 0]
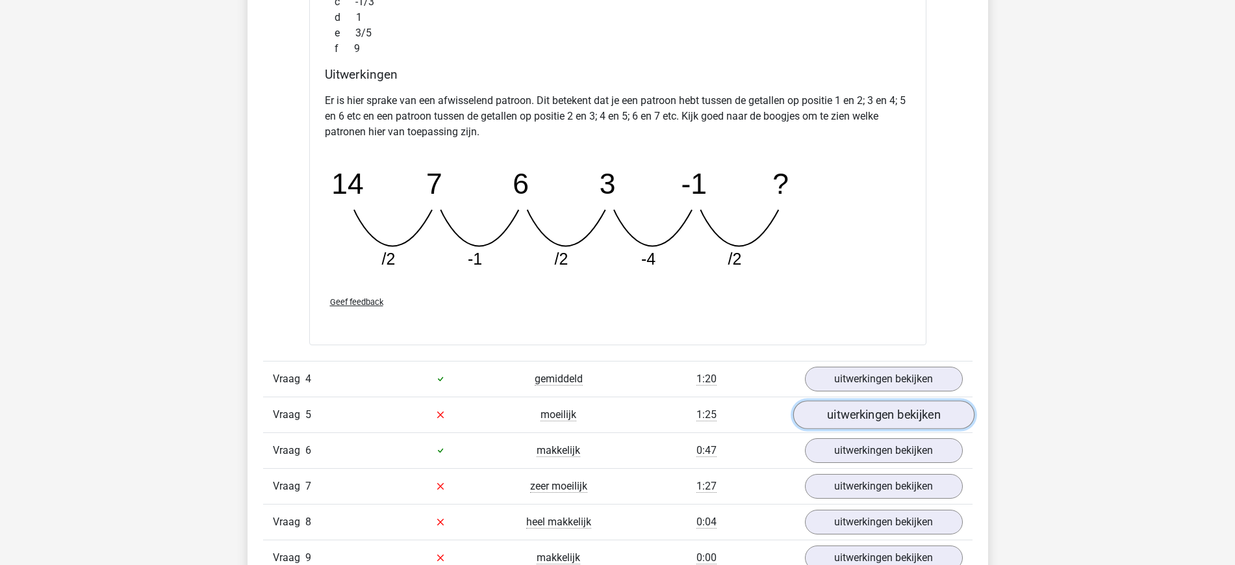
click at [906, 417] on link "uitwerkingen bekijken" at bounding box center [883, 414] width 181 height 29
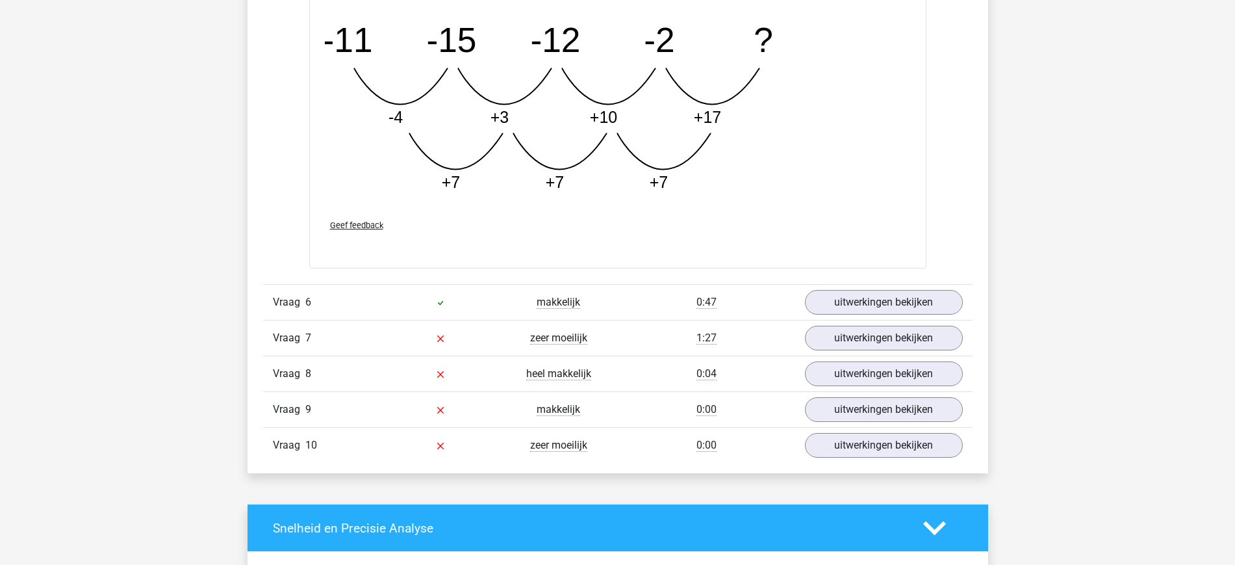
scroll to position [3267, 0]
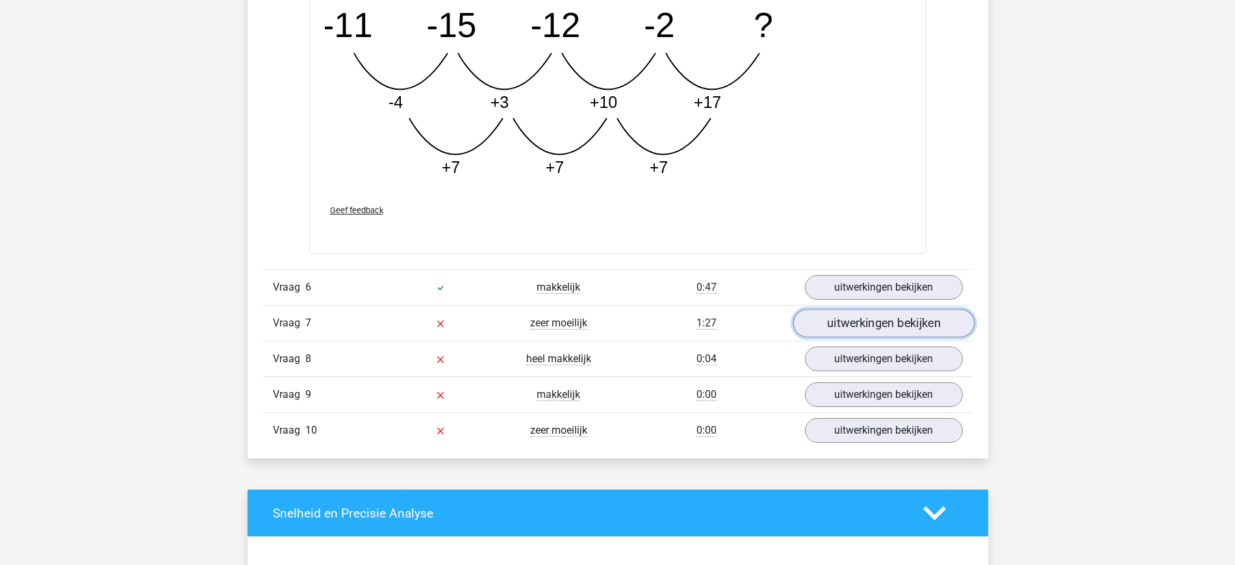
click at [842, 329] on link "uitwerkingen bekijken" at bounding box center [883, 323] width 181 height 29
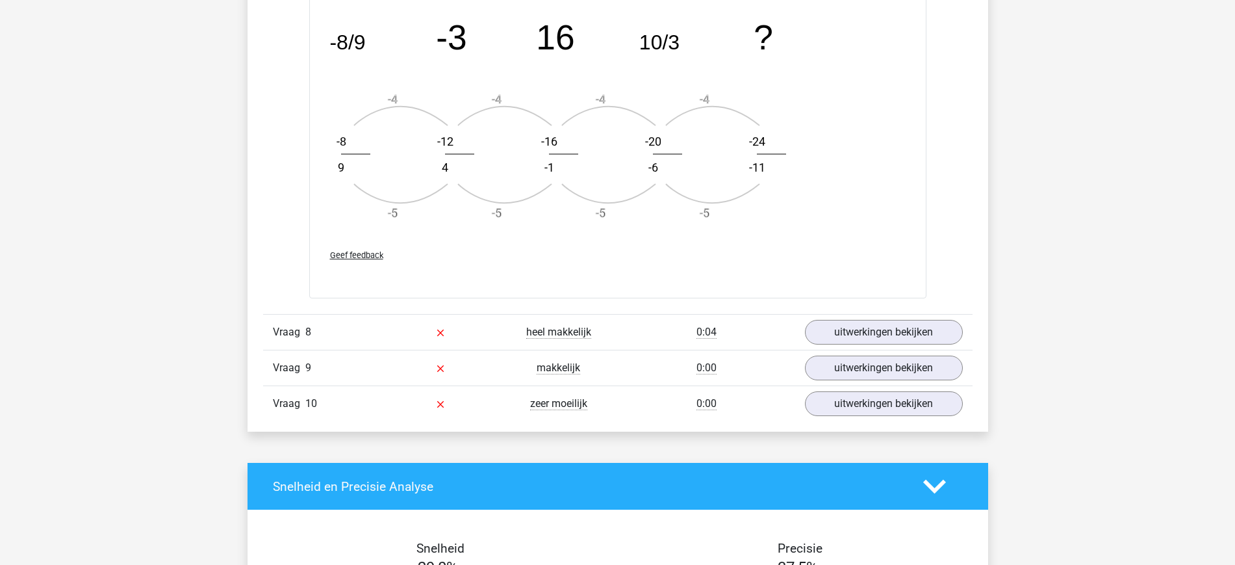
scroll to position [4096, 0]
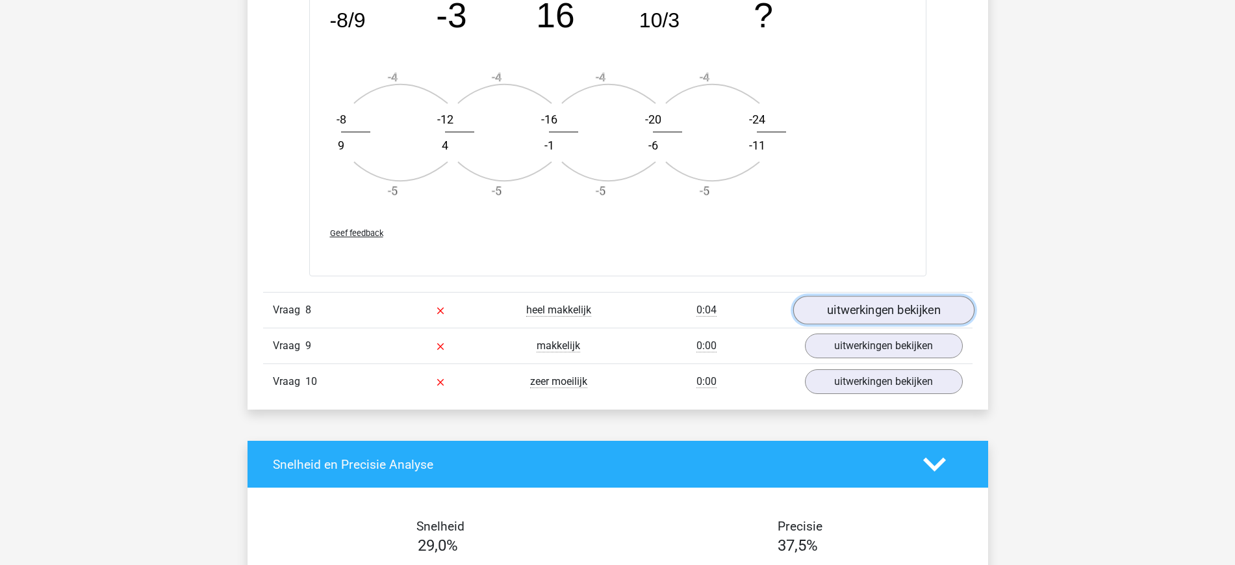
click at [827, 320] on link "uitwerkingen bekijken" at bounding box center [883, 310] width 181 height 29
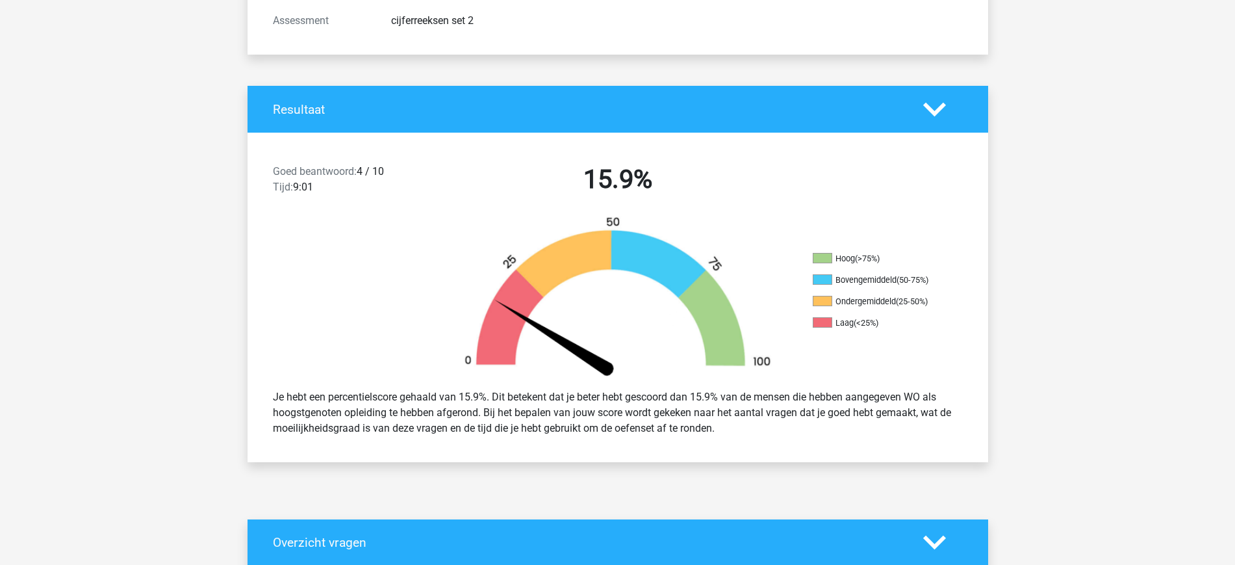
scroll to position [0, 0]
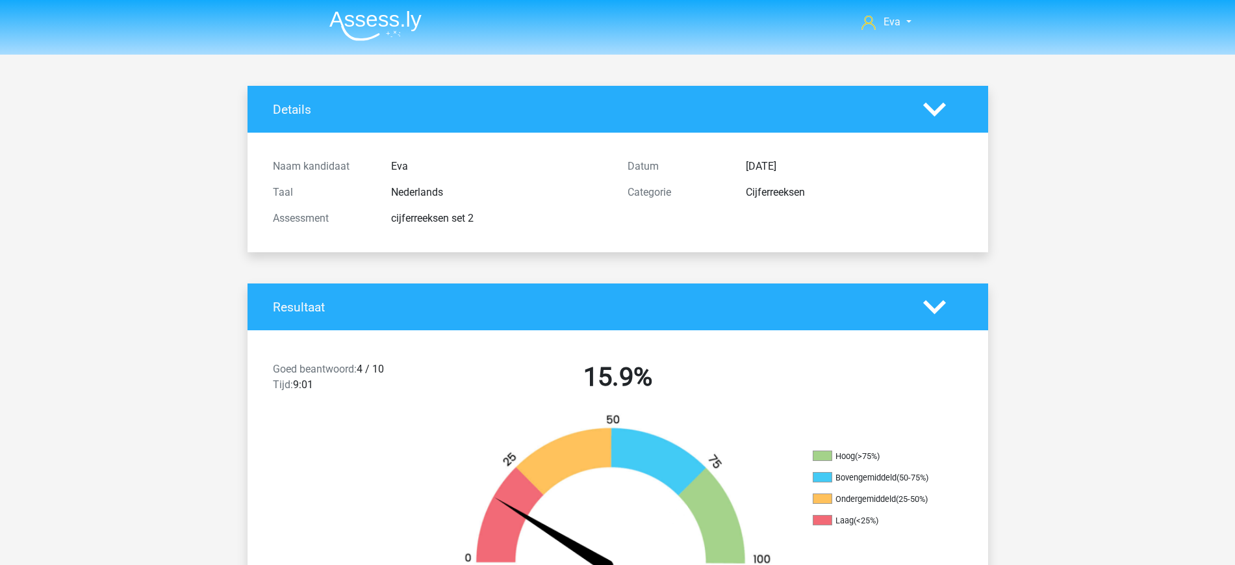
click at [381, 34] on img at bounding box center [375, 25] width 92 height 31
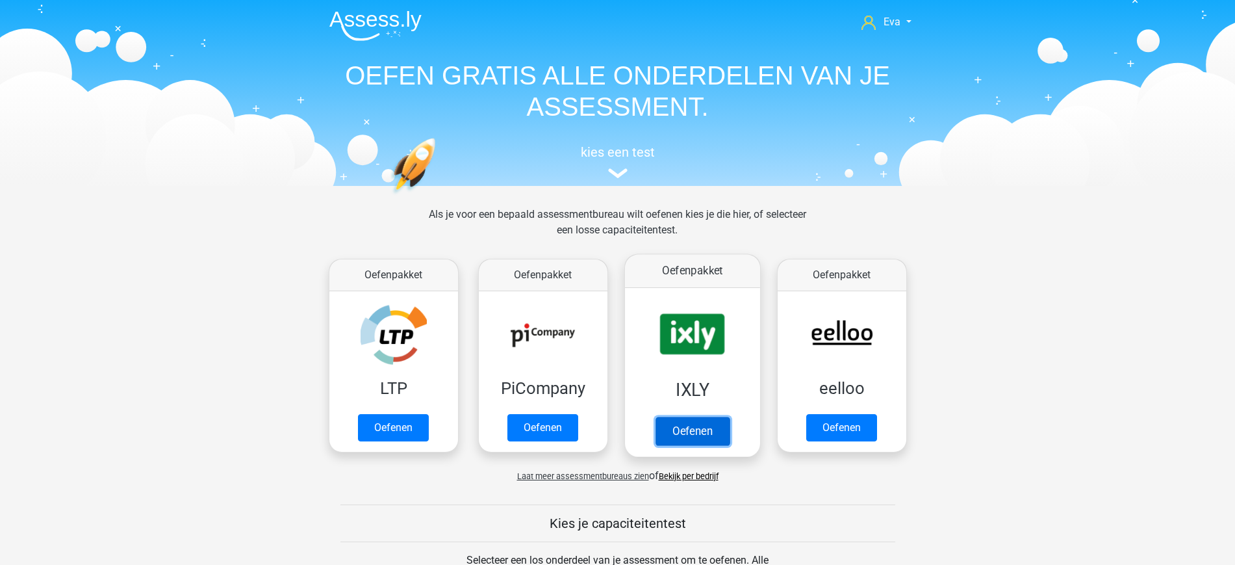
click at [687, 432] on link "Oefenen" at bounding box center [692, 431] width 74 height 29
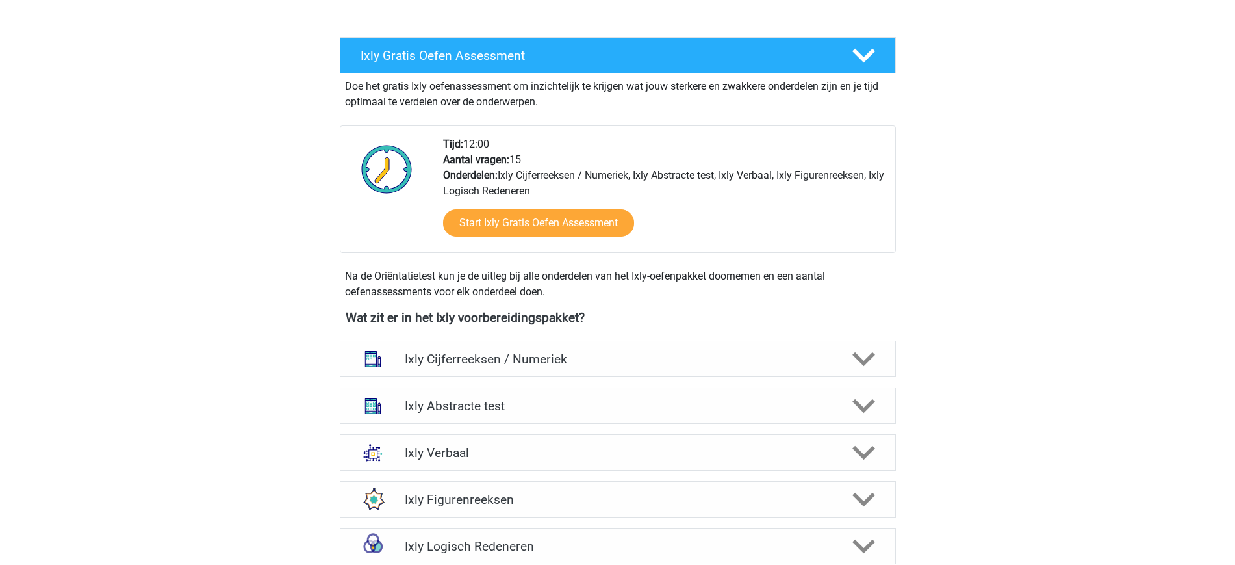
scroll to position [305, 0]
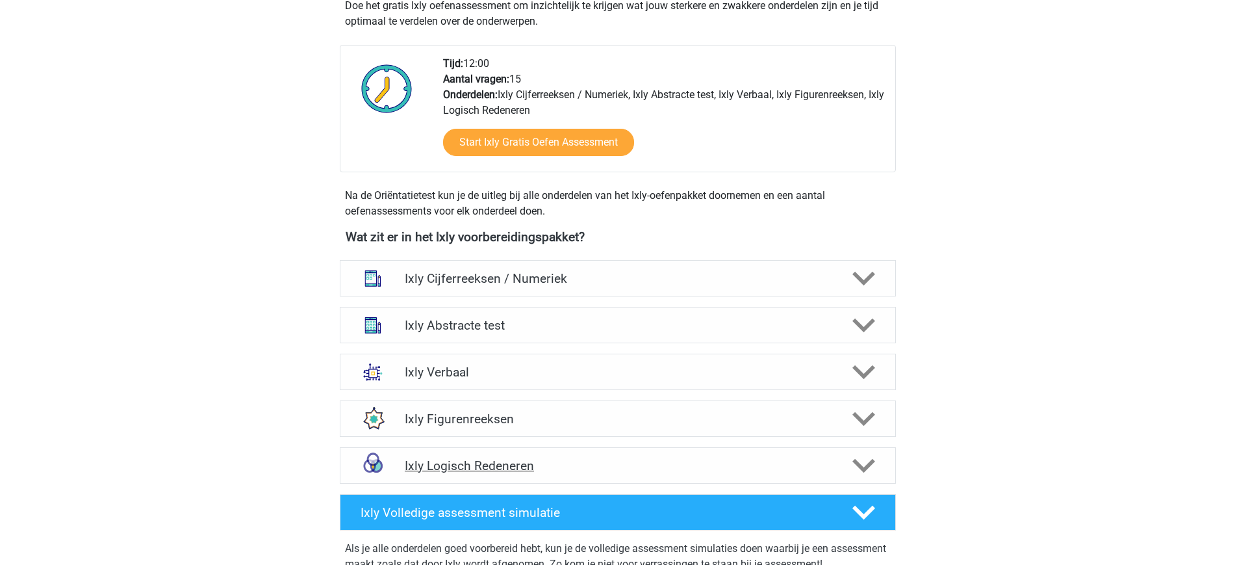
click at [780, 457] on div "Ixly Logisch Redeneren" at bounding box center [618, 465] width 556 height 36
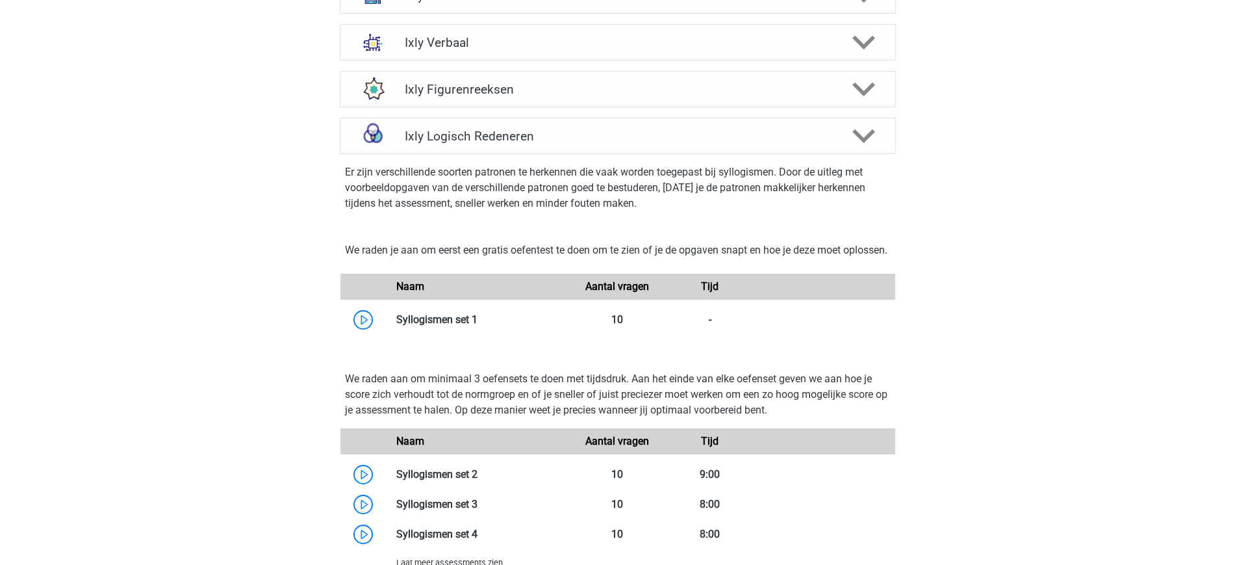
scroll to position [645, 0]
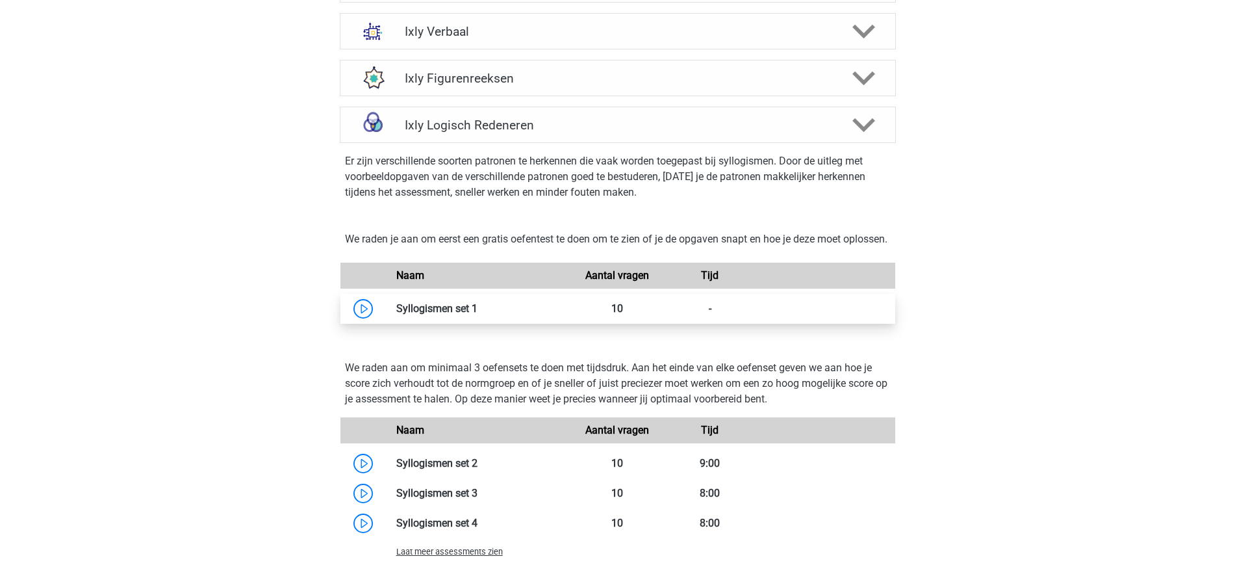
click at [478, 315] on link at bounding box center [478, 308] width 0 height 12
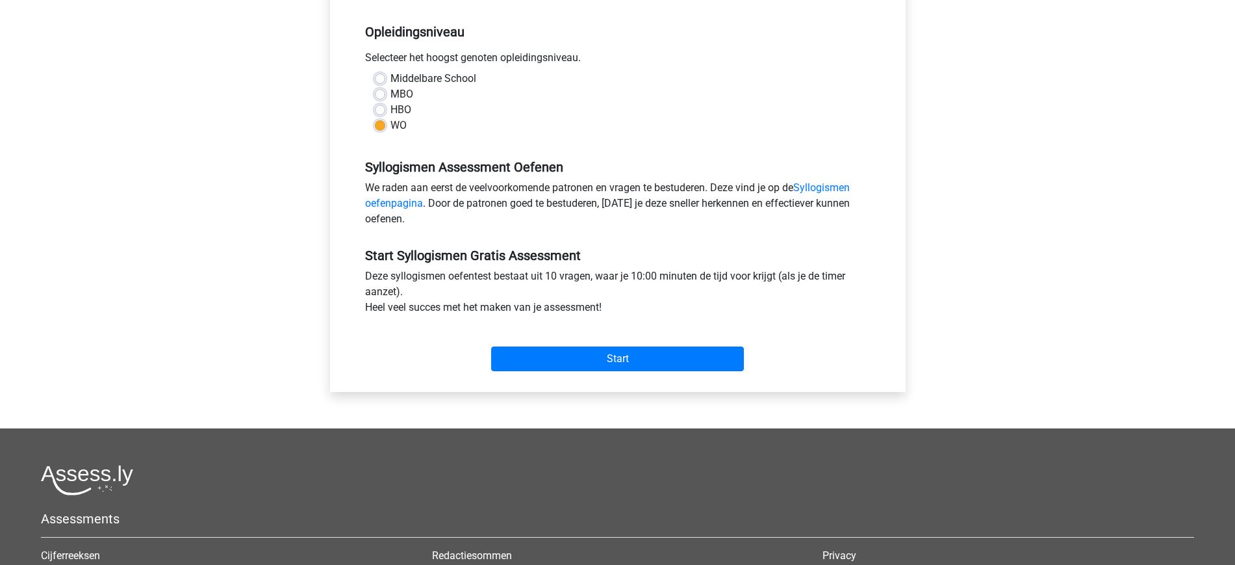
scroll to position [257, 0]
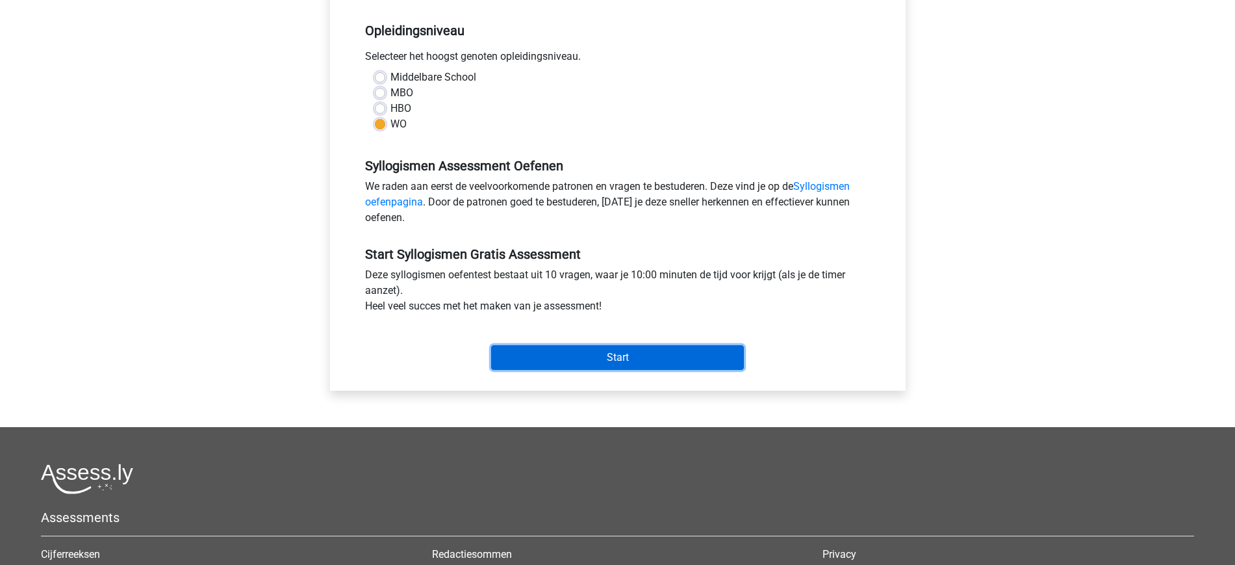
click at [629, 363] on input "Start" at bounding box center [617, 357] width 253 height 25
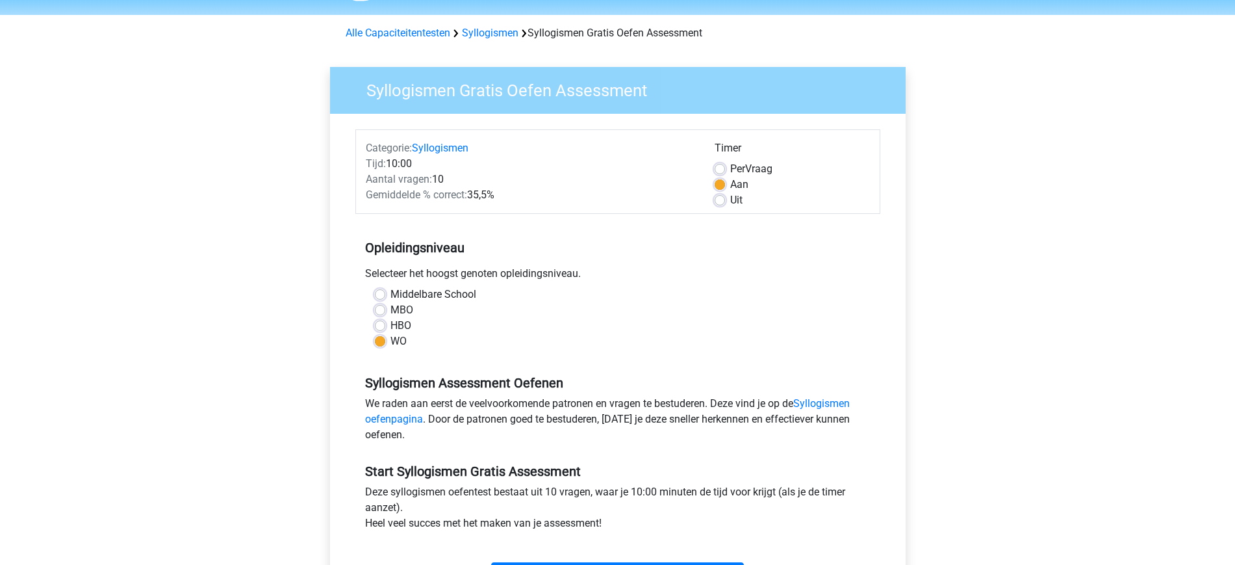
scroll to position [23, 0]
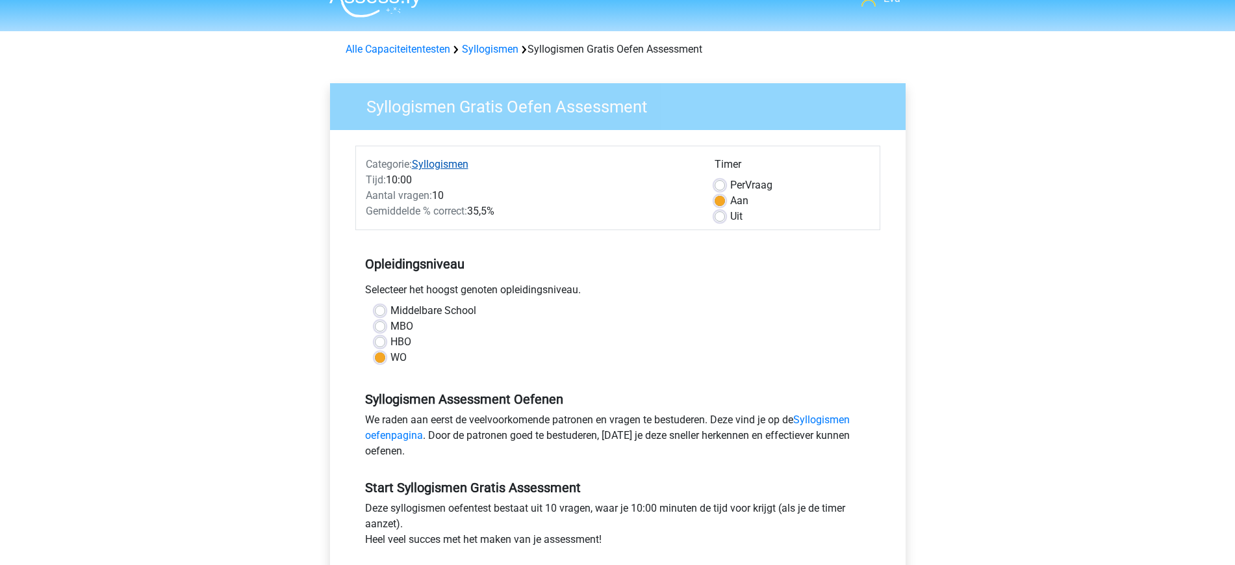
click at [436, 159] on link "Syllogismen" at bounding box center [440, 164] width 57 height 12
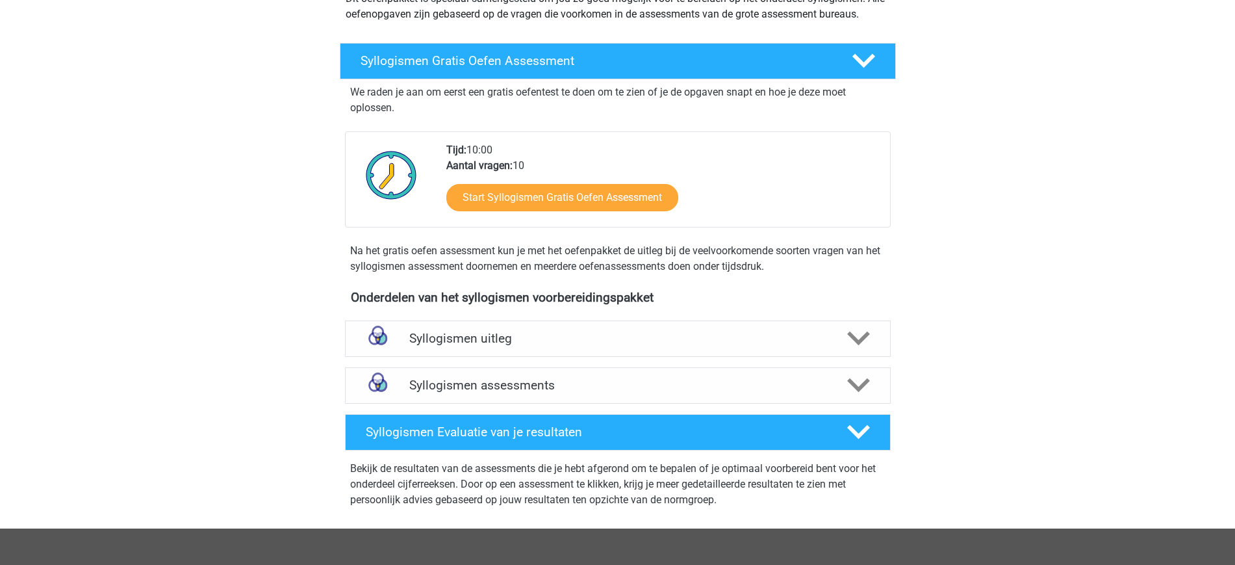
scroll to position [172, 0]
click at [615, 359] on div "Syllogismen uitleg Er zijn verschillende soorten patronen te herkennen die vaak…" at bounding box center [618, 338] width 597 height 47
click at [593, 335] on h4 "Syllogismen uitleg" at bounding box center [617, 337] width 417 height 15
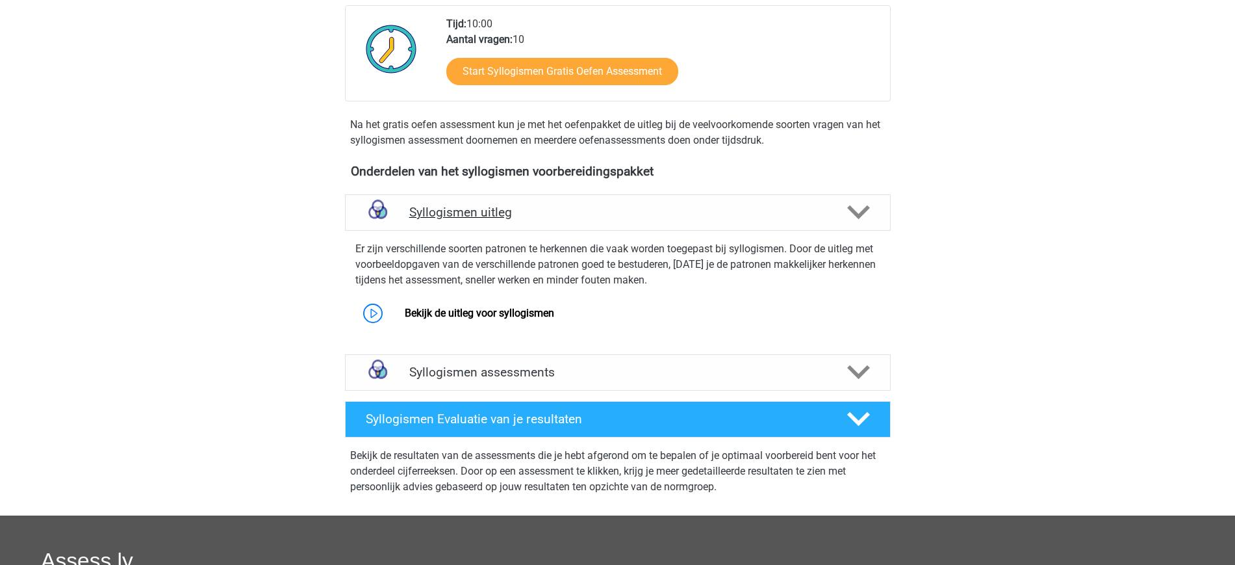
scroll to position [305, 0]
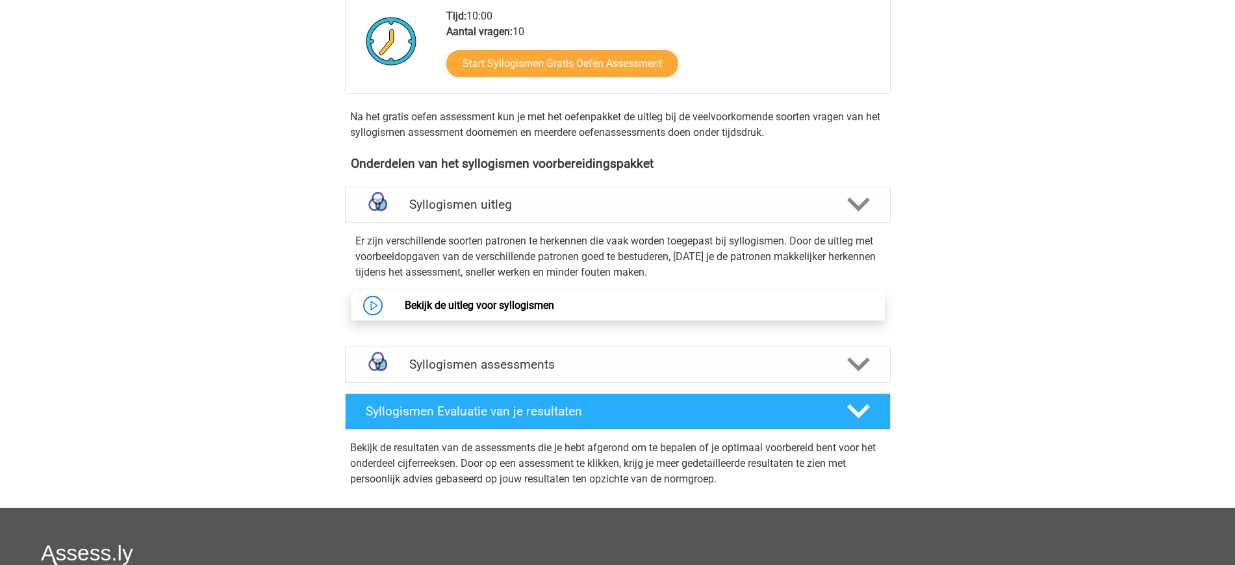
click at [509, 303] on link "Bekijk de uitleg voor syllogismen" at bounding box center [479, 305] width 149 height 12
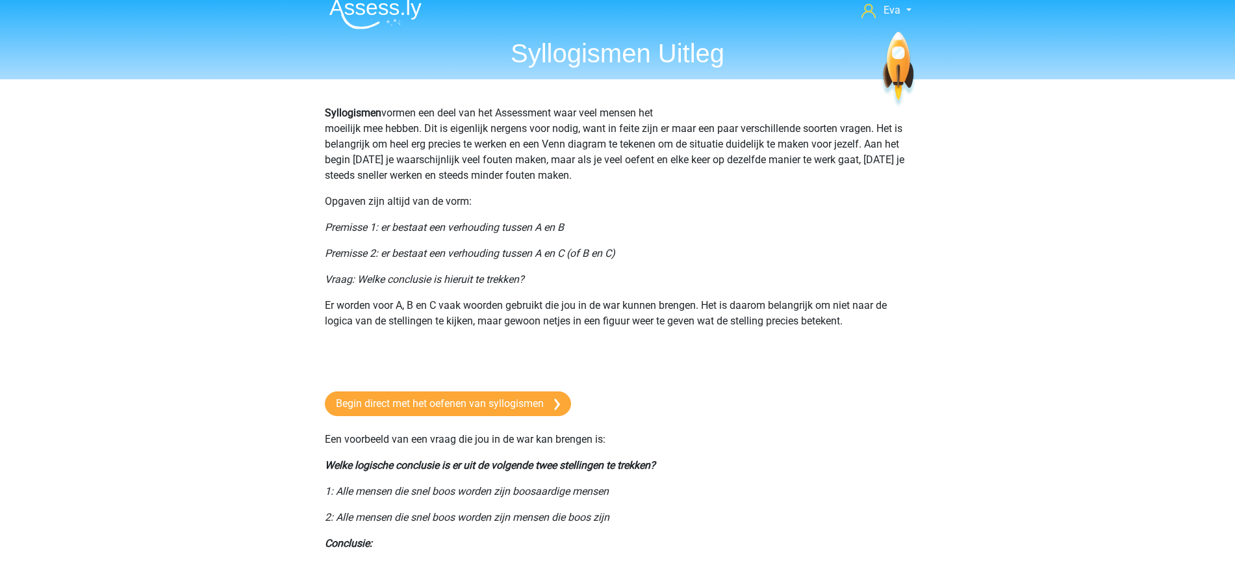
scroll to position [12, 0]
click at [476, 401] on link "Begin direct met het oefenen van syllogismen" at bounding box center [448, 403] width 246 height 25
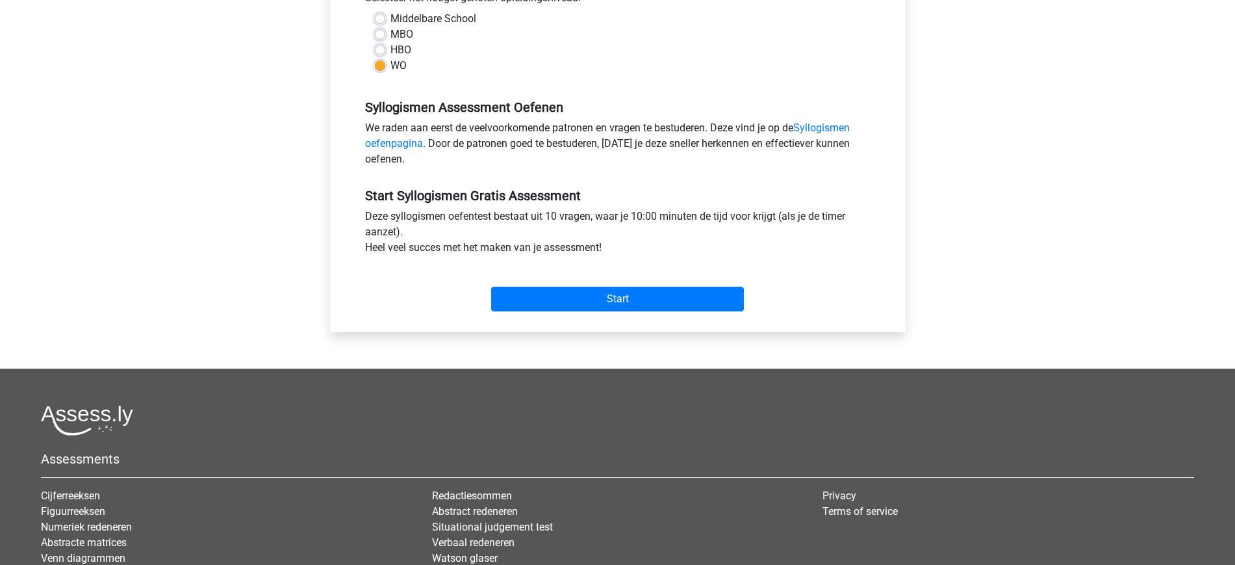
scroll to position [329, 0]
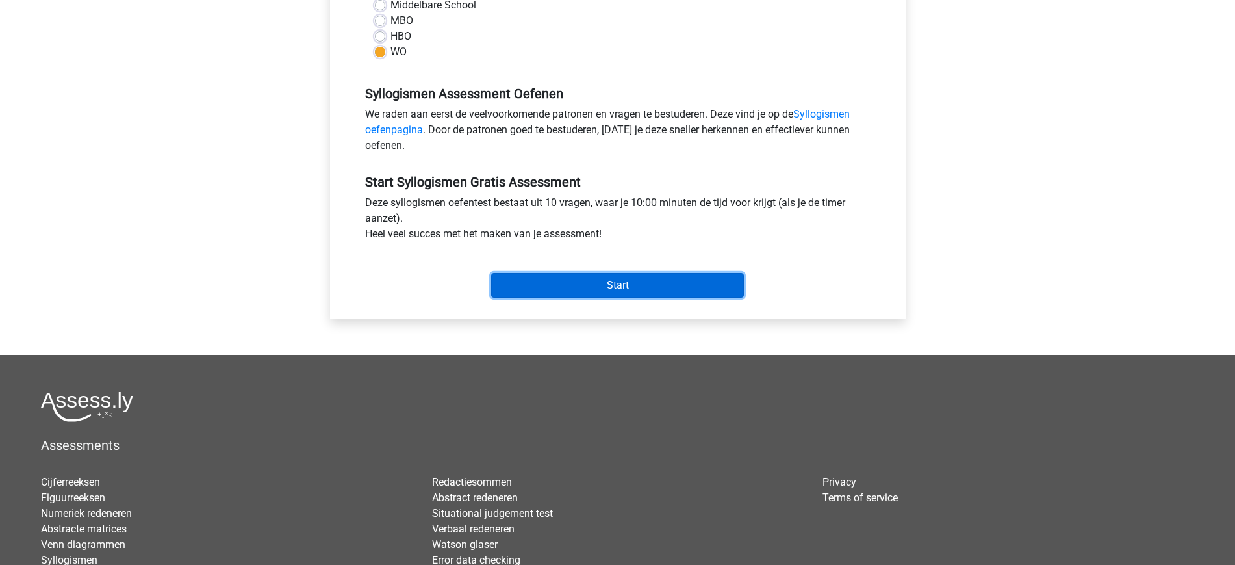
click at [634, 285] on input "Start" at bounding box center [617, 285] width 253 height 25
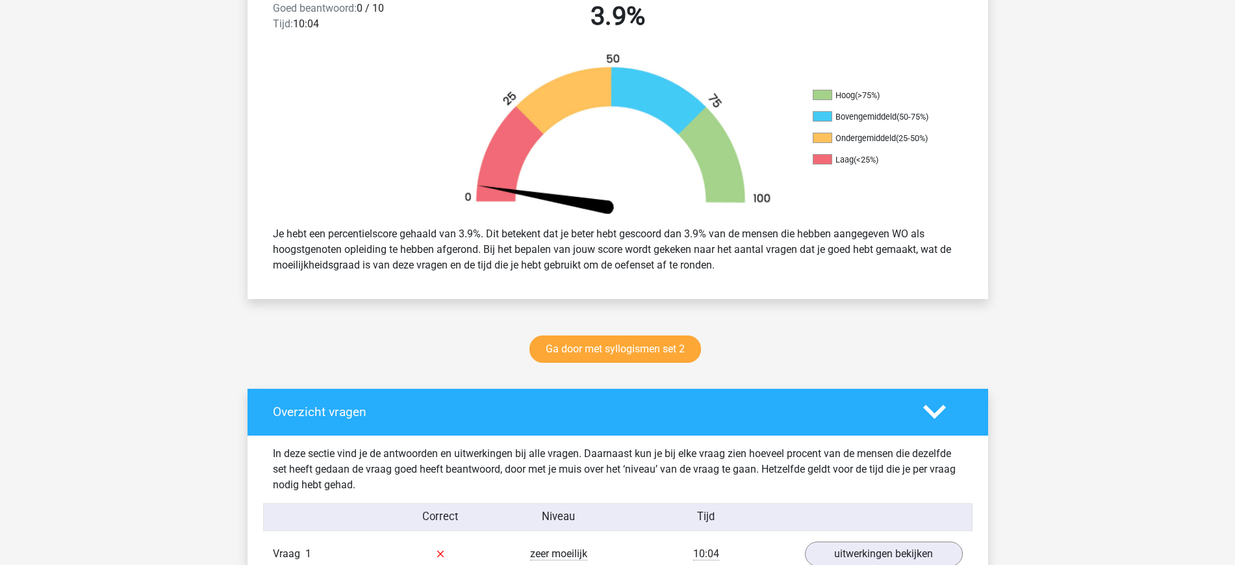
scroll to position [363, 0]
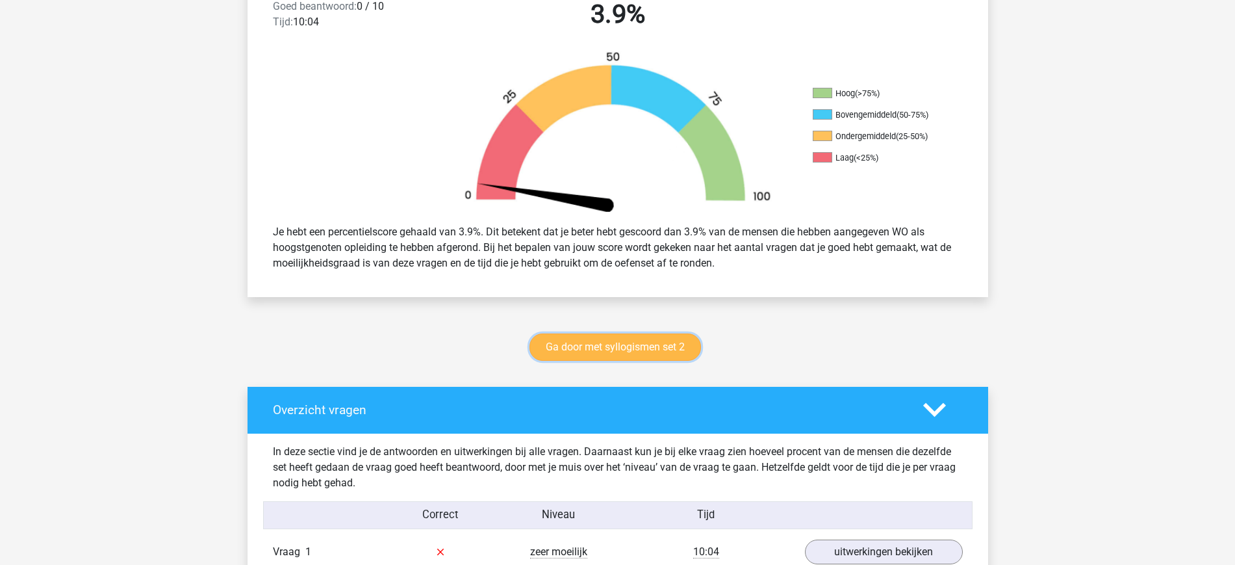
click at [613, 350] on link "Ga door met syllogismen set 2" at bounding box center [616, 346] width 172 height 27
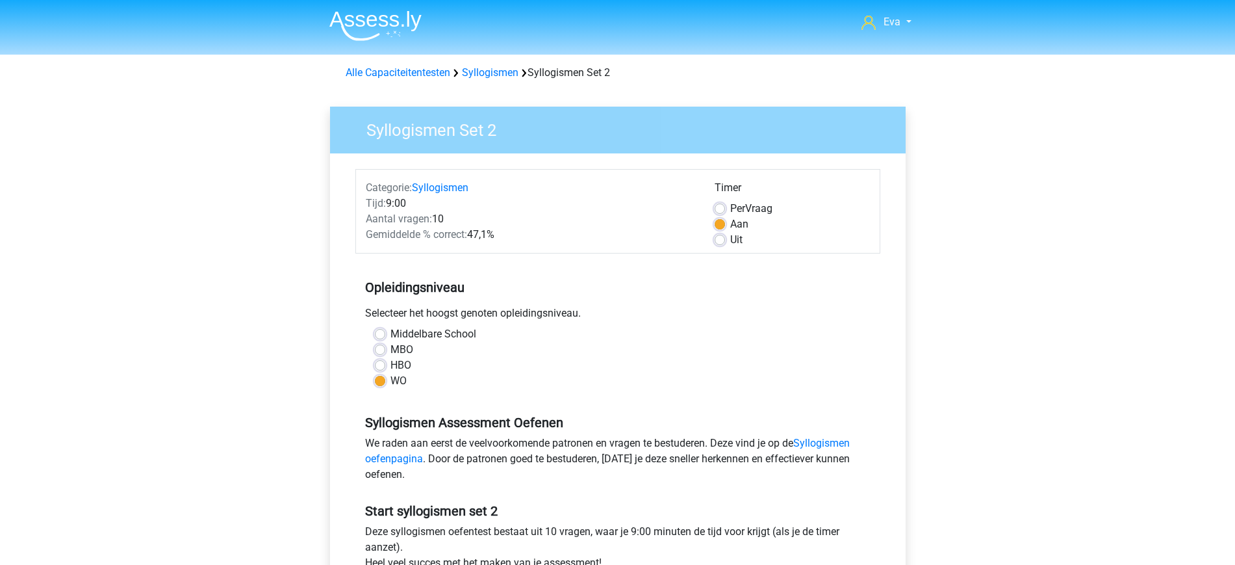
scroll to position [304, 0]
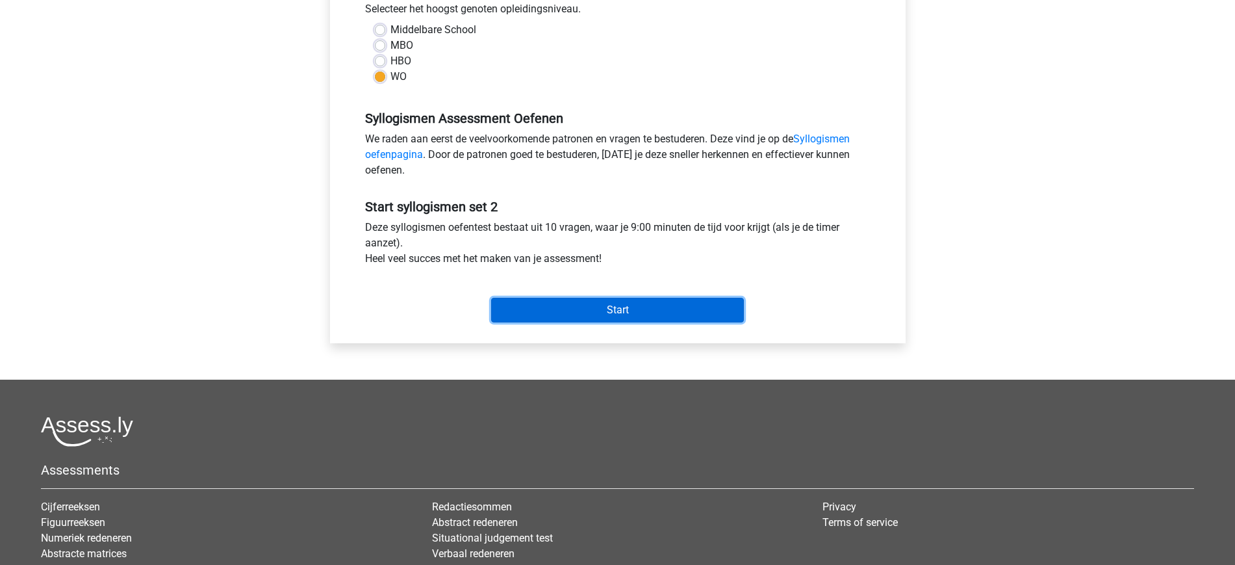
click at [616, 304] on input "Start" at bounding box center [617, 310] width 253 height 25
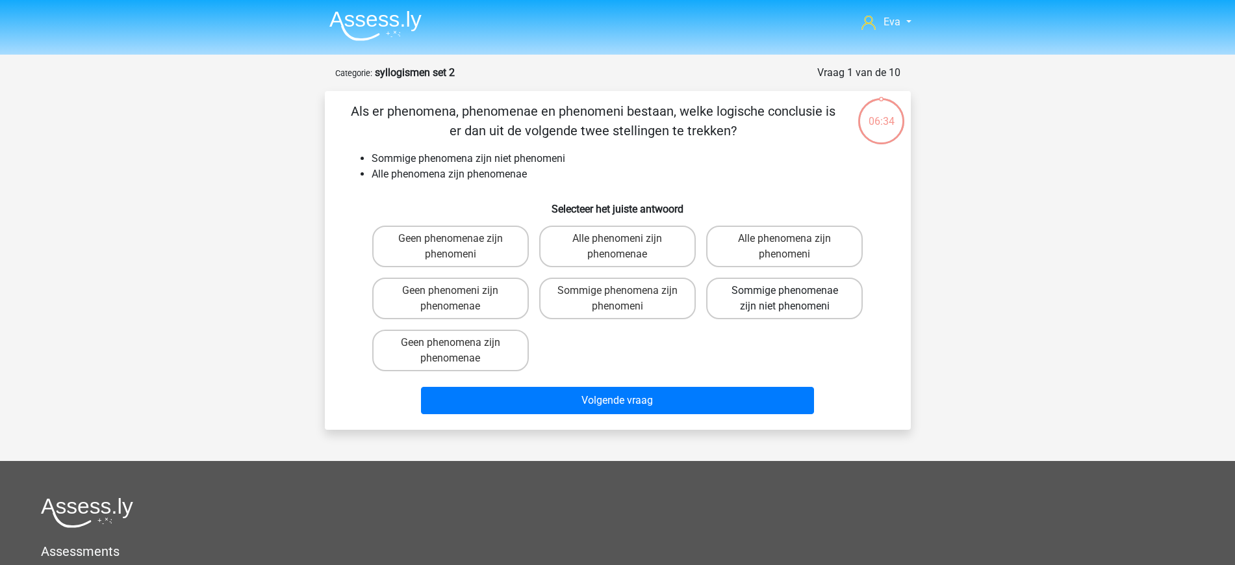
click at [802, 313] on label "Sommige phenomenae zijn niet phenomeni" at bounding box center [784, 298] width 157 height 42
click at [793, 299] on input "Sommige phenomenae zijn niet phenomeni" at bounding box center [789, 294] width 8 height 8
radio input "true"
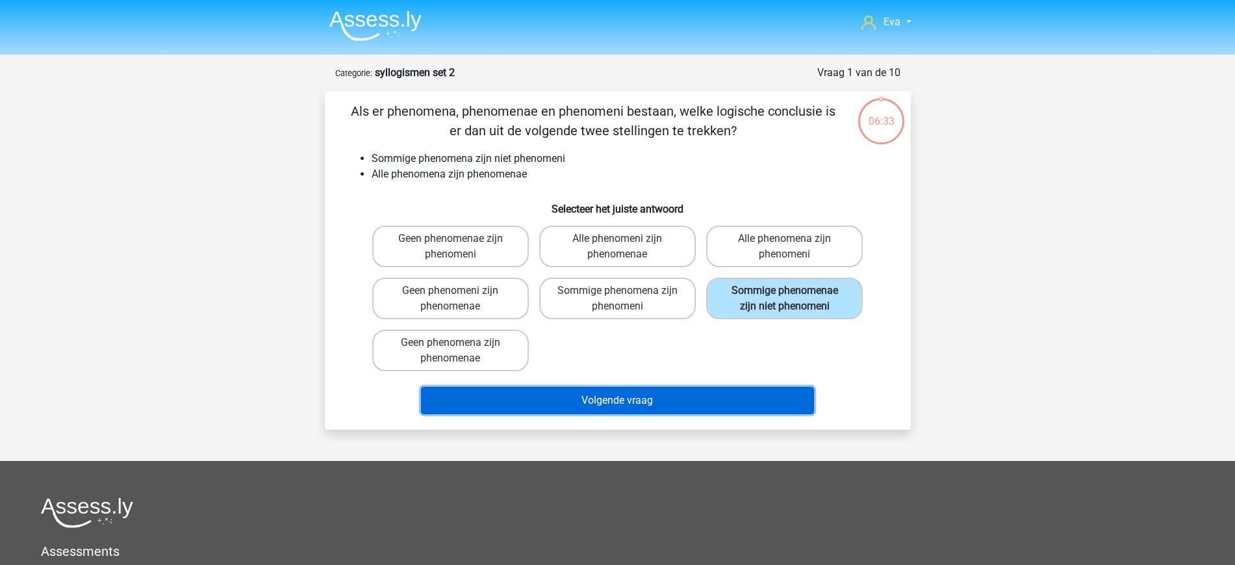
click at [657, 397] on button "Volgende vraag" at bounding box center [617, 400] width 393 height 27
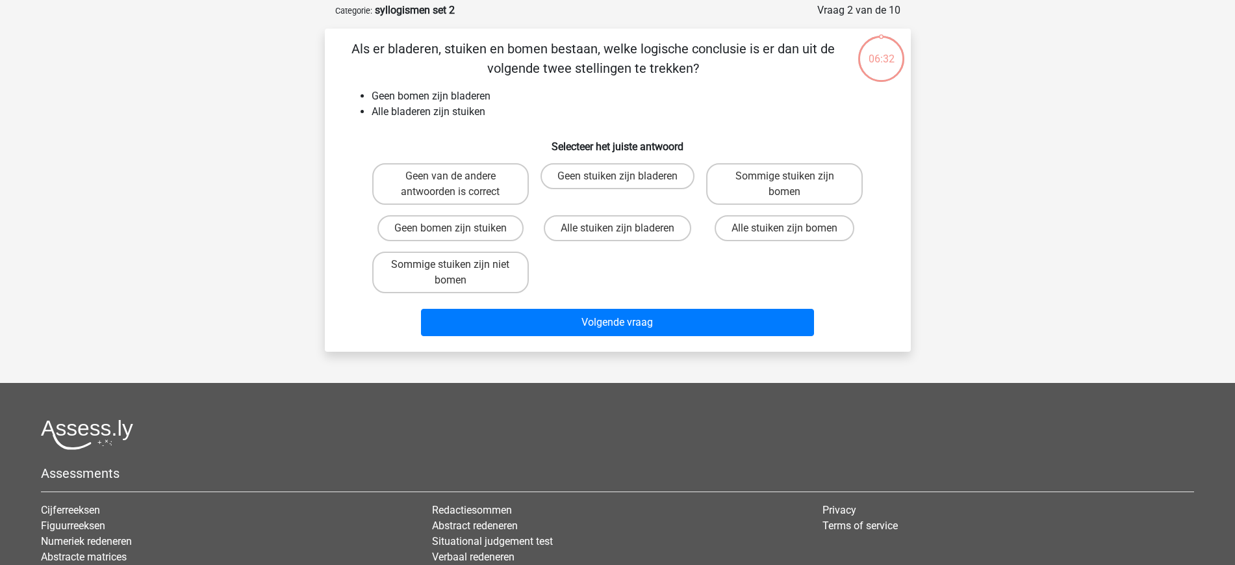
scroll to position [65, 0]
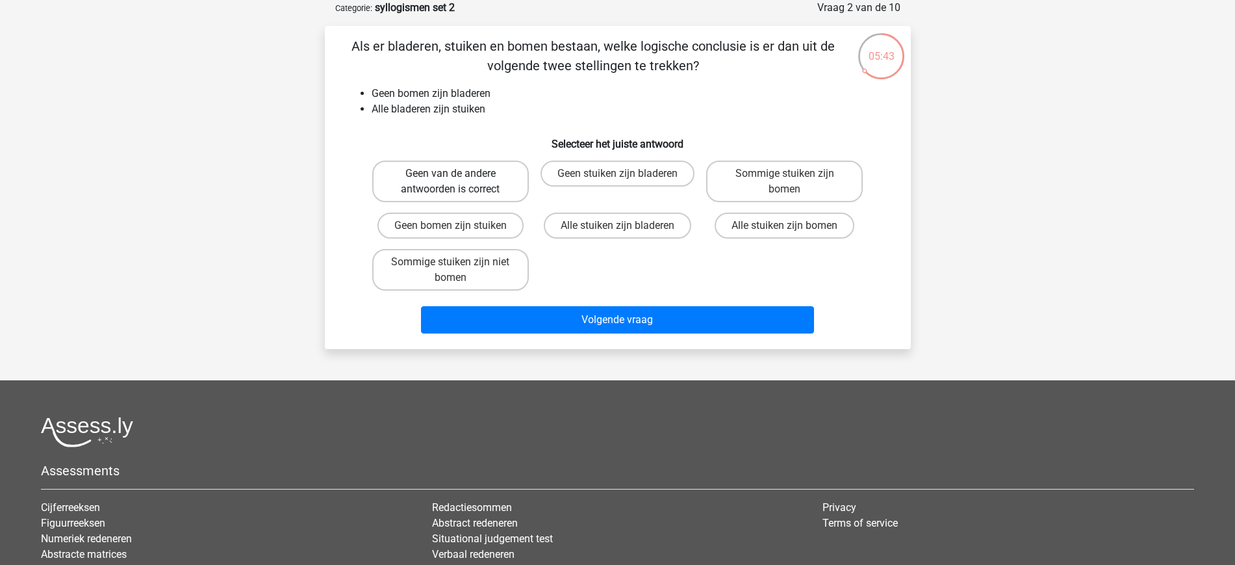
click at [491, 183] on label "Geen van de andere antwoorden is correct" at bounding box center [450, 182] width 157 height 42
click at [459, 182] on input "Geen van de andere antwoorden is correct" at bounding box center [454, 178] width 8 height 8
radio input "true"
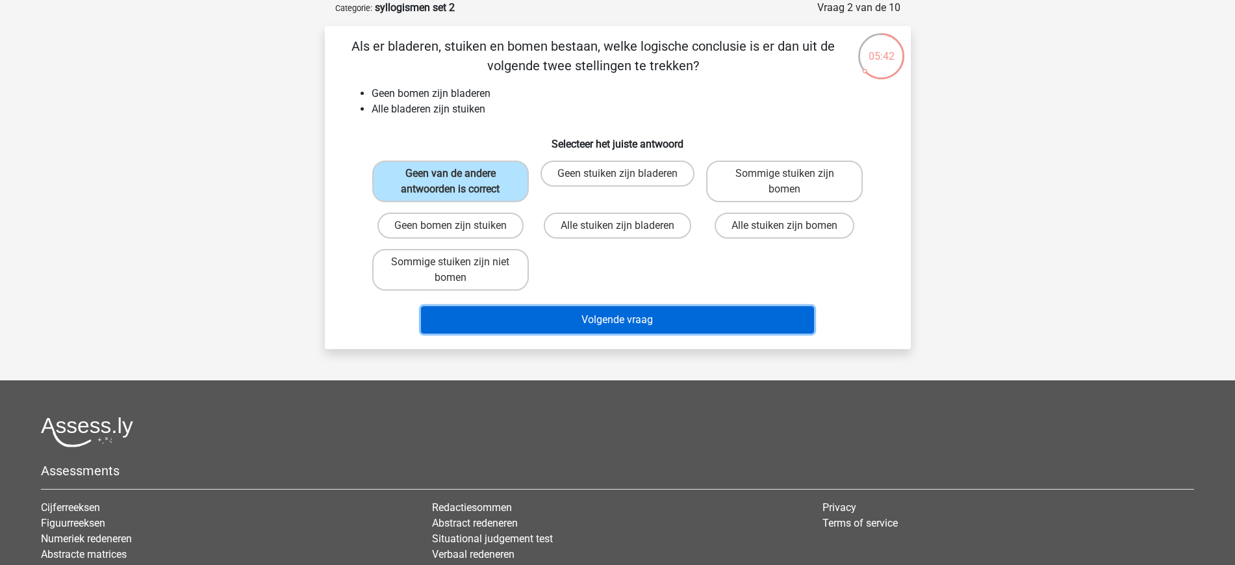
click at [682, 319] on button "Volgende vraag" at bounding box center [617, 319] width 393 height 27
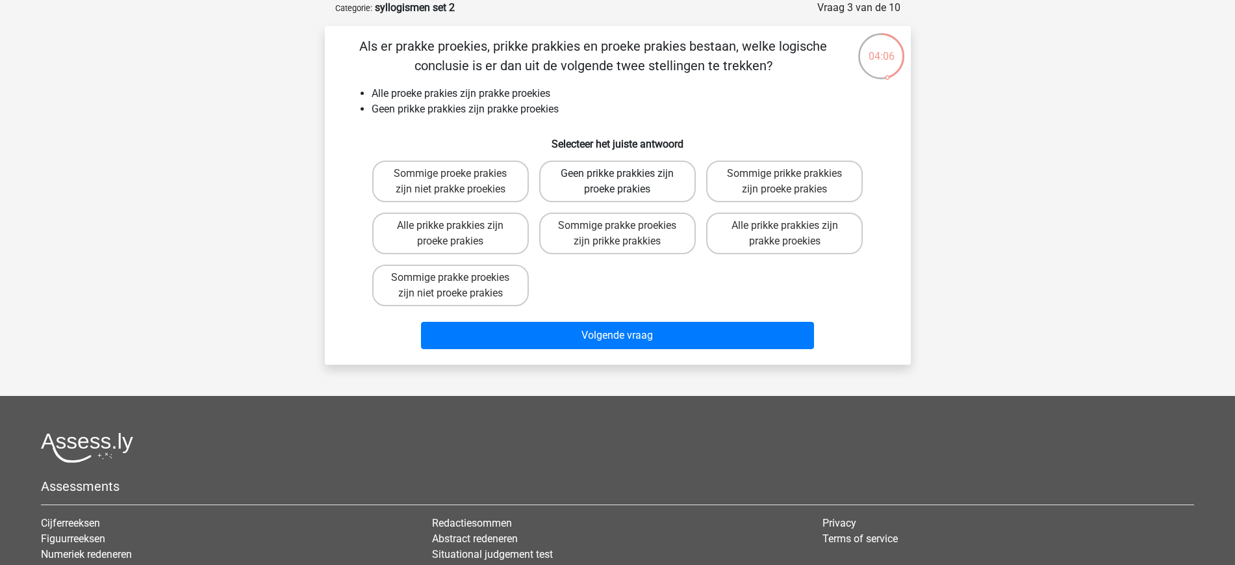
click at [637, 197] on label "Geen prikke prakkies zijn proeke prakies" at bounding box center [617, 182] width 157 height 42
click at [626, 182] on input "Geen prikke prakkies zijn proeke prakies" at bounding box center [621, 178] width 8 height 8
radio input "true"
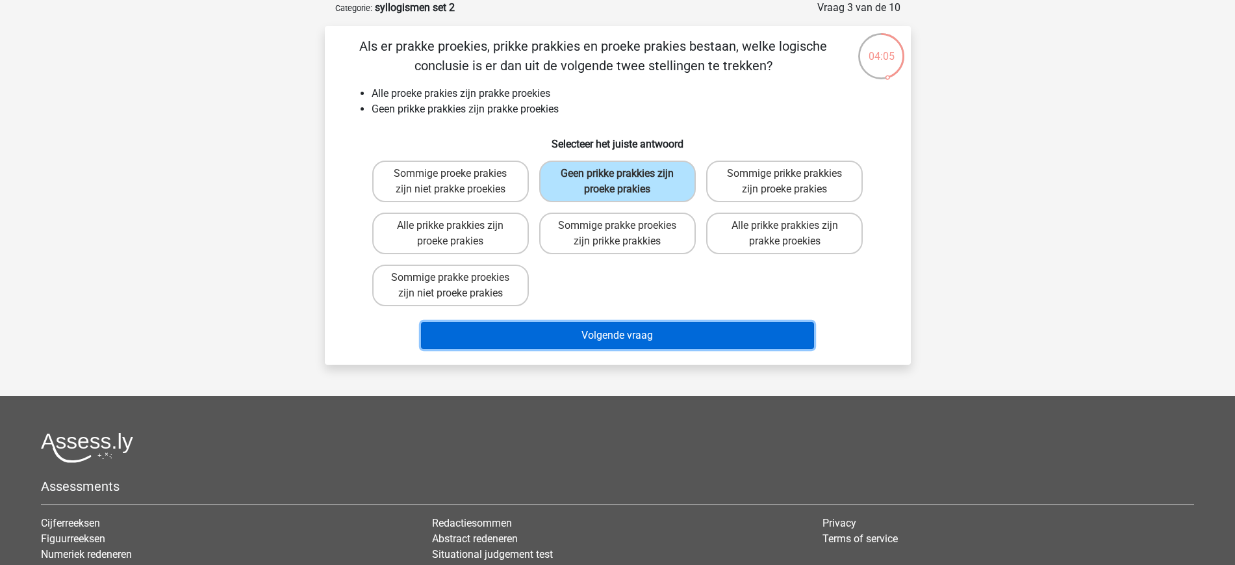
click at [634, 339] on button "Volgende vraag" at bounding box center [617, 335] width 393 height 27
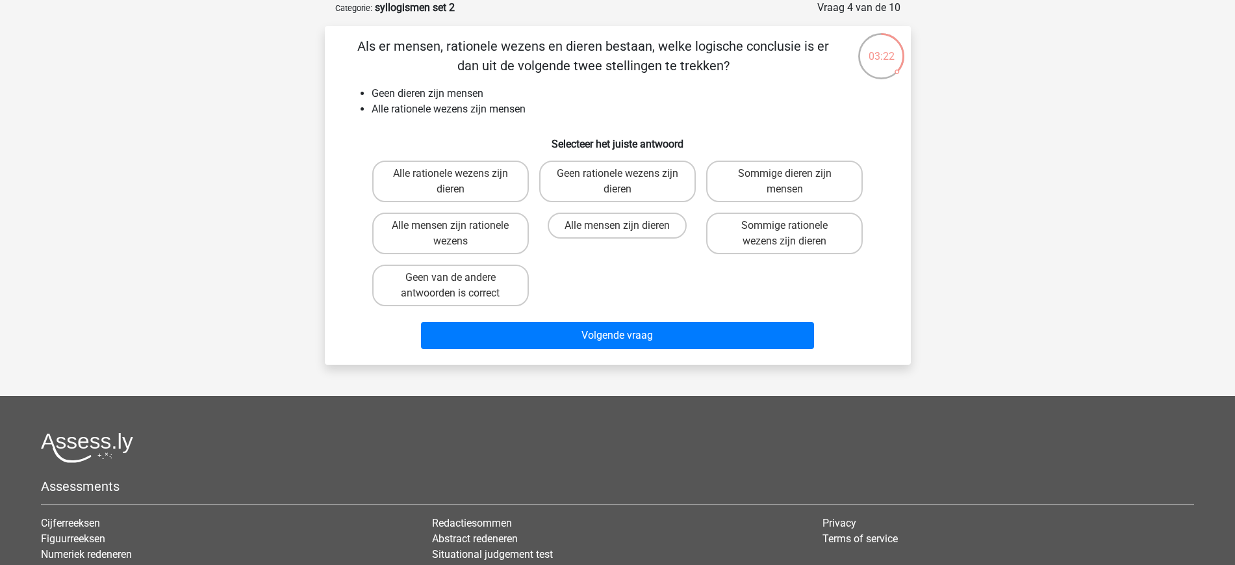
click at [606, 149] on h6 "Selecteer het juiste antwoord" at bounding box center [618, 138] width 545 height 23
click at [606, 171] on label "Geen rationele wezens zijn dieren" at bounding box center [617, 182] width 157 height 42
click at [617, 174] on input "Geen rationele wezens zijn dieren" at bounding box center [621, 178] width 8 height 8
radio input "true"
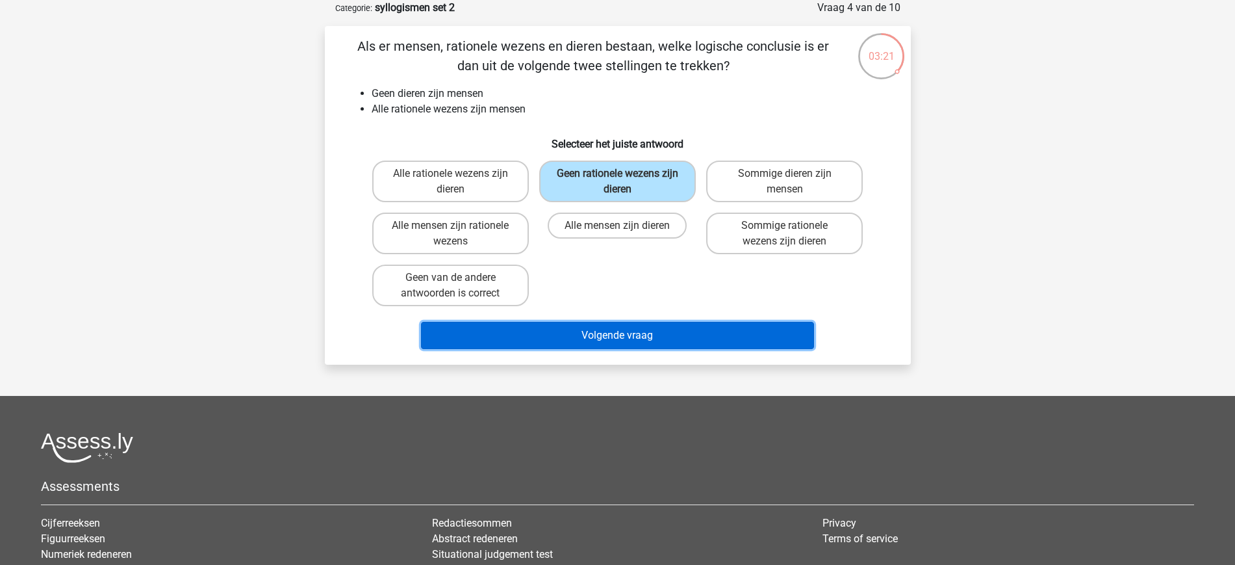
click at [614, 326] on button "Volgende vraag" at bounding box center [617, 335] width 393 height 27
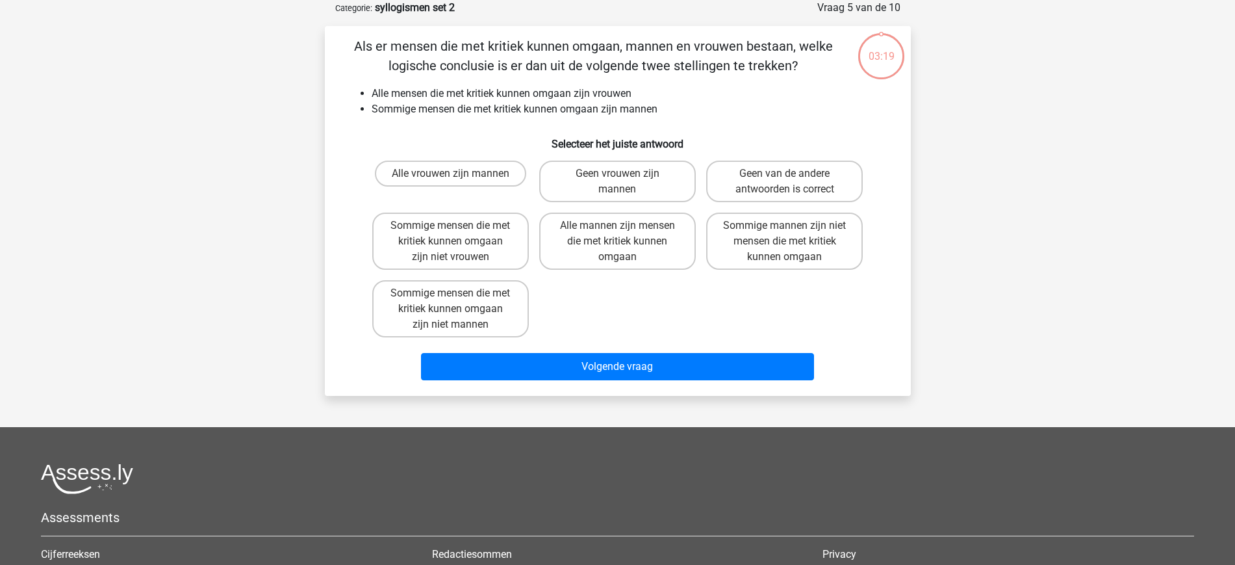
scroll to position [0, 0]
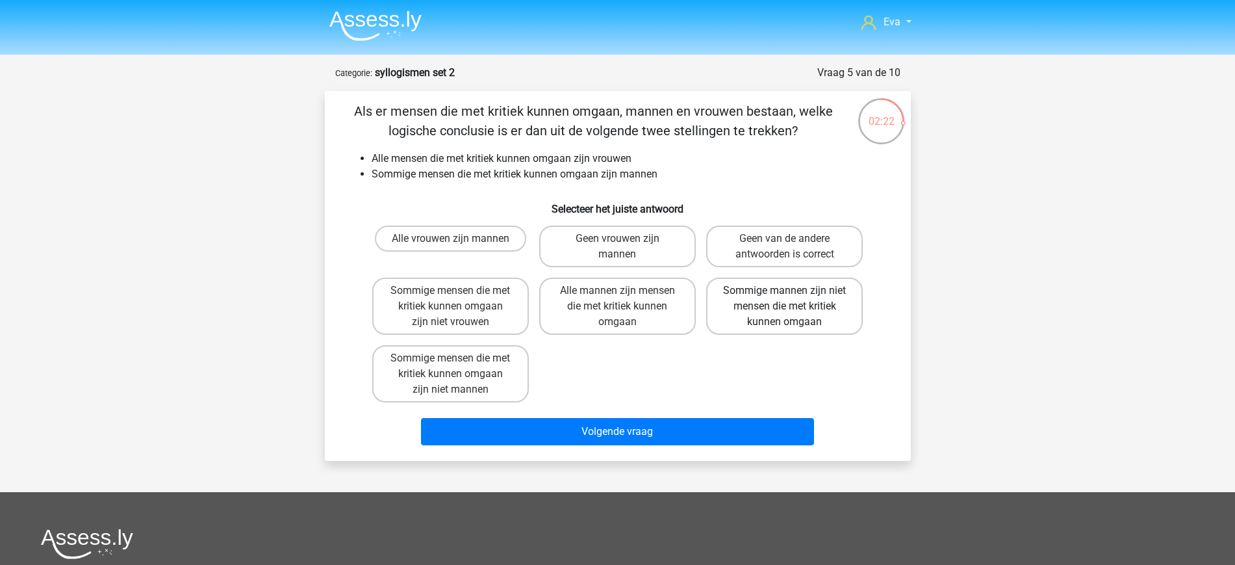
click at [846, 297] on label "Sommige mannen zijn niet mensen die met kritiek kunnen omgaan" at bounding box center [784, 305] width 157 height 57
click at [793, 297] on input "Sommige mannen zijn niet mensen die met kritiek kunnen omgaan" at bounding box center [789, 294] width 8 height 8
radio input "true"
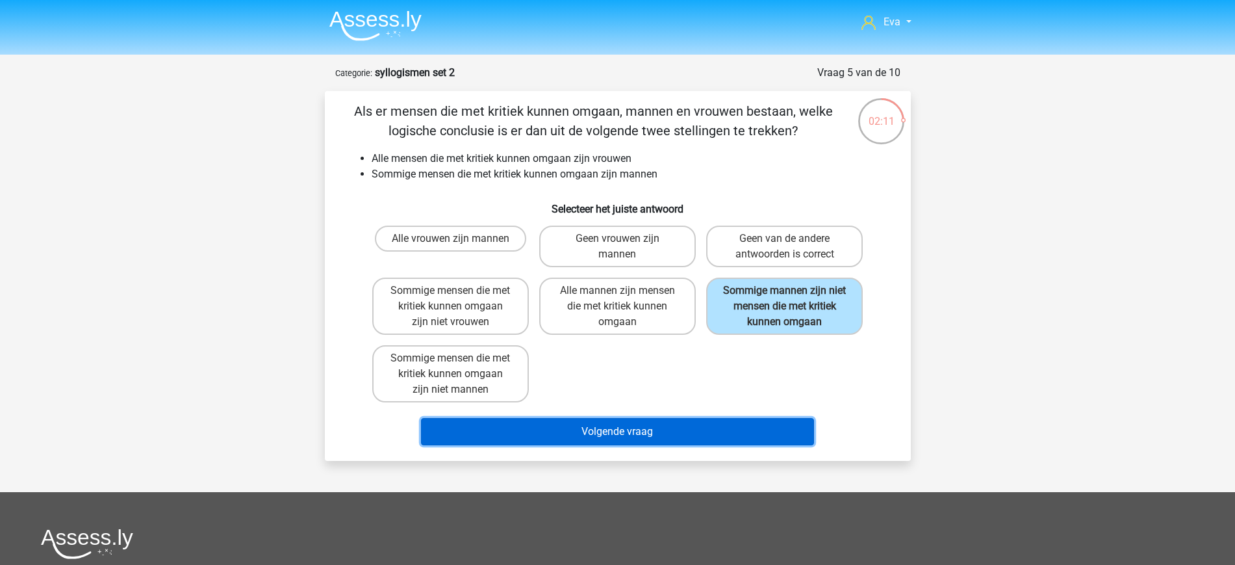
click at [636, 432] on button "Volgende vraag" at bounding box center [617, 431] width 393 height 27
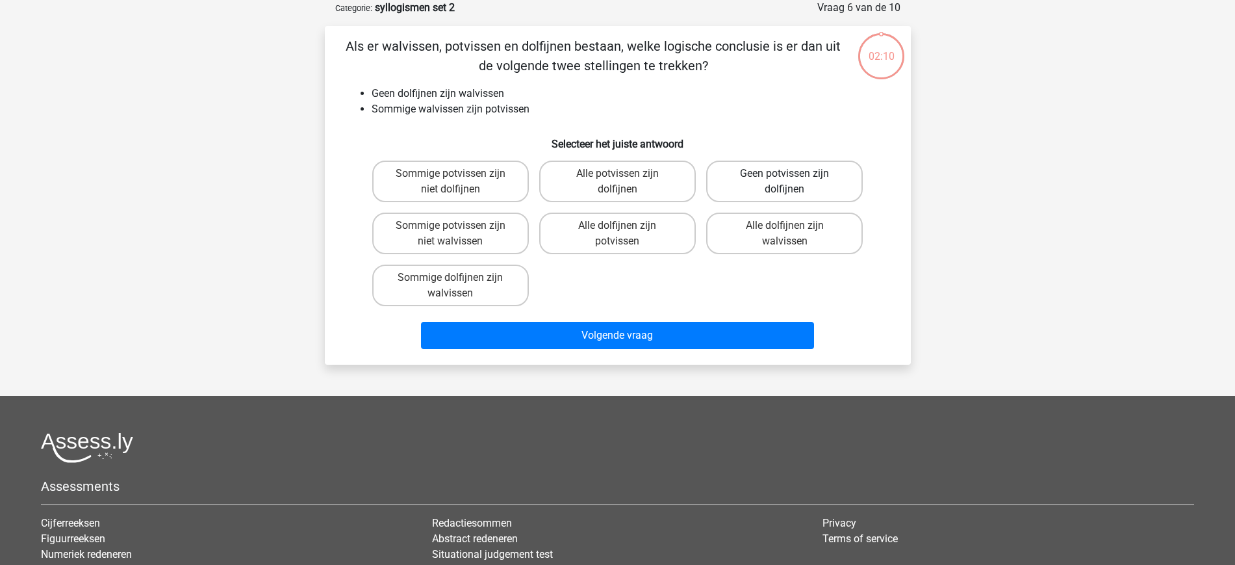
scroll to position [23, 0]
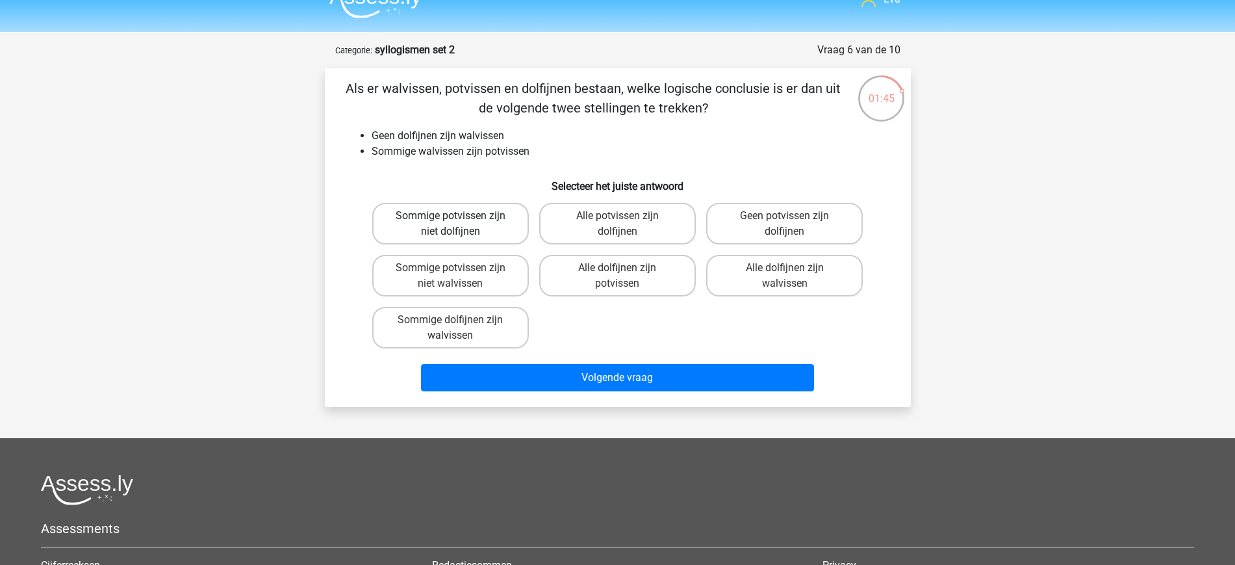
click at [465, 233] on label "Sommige potvissen zijn niet dolfijnen" at bounding box center [450, 224] width 157 height 42
click at [459, 224] on input "Sommige potvissen zijn niet dolfijnen" at bounding box center [454, 220] width 8 height 8
radio input "true"
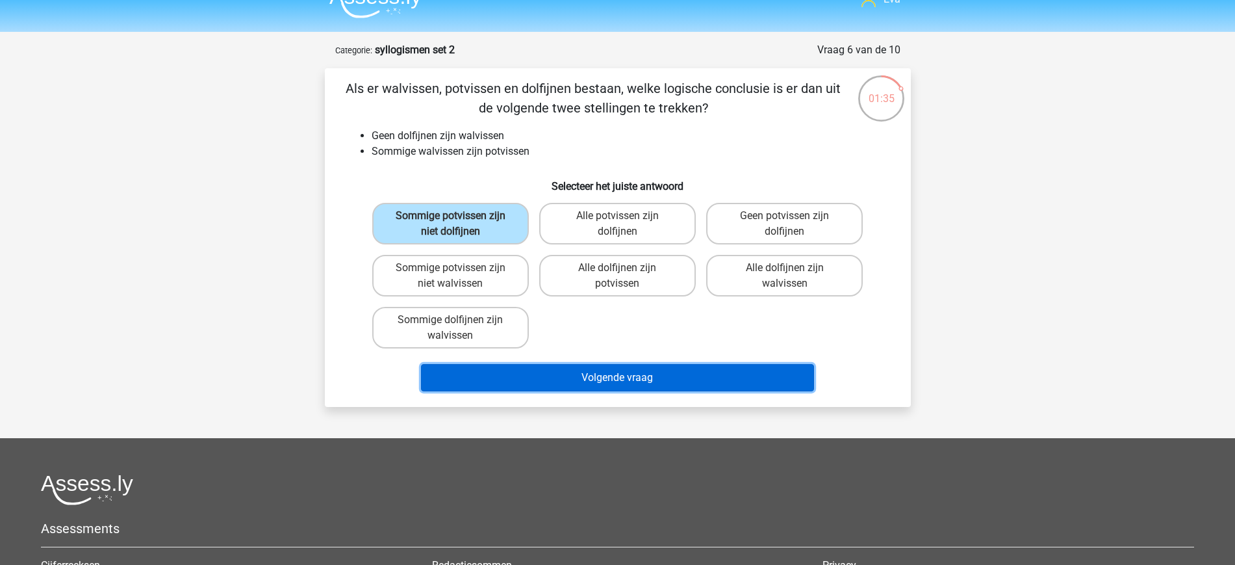
click at [572, 365] on button "Volgende vraag" at bounding box center [617, 377] width 393 height 27
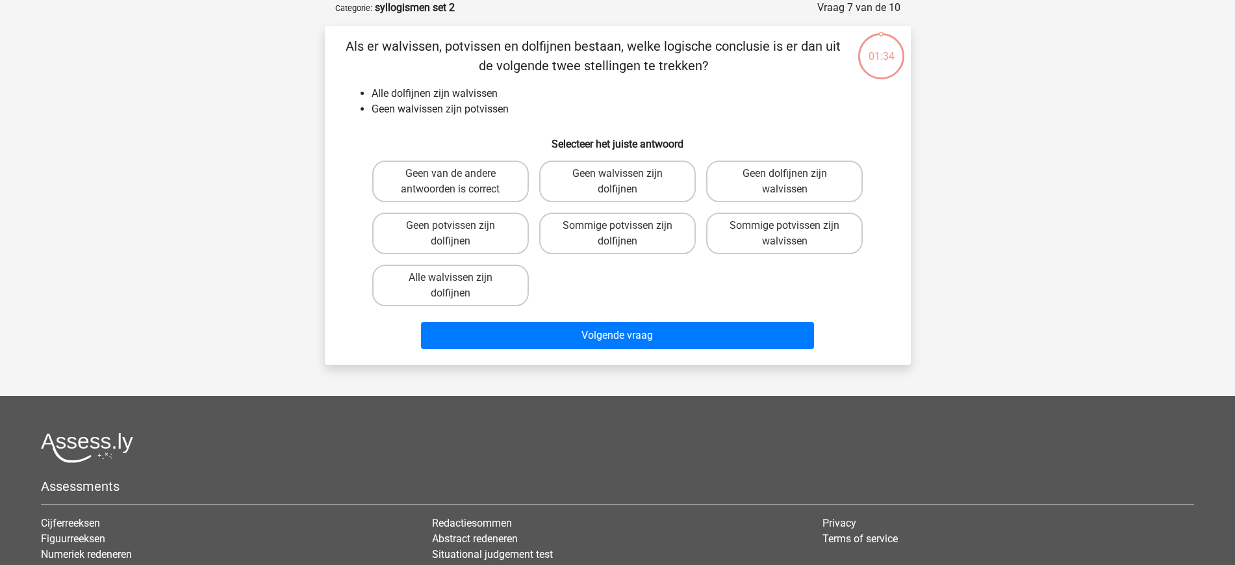
scroll to position [0, 0]
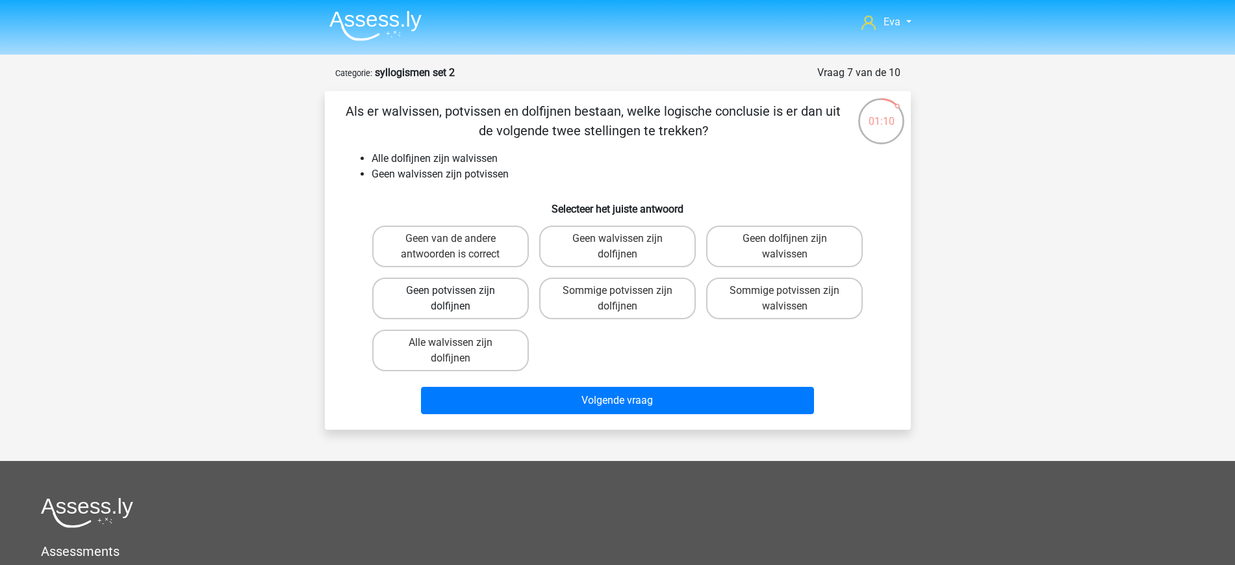
click at [438, 307] on label "Geen potvissen zijn dolfijnen" at bounding box center [450, 298] width 157 height 42
click at [450, 299] on input "Geen potvissen zijn dolfijnen" at bounding box center [454, 294] width 8 height 8
radio input "true"
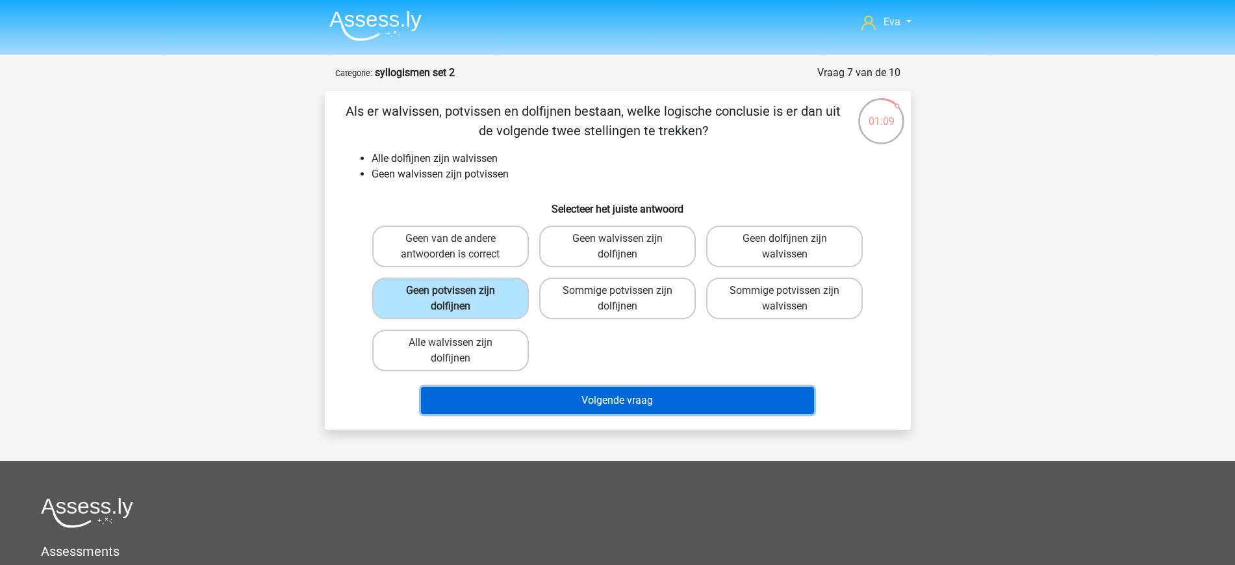
click at [602, 391] on button "Volgende vraag" at bounding box center [617, 400] width 393 height 27
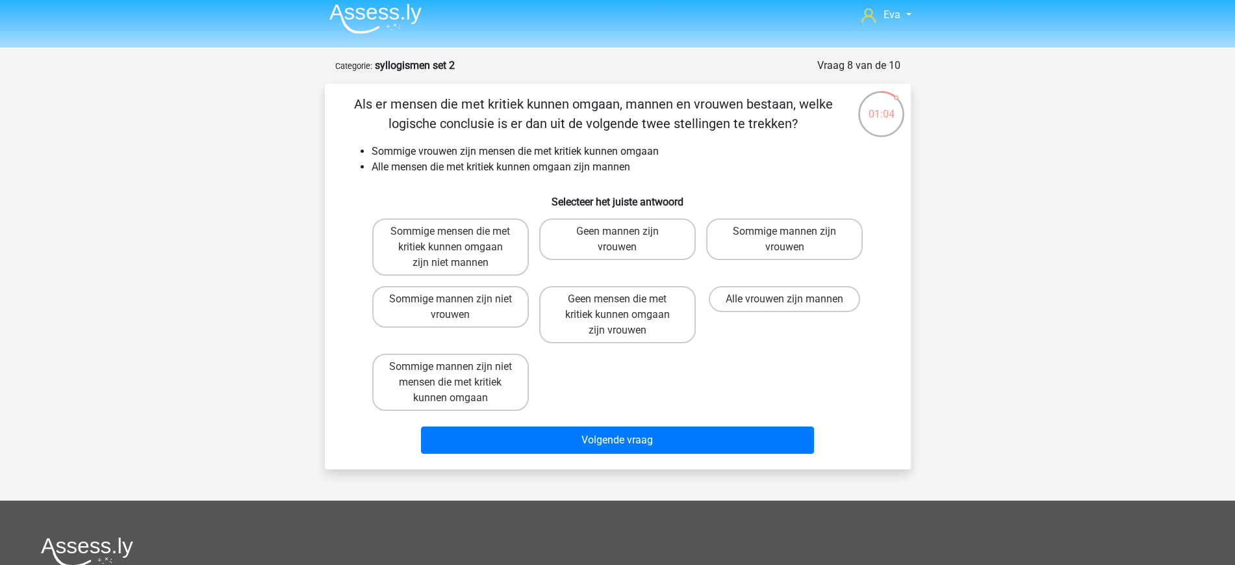
scroll to position [6, 0]
click at [613, 326] on label "Geen mensen die met kritiek kunnen omgaan zijn vrouwen" at bounding box center [617, 315] width 157 height 57
click at [617, 308] on input "Geen mensen die met kritiek kunnen omgaan zijn vrouwen" at bounding box center [621, 304] width 8 height 8
radio input "true"
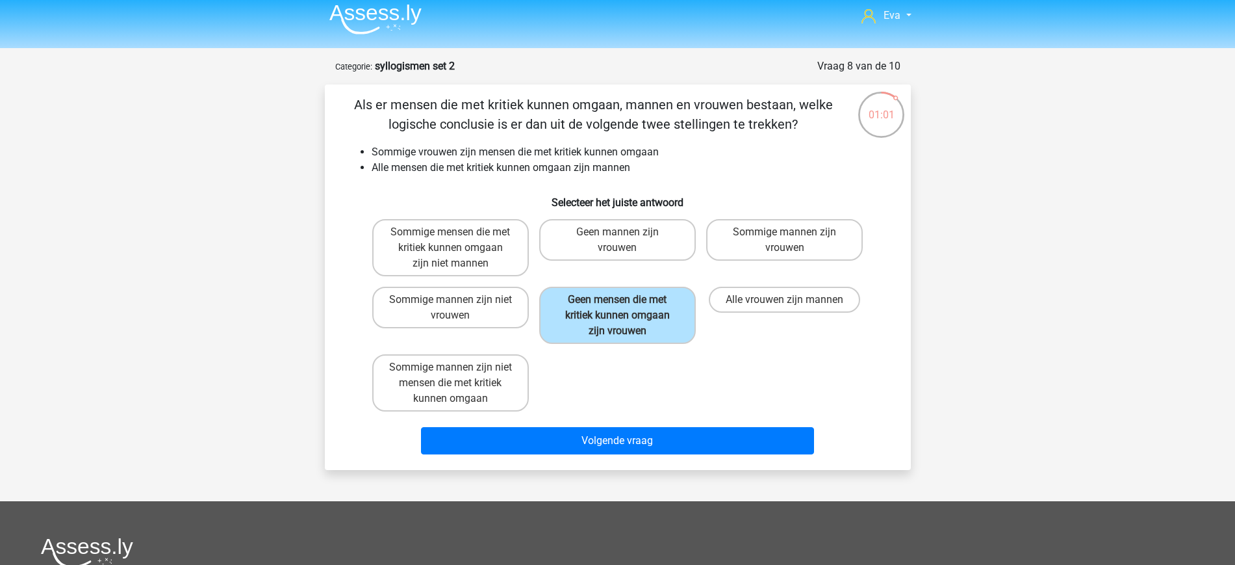
click at [629, 423] on div "Volgende vraag" at bounding box center [618, 438] width 545 height 43
click at [613, 456] on div "Volgende vraag" at bounding box center [618, 443] width 502 height 32
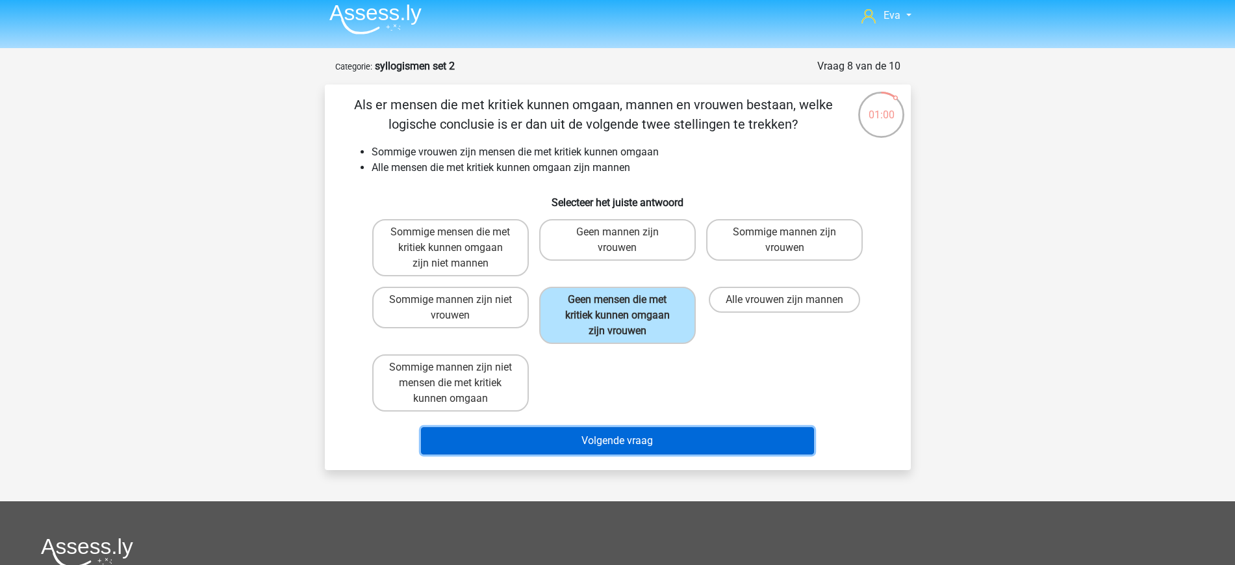
click at [612, 453] on button "Volgende vraag" at bounding box center [617, 440] width 393 height 27
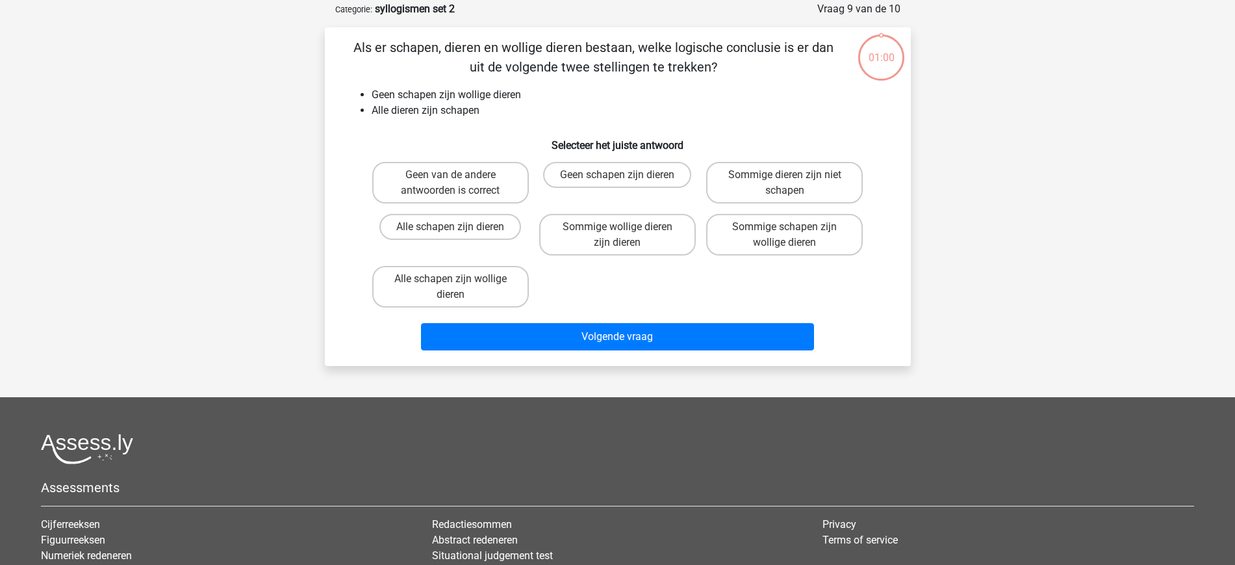
scroll to position [65, 0]
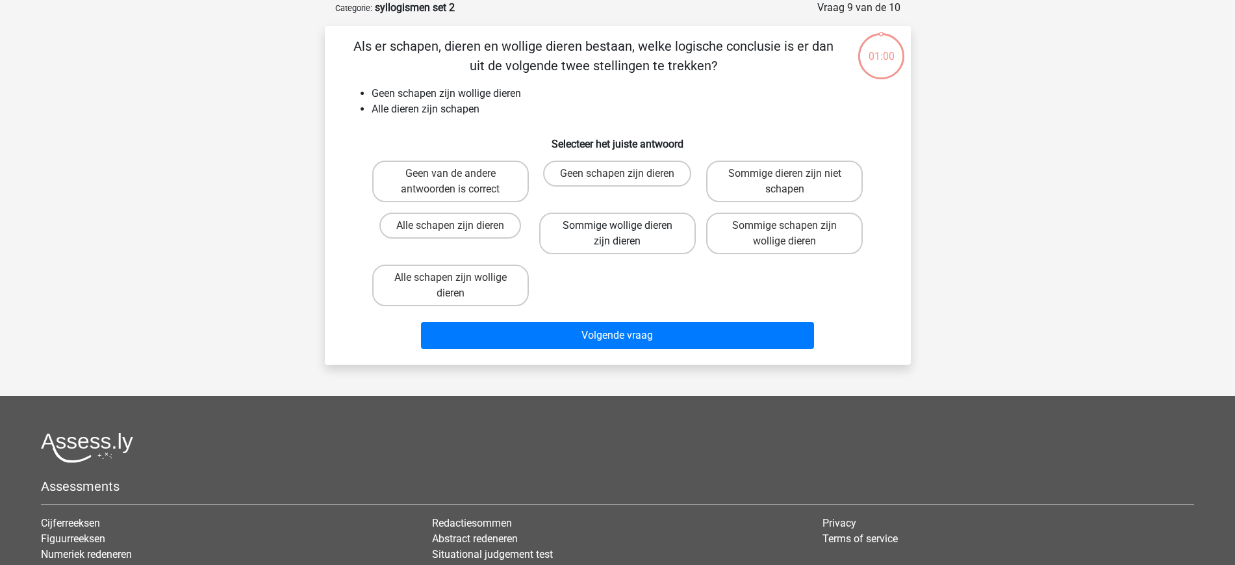
click at [632, 234] on label "Sommige wollige dieren zijn dieren" at bounding box center [617, 233] width 157 height 42
click at [626, 234] on input "Sommige wollige dieren zijn dieren" at bounding box center [621, 229] width 8 height 8
radio input "true"
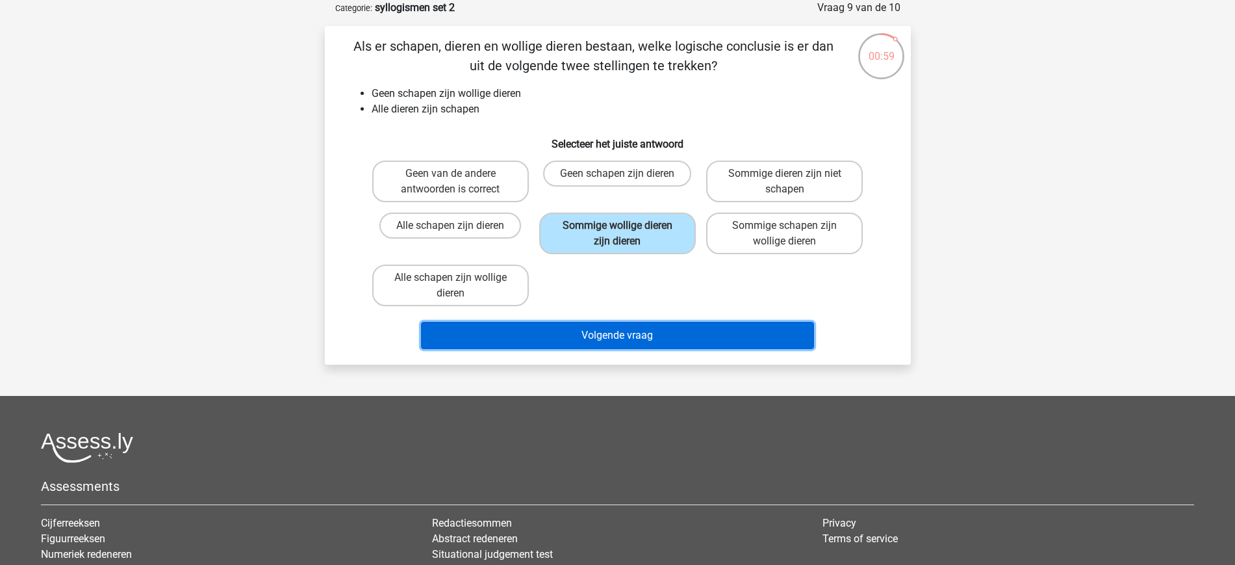
click at [630, 329] on button "Volgende vraag" at bounding box center [617, 335] width 393 height 27
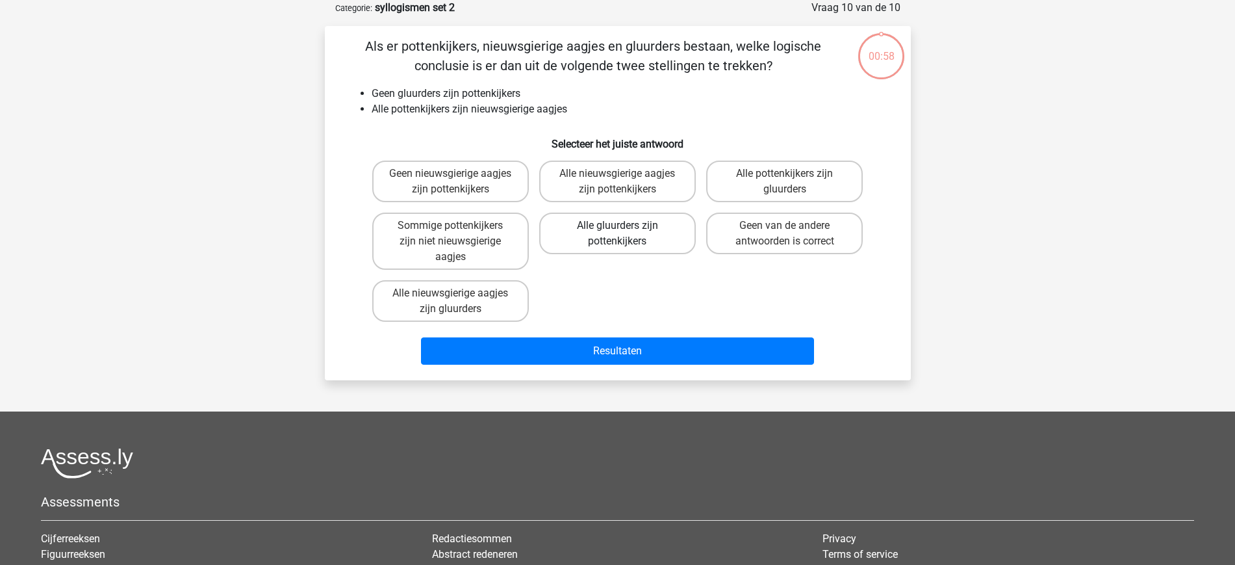
click at [634, 228] on label "Alle gluurders zijn pottenkijkers" at bounding box center [617, 233] width 157 height 42
click at [626, 228] on input "Alle gluurders zijn pottenkijkers" at bounding box center [621, 229] width 8 height 8
radio input "true"
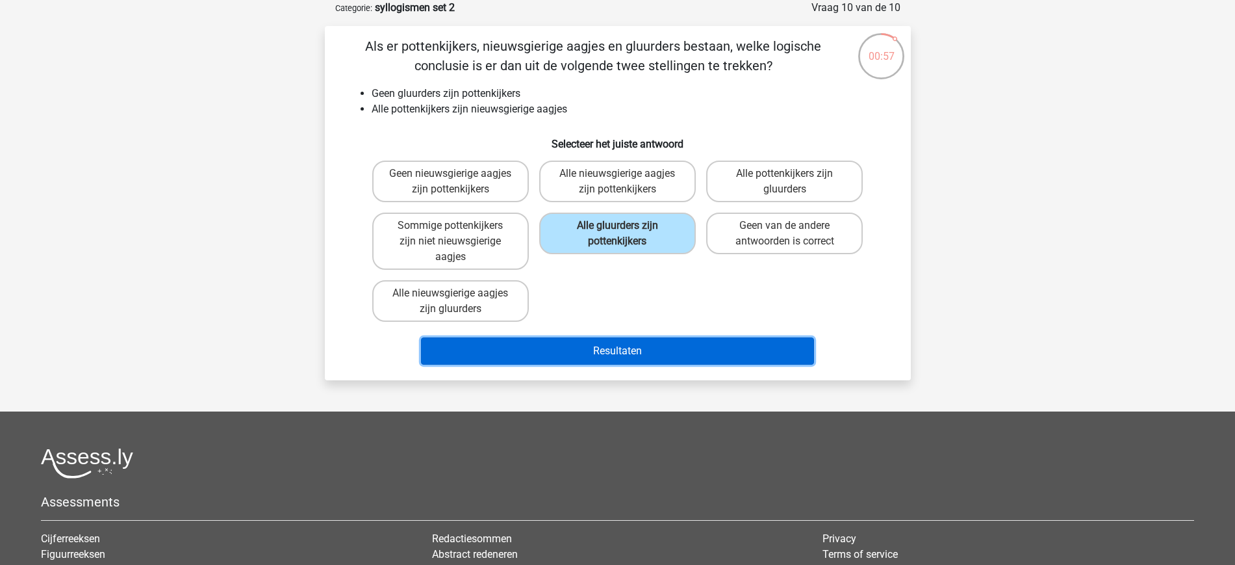
click at [624, 344] on button "Resultaten" at bounding box center [617, 350] width 393 height 27
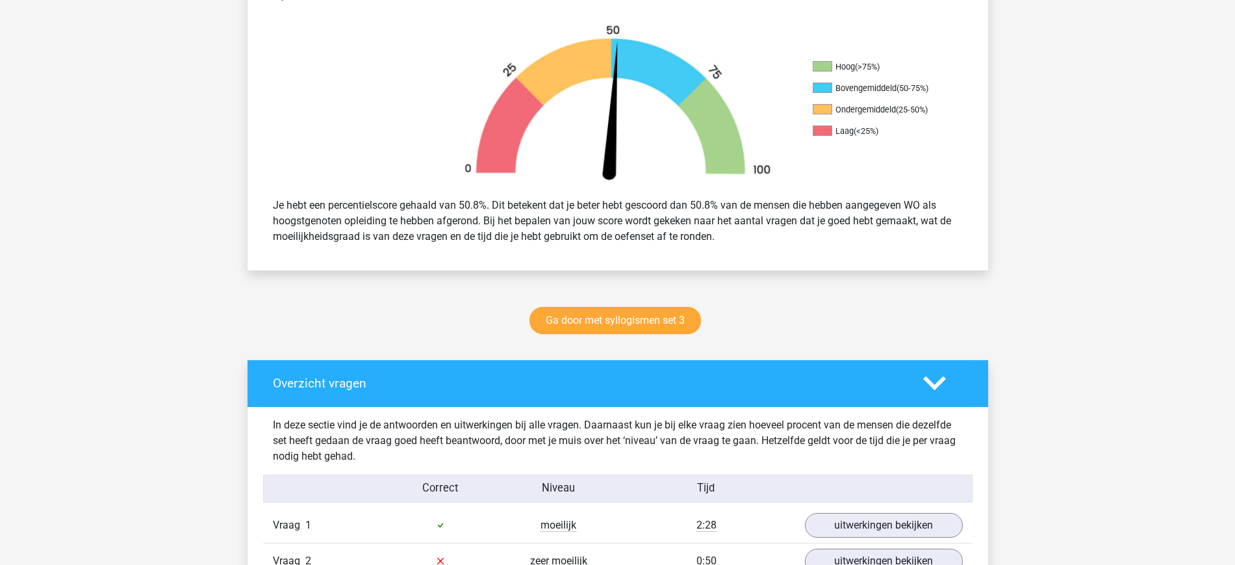
scroll to position [385, 0]
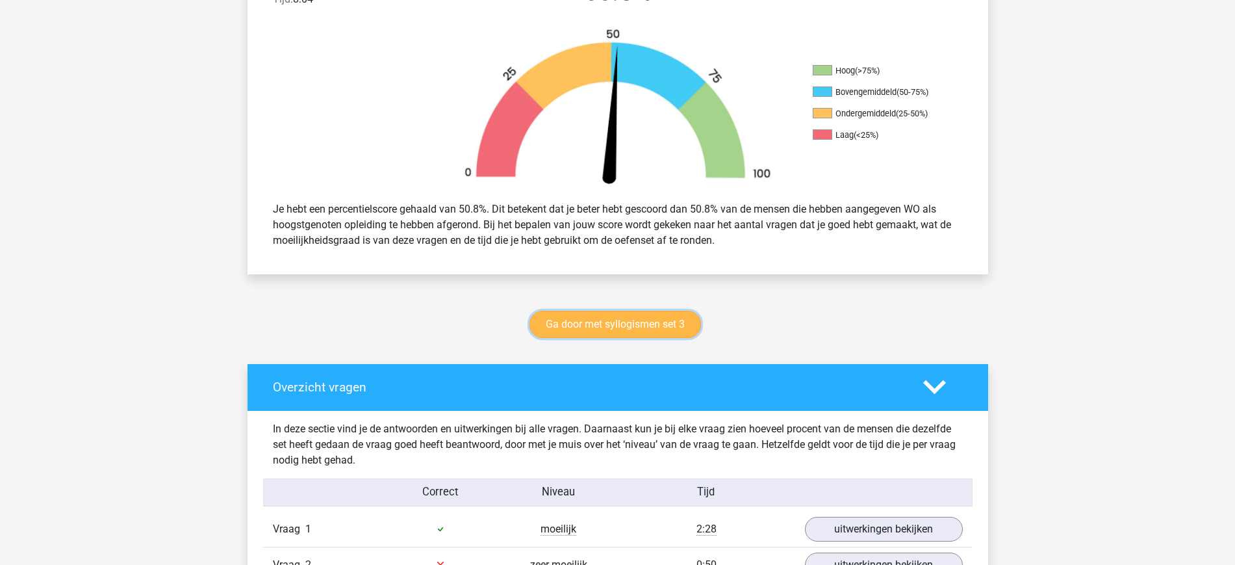
click at [655, 324] on link "Ga door met syllogismen set 3" at bounding box center [616, 324] width 172 height 27
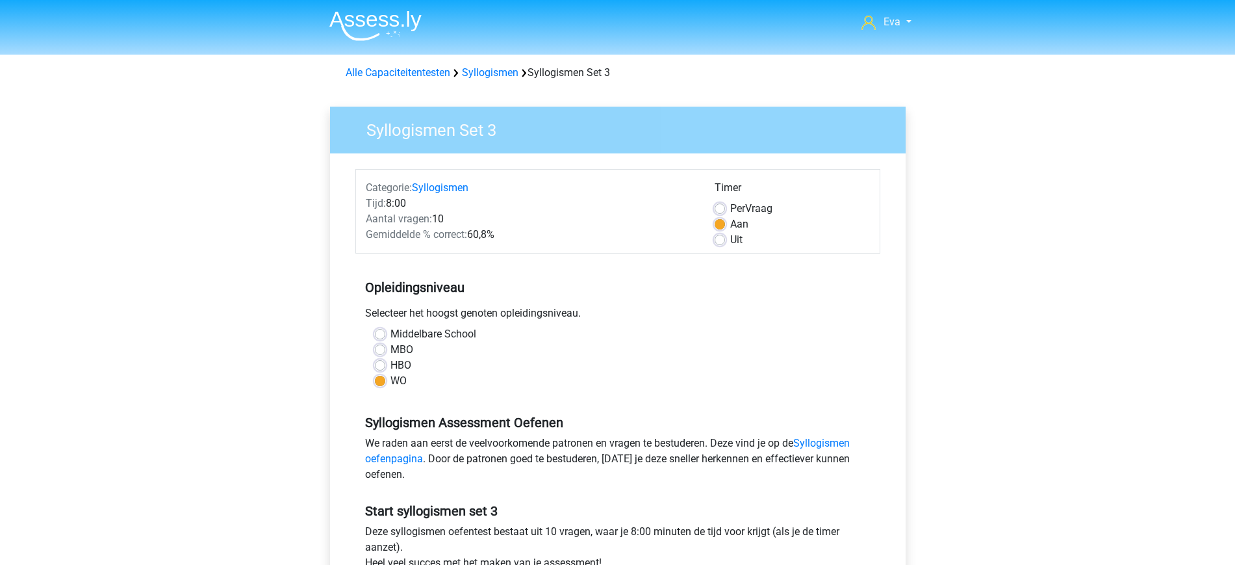
scroll to position [107, 0]
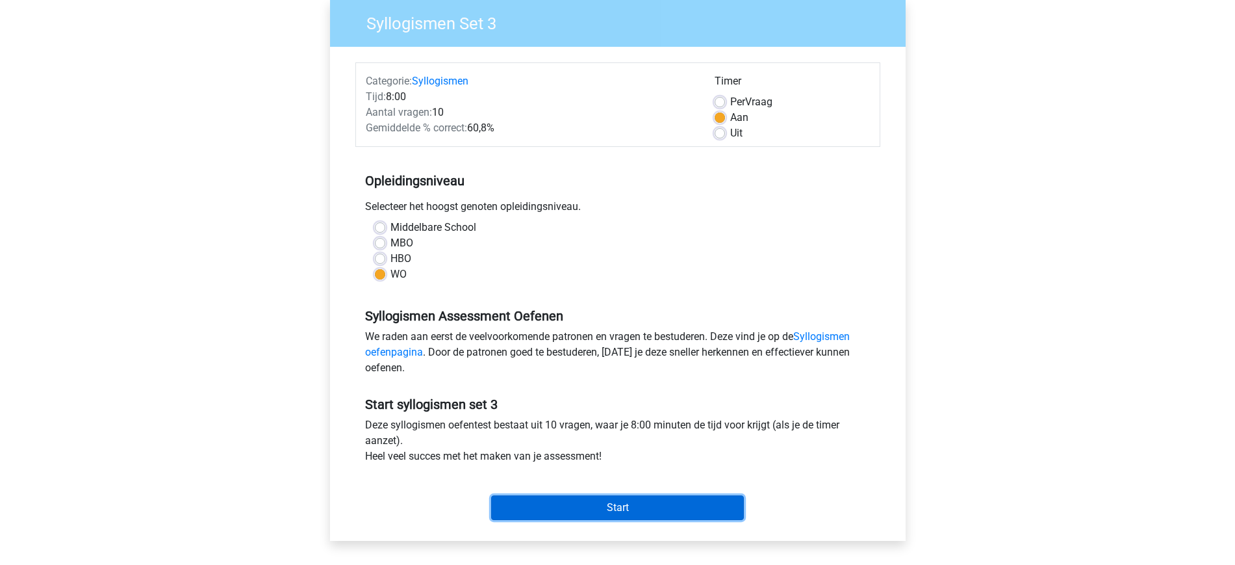
click at [699, 501] on input "Start" at bounding box center [617, 507] width 253 height 25
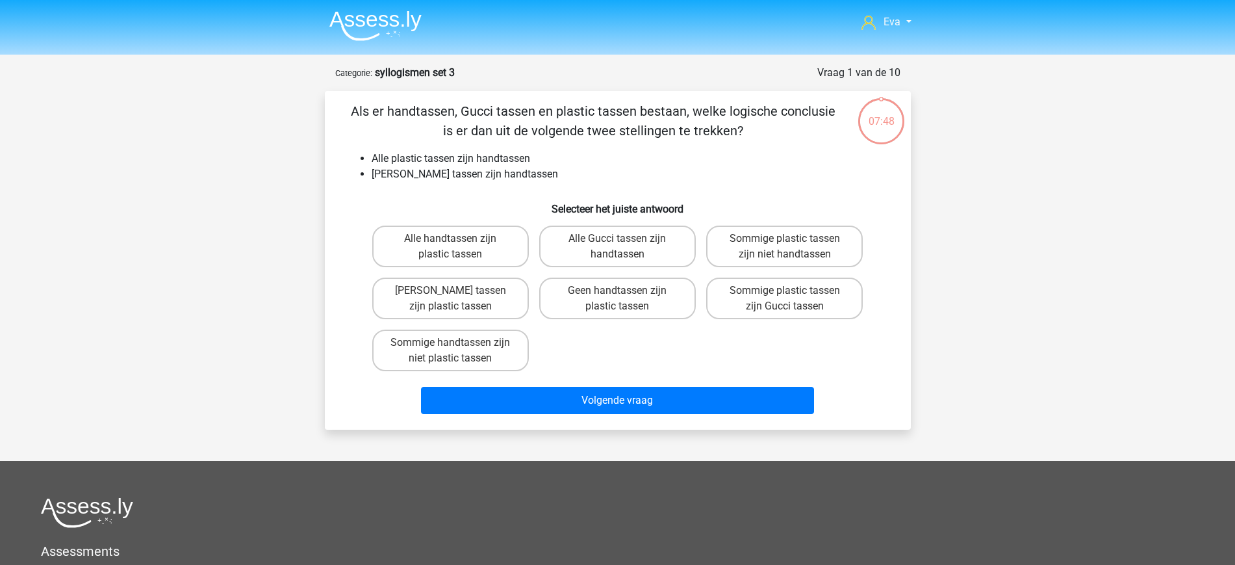
click at [1041, 290] on div "Eva eva_vanglasenap@hotmail.com Nederlands English" at bounding box center [617, 402] width 1235 height 804
click at [513, 305] on label "Geen Gucci tassen zijn plastic tassen" at bounding box center [450, 298] width 157 height 42
click at [459, 299] on input "Geen Gucci tassen zijn plastic tassen" at bounding box center [454, 294] width 8 height 8
radio input "true"
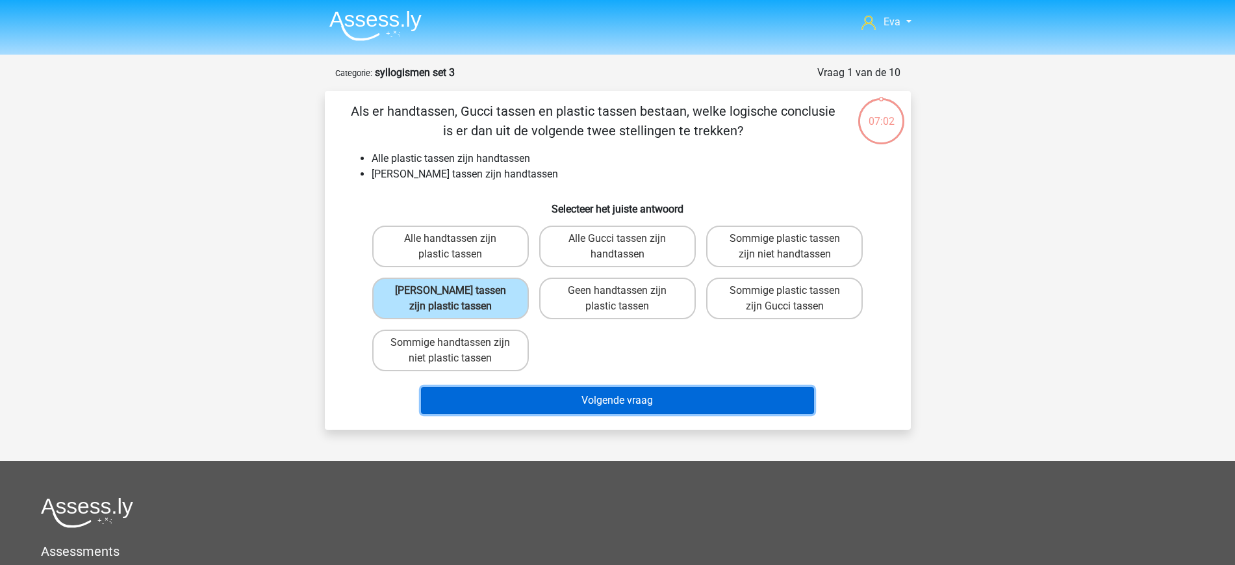
click at [617, 398] on button "Volgende vraag" at bounding box center [617, 400] width 393 height 27
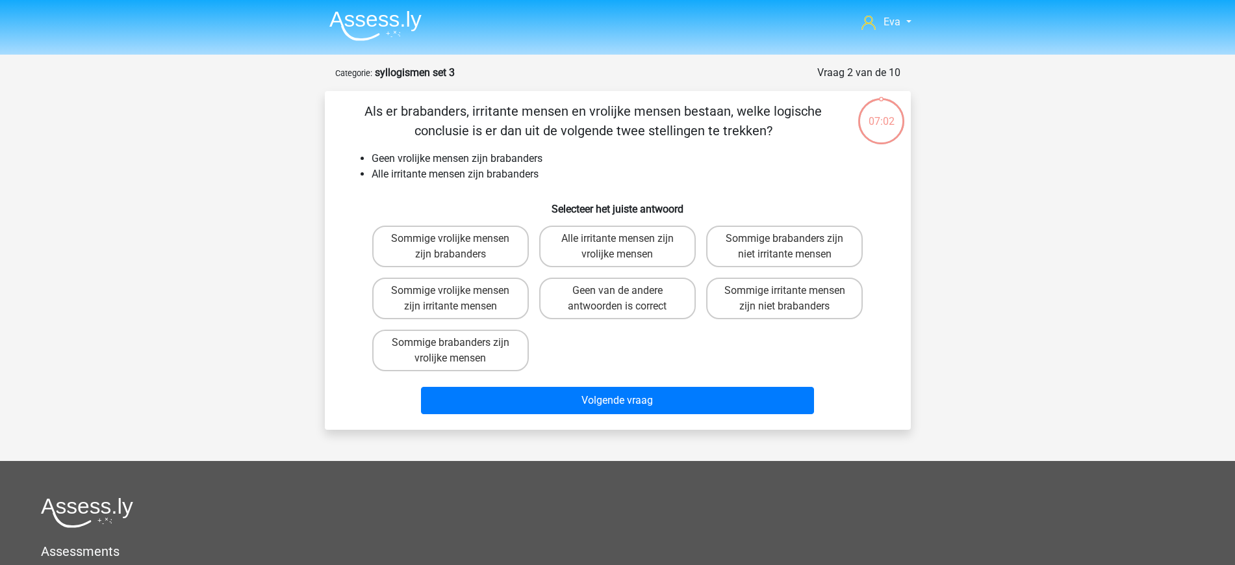
scroll to position [65, 0]
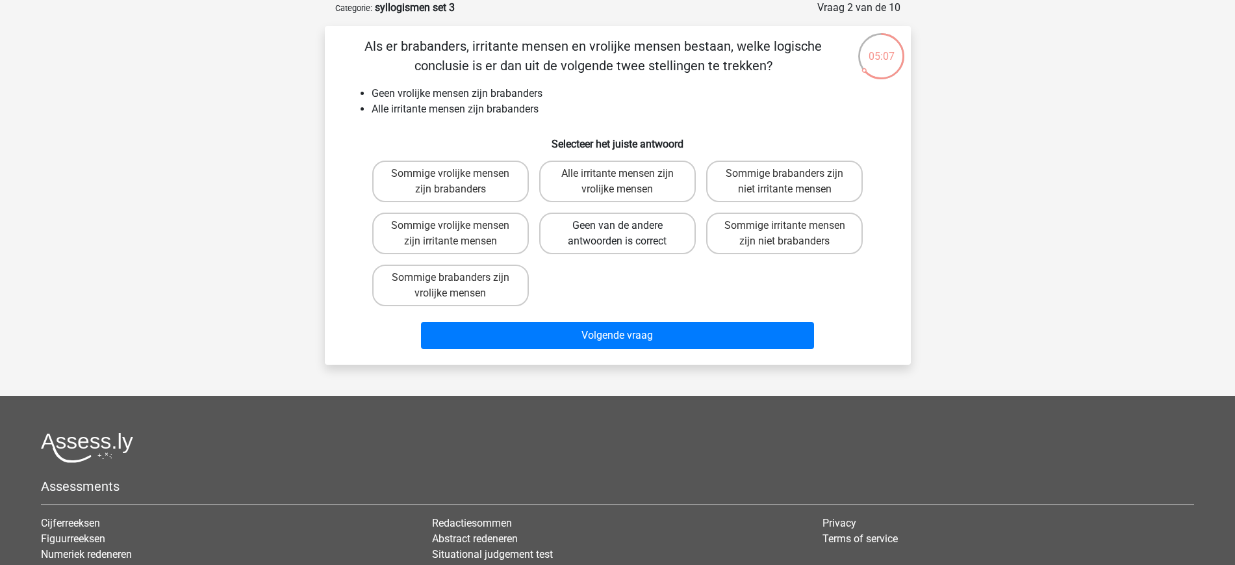
click at [639, 221] on label "Geen van de andere antwoorden is correct" at bounding box center [617, 233] width 157 height 42
click at [626, 225] on input "Geen van de andere antwoorden is correct" at bounding box center [621, 229] width 8 height 8
radio input "true"
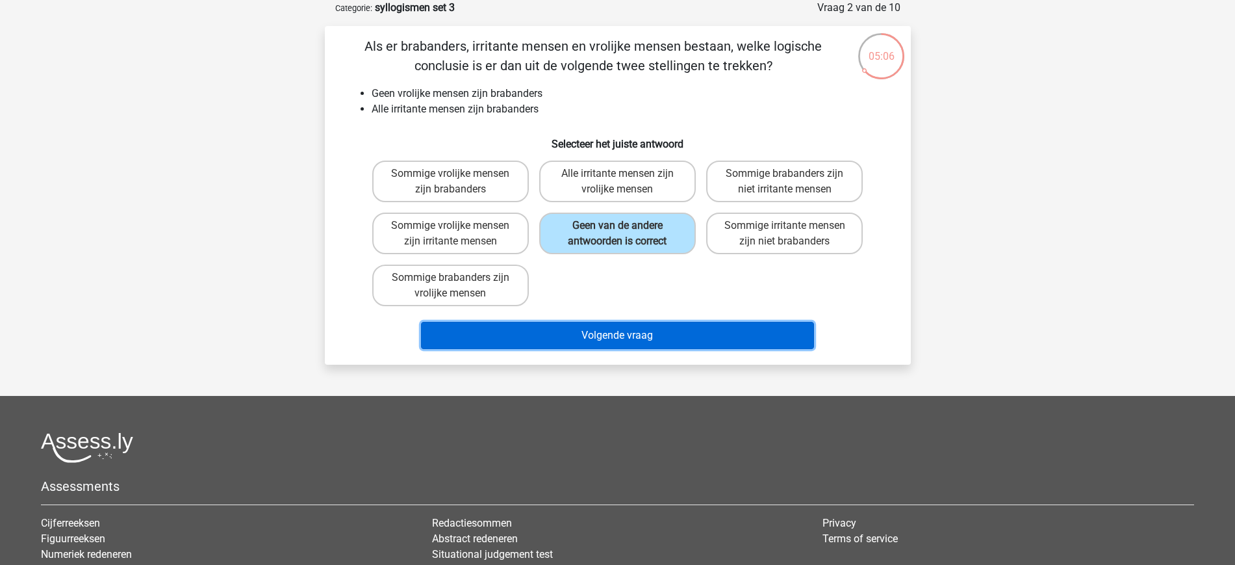
click at [613, 330] on button "Volgende vraag" at bounding box center [617, 335] width 393 height 27
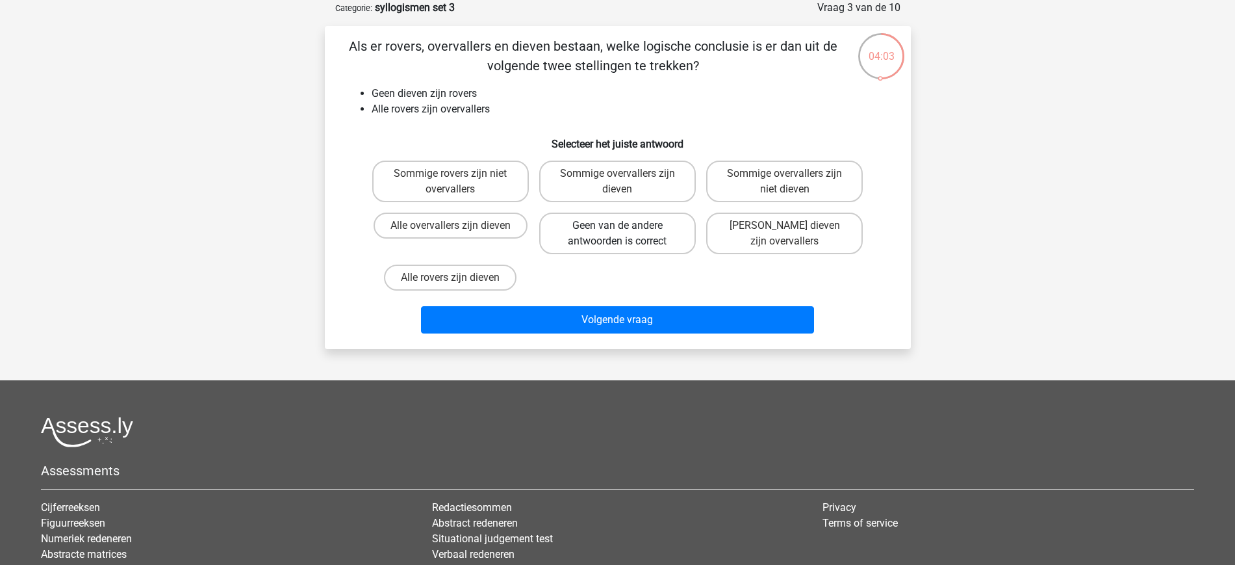
click at [650, 223] on label "Geen van de andere antwoorden is correct" at bounding box center [617, 233] width 157 height 42
click at [626, 225] on input "Geen van de andere antwoorden is correct" at bounding box center [621, 229] width 8 height 8
radio input "true"
click at [652, 334] on div "Volgende vraag" at bounding box center [618, 322] width 502 height 32
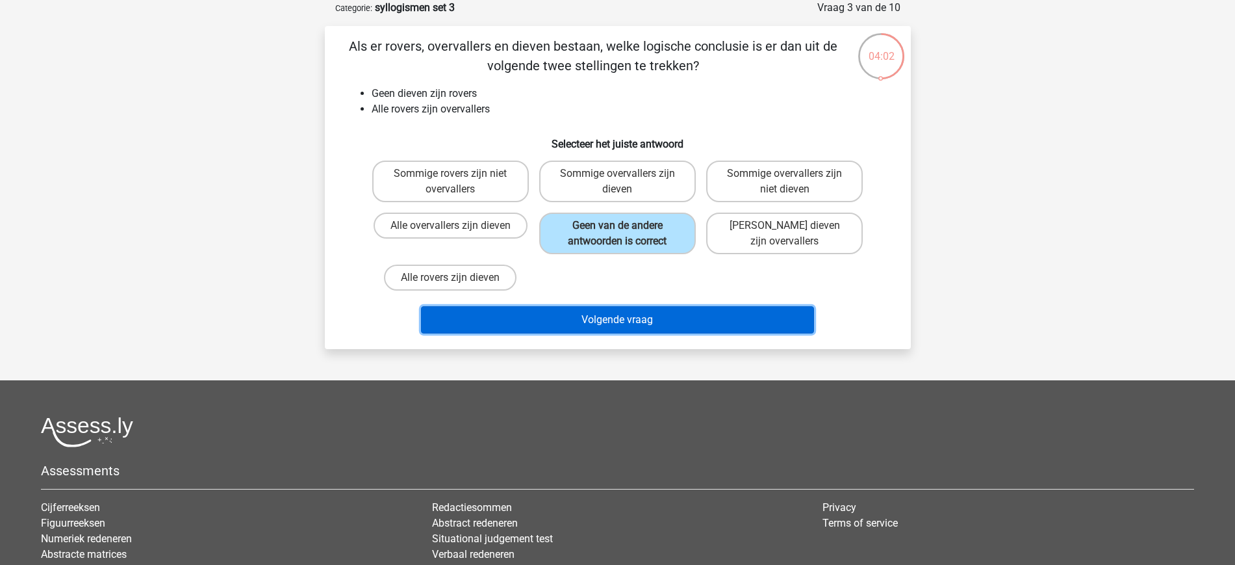
click at [625, 313] on button "Volgende vraag" at bounding box center [617, 319] width 393 height 27
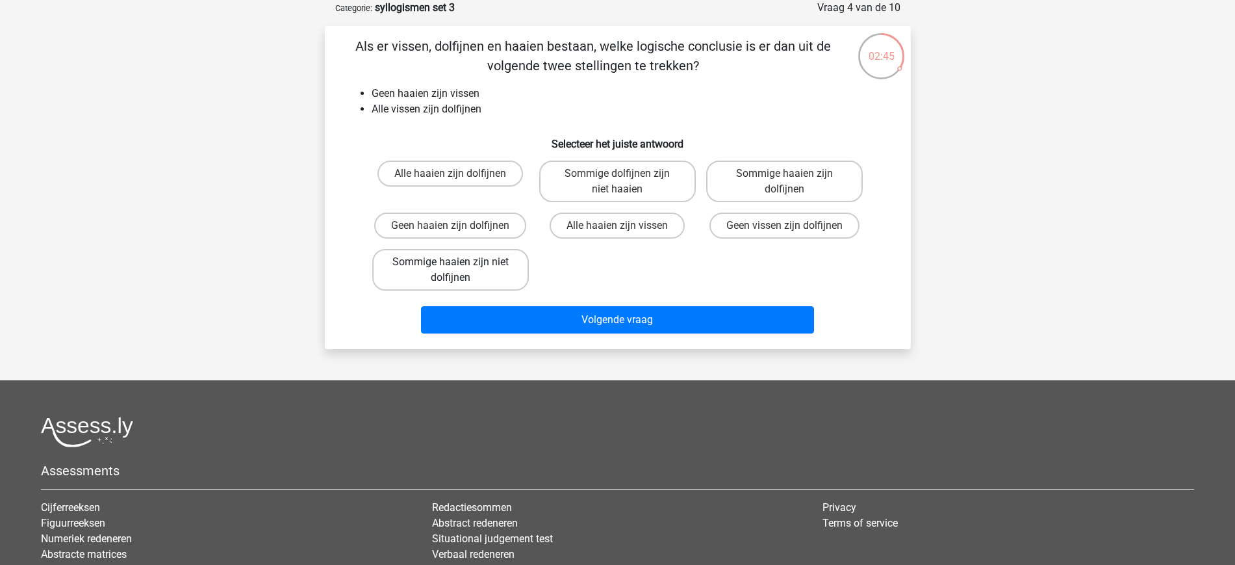
click at [468, 264] on label "Sommige haaien zijn niet dolfijnen" at bounding box center [450, 270] width 157 height 42
click at [459, 264] on input "Sommige haaien zijn niet dolfijnen" at bounding box center [454, 266] width 8 height 8
radio input "true"
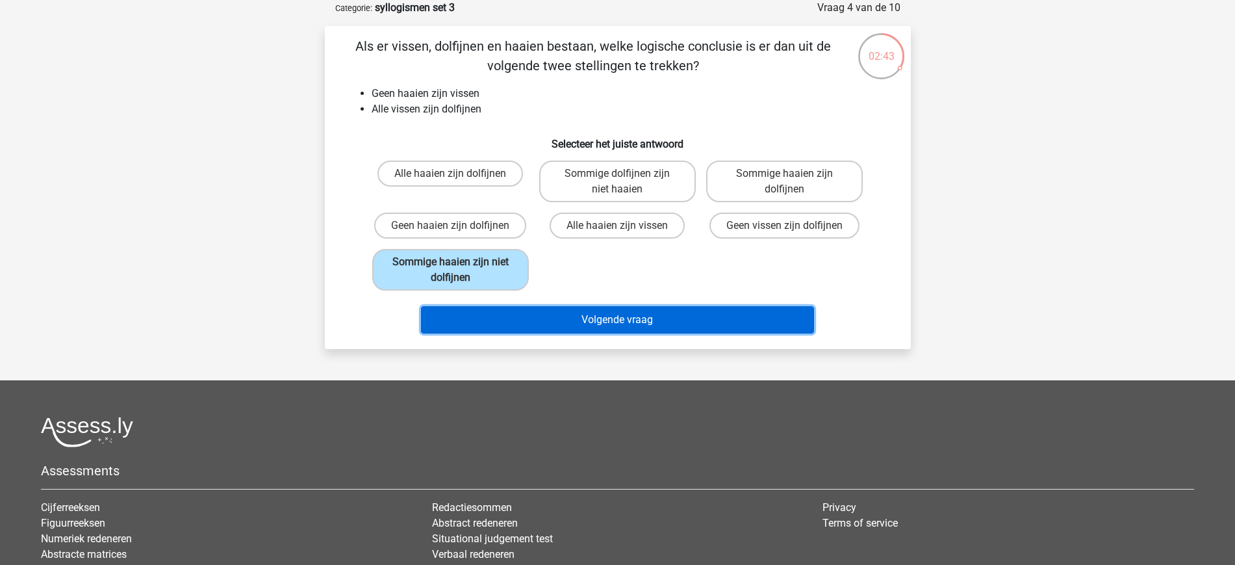
click at [589, 326] on button "Volgende vraag" at bounding box center [617, 319] width 393 height 27
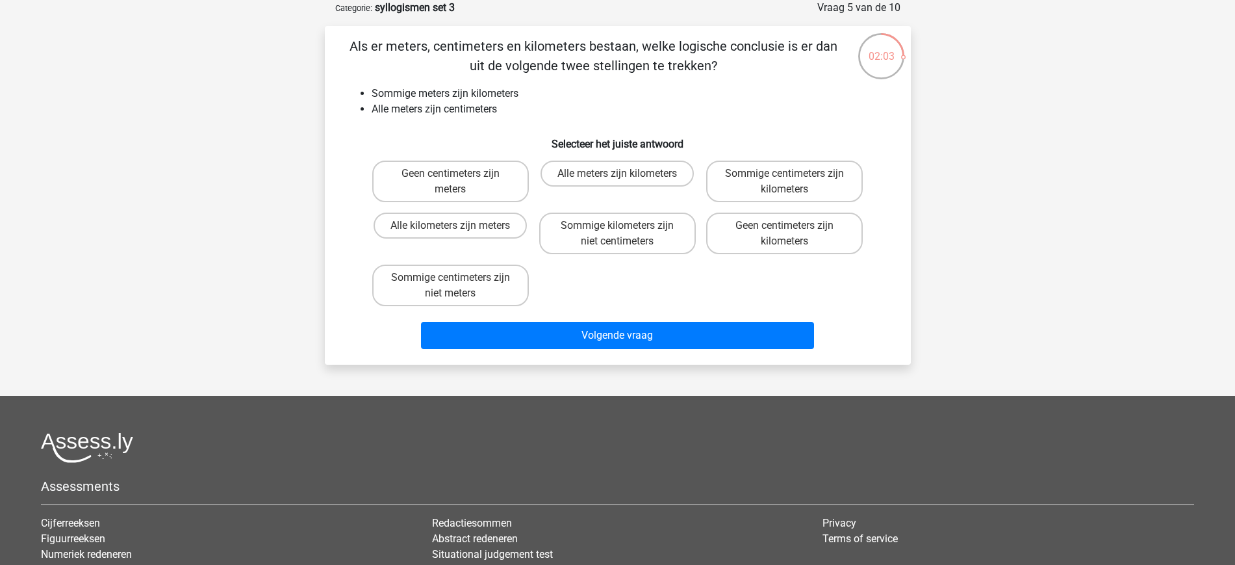
click at [809, 157] on div "Sommige centimeters zijn kilometers" at bounding box center [784, 181] width 167 height 52
click at [786, 194] on label "Sommige centimeters zijn kilometers" at bounding box center [784, 182] width 157 height 42
click at [786, 182] on input "Sommige centimeters zijn kilometers" at bounding box center [789, 178] width 8 height 8
radio input "true"
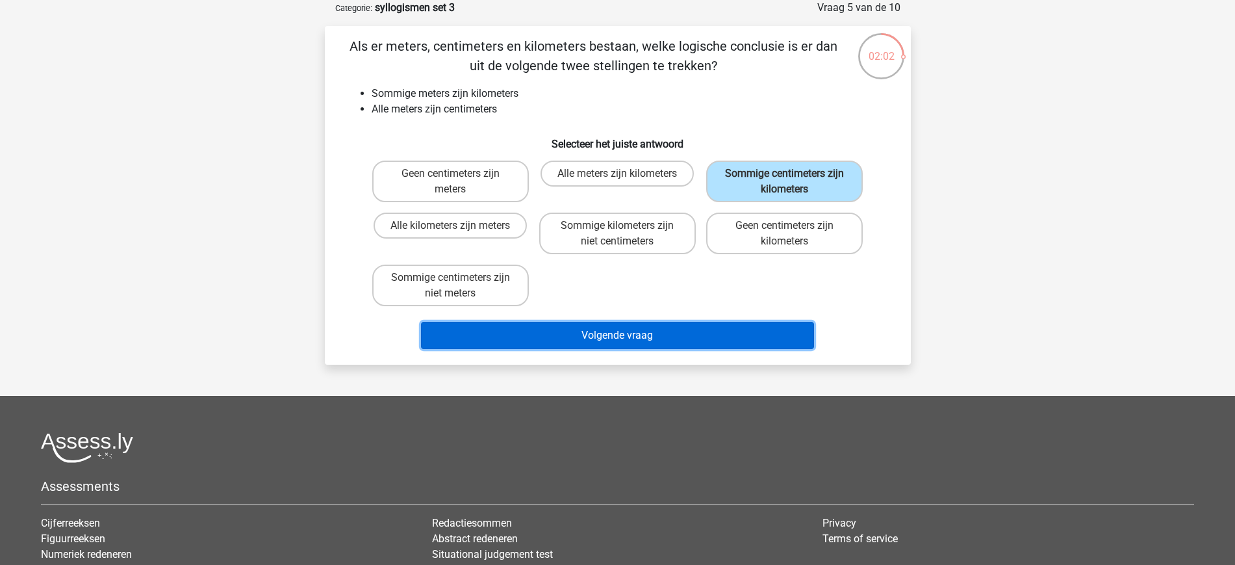
click at [676, 337] on button "Volgende vraag" at bounding box center [617, 335] width 393 height 27
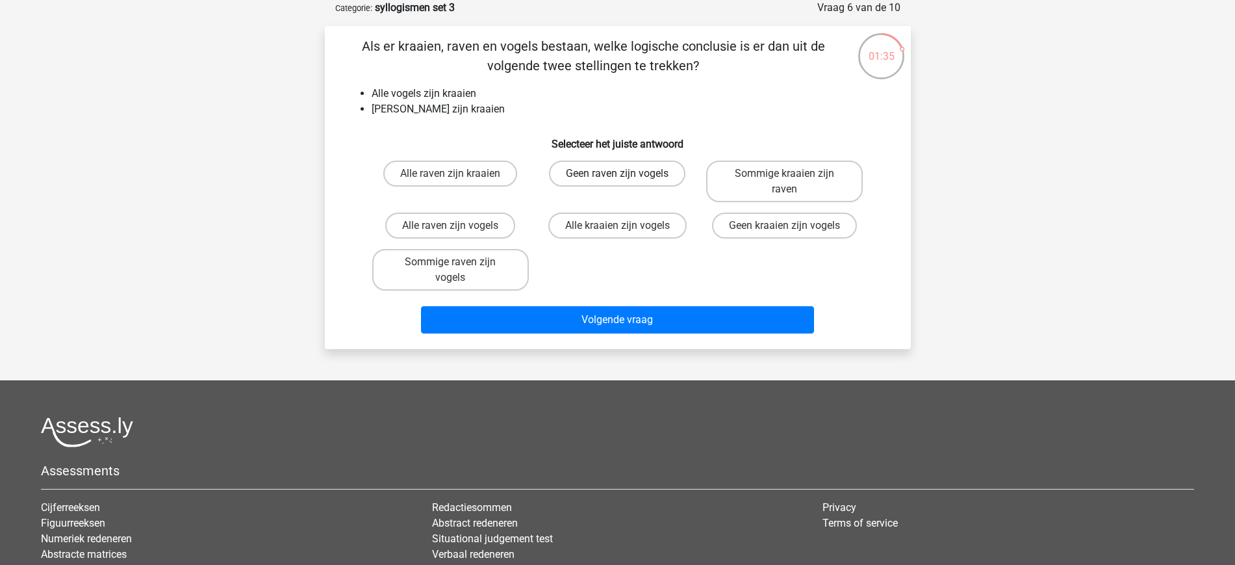
click at [676, 161] on label "Geen raven zijn vogels" at bounding box center [617, 174] width 136 height 26
click at [626, 174] on input "Geen raven zijn vogels" at bounding box center [621, 178] width 8 height 8
radio input "true"
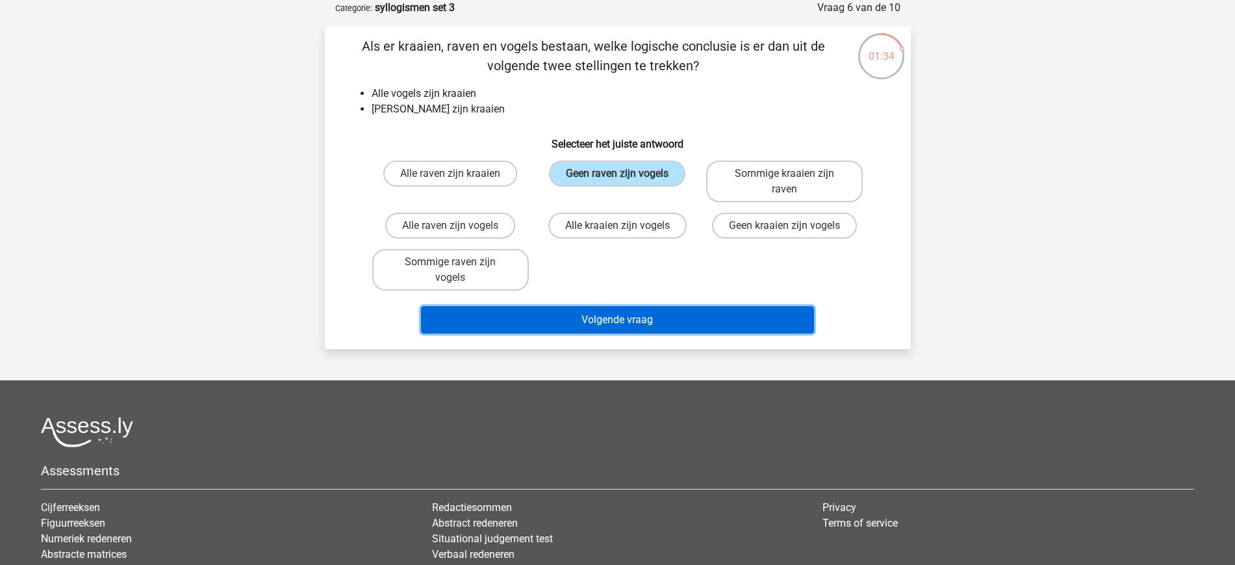
click at [640, 317] on button "Volgende vraag" at bounding box center [617, 319] width 393 height 27
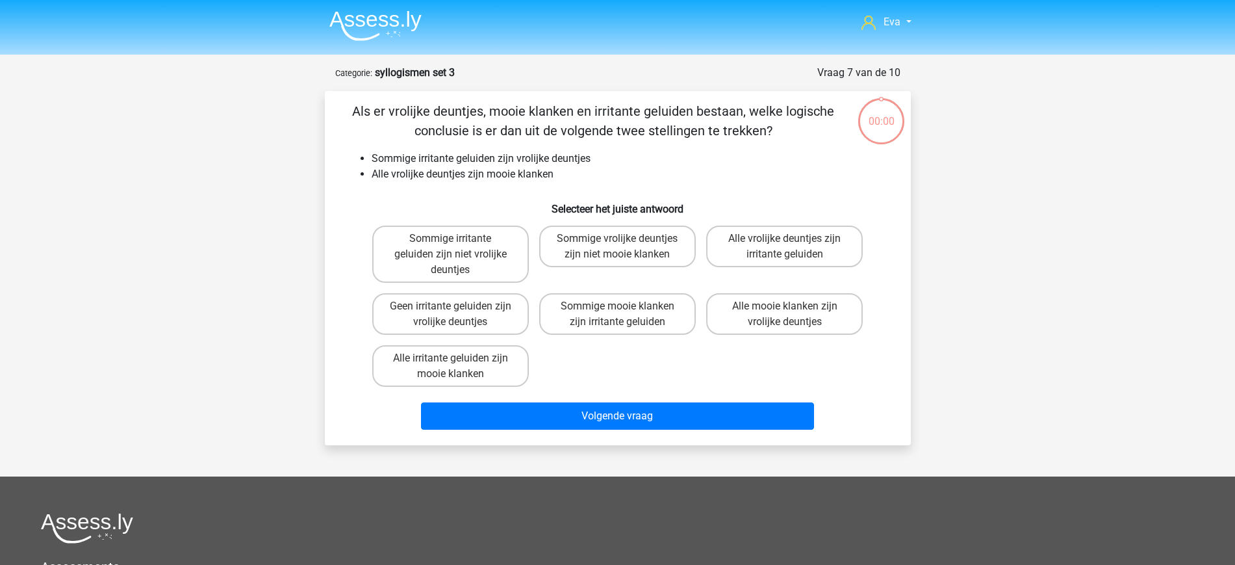
scroll to position [65, 0]
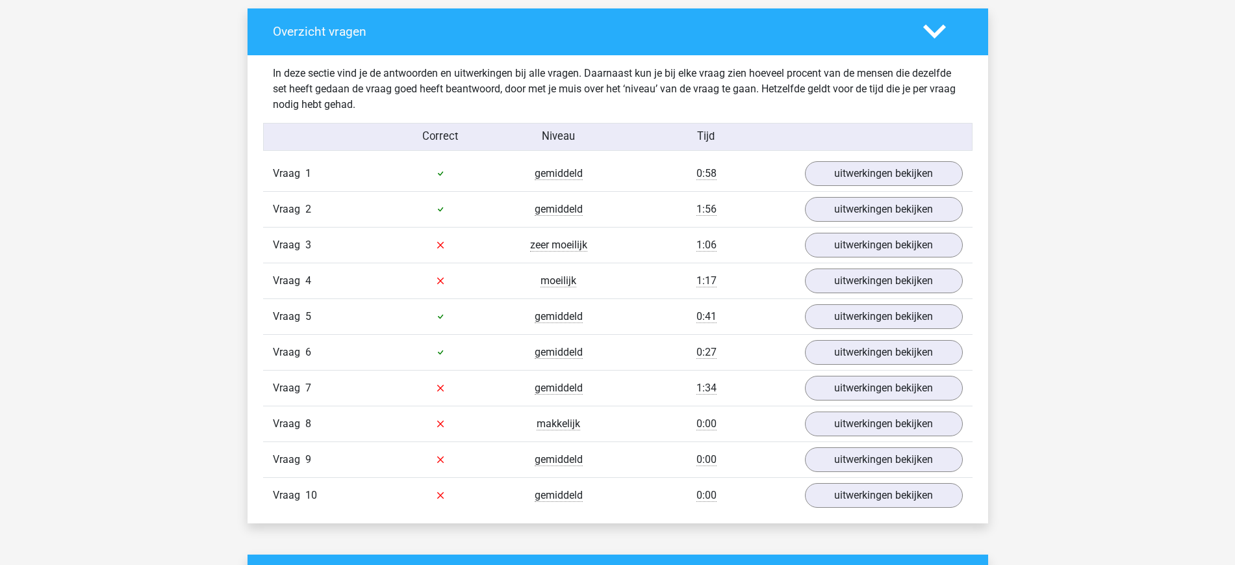
scroll to position [749, 0]
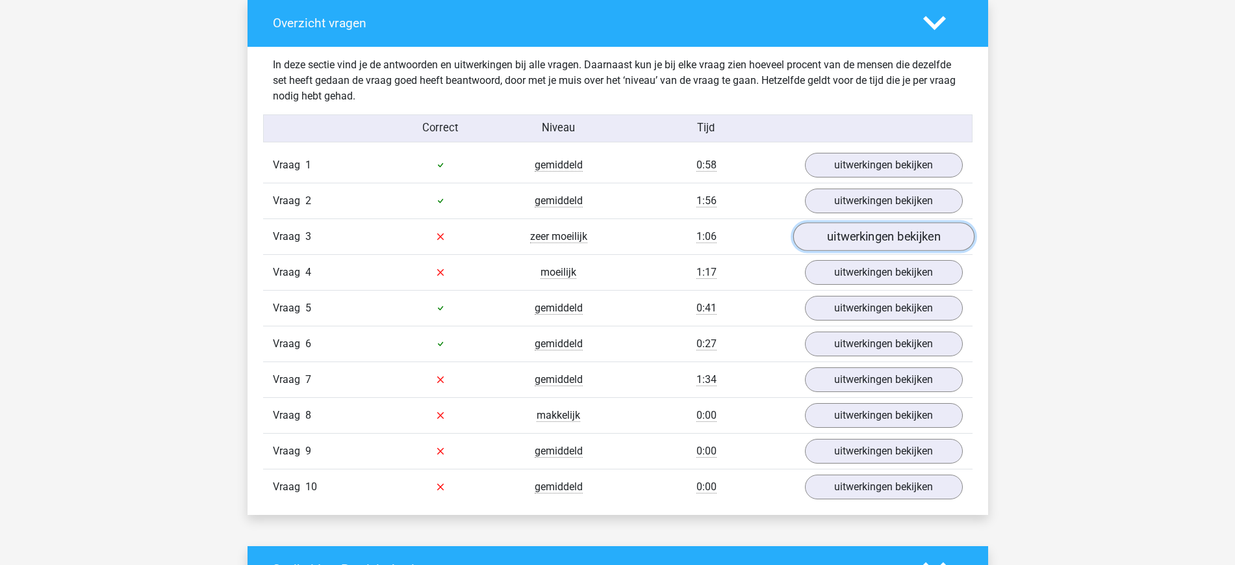
click at [851, 243] on link "uitwerkingen bekijken" at bounding box center [883, 236] width 181 height 29
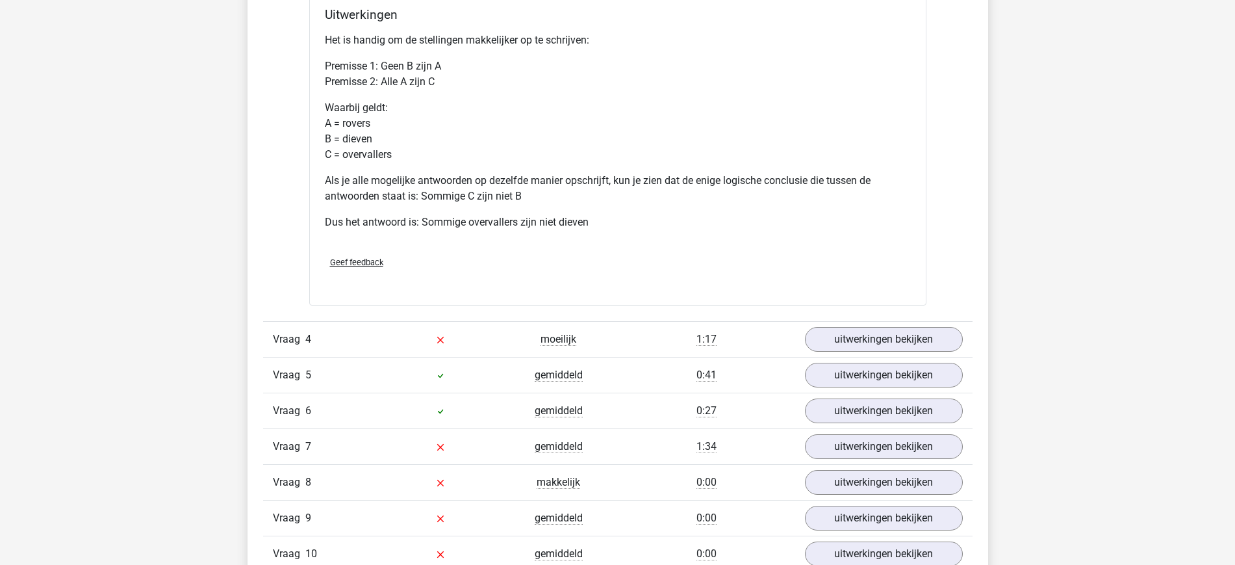
scroll to position [1217, 0]
click at [839, 350] on div "Vraag 4 moeilijk 1:17 uitwerkingen bekijken" at bounding box center [618, 337] width 710 height 36
click at [836, 341] on link "uitwerkingen bekijken" at bounding box center [883, 337] width 181 height 29
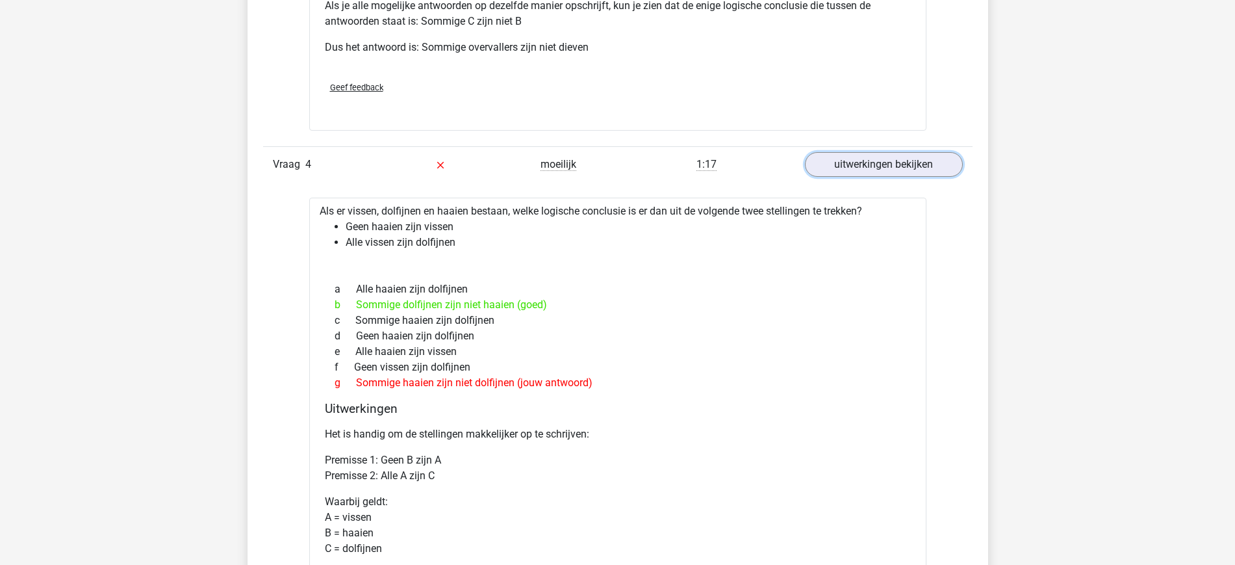
scroll to position [1389, 0]
